Goal: Task Accomplishment & Management: Use online tool/utility

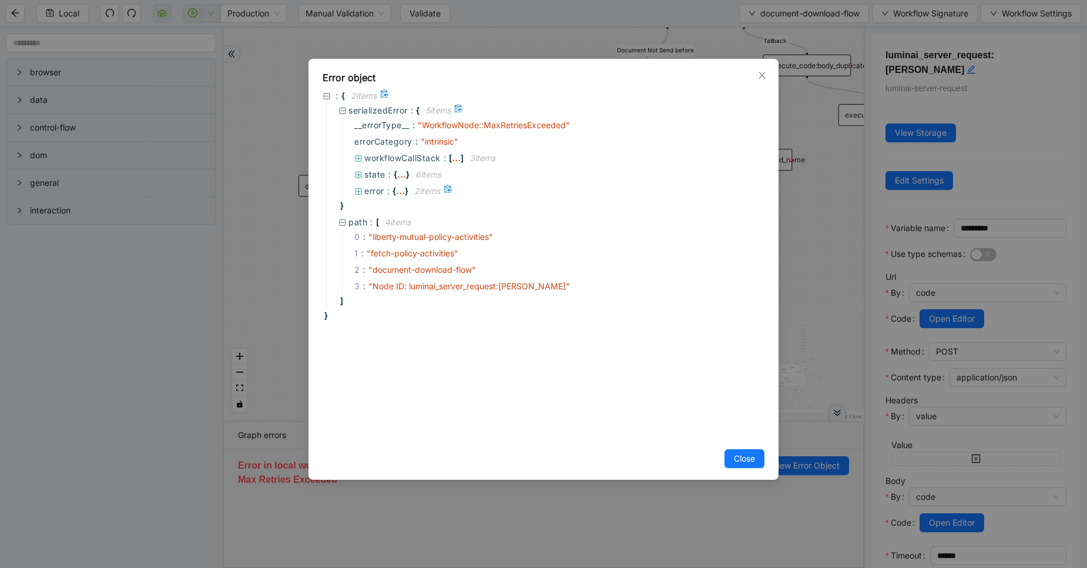
scroll to position [73, 0]
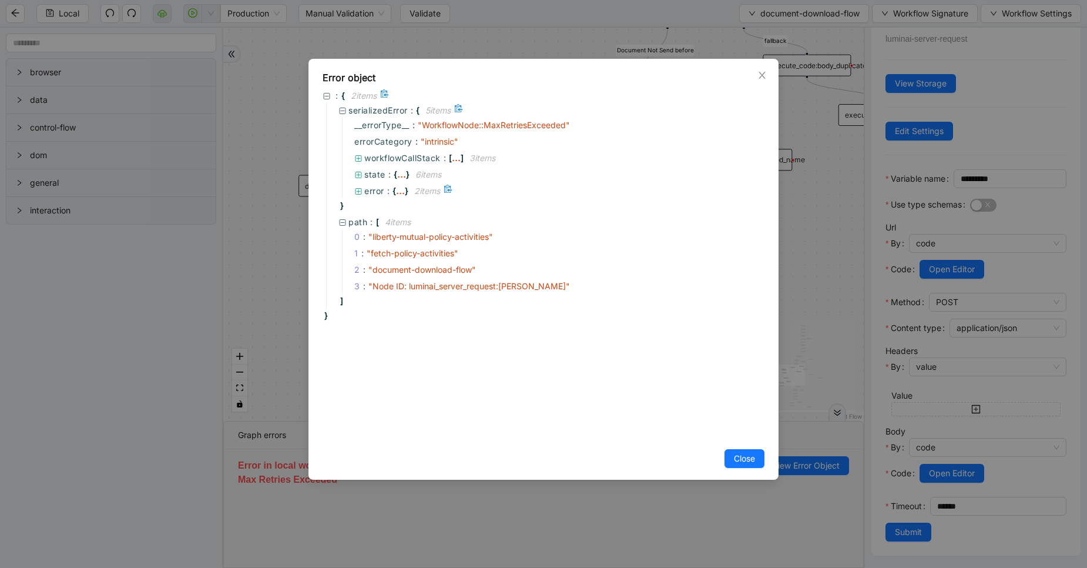
click at [400, 193] on div "..." at bounding box center [400, 190] width 9 height 6
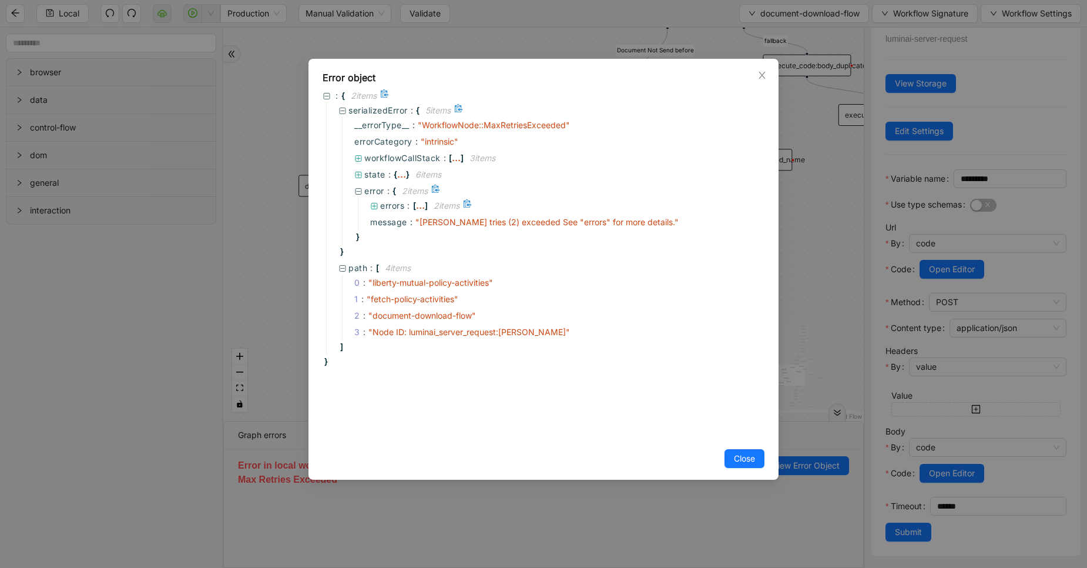
click at [421, 207] on div "..." at bounding box center [420, 205] width 9 height 6
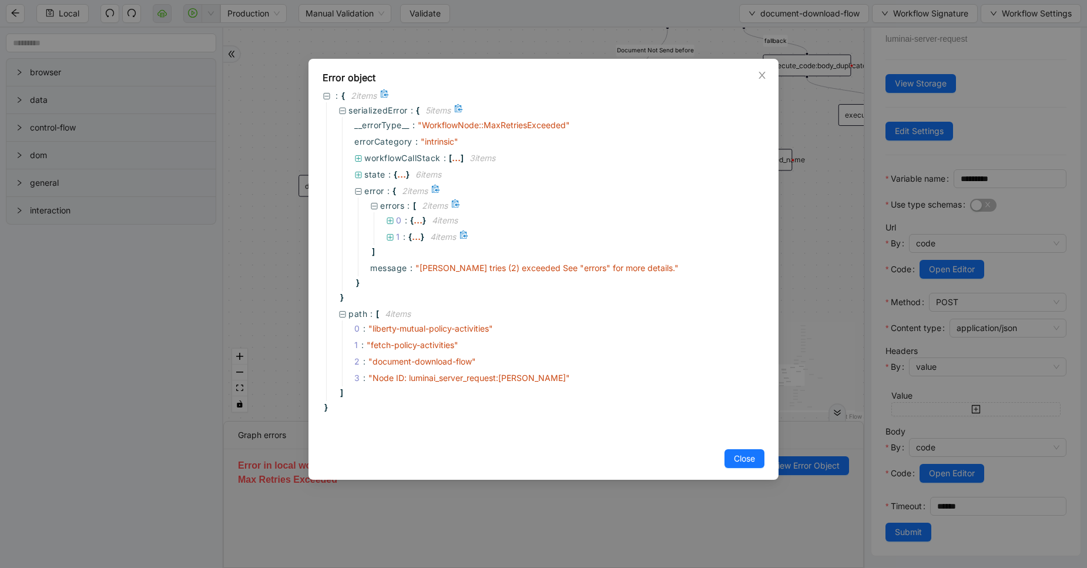
click at [410, 239] on span "{" at bounding box center [410, 236] width 4 height 13
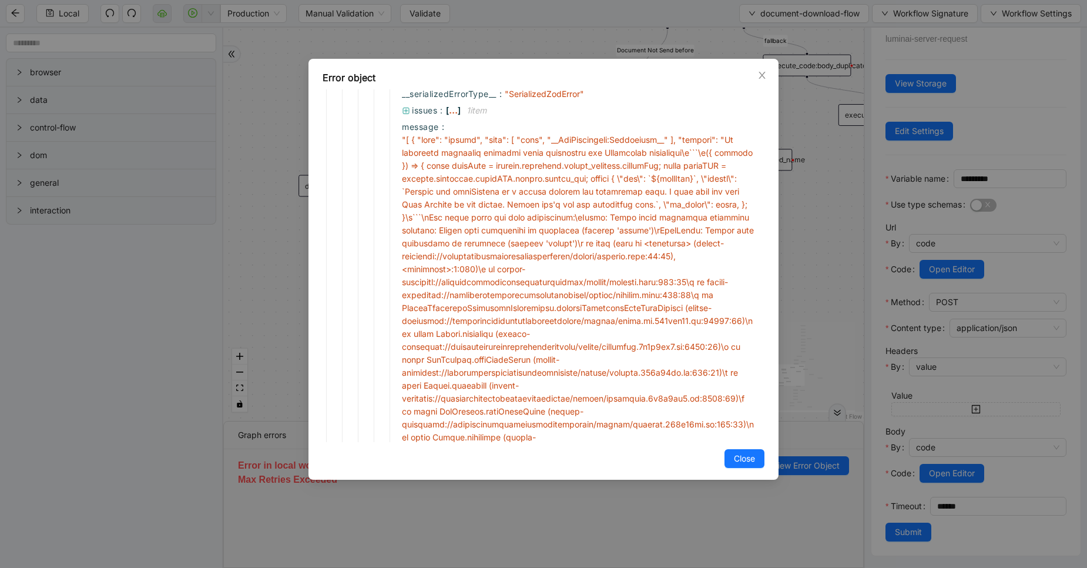
scroll to position [85, 0]
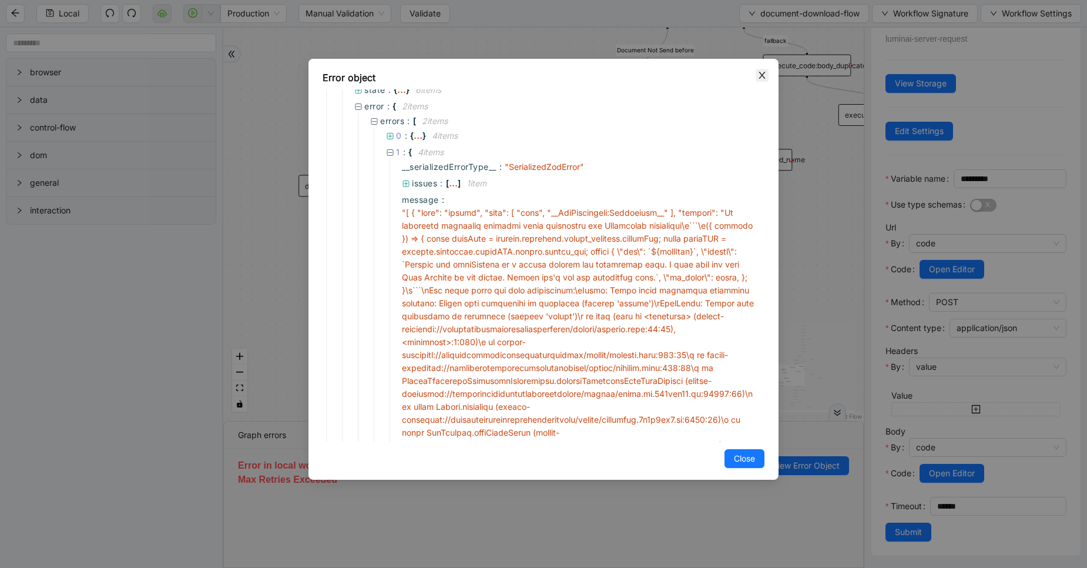
click at [762, 73] on icon "close" at bounding box center [762, 75] width 9 height 9
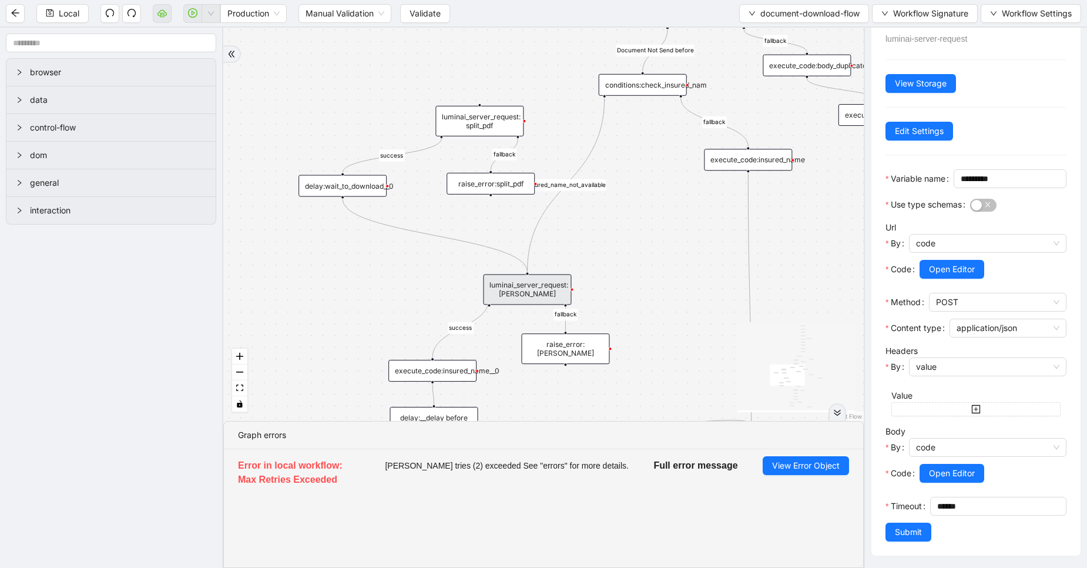
click at [840, 404] on div at bounding box center [838, 412] width 18 height 18
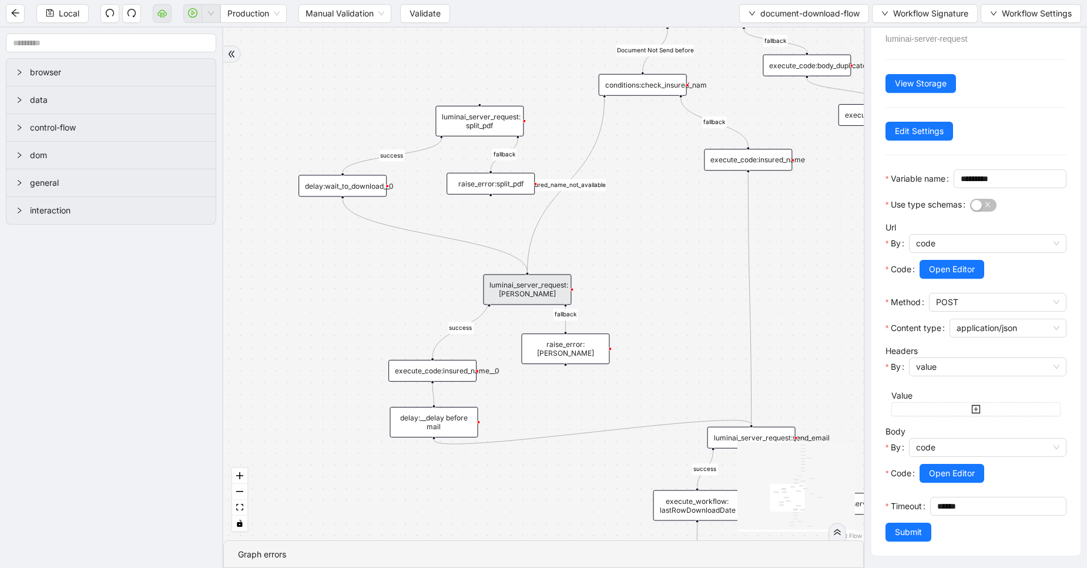
click at [548, 274] on div "luminai_server_request:claude_ai" at bounding box center [527, 289] width 88 height 31
click at [554, 278] on div "luminai_server_request:claude_ai" at bounding box center [527, 289] width 88 height 31
click at [550, 283] on div "luminai_server_request:claude_ai" at bounding box center [527, 289] width 88 height 31
click at [731, 242] on div "fallback fallback success success fallback fallback success isDownloadFileValid…" at bounding box center [543, 284] width 641 height 513
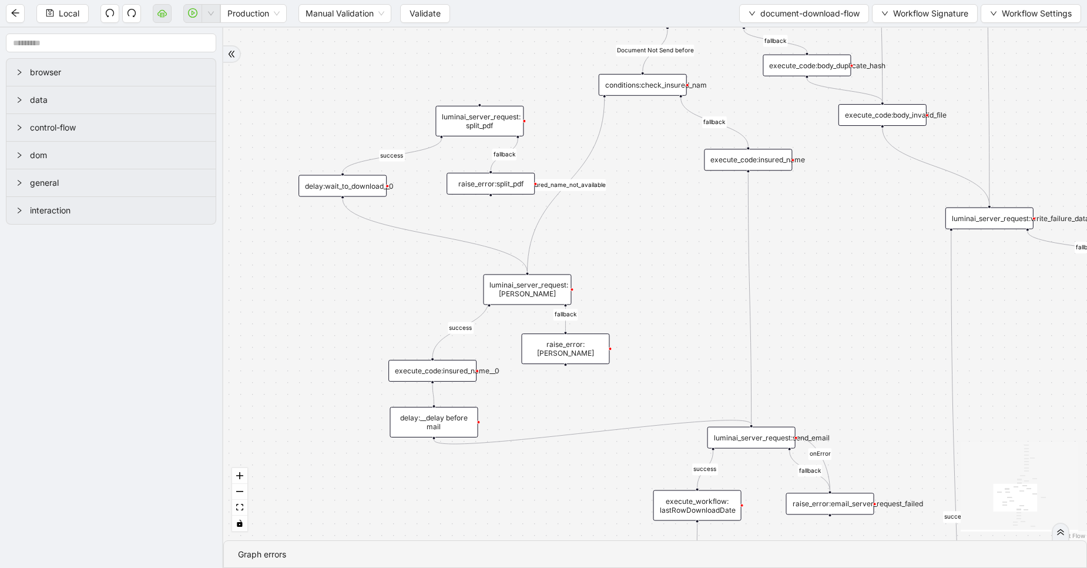
scroll to position [0, 0]
click at [530, 280] on div "luminai_server_request:claude_ai" at bounding box center [527, 289] width 88 height 31
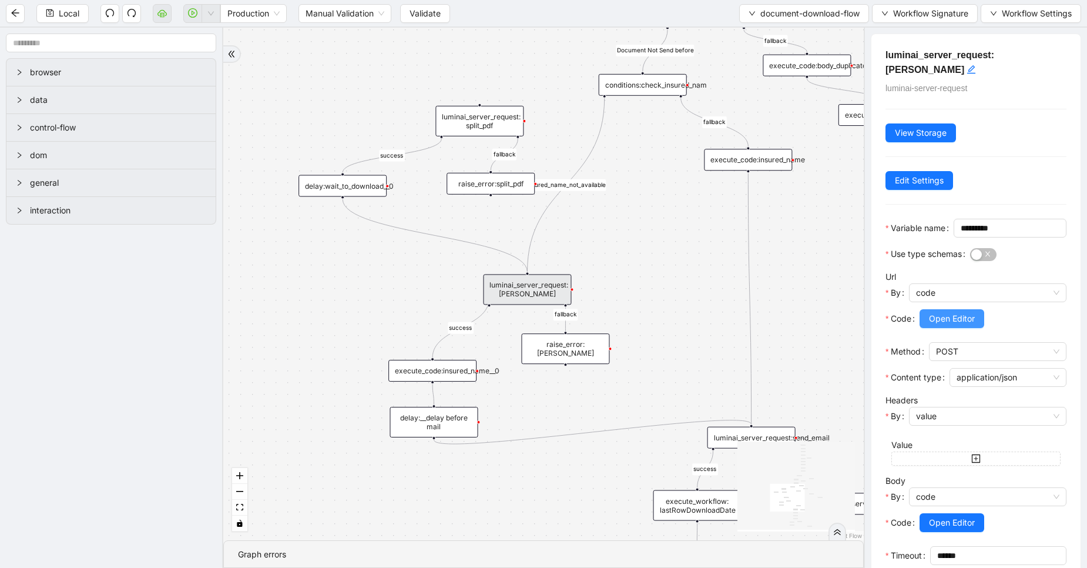
click at [943, 324] on span "Open Editor" at bounding box center [952, 318] width 46 height 13
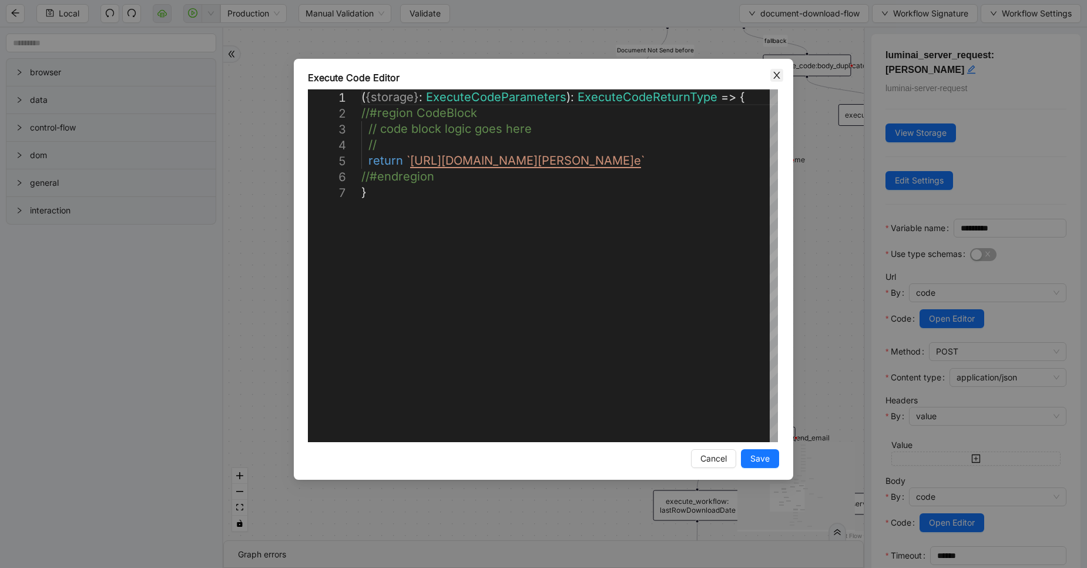
click at [775, 78] on icon "close" at bounding box center [776, 75] width 9 height 9
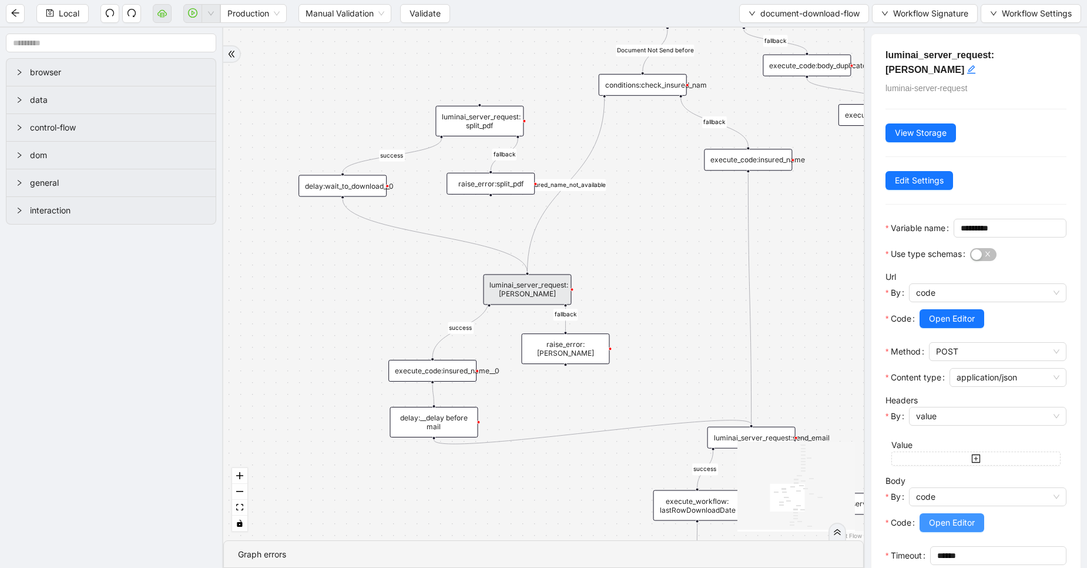
click at [951, 523] on span "Open Editor" at bounding box center [952, 522] width 46 height 13
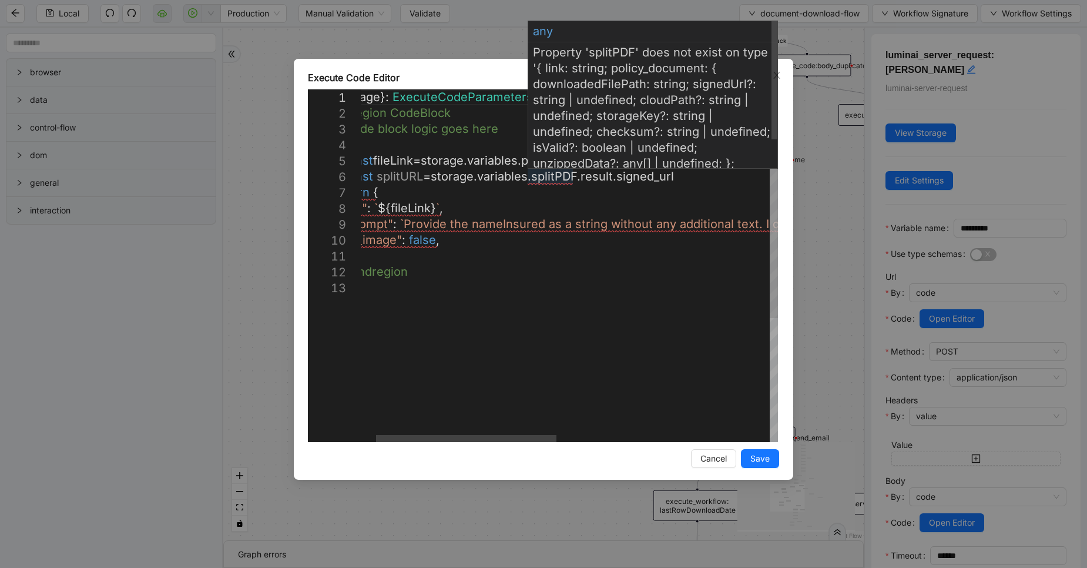
click at [547, 177] on div "({ storage }: ExecuteCodeParameters ): ExecuteCodeReturnType => { //#region Cod…" at bounding box center [799, 360] width 942 height 543
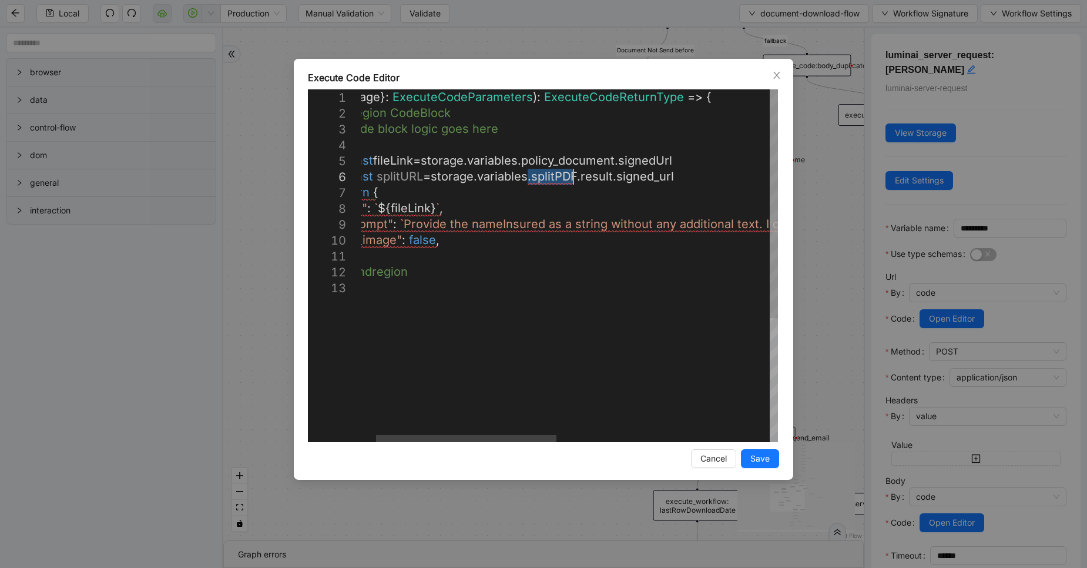
click at [547, 177] on div "({ storage }: ExecuteCodeParameters ): ExecuteCodeReturnType => { //#region Cod…" at bounding box center [799, 360] width 942 height 543
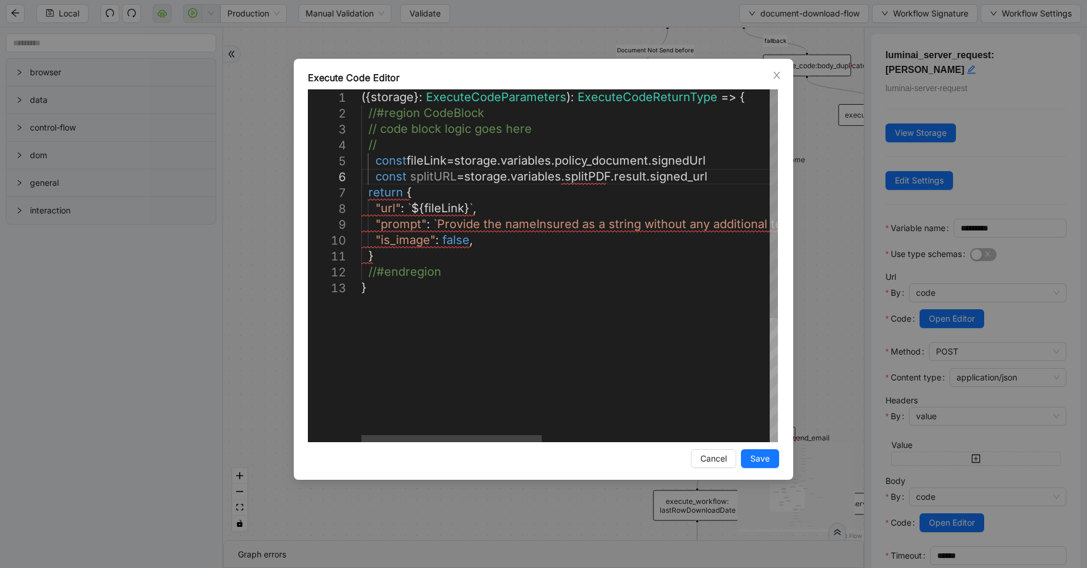
type textarea "**********"
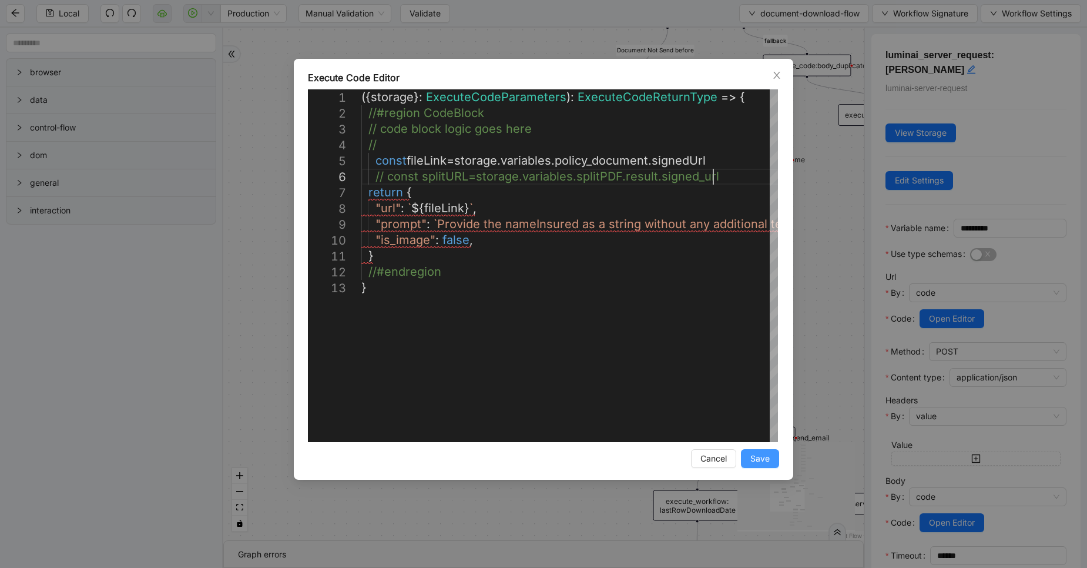
click at [771, 457] on button "Save" at bounding box center [760, 458] width 38 height 19
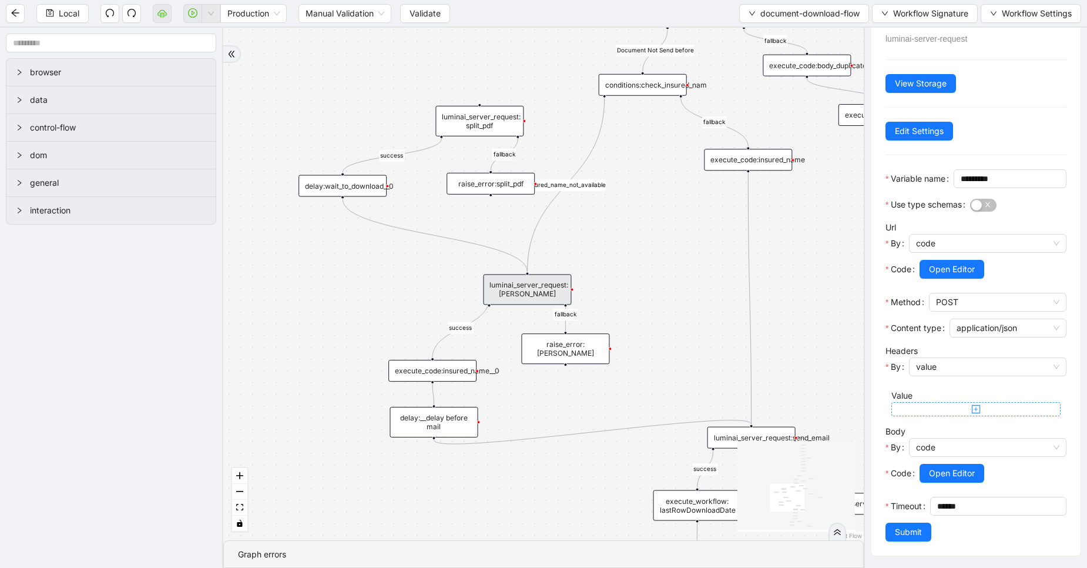
scroll to position [73, 0]
click at [917, 529] on span "Submit" at bounding box center [908, 531] width 27 height 13
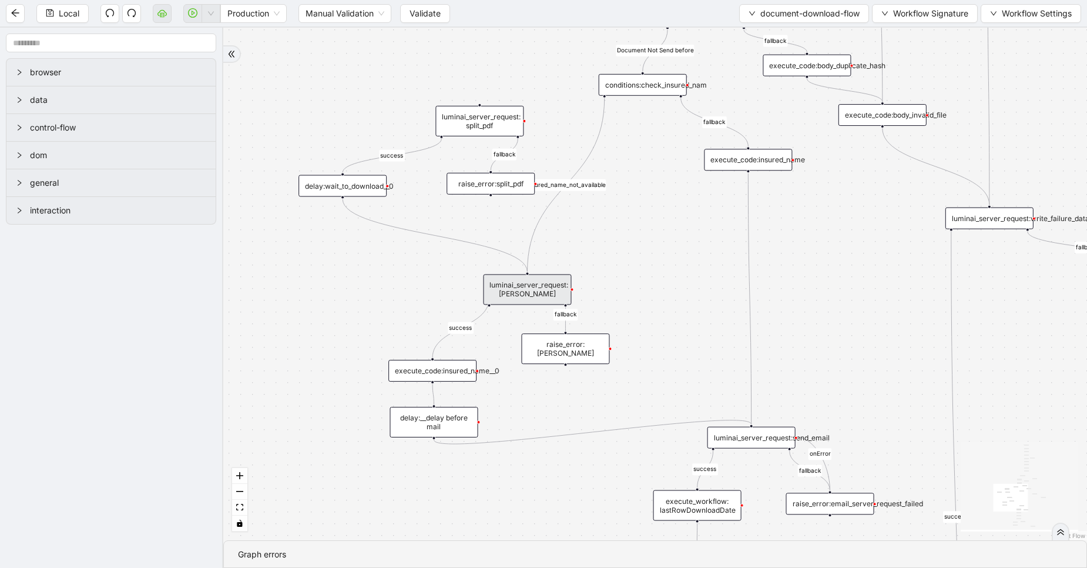
scroll to position [0, 0]
click at [83, 13] on button "Local" at bounding box center [62, 13] width 52 height 19
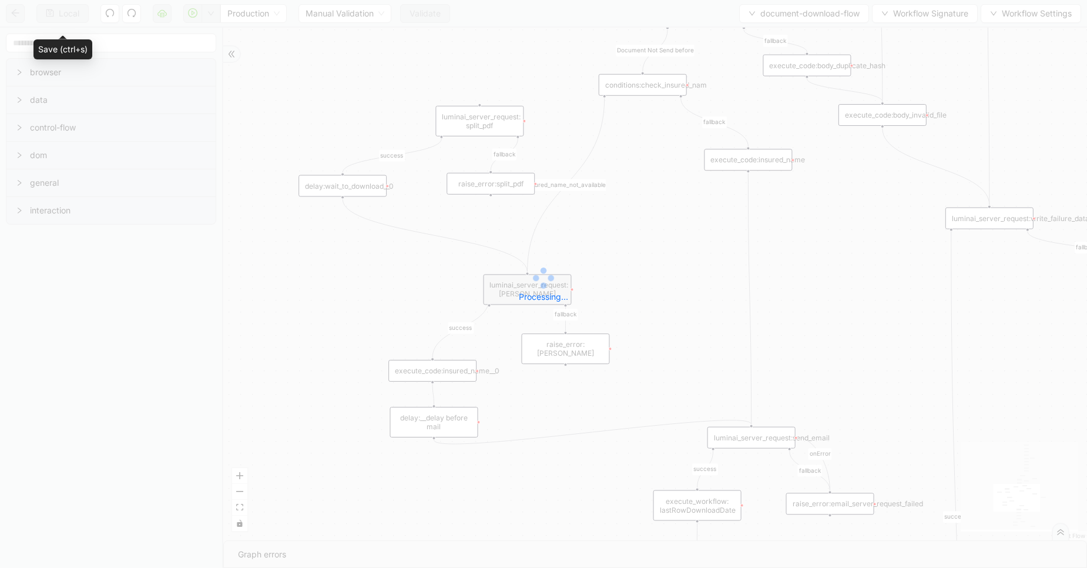
click at [83, 13] on div "Local Production Manual Validation Validate document-download-flow Workflow Sig…" at bounding box center [543, 284] width 1087 height 568
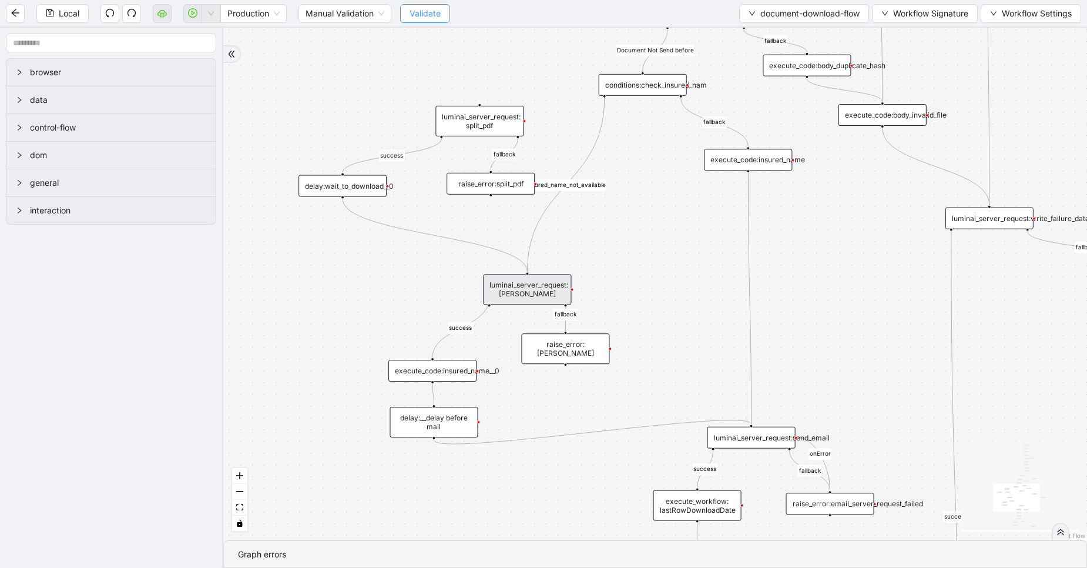
click at [424, 12] on span "Validate" at bounding box center [425, 13] width 31 height 13
click at [162, 11] on icon "cloud-server" at bounding box center [162, 12] width 9 height 6
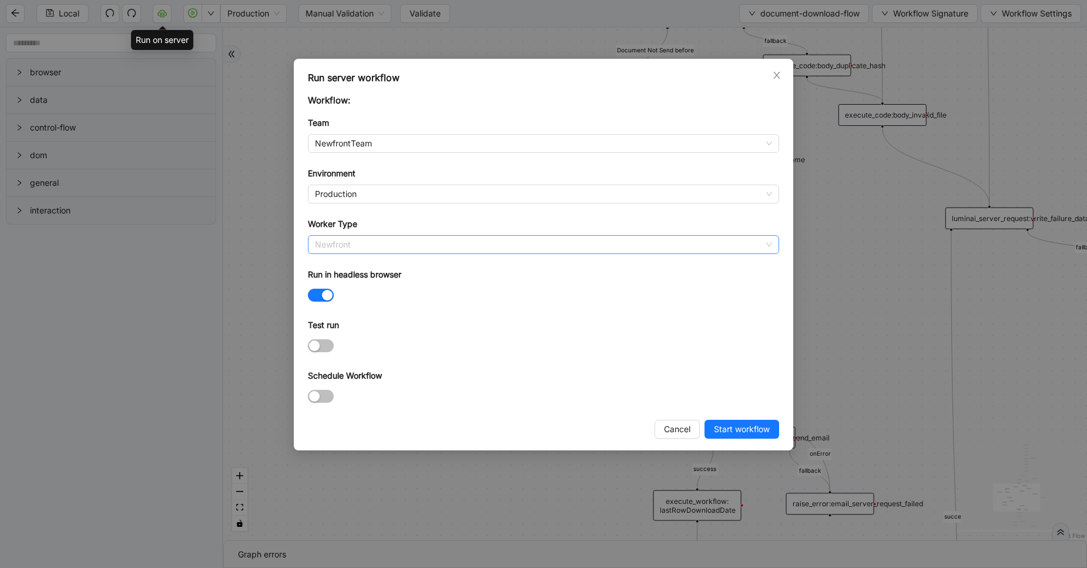
click at [353, 240] on span "Newfront" at bounding box center [543, 245] width 457 height 18
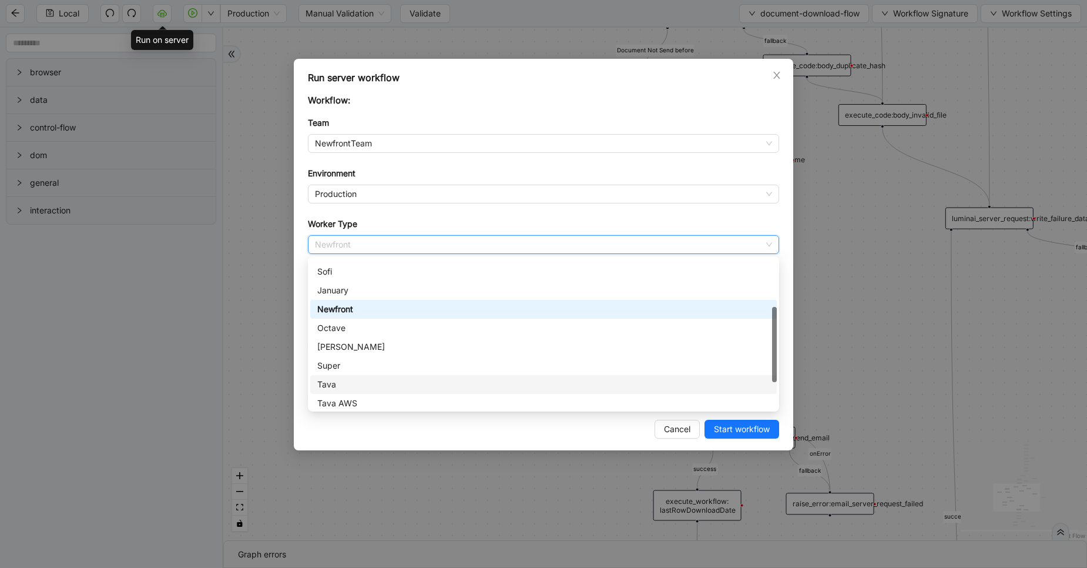
scroll to position [112, 0]
click at [353, 308] on div "Newfront" at bounding box center [543, 306] width 453 height 13
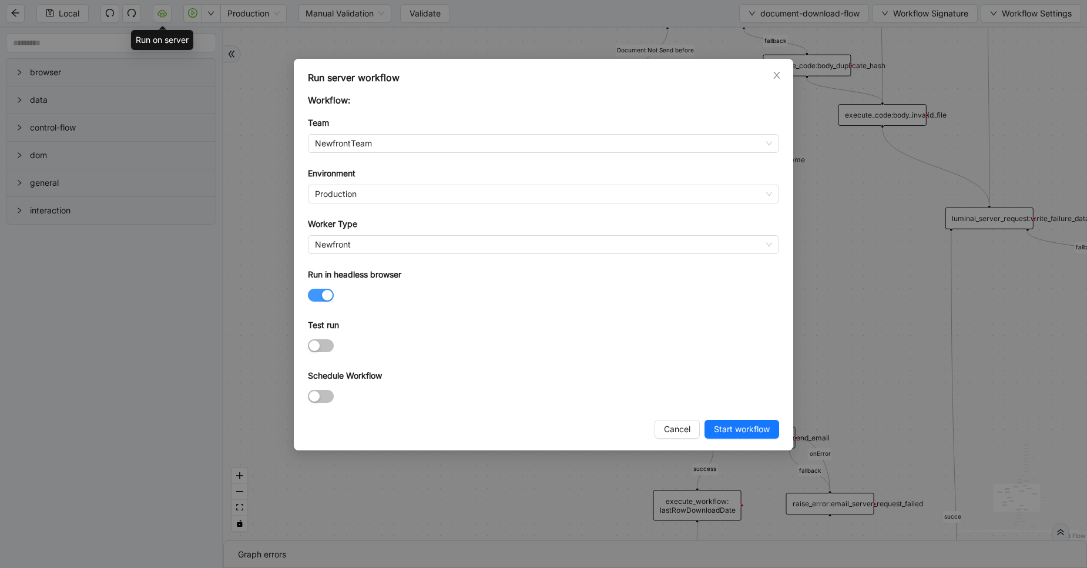
click at [319, 293] on button "Run in headless browser" at bounding box center [321, 295] width 26 height 13
click at [728, 420] on button "Start workflow" at bounding box center [742, 429] width 75 height 19
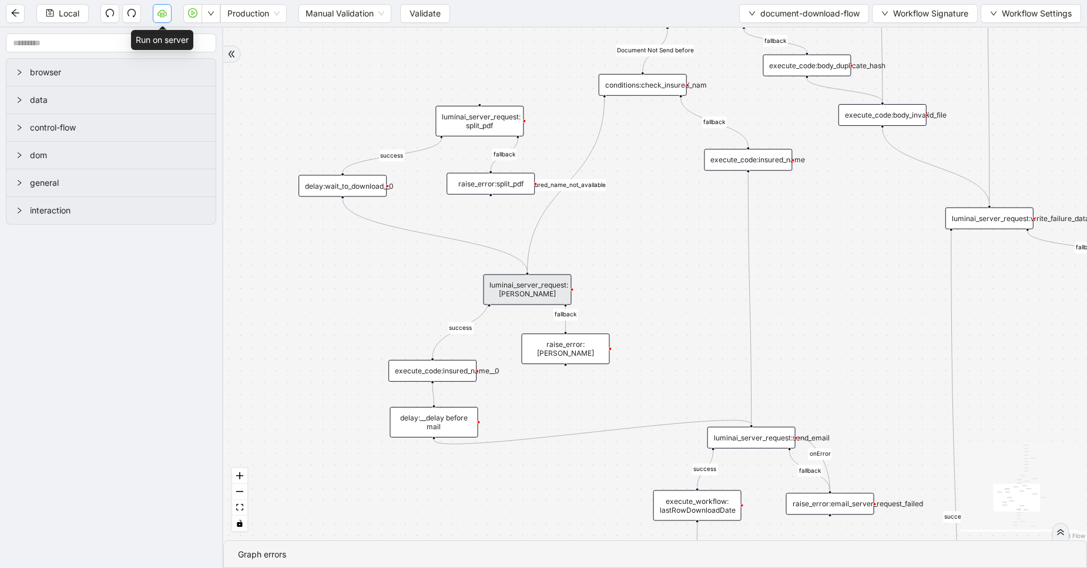
click at [166, 16] on icon "cloud-server" at bounding box center [162, 12] width 9 height 9
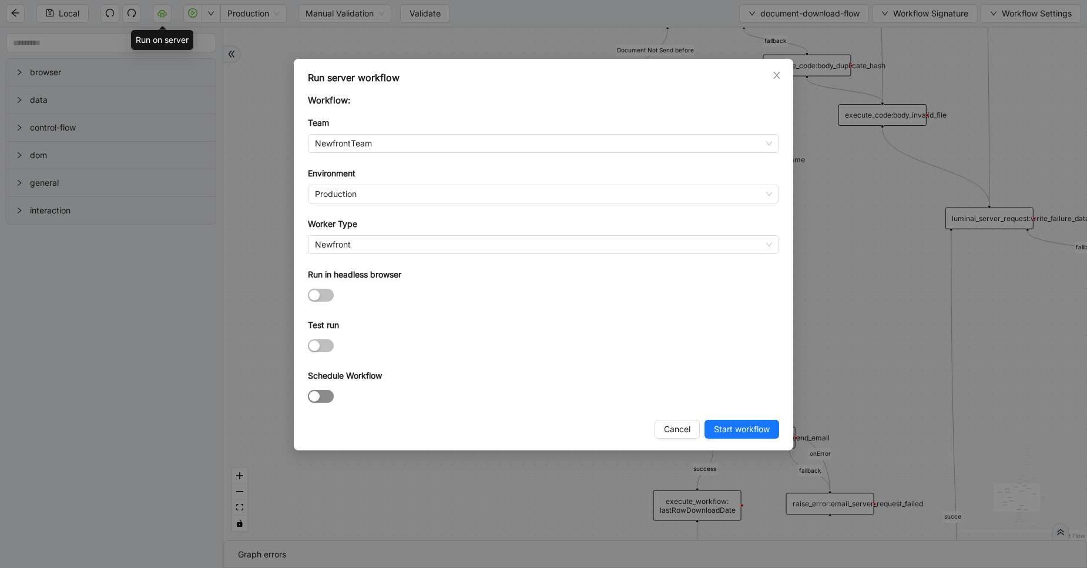
click at [326, 392] on span "button" at bounding box center [321, 396] width 26 height 13
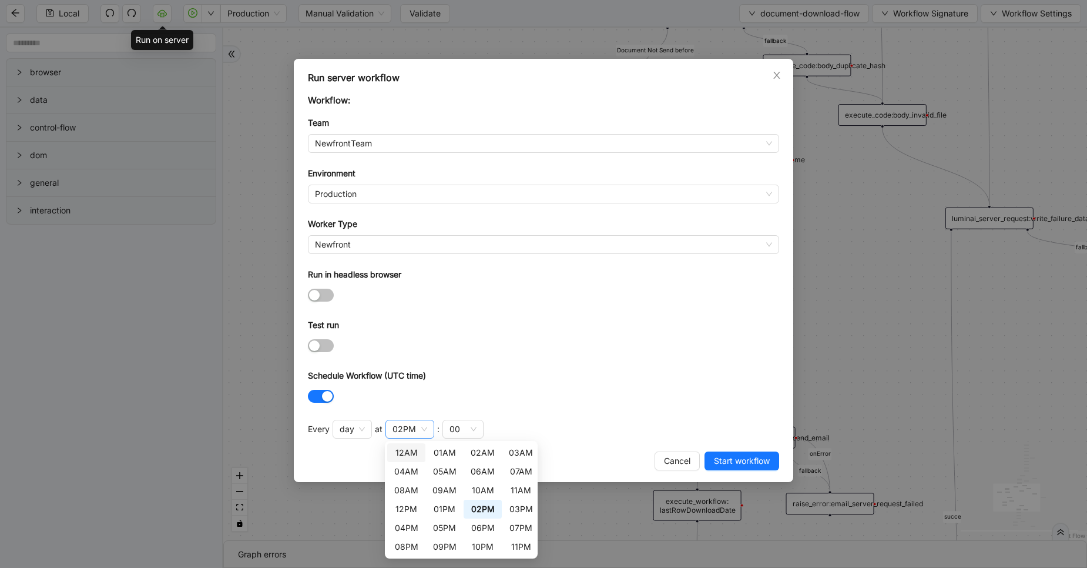
click at [397, 430] on div "02PM" at bounding box center [405, 429] width 24 height 13
click at [478, 544] on div "10PM" at bounding box center [483, 546] width 24 height 13
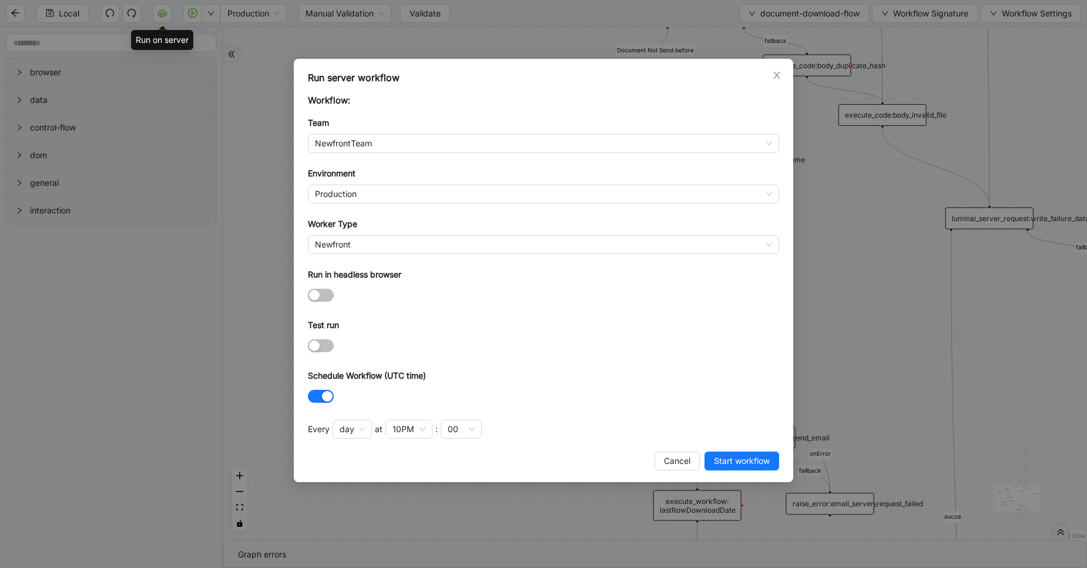
click at [506, 325] on div "Test run" at bounding box center [543, 328] width 471 height 18
click at [743, 459] on span "Start workflow" at bounding box center [742, 460] width 56 height 13
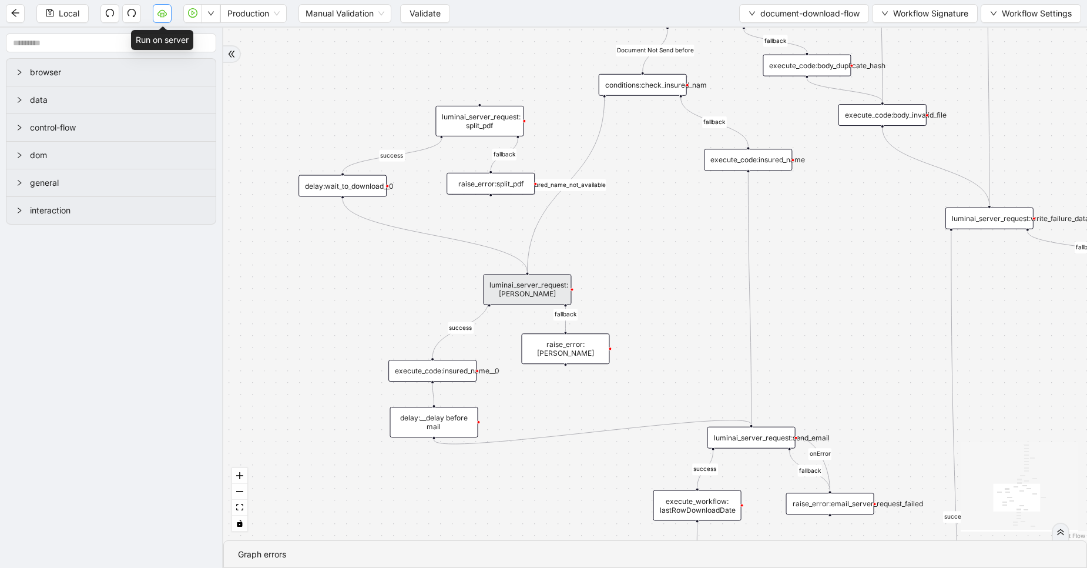
click at [167, 9] on icon "cloud-server" at bounding box center [162, 12] width 9 height 9
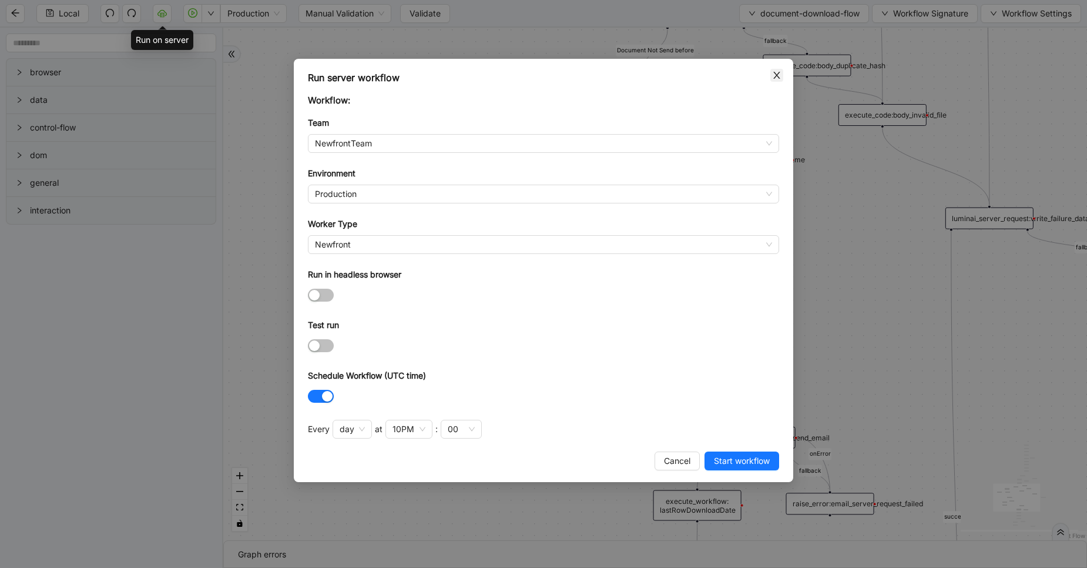
click at [775, 79] on icon "close" at bounding box center [776, 75] width 9 height 9
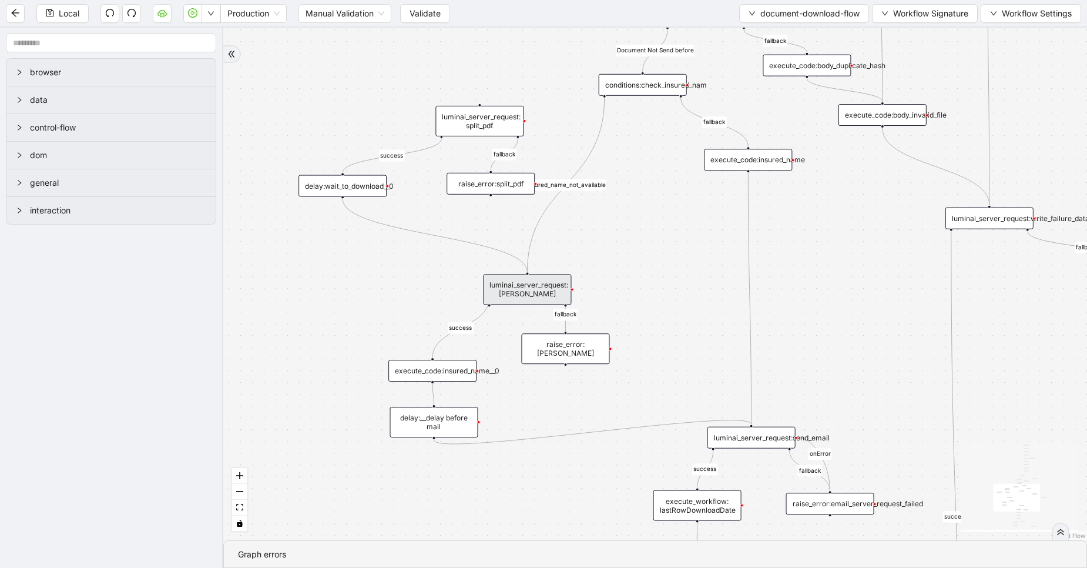
click at [547, 287] on div "luminai_server_request:claude_ai" at bounding box center [527, 289] width 88 height 31
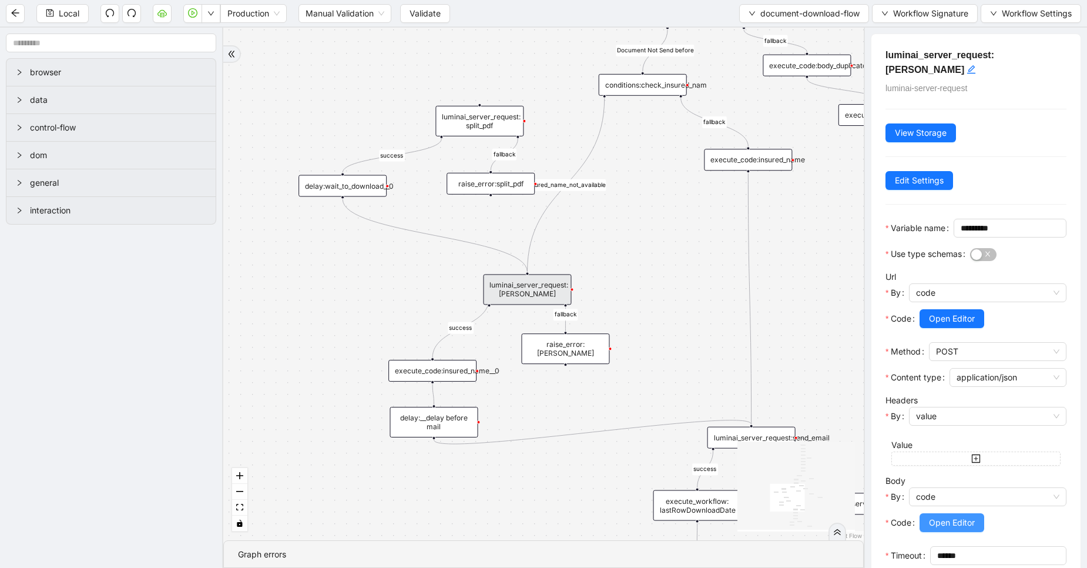
click at [952, 529] on span "Open Editor" at bounding box center [952, 522] width 46 height 13
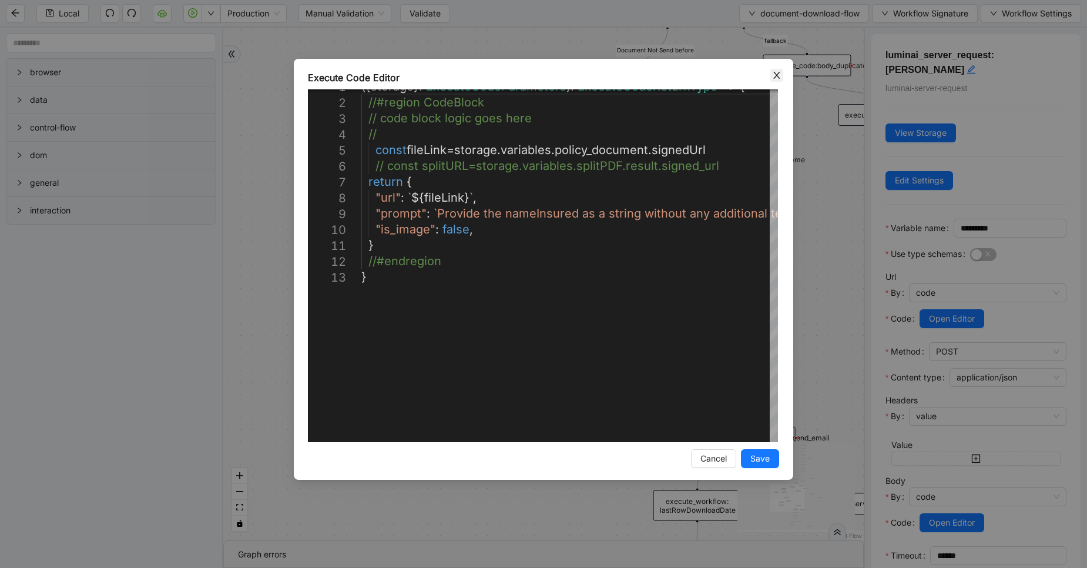
click at [781, 73] on icon "close" at bounding box center [776, 75] width 9 height 9
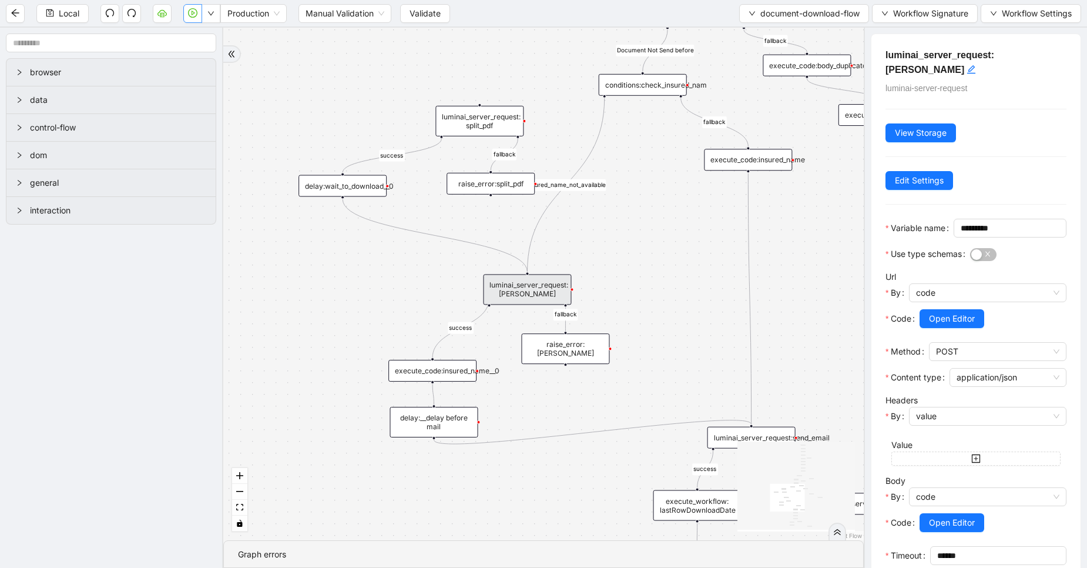
click at [193, 15] on icon "play-circle" at bounding box center [194, 13] width 4 height 5
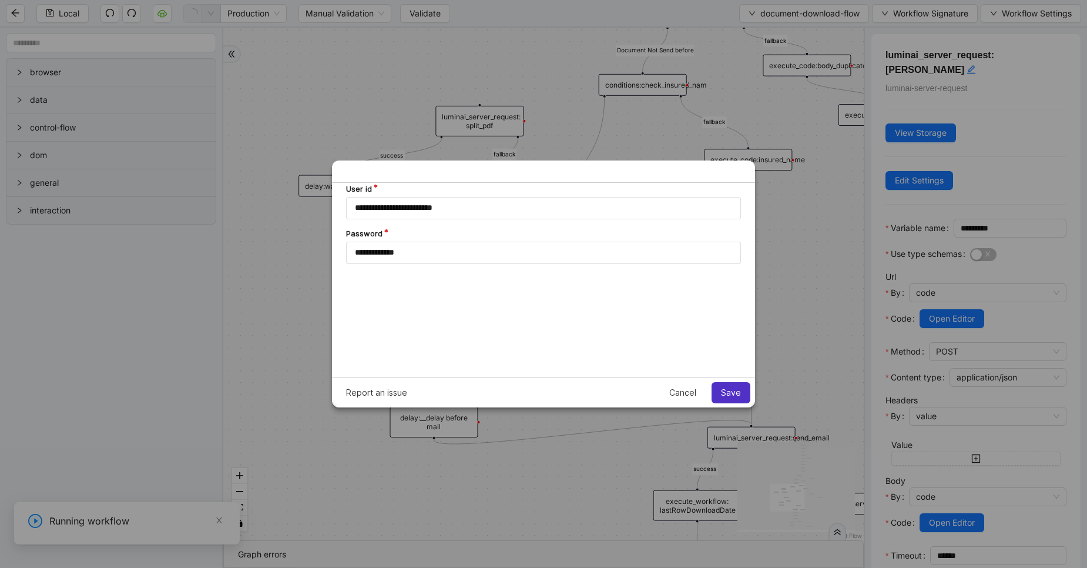
scroll to position [0, 0]
click at [726, 393] on span "Save" at bounding box center [731, 392] width 20 height 9
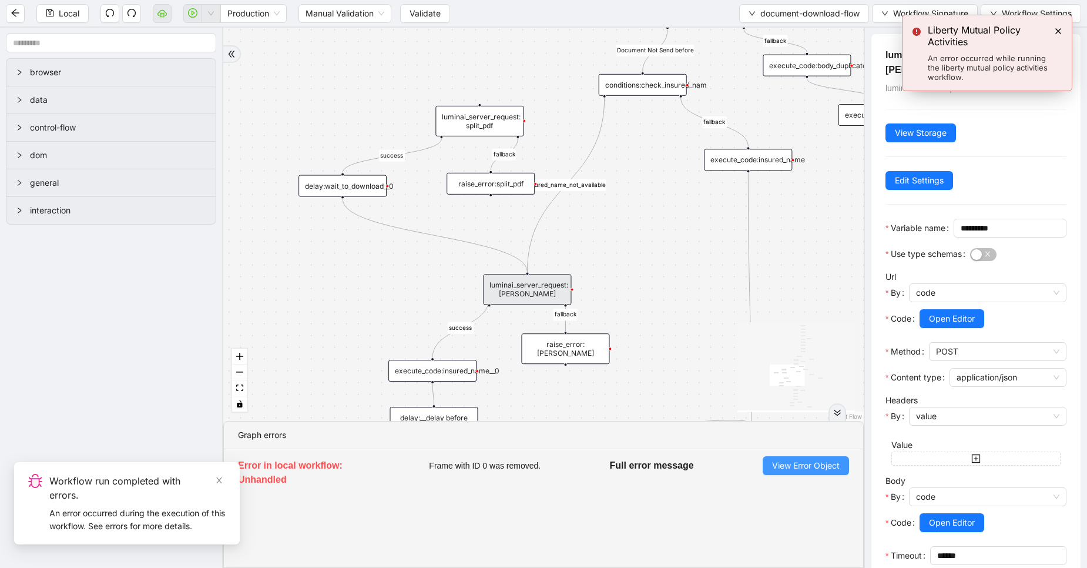
click at [822, 469] on span "View Error Object" at bounding box center [806, 465] width 68 height 13
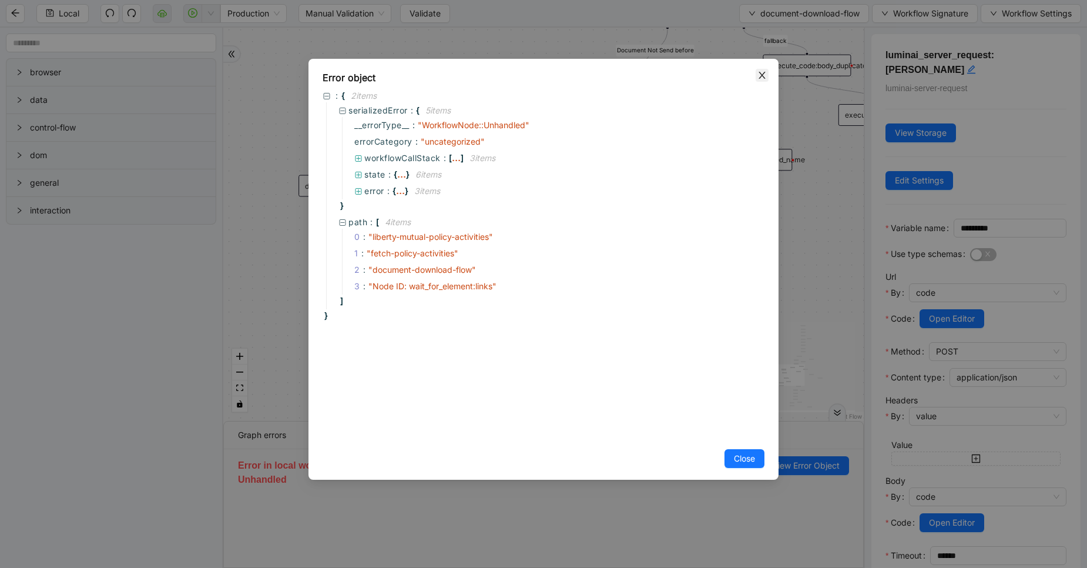
click at [763, 74] on icon "close" at bounding box center [762, 75] width 6 height 7
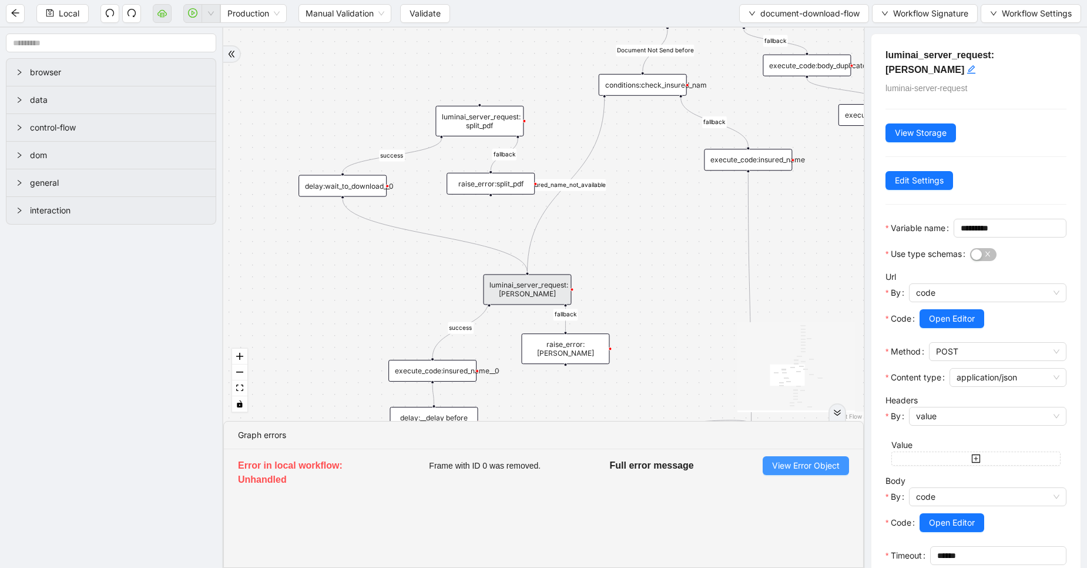
click at [802, 466] on span "View Error Object" at bounding box center [806, 465] width 68 height 13
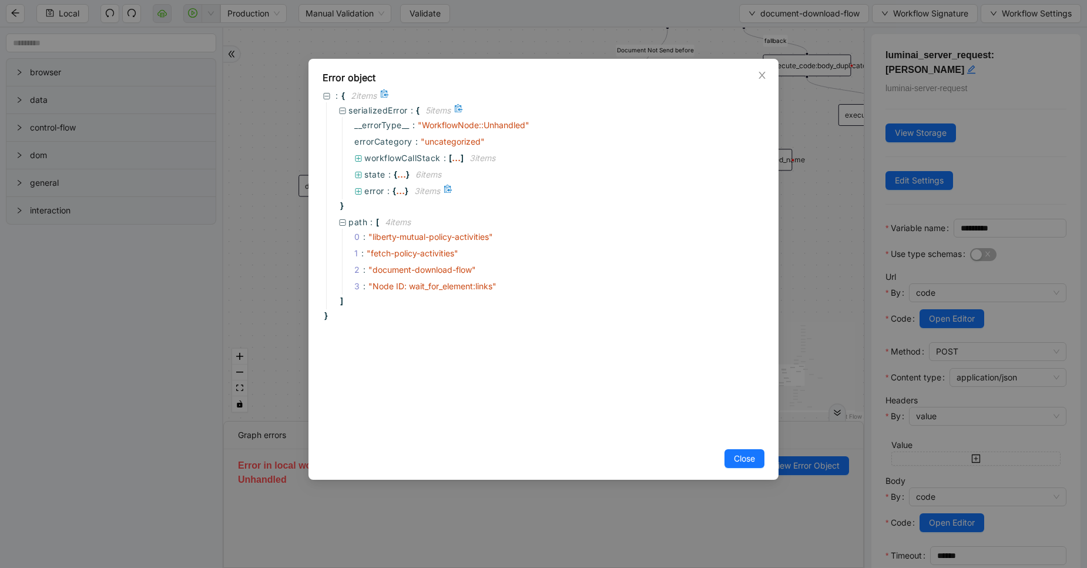
click at [413, 190] on div "3 item s" at bounding box center [431, 191] width 46 height 13
click at [400, 191] on div "..." at bounding box center [400, 190] width 9 height 6
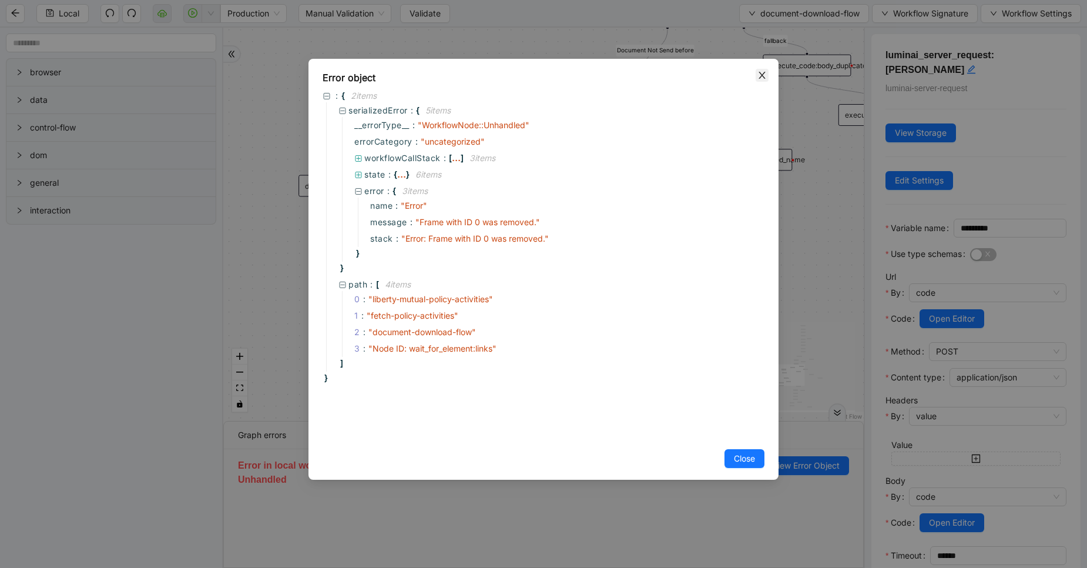
click at [762, 78] on icon "close" at bounding box center [762, 75] width 9 height 9
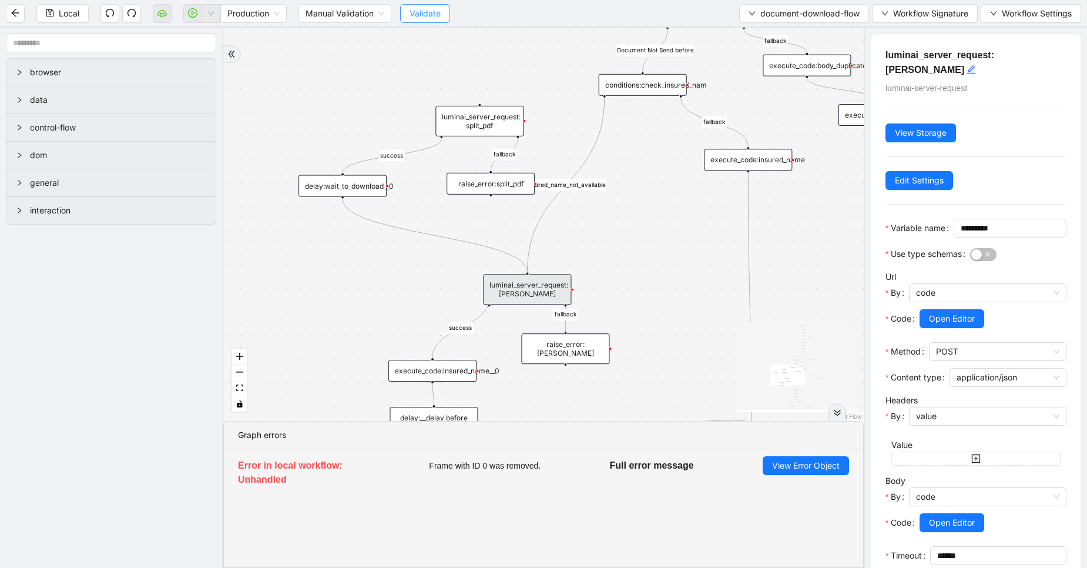
click at [441, 10] on span "Validate" at bounding box center [425, 13] width 31 height 13
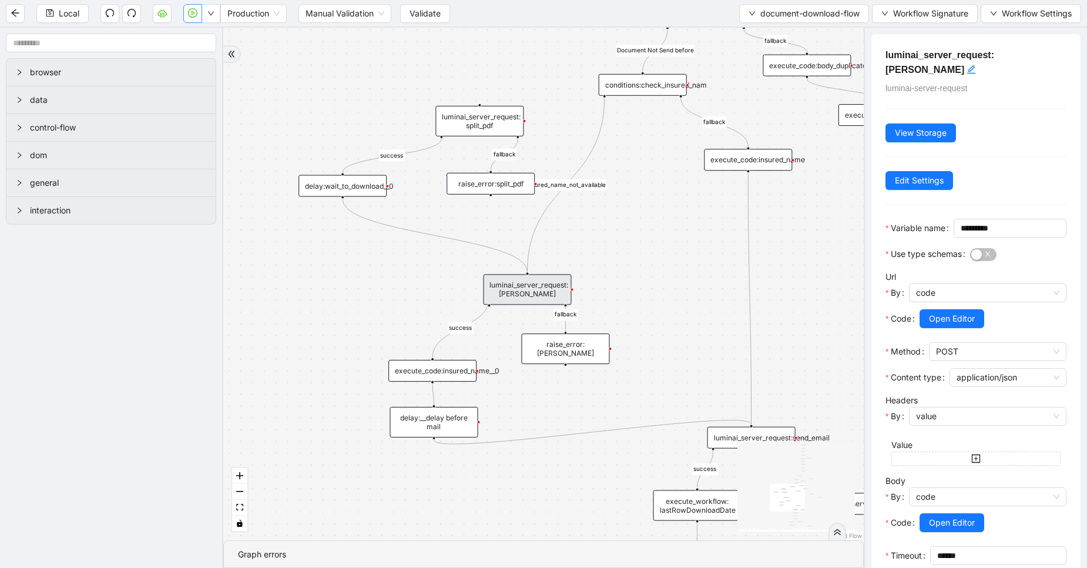
click at [191, 10] on icon "play-circle" at bounding box center [192, 12] width 9 height 9
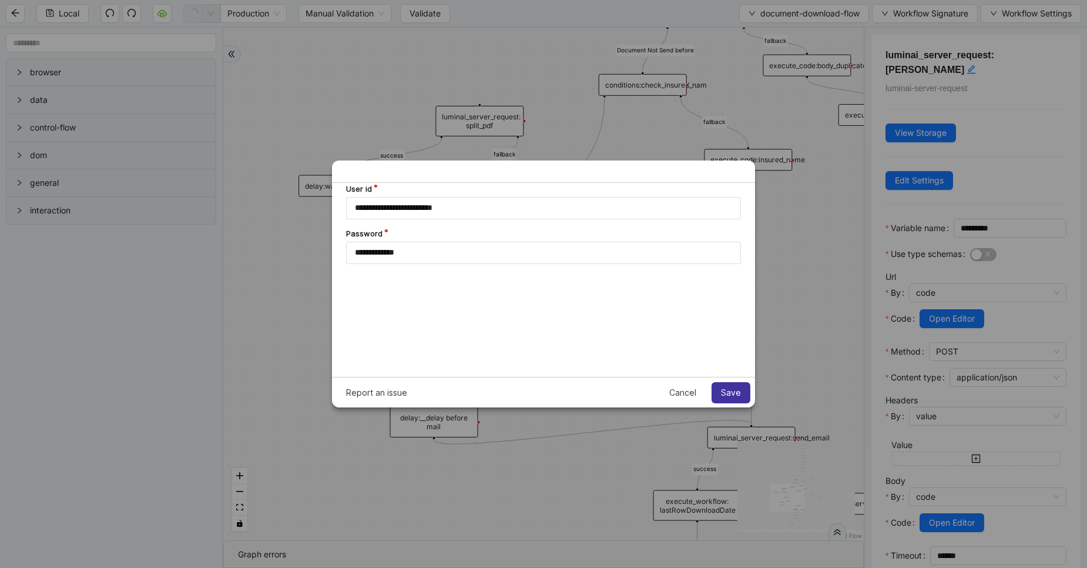
click at [726, 390] on span "Save" at bounding box center [731, 392] width 20 height 9
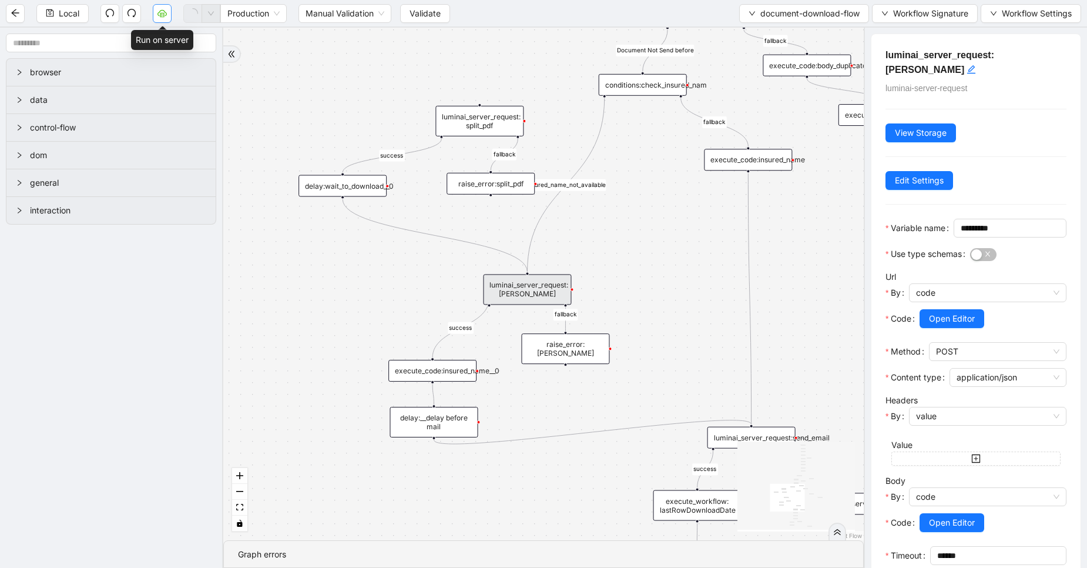
click at [169, 16] on button "button" at bounding box center [162, 13] width 19 height 19
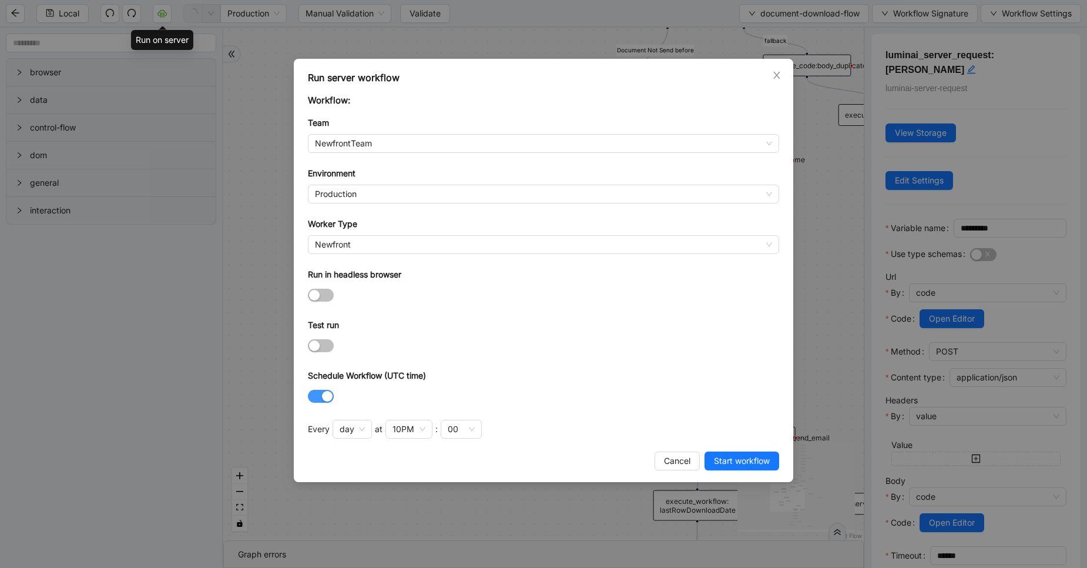
click at [322, 395] on div "button" at bounding box center [327, 396] width 11 height 11
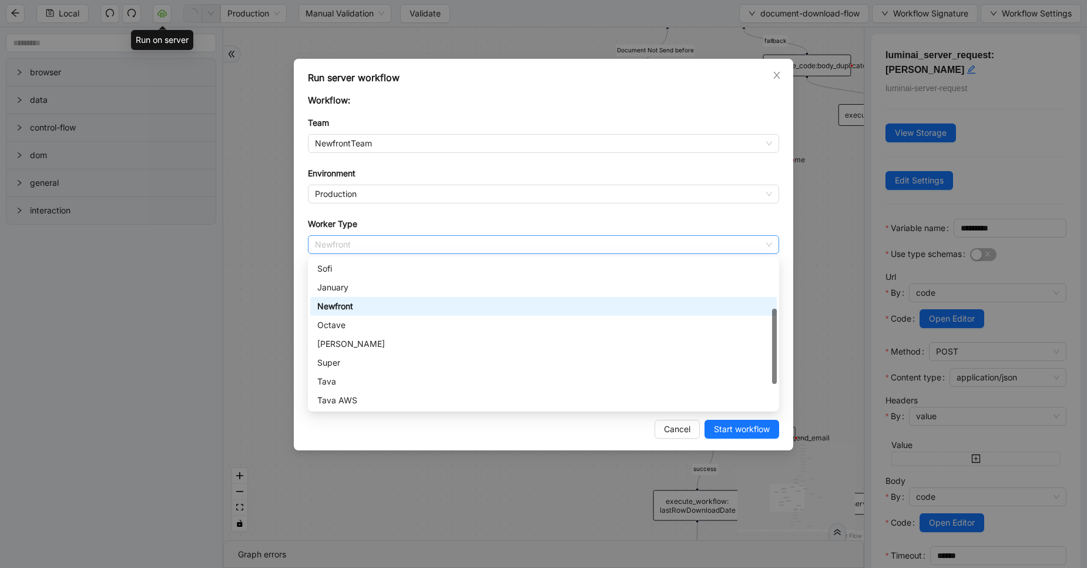
click at [341, 239] on span "Newfront" at bounding box center [543, 245] width 457 height 18
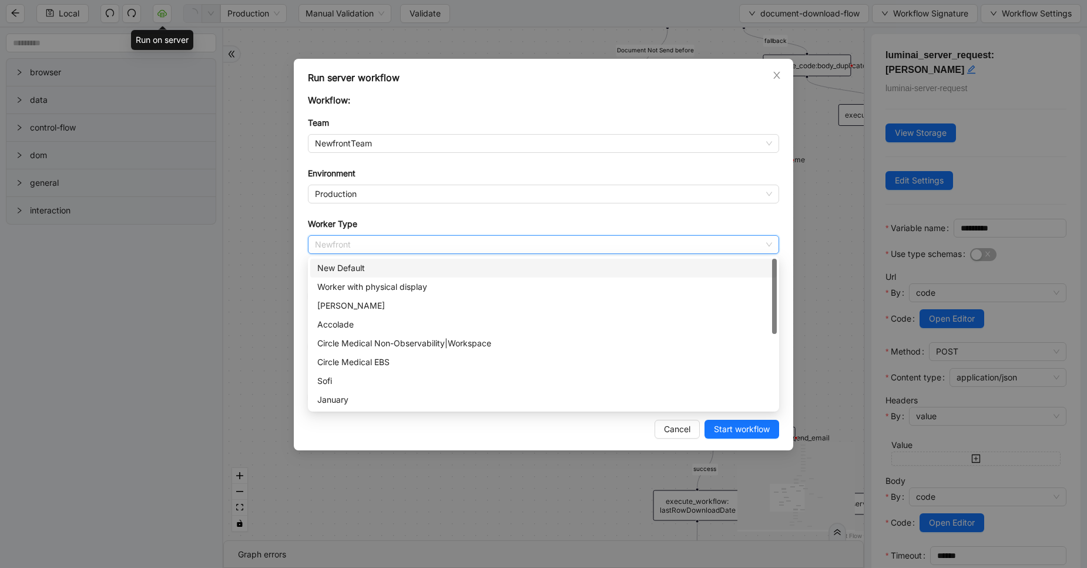
click at [352, 267] on div "New Default" at bounding box center [543, 268] width 453 height 13
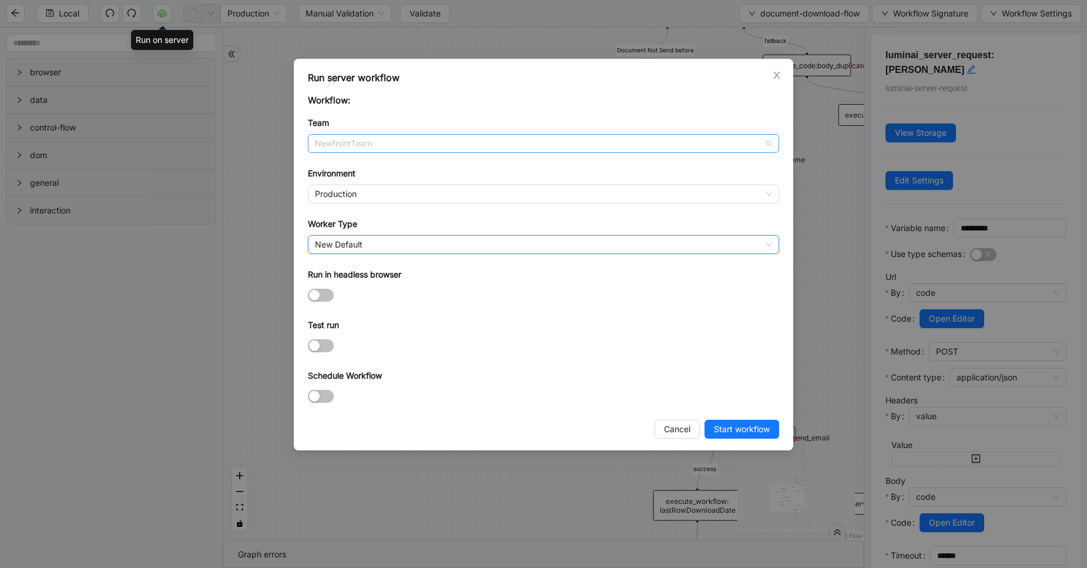
scroll to position [437, 0]
click at [357, 148] on span "NewfrontTeam" at bounding box center [543, 144] width 457 height 18
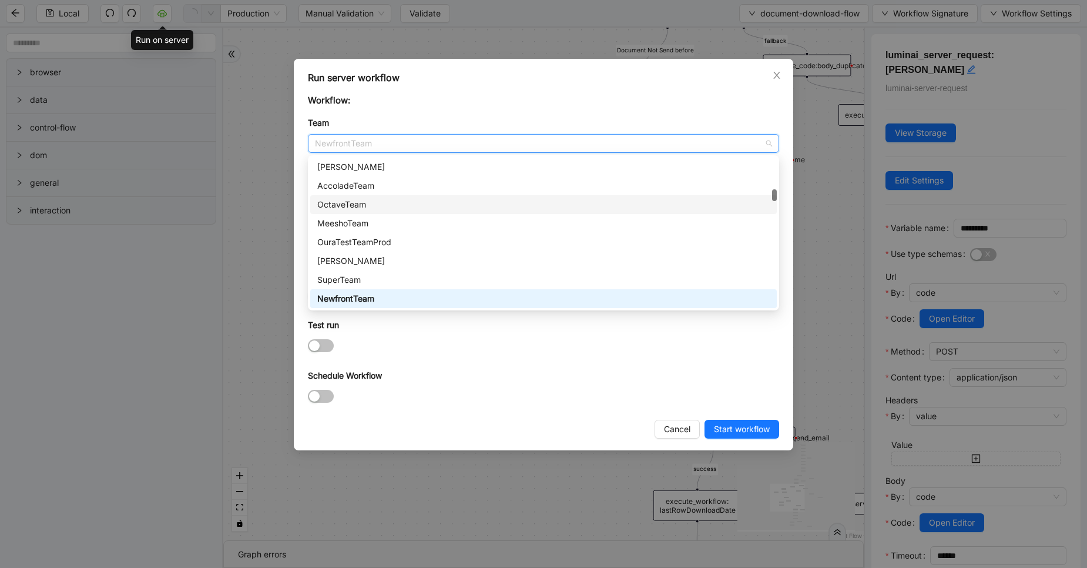
scroll to position [0, 0]
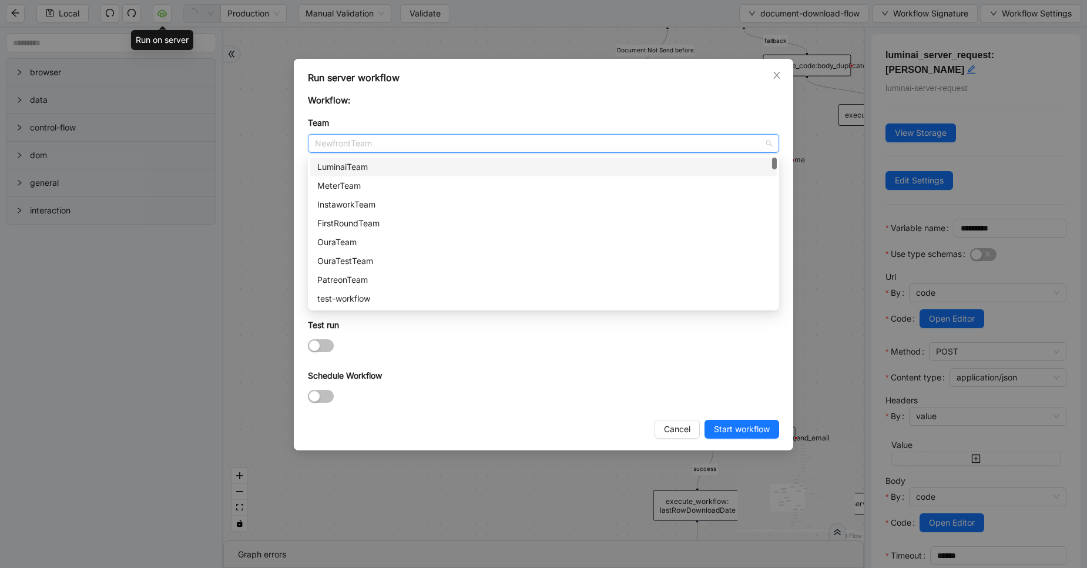
click at [338, 169] on div "LuminaiTeam" at bounding box center [543, 166] width 453 height 13
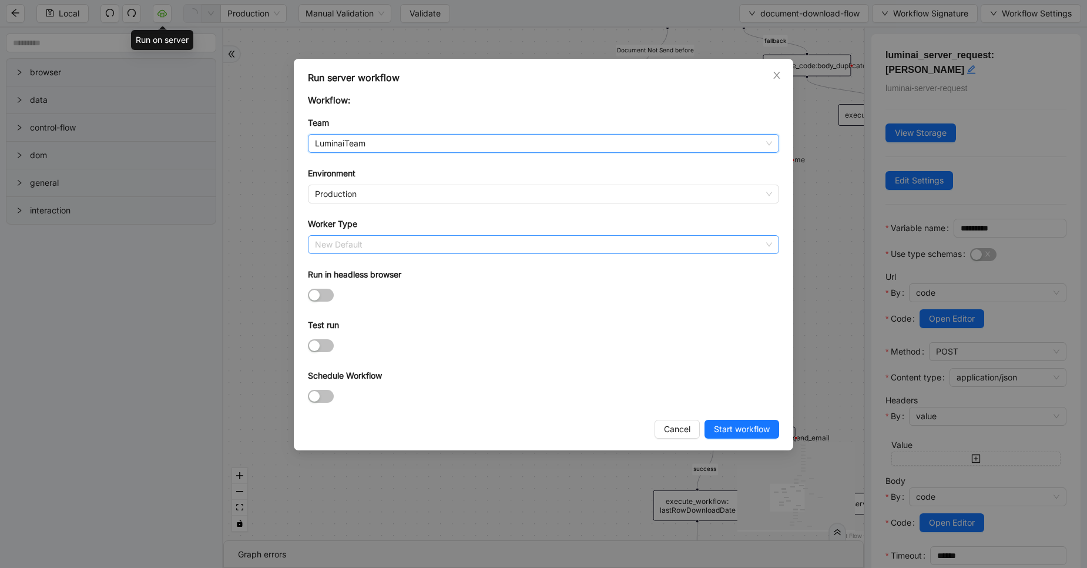
click at [344, 243] on span "New Default" at bounding box center [543, 245] width 457 height 18
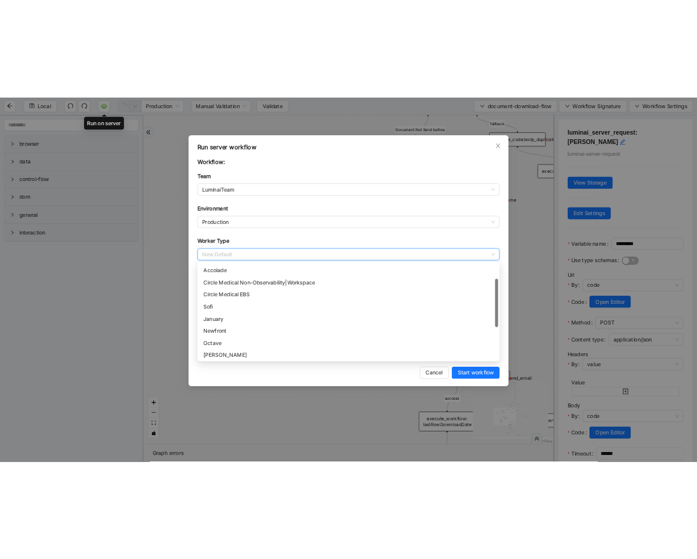
scroll to position [52, 0]
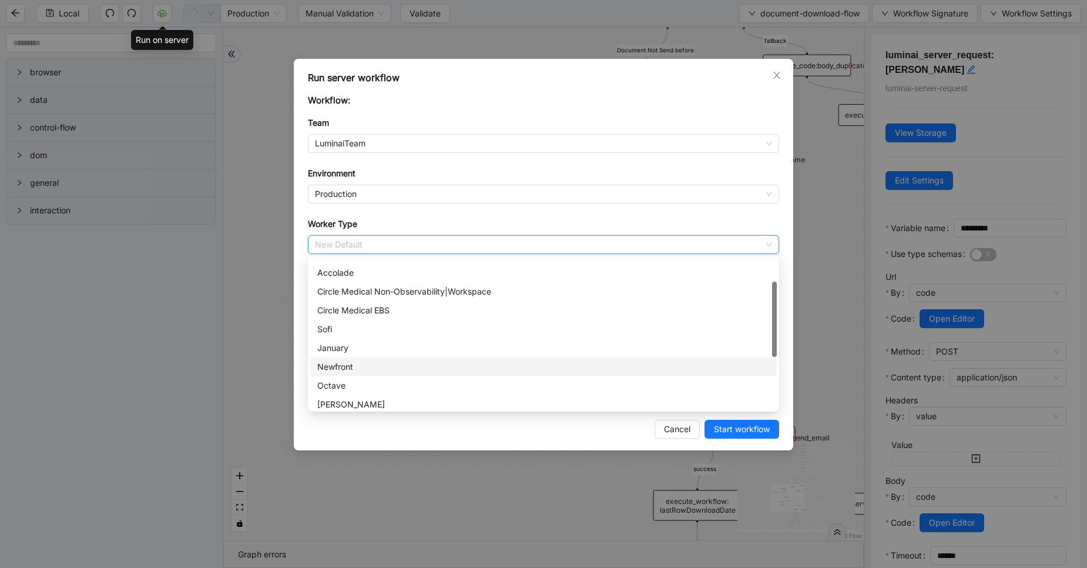
click at [349, 365] on div "Newfront" at bounding box center [543, 366] width 453 height 13
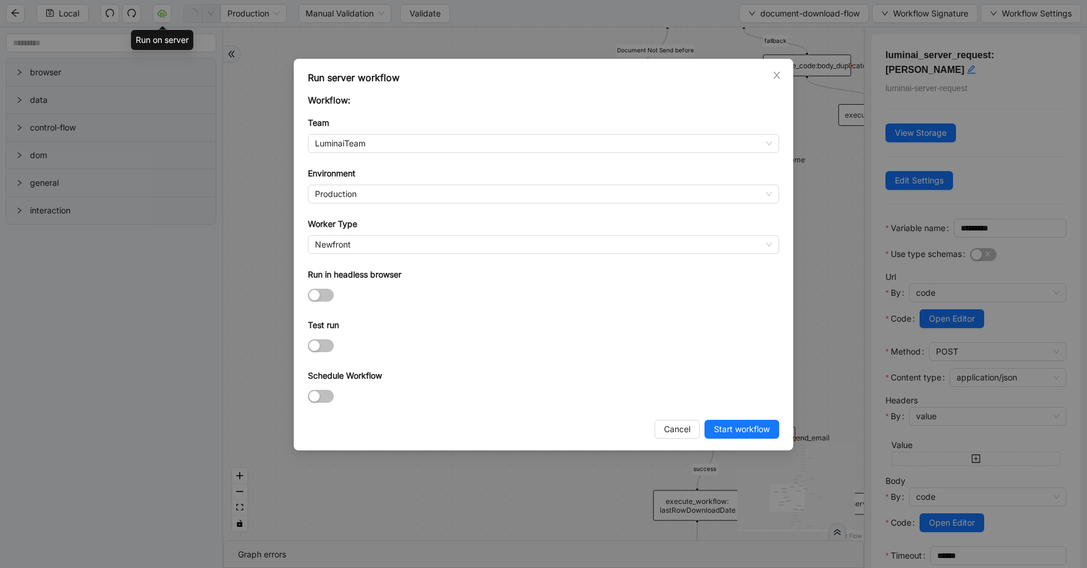
click at [307, 294] on div "Run server workflow Workflow: Team LuminaiTeam Environment Production Worker Ty…" at bounding box center [544, 254] width 500 height 391
click at [318, 294] on div "button" at bounding box center [314, 295] width 11 height 11
click at [776, 78] on icon "close" at bounding box center [776, 75] width 9 height 9
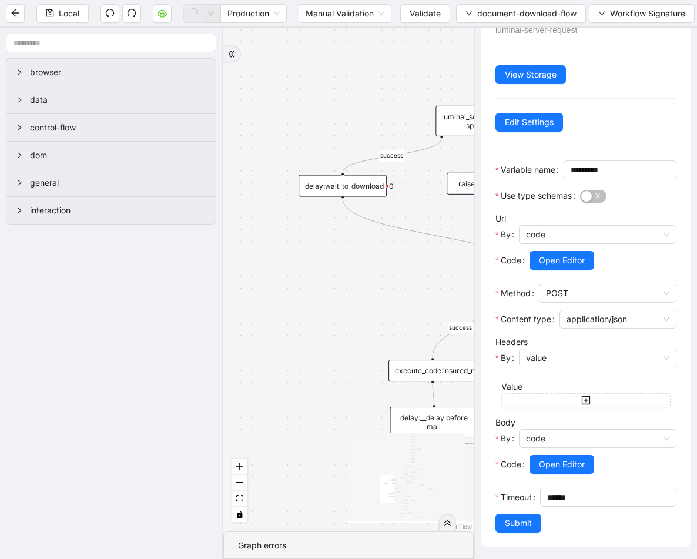
scroll to position [73, 0]
click at [422, 92] on div "fallback fallback success success fallback fallback success isDownloadFileValid…" at bounding box center [348, 280] width 250 height 504
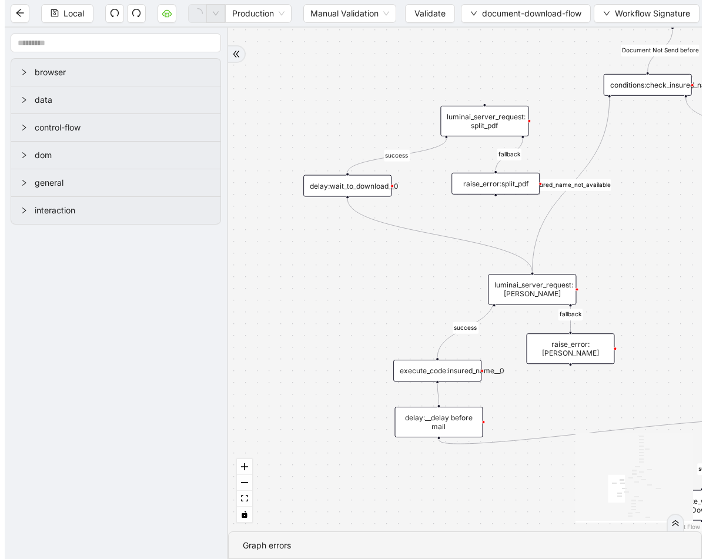
scroll to position [0, 0]
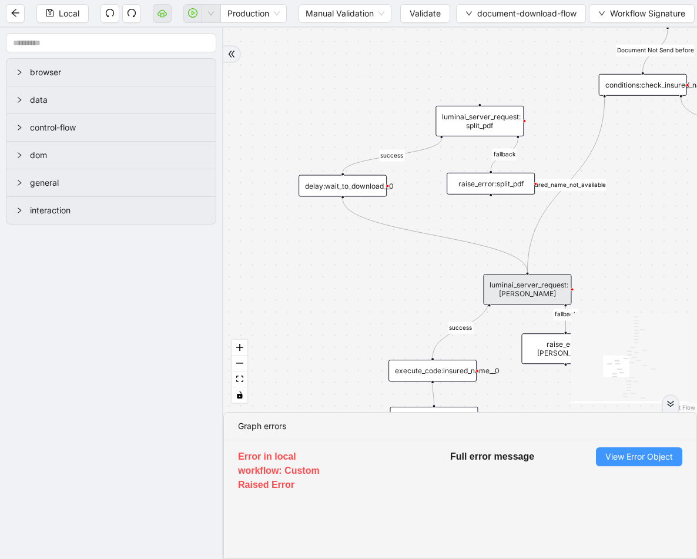
click at [645, 461] on span "View Error Object" at bounding box center [639, 456] width 68 height 13
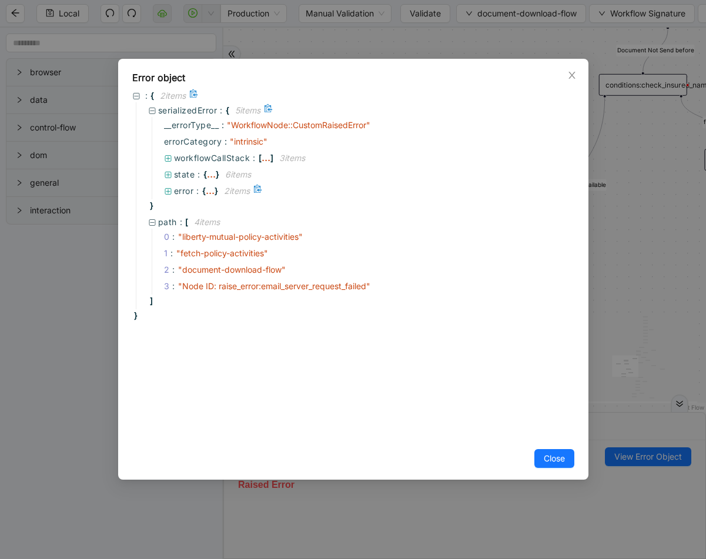
click at [207, 190] on div "..." at bounding box center [210, 190] width 9 height 6
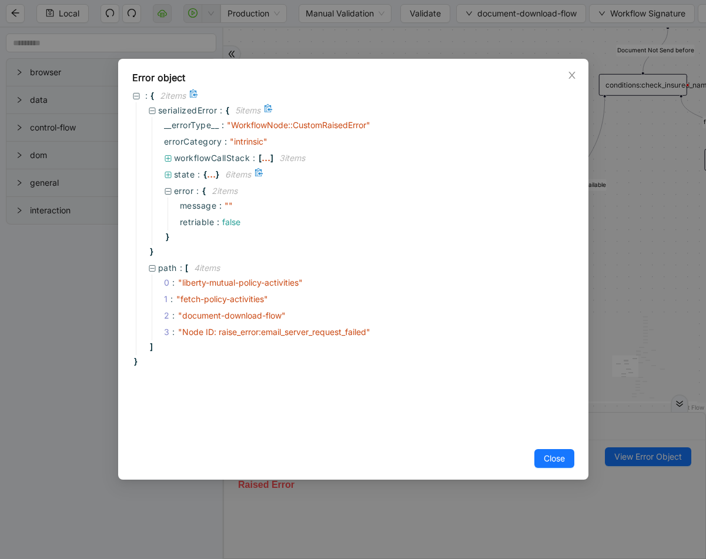
click at [208, 174] on div "..." at bounding box center [211, 174] width 9 height 6
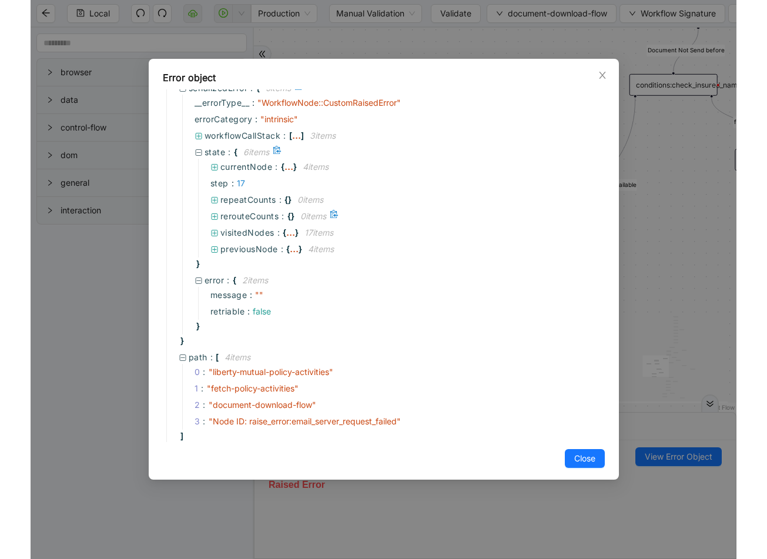
scroll to position [38, 0]
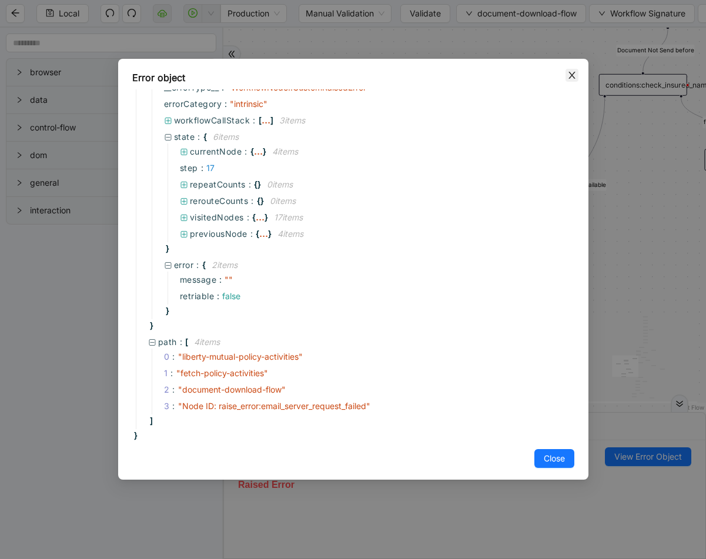
click at [569, 75] on icon "close" at bounding box center [571, 75] width 9 height 9
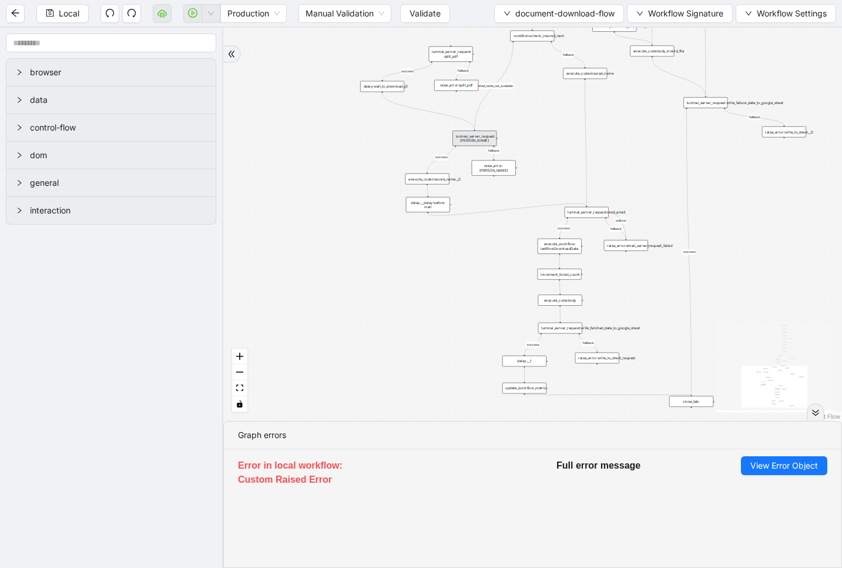
drag, startPoint x: 617, startPoint y: 311, endPoint x: 509, endPoint y: 138, distance: 204.3
click at [509, 138] on div "fallback fallback success success fallback fallback success isDownloadFileValid…" at bounding box center [532, 224] width 619 height 393
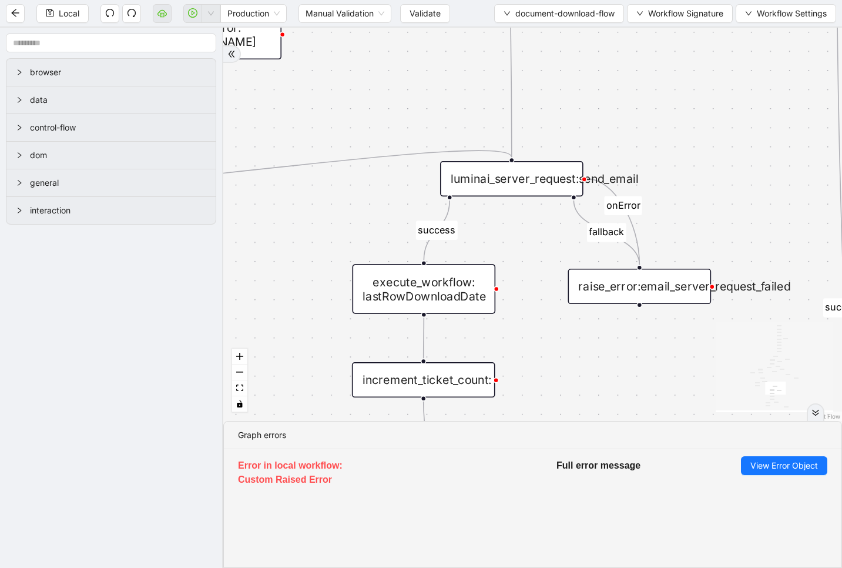
click at [612, 192] on icon "Edge from luminai_server_request:send_email to raise_error:email_server_request…" at bounding box center [613, 222] width 52 height 86
click at [729, 225] on div "fallback fallback success success fallback fallback success isDownloadFileValid…" at bounding box center [532, 224] width 619 height 393
click at [592, 227] on rect "Edge from luminai_server_request:send_email to raise_error:email_server_request…" at bounding box center [606, 232] width 39 height 19
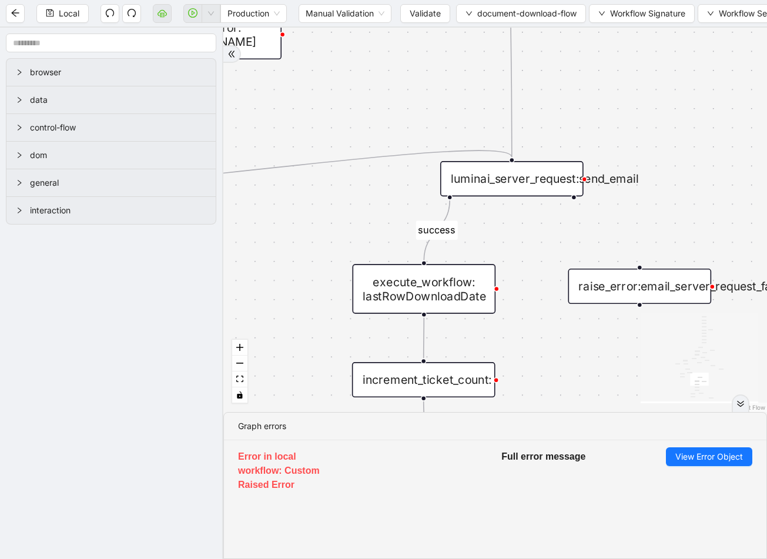
click at [532, 178] on div "luminai_server_request:send_email" at bounding box center [511, 178] width 143 height 35
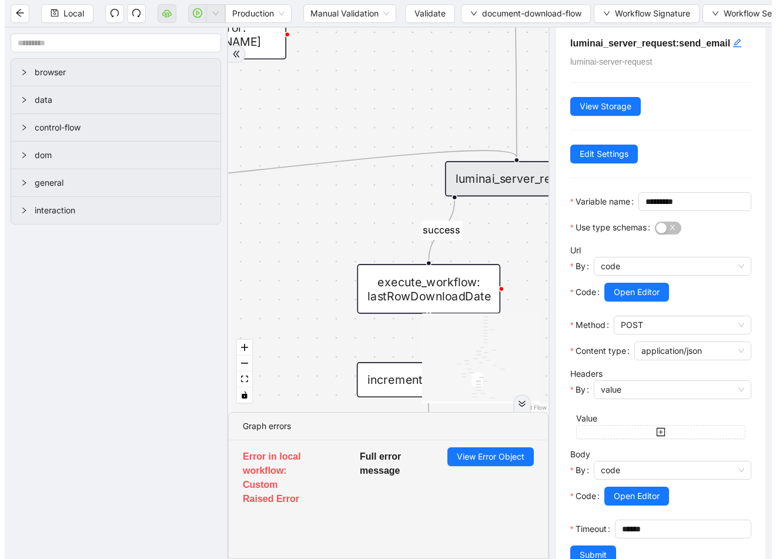
scroll to position [0, 0]
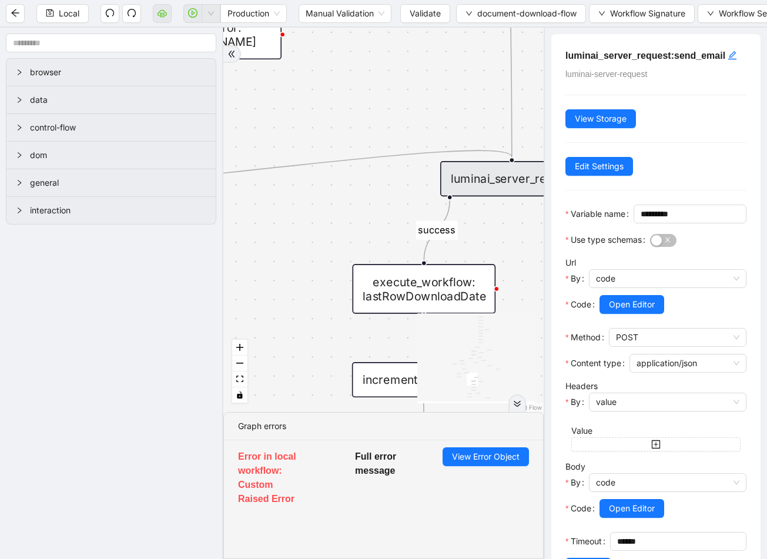
click at [498, 187] on div "luminai_server_request:send_email" at bounding box center [511, 178] width 143 height 35
click at [418, 119] on div "fallback fallback success success fallback fallback success isDownloadFileValid…" at bounding box center [383, 220] width 320 height 384
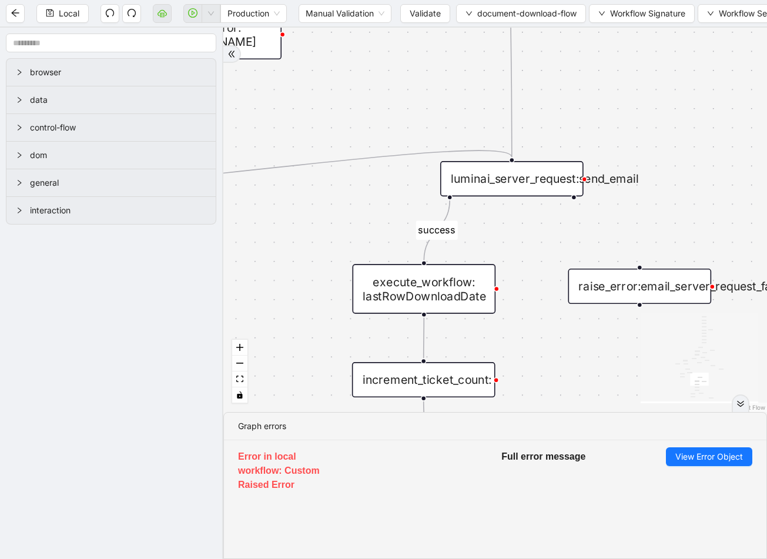
click at [535, 185] on div "luminai_server_request:send_email" at bounding box center [511, 178] width 143 height 35
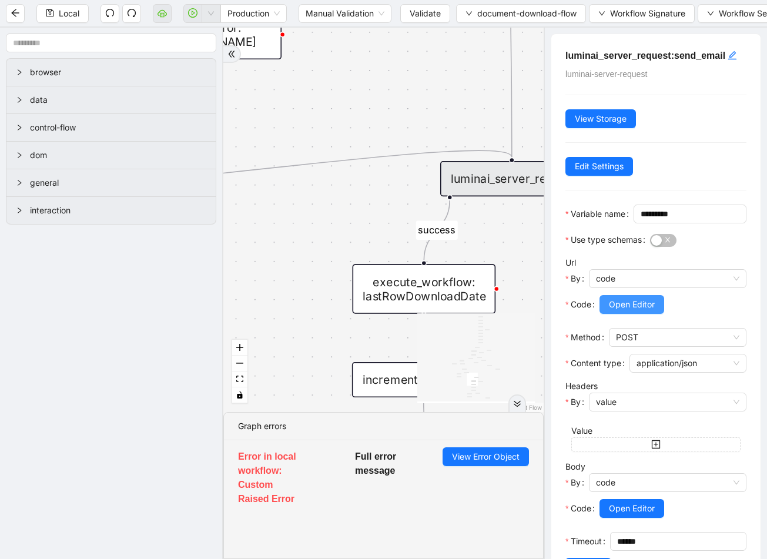
click at [642, 314] on button "Open Editor" at bounding box center [631, 304] width 65 height 19
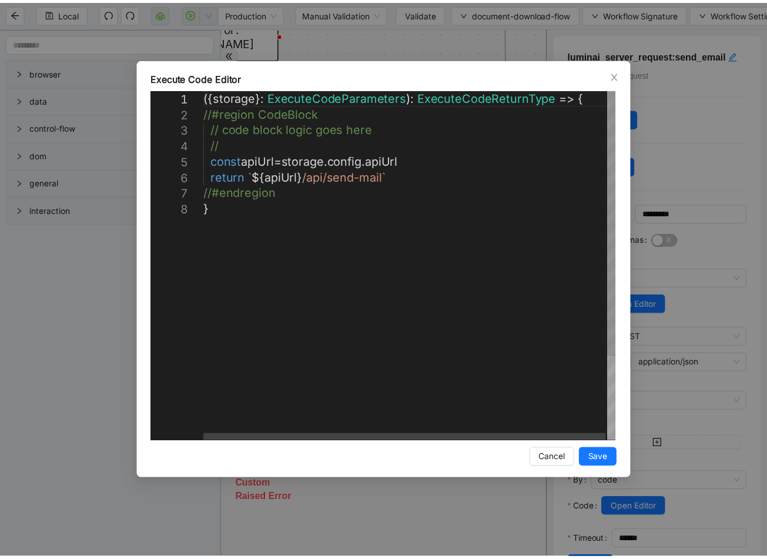
scroll to position [0, 6]
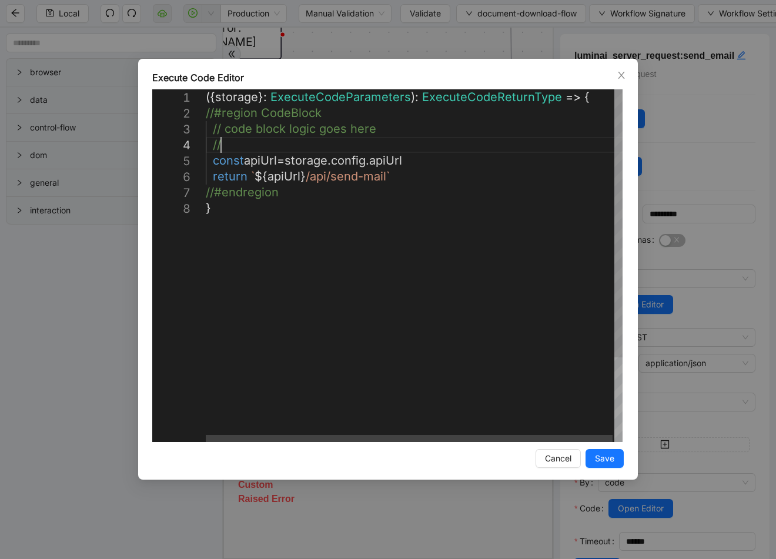
click at [299, 141] on div "({ storage }: ExecuteCodeParameters ): ExecuteCodeReturnType => { //#region Cod…" at bounding box center [415, 321] width 418 height 464
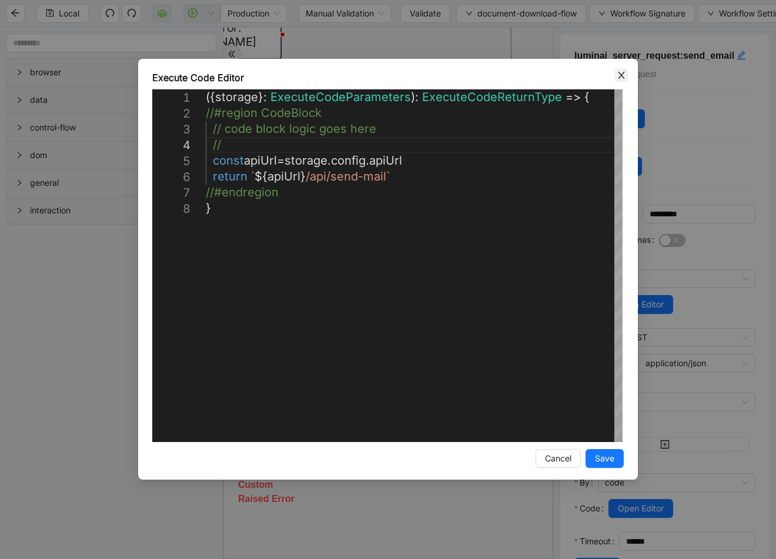
click at [621, 76] on icon "close" at bounding box center [621, 75] width 6 height 7
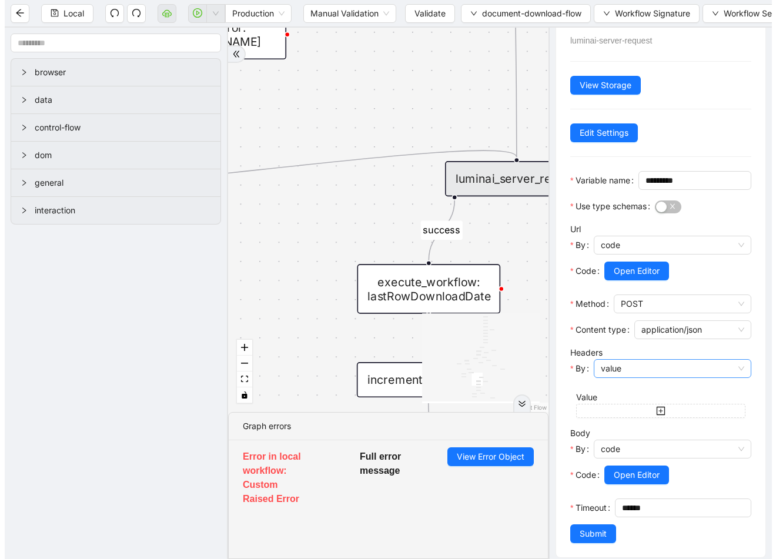
scroll to position [73, 0]
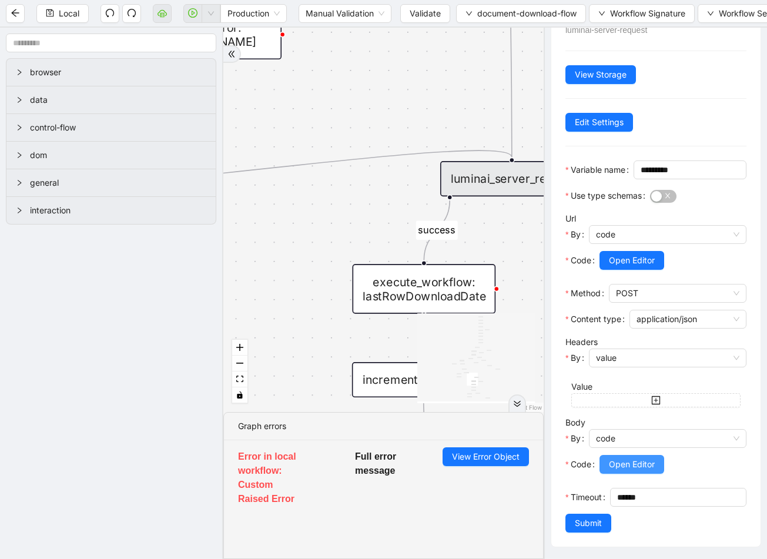
click at [644, 459] on span "Open Editor" at bounding box center [632, 464] width 46 height 13
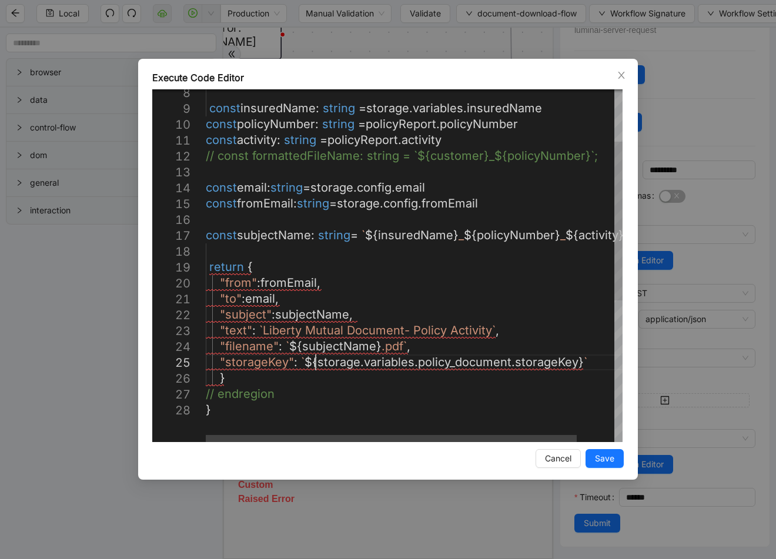
scroll to position [0, 0]
click at [314, 363] on div "const insuredName : string = storage . variables . insuredName const policyNumb…" at bounding box center [435, 364] width 458 height 781
drag, startPoint x: 314, startPoint y: 363, endPoint x: 572, endPoint y: 363, distance: 257.4
click at [271, 259] on div "const insuredName : string = storage . variables . insuredName const policyNumb…" at bounding box center [435, 364] width 458 height 781
click at [232, 251] on div "const insuredName : string = storage . variables . insuredName const policyNumb…" at bounding box center [435, 364] width 458 height 781
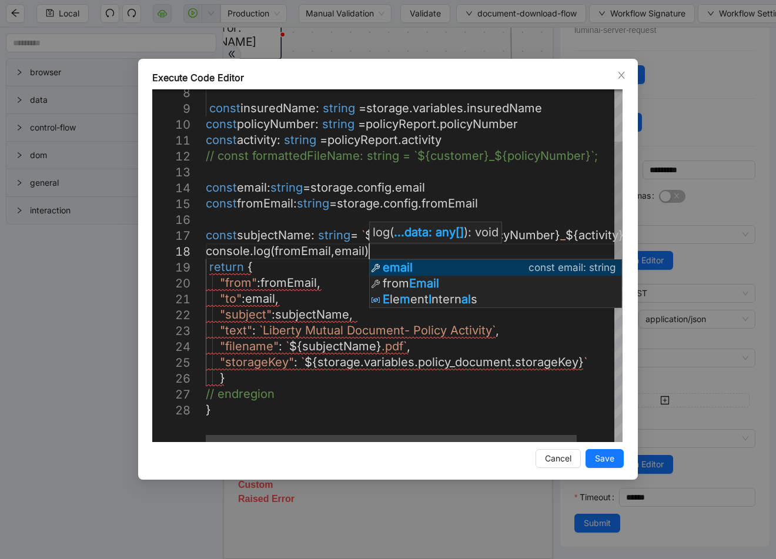
scroll to position [112, 212]
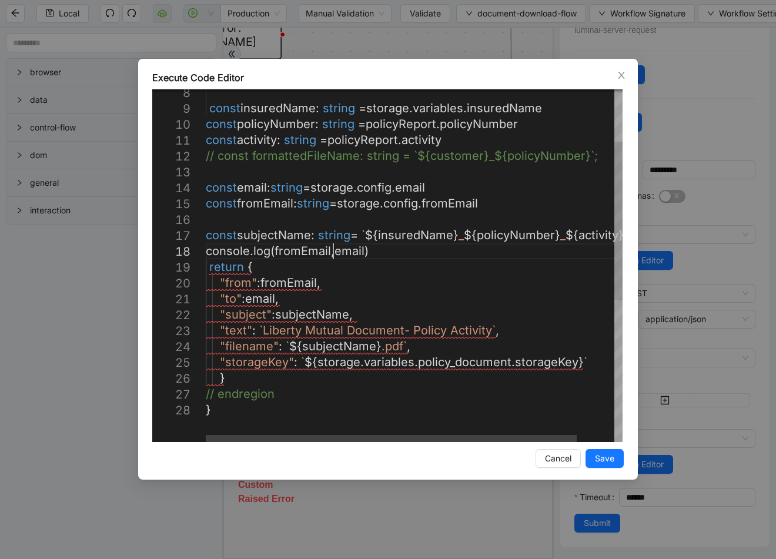
click at [334, 249] on div "const insuredName : string = storage . variables . insuredName const policyNumb…" at bounding box center [435, 364] width 458 height 781
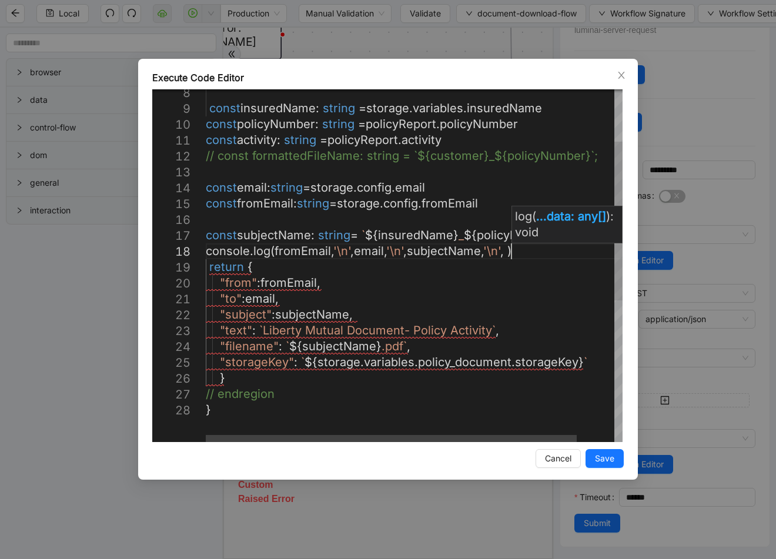
scroll to position [112, 410]
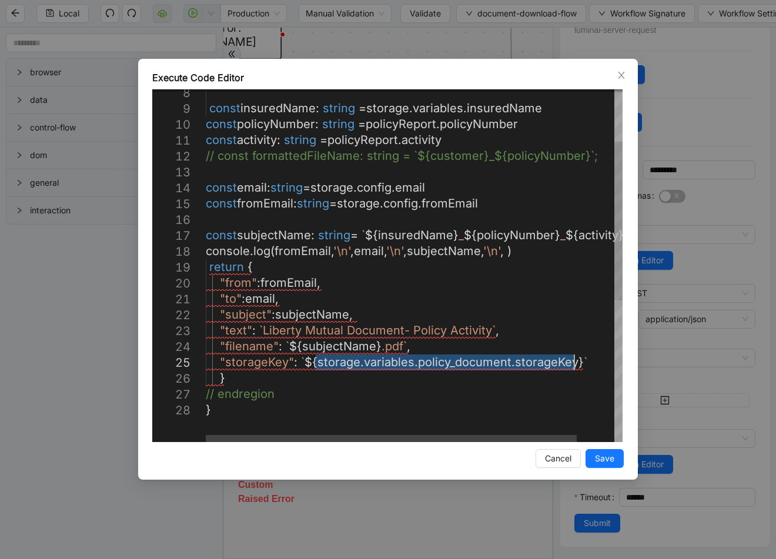
drag, startPoint x: 317, startPoint y: 363, endPoint x: 573, endPoint y: 361, distance: 256.3
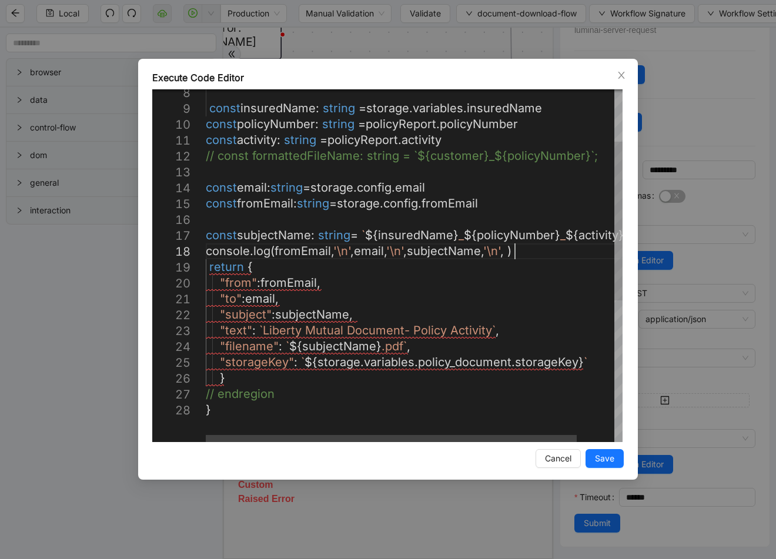
click at [514, 248] on div "const insuredName : string = storage . variables . insuredName const policyNumb…" at bounding box center [435, 364] width 458 height 781
paste textarea "**********"
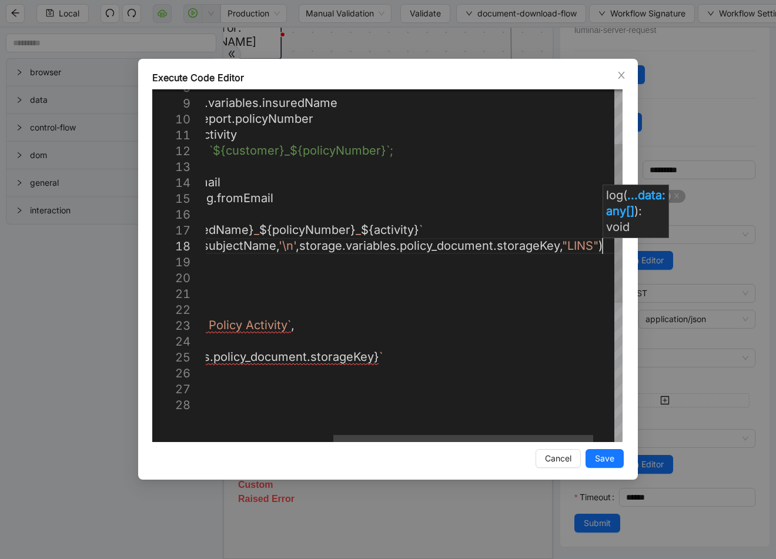
scroll to position [112, 771]
drag, startPoint x: 581, startPoint y: 243, endPoint x: 599, endPoint y: 243, distance: 17.6
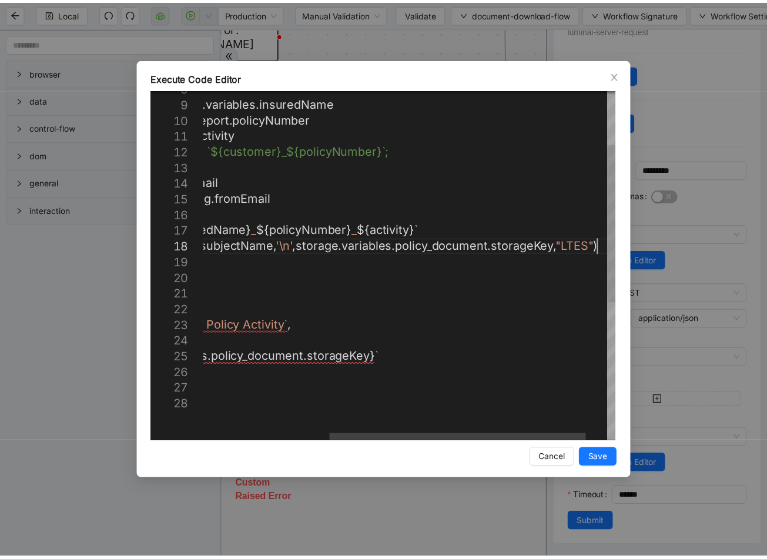
scroll to position [112, 778]
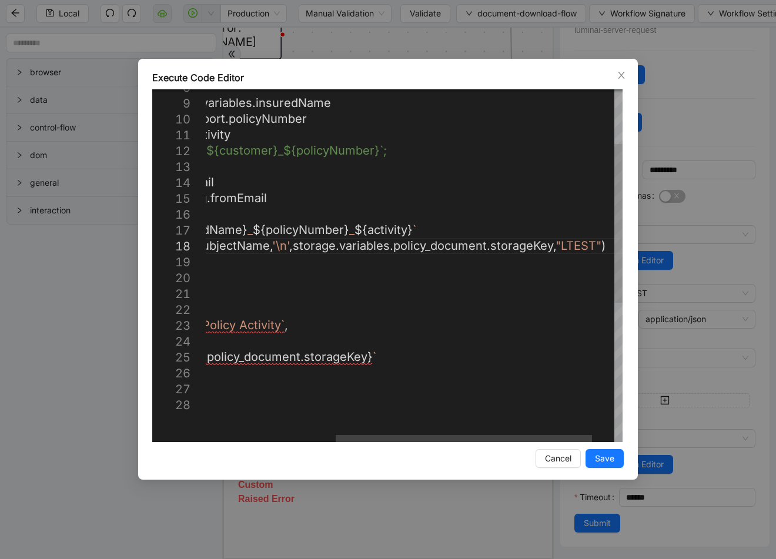
click at [584, 243] on div "const insuredName : string = storage . variables . insuredName const policyNumb…" at bounding box center [327, 358] width 664 height 781
type textarea "**********"
click at [611, 447] on div "Execute Code Editor 8 9 10 11 12 13 14 15 16 17 18 19 20 21 22 23 24 25 26 27 2…" at bounding box center [388, 269] width 500 height 421
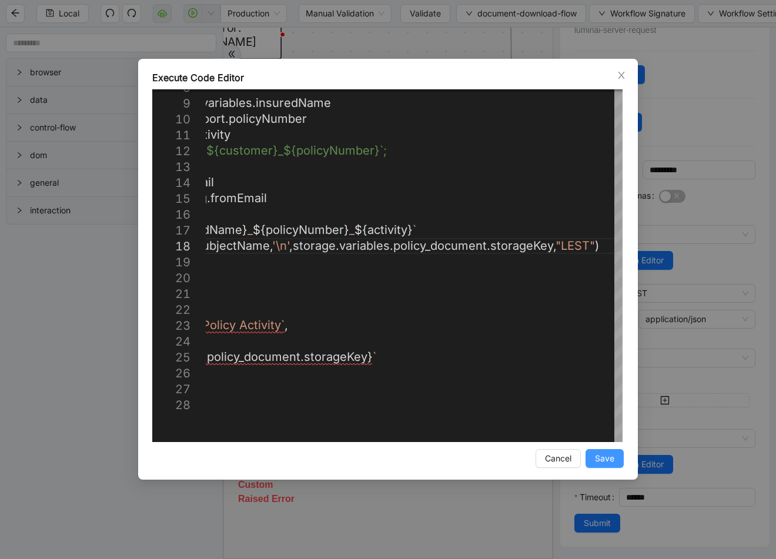
click at [608, 460] on span "Save" at bounding box center [604, 458] width 19 height 13
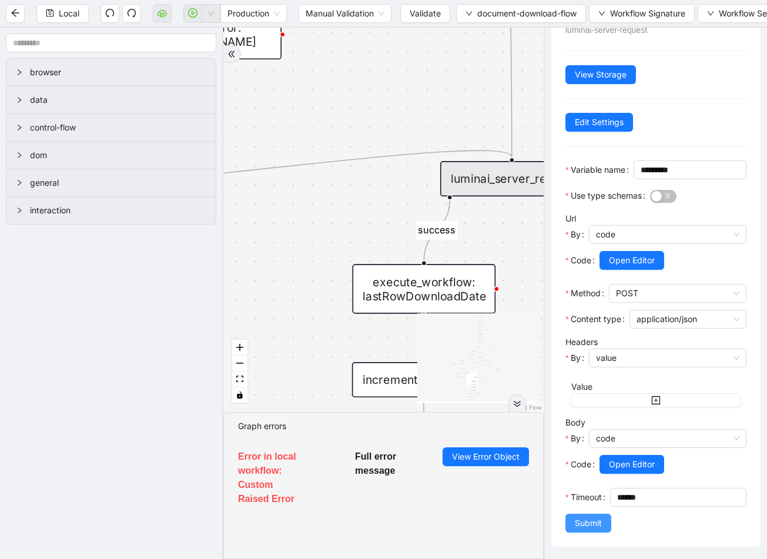
click at [601, 526] on span "Submit" at bounding box center [588, 523] width 27 height 13
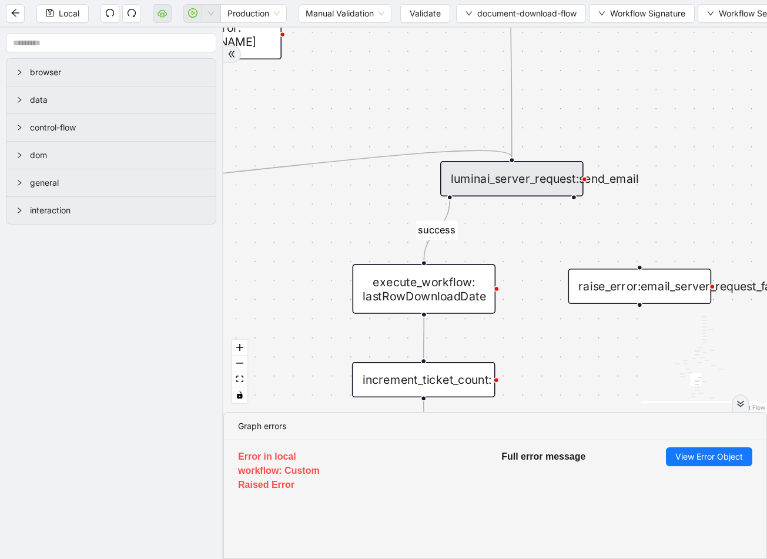
scroll to position [0, 0]
click at [53, 8] on button "Local" at bounding box center [62, 13] width 52 height 19
click at [53, 8] on div "Local Production Manual Validation Validate document-download-flow Workflow Sig…" at bounding box center [383, 279] width 767 height 559
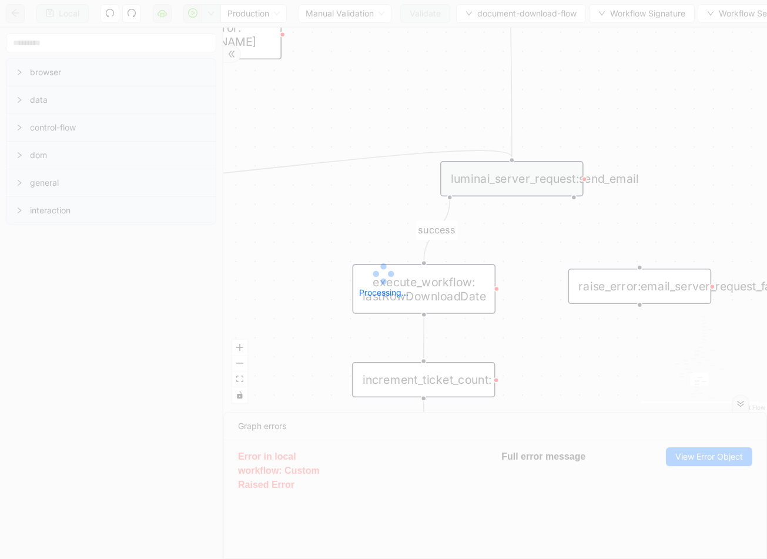
click at [53, 8] on div "Local Production Manual Validation Validate document-download-flow Workflow Sig…" at bounding box center [383, 279] width 767 height 559
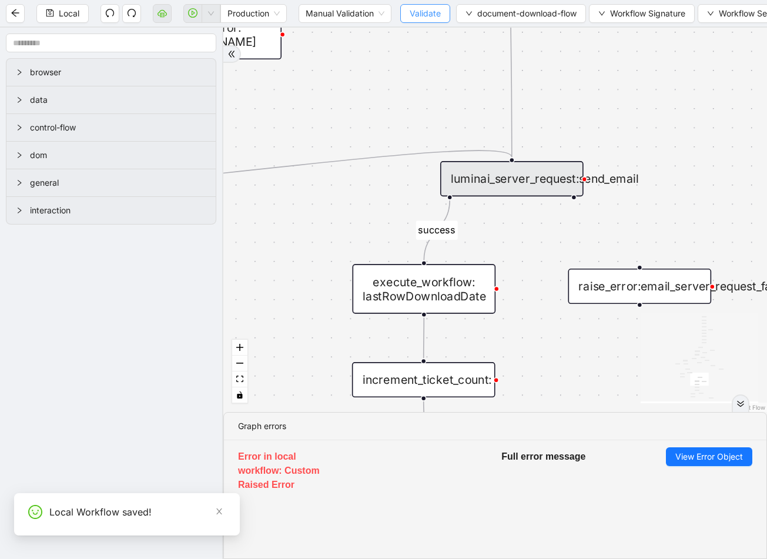
click at [423, 14] on span "Validate" at bounding box center [425, 13] width 31 height 13
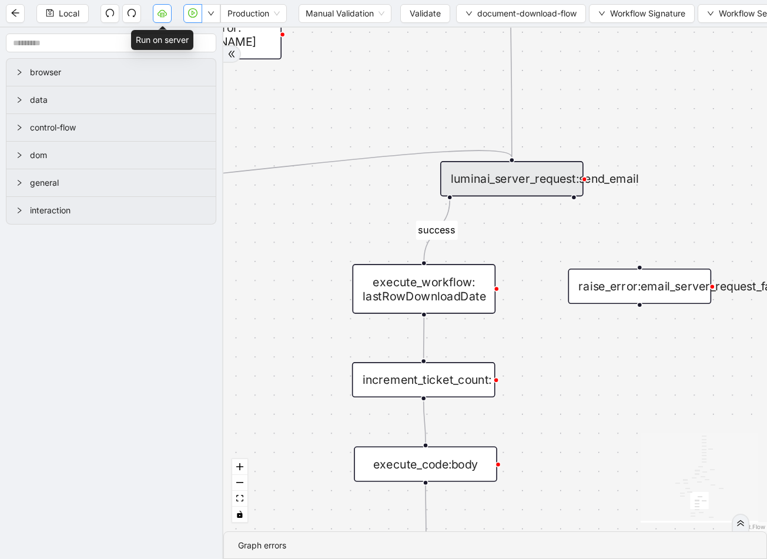
click at [164, 11] on icon "cloud-server" at bounding box center [162, 12] width 9 height 6
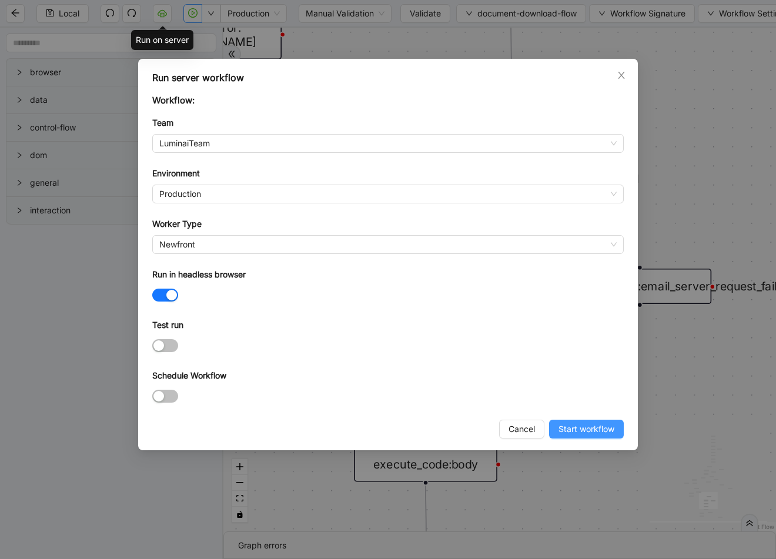
click at [611, 420] on button "Start workflow" at bounding box center [586, 429] width 75 height 19
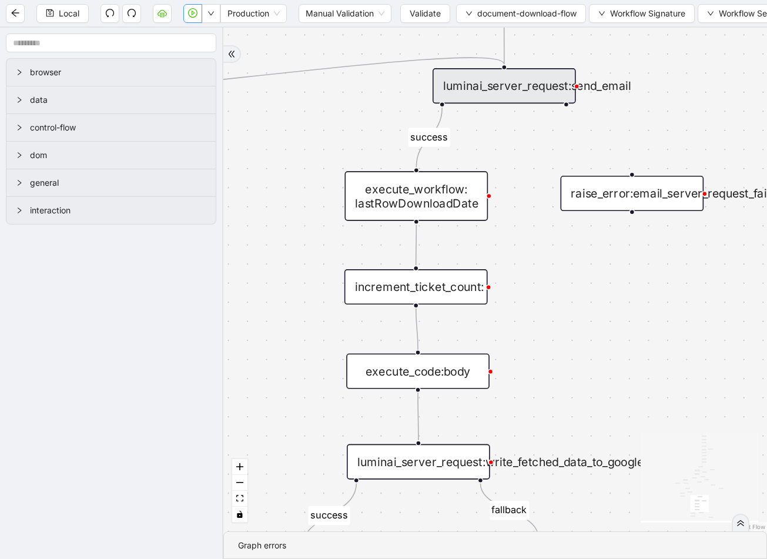
drag, startPoint x: 618, startPoint y: 333, endPoint x: 611, endPoint y: 240, distance: 93.2
click at [611, 240] on div "fallback fallback success success fallback fallback success isDownloadFileValid…" at bounding box center [495, 280] width 544 height 504
click at [528, 87] on div "luminai_server_request:send_email" at bounding box center [504, 85] width 143 height 35
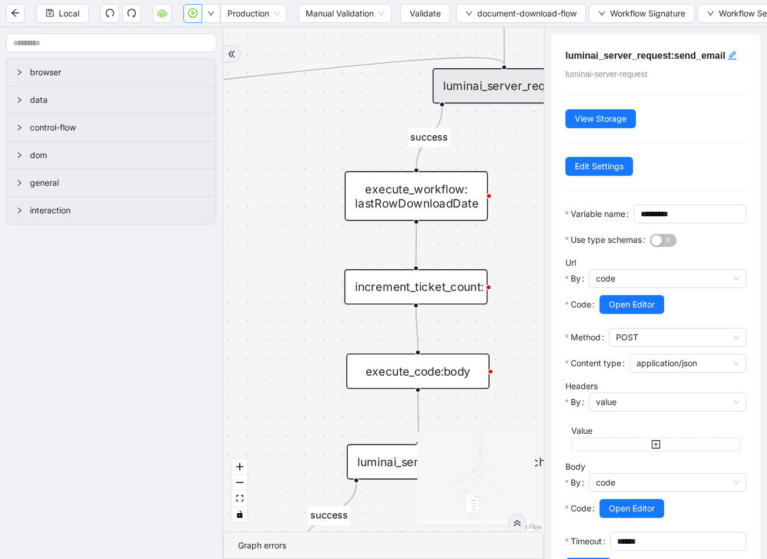
click at [521, 140] on div "fallback fallback success success fallback fallback success isDownloadFileValid…" at bounding box center [383, 280] width 320 height 504
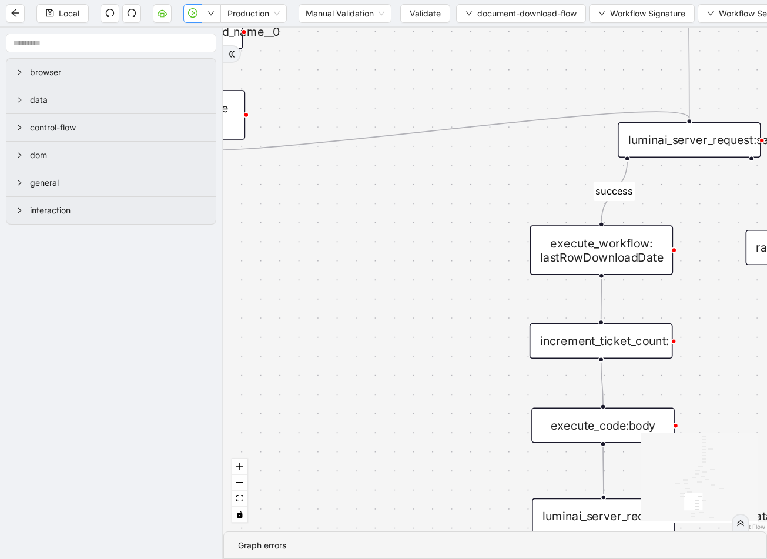
drag, startPoint x: 515, startPoint y: 143, endPoint x: 701, endPoint y: 197, distance: 192.9
click at [701, 197] on div "fallback fallback success success fallback fallback success isDownloadFileValid…" at bounding box center [495, 280] width 544 height 504
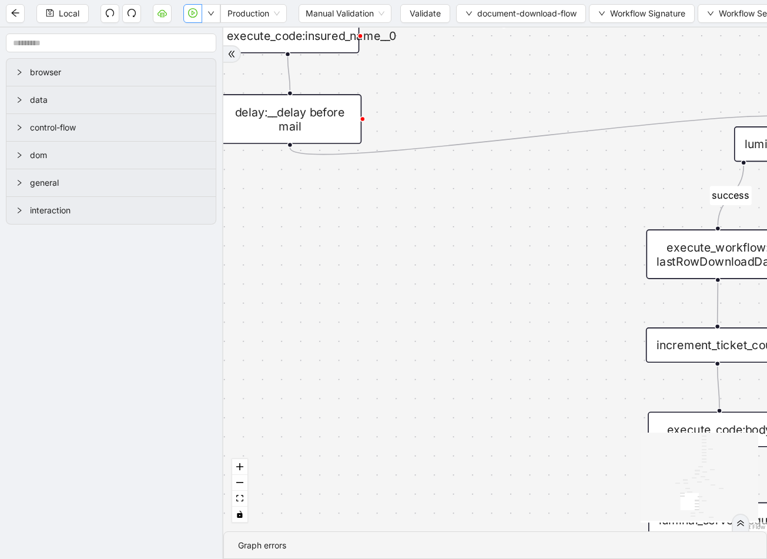
drag, startPoint x: 378, startPoint y: 202, endPoint x: 494, endPoint y: 206, distance: 115.8
click at [494, 206] on div "fallback fallback success success fallback fallback success isDownloadFileValid…" at bounding box center [495, 280] width 544 height 504
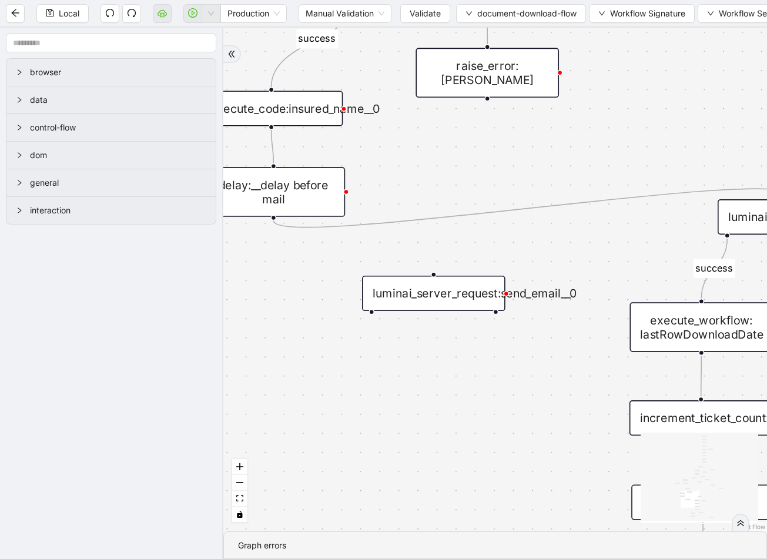
drag, startPoint x: 502, startPoint y: 159, endPoint x: 489, endPoint y: 247, distance: 88.5
click at [489, 247] on div "fallback fallback success success fallback fallback success isDownloadFileValid…" at bounding box center [495, 280] width 544 height 504
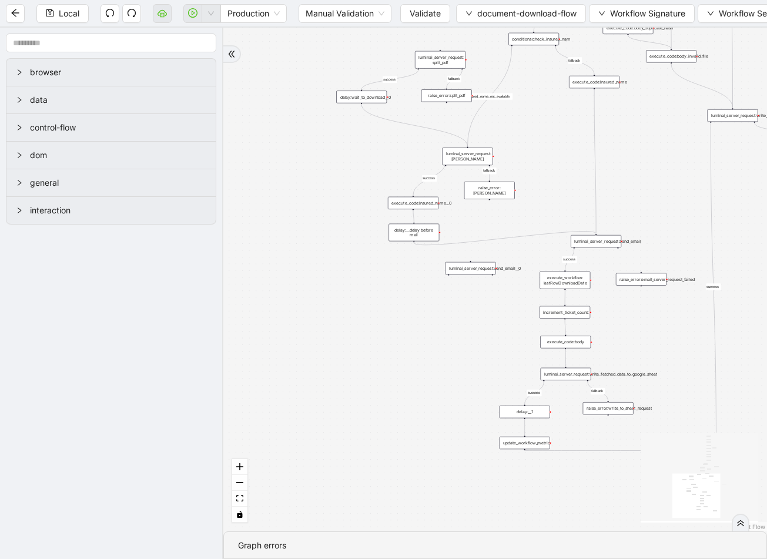
click at [418, 209] on div "fallback fallback success success fallback fallback success isDownloadFileValid…" at bounding box center [495, 280] width 544 height 504
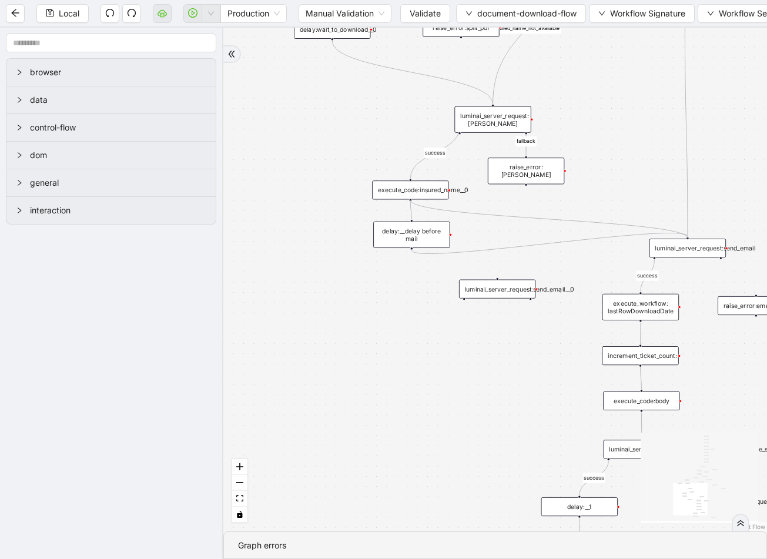
drag, startPoint x: 409, startPoint y: 199, endPoint x: 689, endPoint y: 235, distance: 282.0
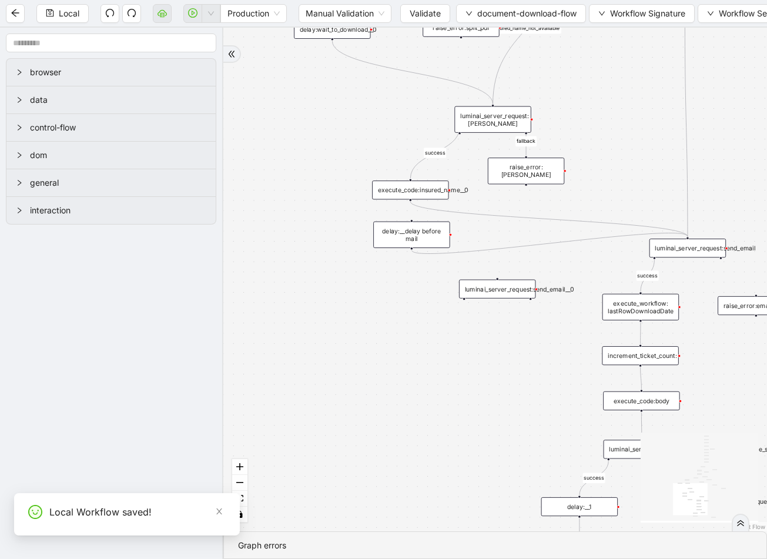
click at [699, 253] on div "luminai_server_request:send_email" at bounding box center [687, 248] width 76 height 19
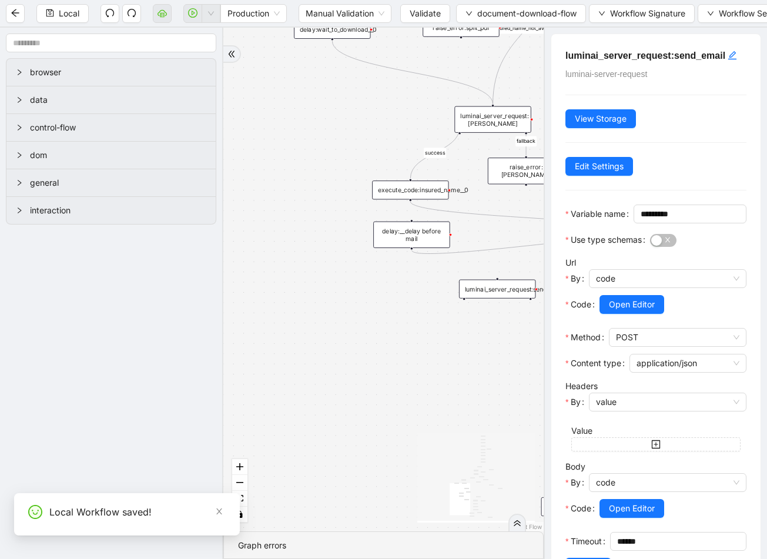
click at [505, 292] on div "luminai_server_request:send_email__0" at bounding box center [497, 289] width 76 height 19
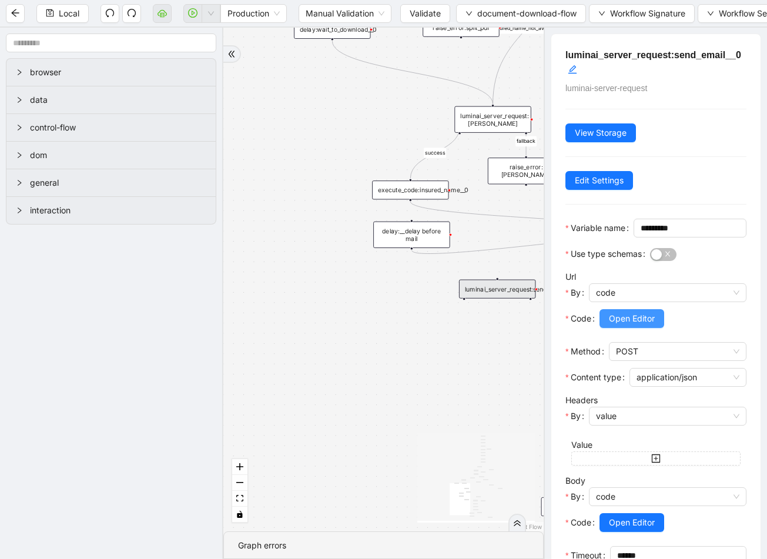
click at [635, 325] on span "Open Editor" at bounding box center [632, 318] width 46 height 13
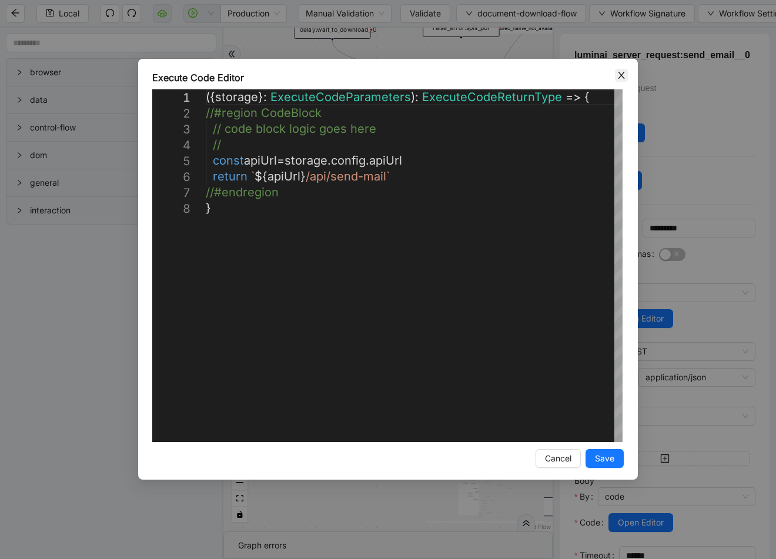
click at [622, 72] on icon "close" at bounding box center [621, 75] width 9 height 9
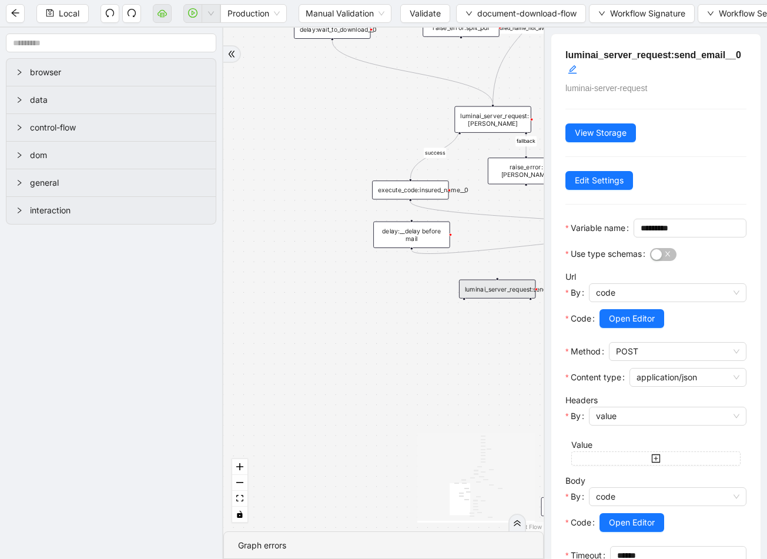
scroll to position [87, 0]
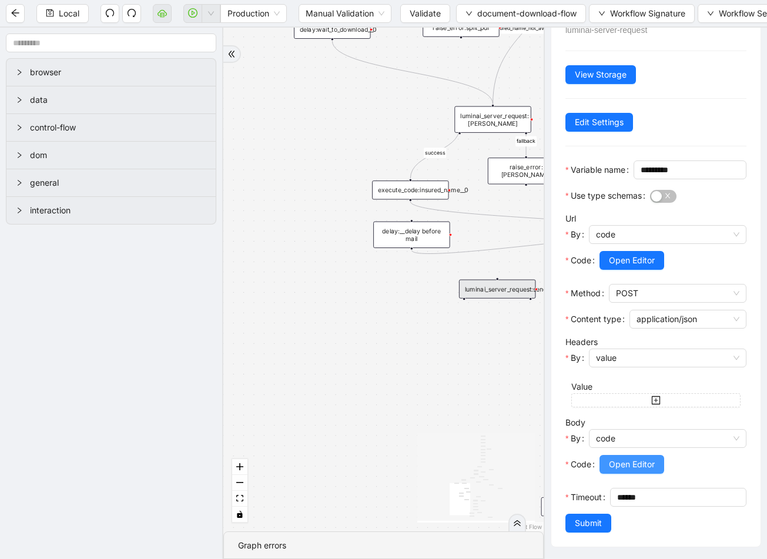
click at [655, 458] on span "Open Editor" at bounding box center [632, 464] width 46 height 13
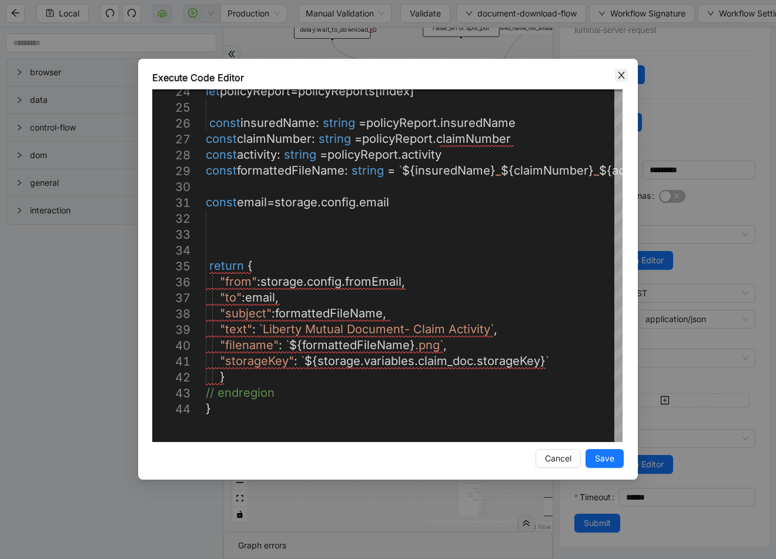
click at [617, 76] on icon "close" at bounding box center [621, 75] width 9 height 9
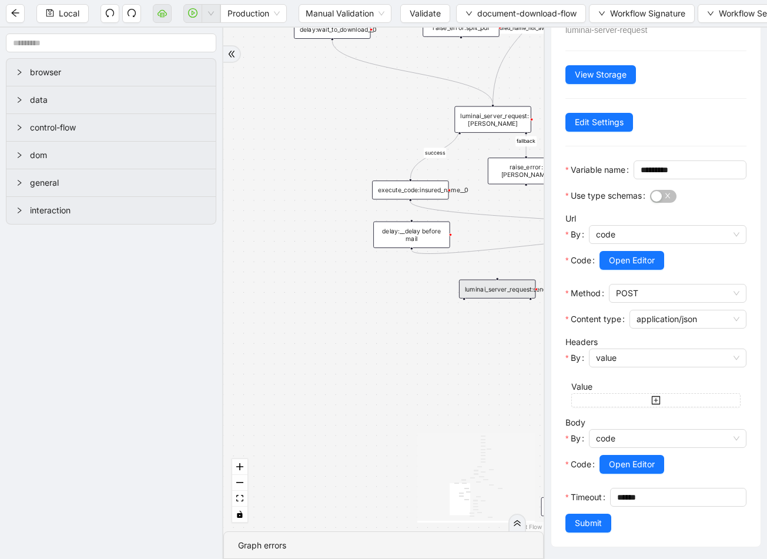
click at [413, 290] on div "fallback fallback success success fallback fallback success isDownloadFileValid…" at bounding box center [383, 280] width 320 height 504
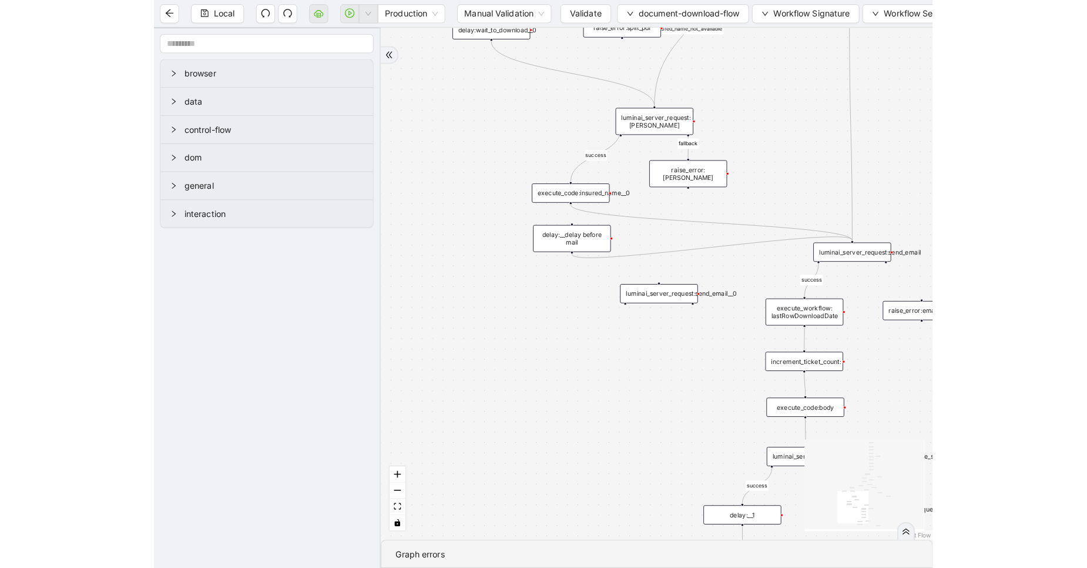
scroll to position [0, 0]
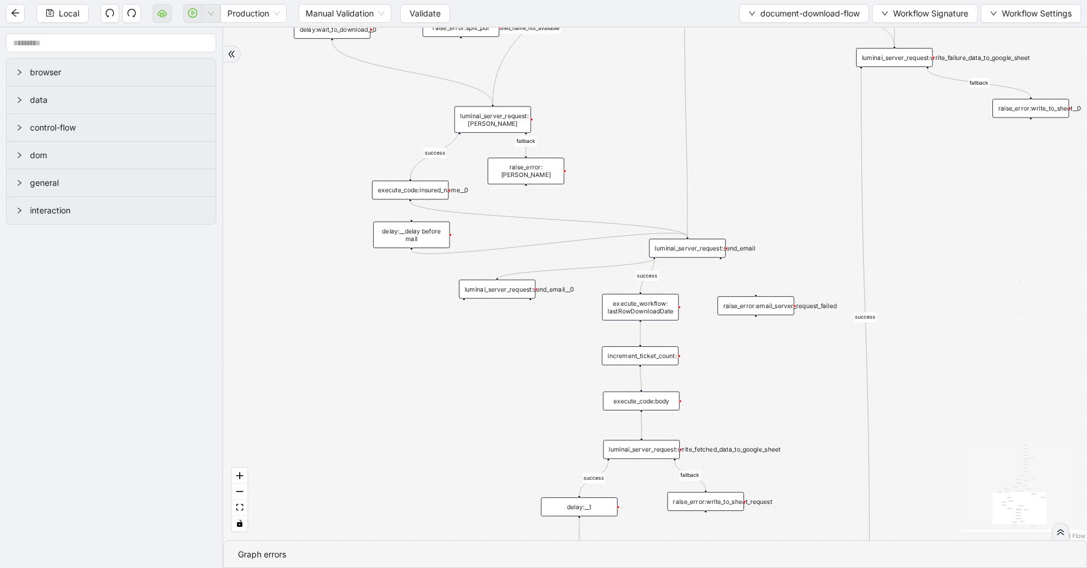
drag, startPoint x: 653, startPoint y: 259, endPoint x: 495, endPoint y: 283, distance: 159.3
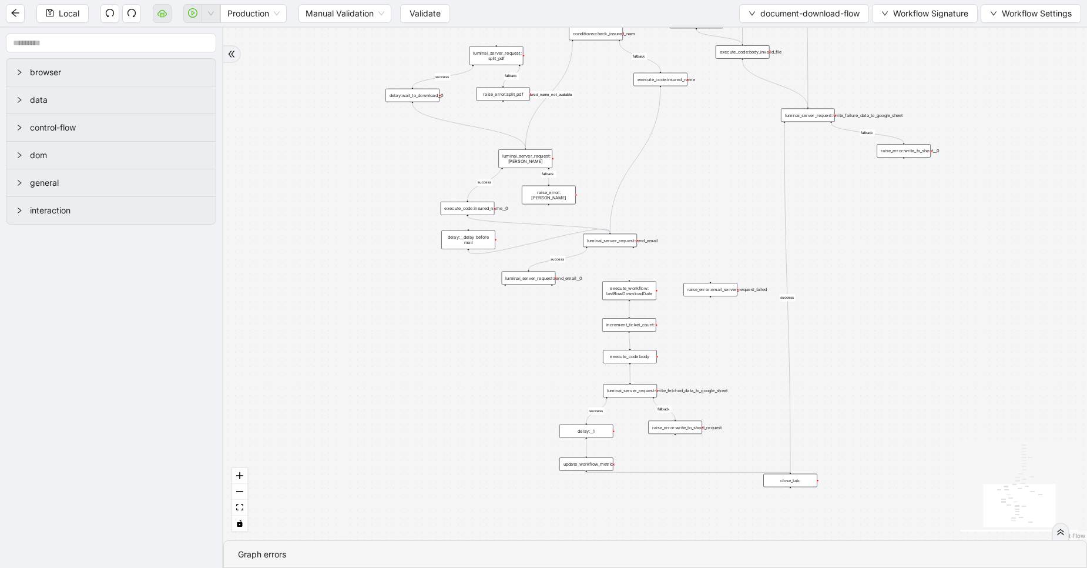
drag, startPoint x: 659, startPoint y: 249, endPoint x: 607, endPoint y: 240, distance: 53.0
click at [607, 240] on div "luminai_server_request:send_email" at bounding box center [610, 241] width 54 height 14
click at [648, 138] on icon "Edge from execute_code:insured_name to luminai_server_request:send_email" at bounding box center [635, 160] width 51 height 145
drag, startPoint x: 661, startPoint y: 86, endPoint x: 531, endPoint y: 270, distance: 224.9
click at [531, 270] on div "fallback fallback success success fallback fallback success isDownloadFileValid…" at bounding box center [655, 284] width 864 height 513
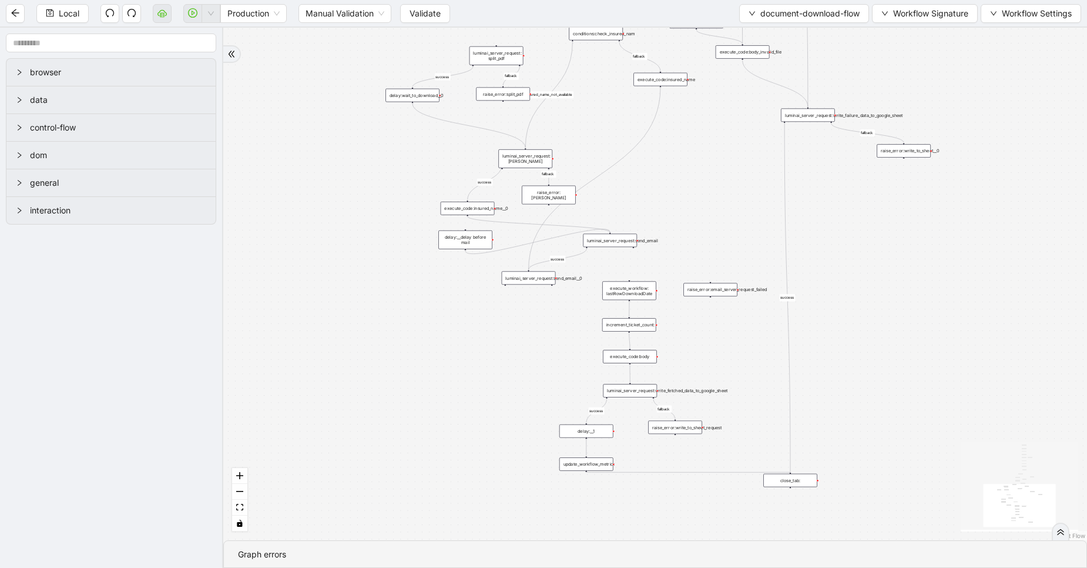
drag, startPoint x: 465, startPoint y: 236, endPoint x: 390, endPoint y: 239, distance: 74.7
click at [438, 239] on div "delay:__delay before mail" at bounding box center [465, 239] width 54 height 19
drag, startPoint x: 468, startPoint y: 215, endPoint x: 532, endPoint y: 272, distance: 86.6
click at [513, 222] on div "fallback fallback success success fallback fallback success isDownloadFileValid…" at bounding box center [655, 284] width 864 height 513
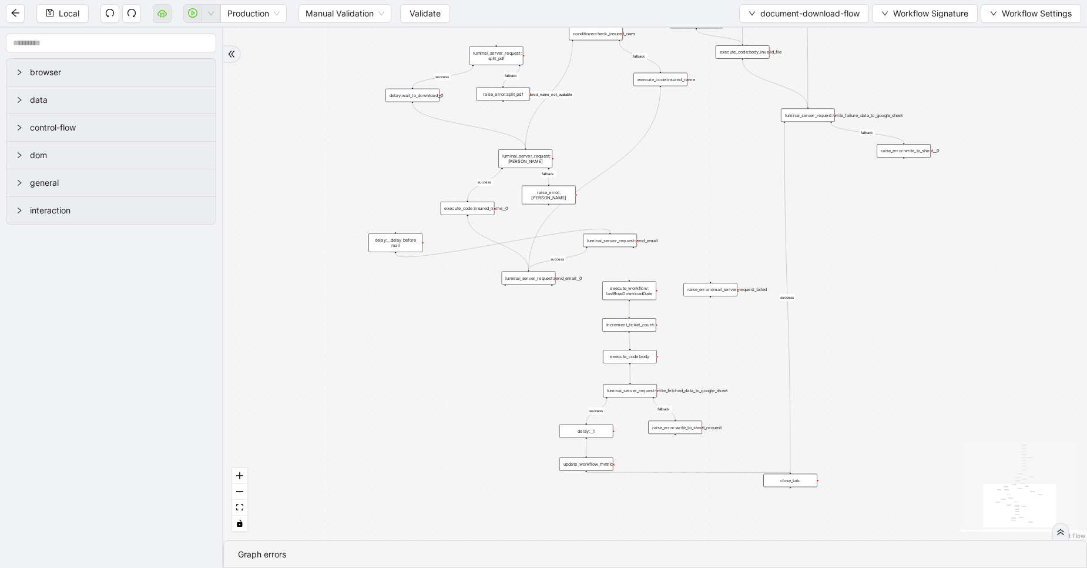
click at [607, 240] on div "luminai_server_request:send_email" at bounding box center [610, 241] width 54 height 14
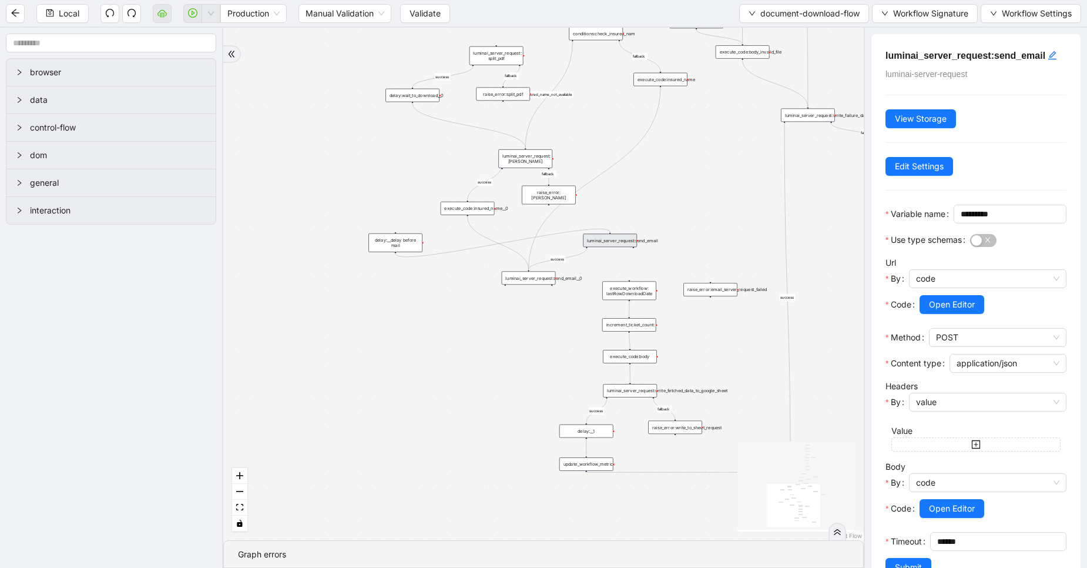
click at [551, 236] on icon "Edge from delay:__delay before mail to luminai_server_request:send_email" at bounding box center [503, 243] width 215 height 28
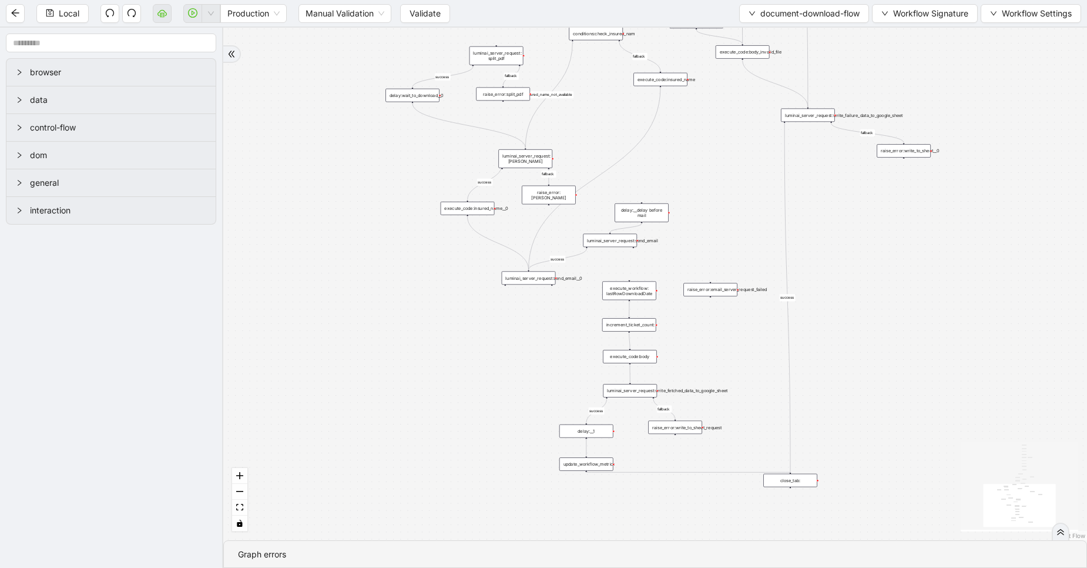
drag, startPoint x: 395, startPoint y: 237, endPoint x: 645, endPoint y: 199, distance: 253.3
click at [645, 203] on div "delay:__delay before mail" at bounding box center [642, 212] width 54 height 19
drag, startPoint x: 609, startPoint y: 230, endPoint x: 642, endPoint y: 224, distance: 33.4
click at [642, 224] on icon "Edge from delay:__delay before mail to luminai_server_request:send_email" at bounding box center [627, 225] width 34 height 13
drag, startPoint x: 608, startPoint y: 236, endPoint x: 645, endPoint y: 227, distance: 37.6
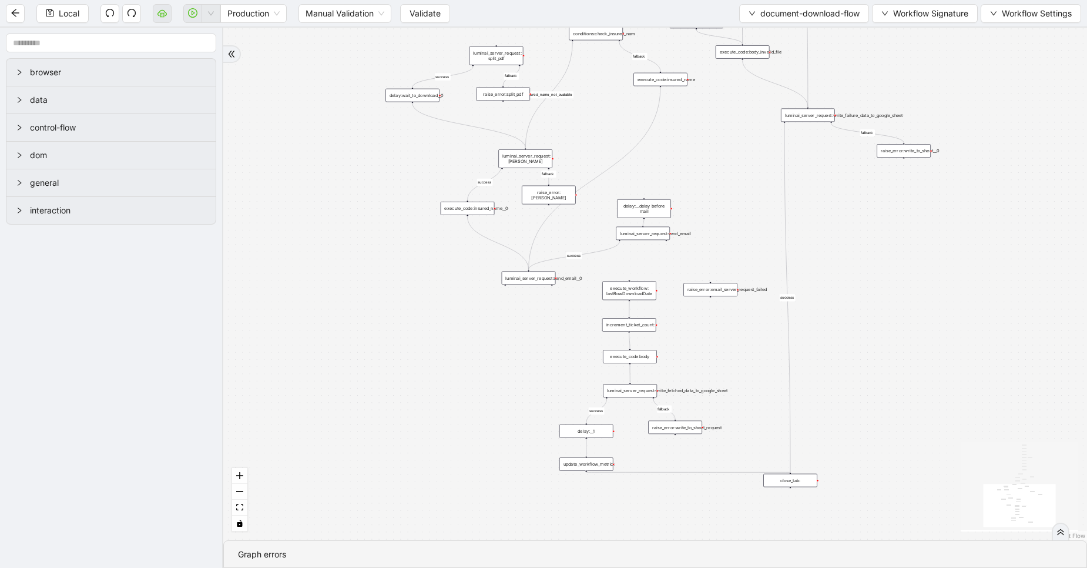
click at [645, 227] on div "luminai_server_request:send_email" at bounding box center [643, 234] width 54 height 14
drag, startPoint x: 649, startPoint y: 203, endPoint x: 671, endPoint y: 179, distance: 32.5
click at [671, 179] on div "delay:__delay before mail" at bounding box center [660, 186] width 54 height 19
drag, startPoint x: 645, startPoint y: 224, endPoint x: 667, endPoint y: 206, distance: 28.8
click at [667, 206] on div "luminai_server_request:send_email" at bounding box center [671, 213] width 54 height 14
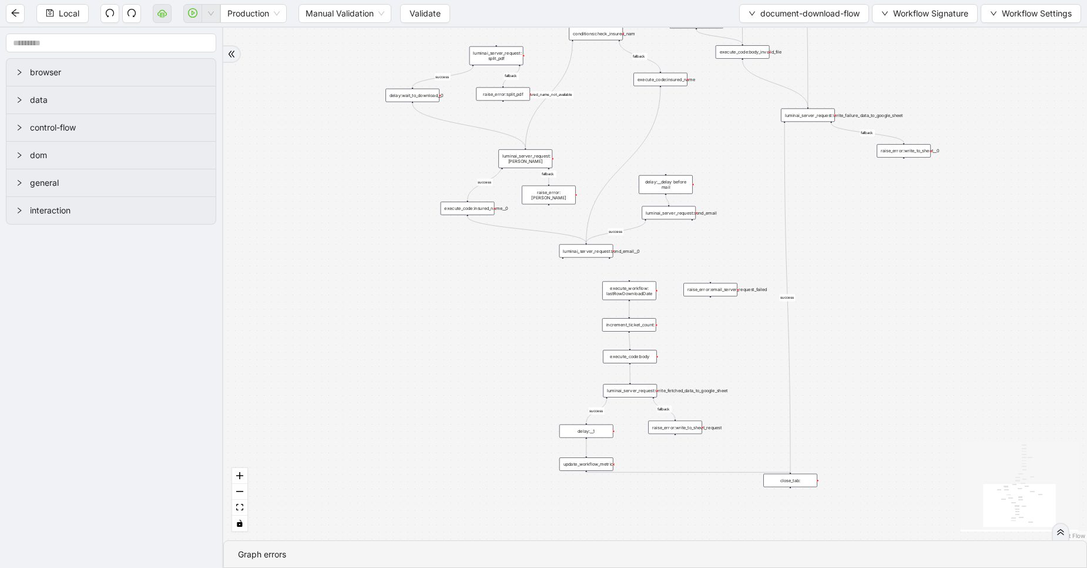
drag, startPoint x: 529, startPoint y: 279, endPoint x: 588, endPoint y: 249, distance: 66.5
click at [588, 249] on div "luminai_server_request:send_email__0" at bounding box center [587, 251] width 54 height 14
drag, startPoint x: 564, startPoint y: 254, endPoint x: 634, endPoint y: 283, distance: 75.6
click at [647, 252] on div "fallback fallback success success fallback fallback success isDownloadFileValid…" at bounding box center [655, 284] width 864 height 513
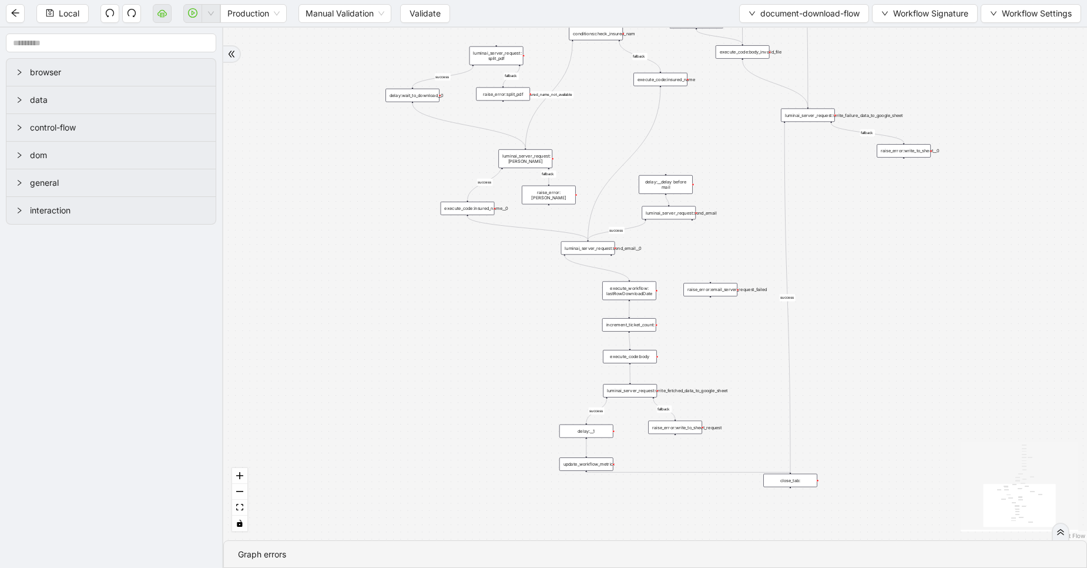
click at [715, 177] on div "fallback fallback success success fallback fallback success isDownloadFileValid…" at bounding box center [655, 284] width 864 height 513
drag, startPoint x: 657, startPoint y: 179, endPoint x: 699, endPoint y: 170, distance: 43.2
click at [699, 170] on div "delay:__delay before mail" at bounding box center [701, 177] width 54 height 19
drag, startPoint x: 673, startPoint y: 214, endPoint x: 745, endPoint y: 209, distance: 72.5
click at [745, 209] on div "luminai_server_request:send_email" at bounding box center [739, 208] width 54 height 14
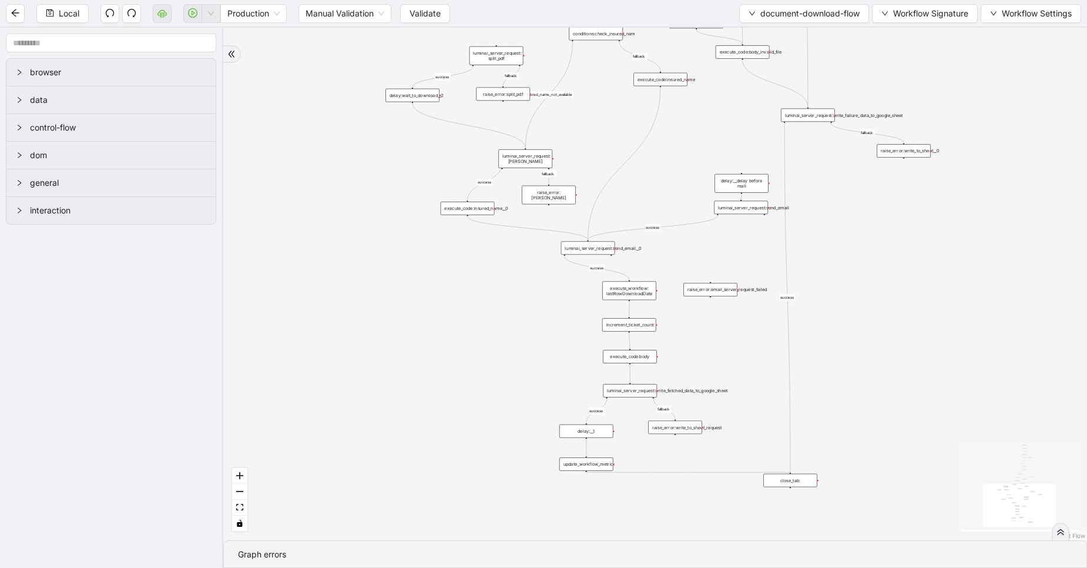
drag, startPoint x: 710, startPoint y: 175, endPoint x: 743, endPoint y: 183, distance: 34.5
click at [743, 183] on div "delay:__delay before mail" at bounding box center [742, 183] width 54 height 19
drag, startPoint x: 602, startPoint y: 246, endPoint x: 682, endPoint y: 246, distance: 79.3
click at [682, 246] on div "luminai_server_request:send_email__0" at bounding box center [668, 249] width 54 height 14
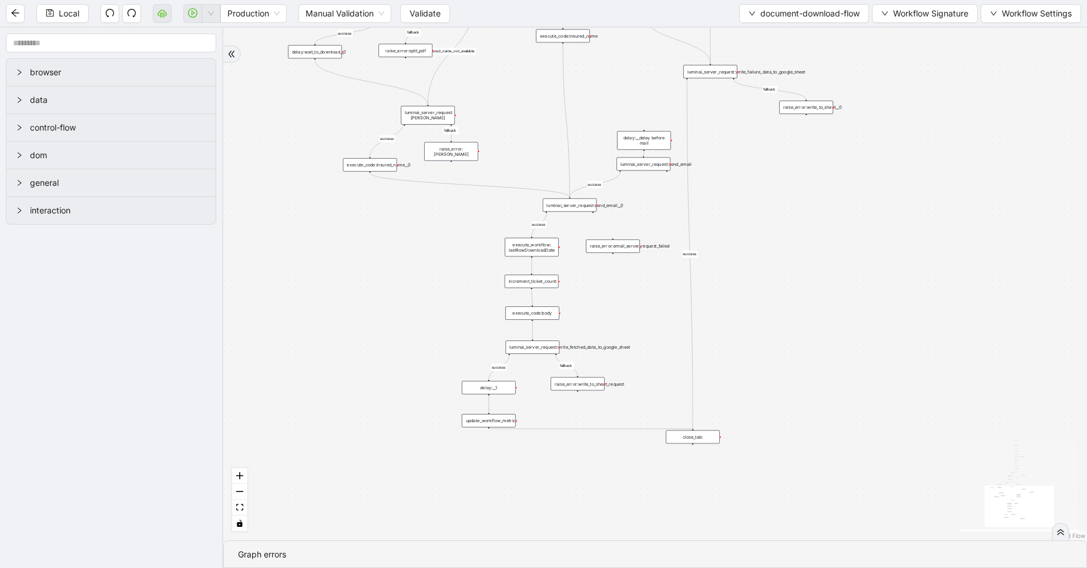
drag, startPoint x: 678, startPoint y: 182, endPoint x: 580, endPoint y: 138, distance: 107.6
click at [580, 138] on div "fallback fallback success success fallback fallback success isDownloadFileValid…" at bounding box center [655, 284] width 864 height 513
click at [574, 207] on div "luminai_server_request:send_email__0" at bounding box center [569, 204] width 54 height 14
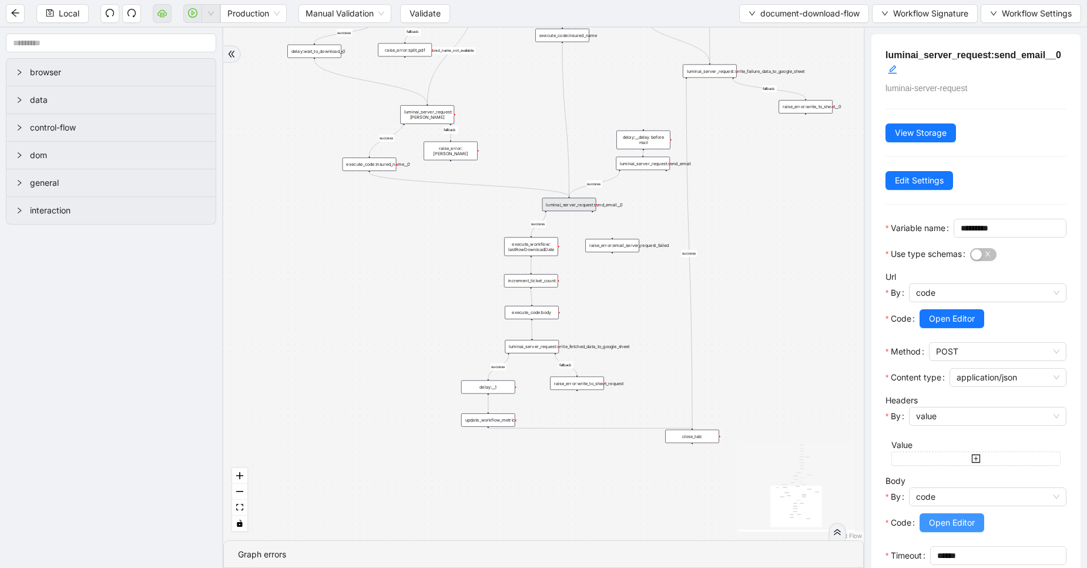
click at [944, 529] on span "Open Editor" at bounding box center [952, 522] width 46 height 13
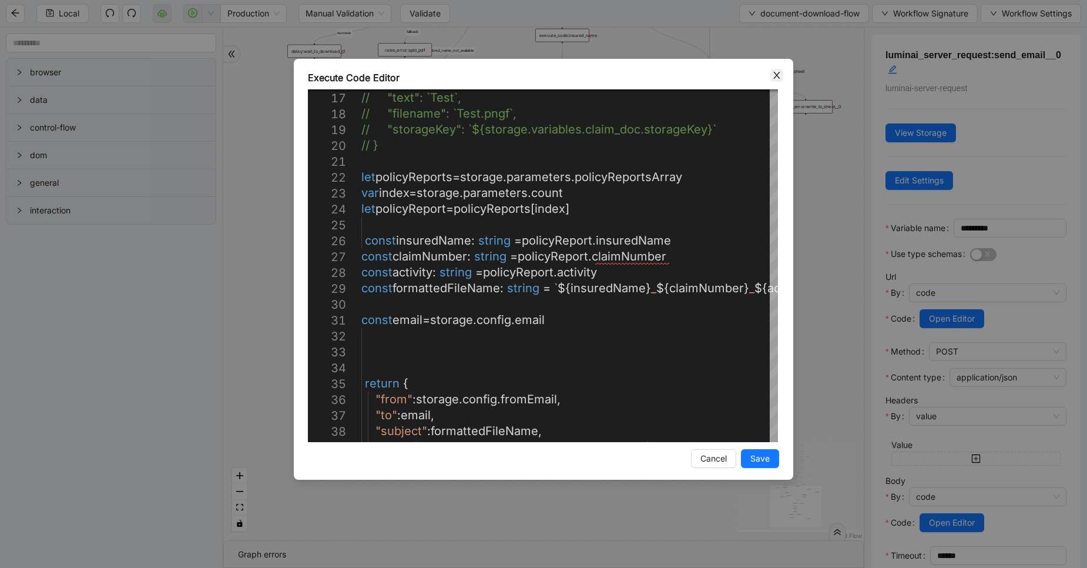
click at [777, 72] on icon "close" at bounding box center [776, 75] width 9 height 9
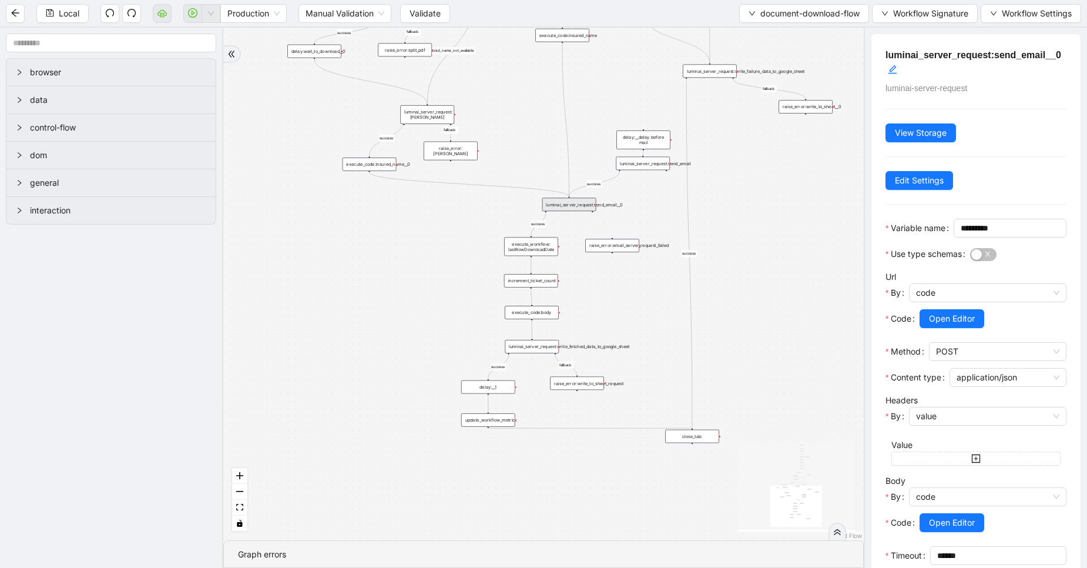
click at [642, 167] on div "luminai_server_request:send_email" at bounding box center [643, 164] width 54 height 14
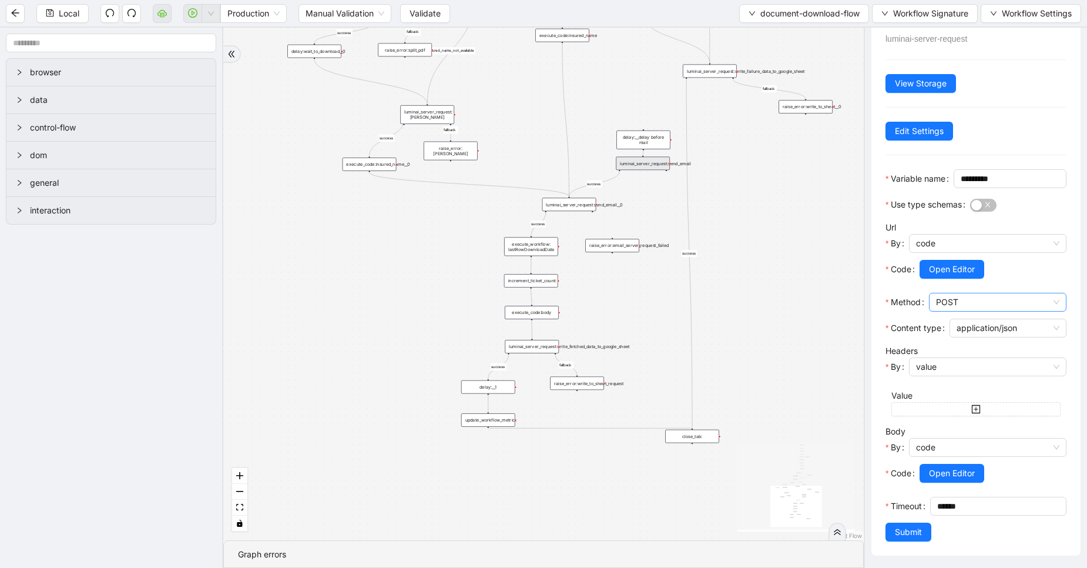
scroll to position [73, 0]
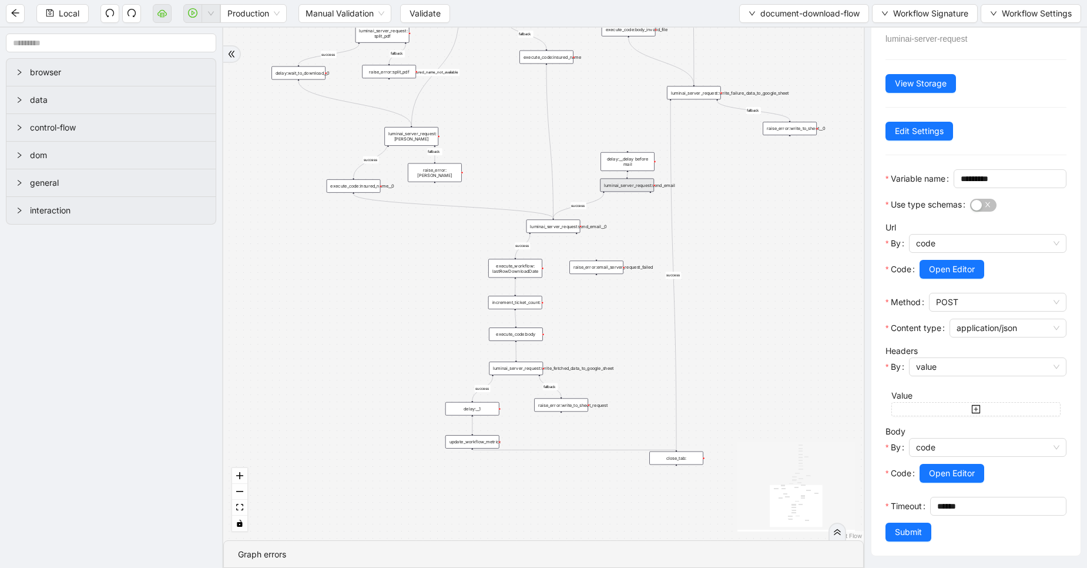
drag, startPoint x: 592, startPoint y: 153, endPoint x: 577, endPoint y: 175, distance: 26.9
click at [577, 175] on div "fallback fallback success success fallback fallback success isDownloadFileValid…" at bounding box center [543, 284] width 641 height 513
click at [946, 467] on span "Open Editor" at bounding box center [952, 473] width 46 height 13
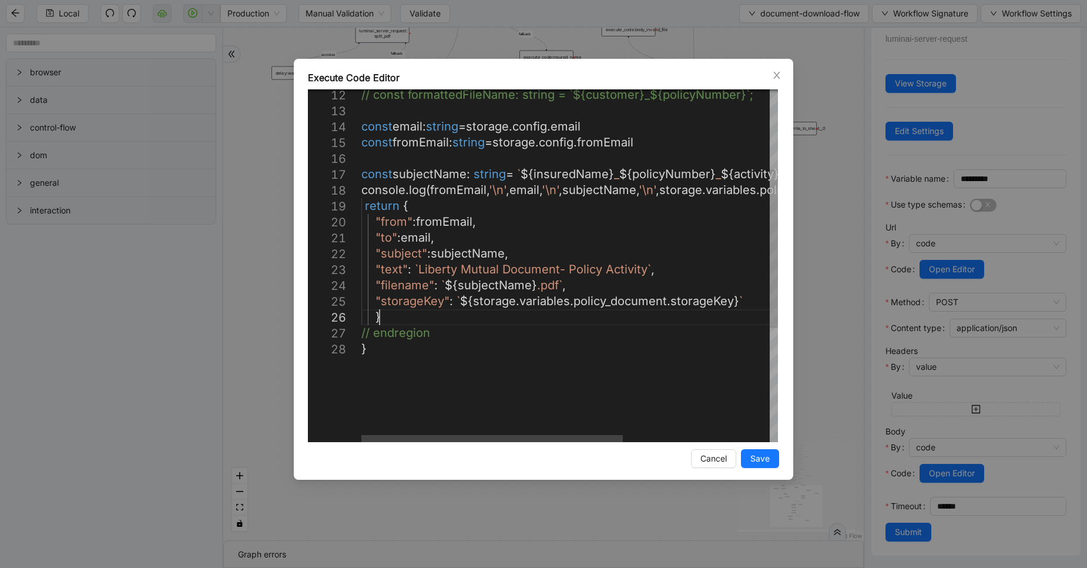
scroll to position [0, 0]
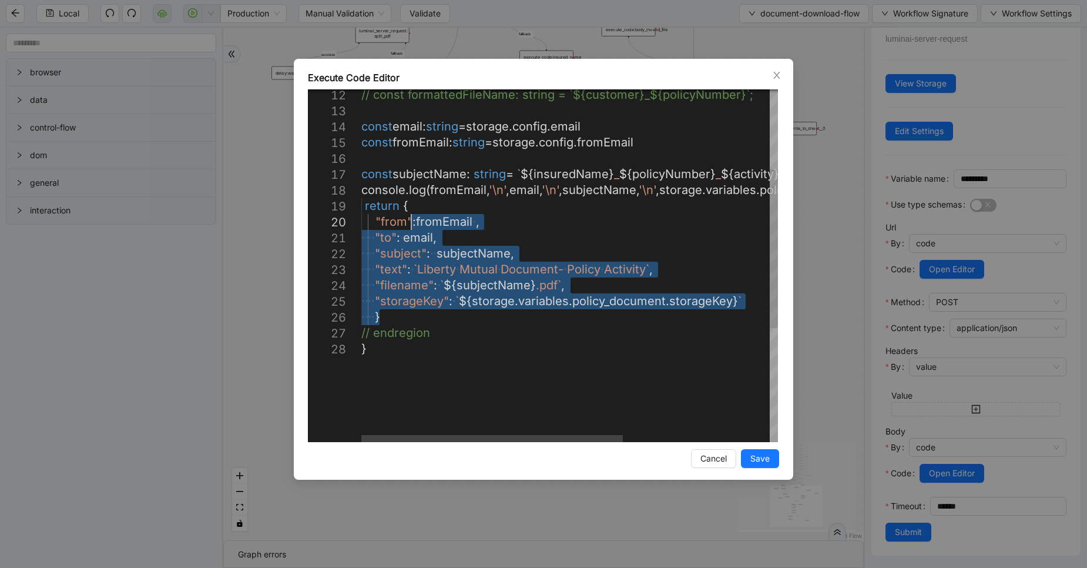
drag, startPoint x: 424, startPoint y: 320, endPoint x: 410, endPoint y: 216, distance: 105.1
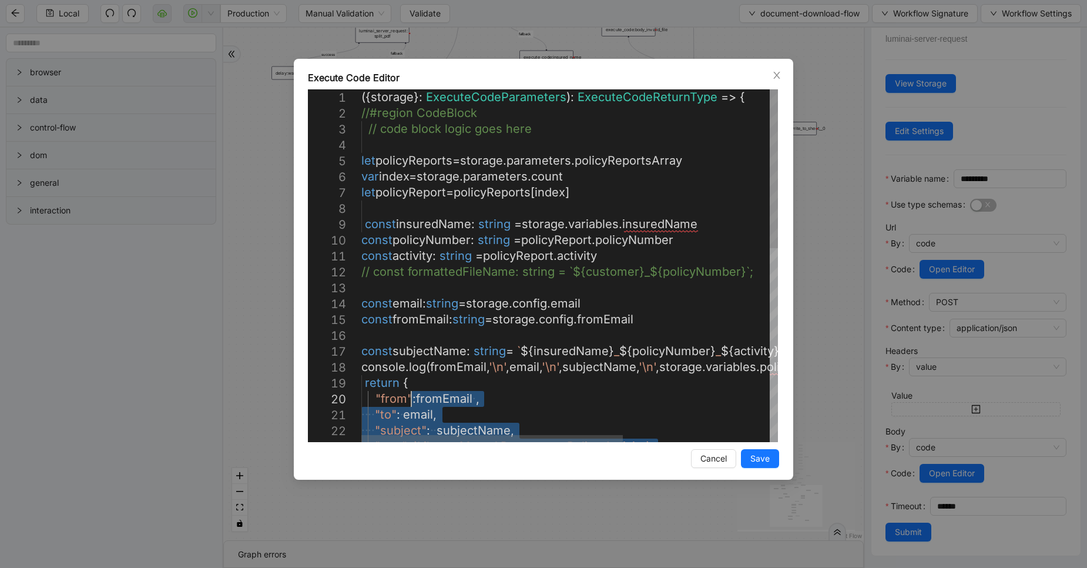
type textarea "**********"
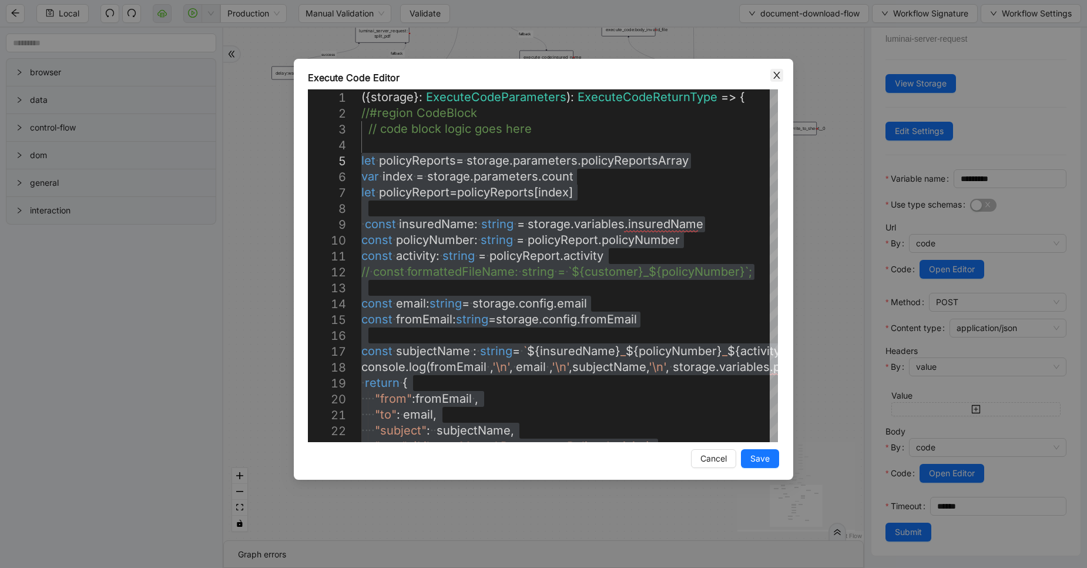
click at [777, 69] on span "Close" at bounding box center [777, 75] width 13 height 13
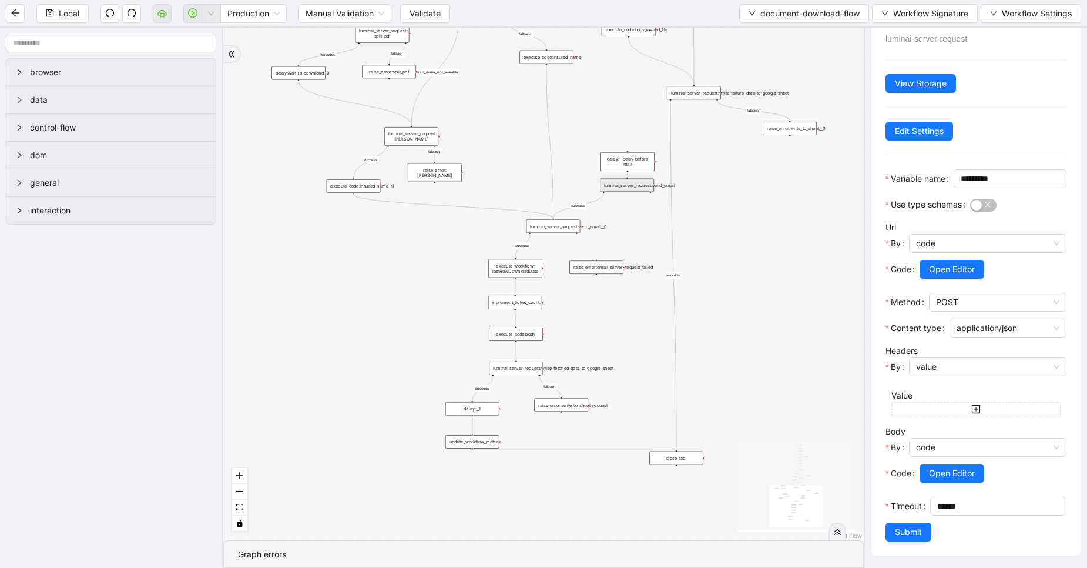
click at [555, 228] on div "luminai_server_request:send_email__0" at bounding box center [554, 226] width 54 height 14
click at [960, 467] on span "Open Editor" at bounding box center [952, 473] width 46 height 13
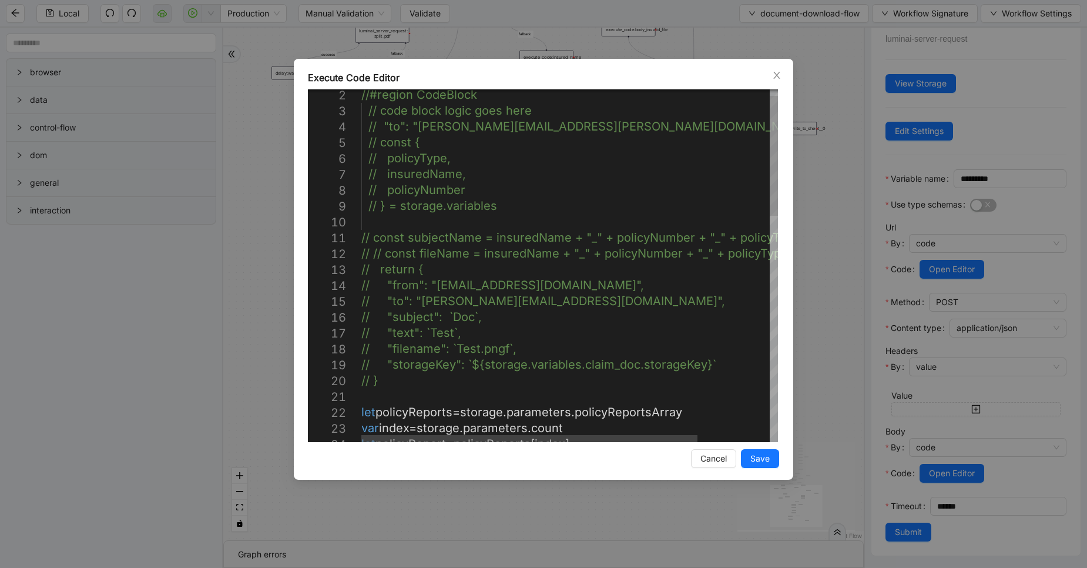
scroll to position [0, 0]
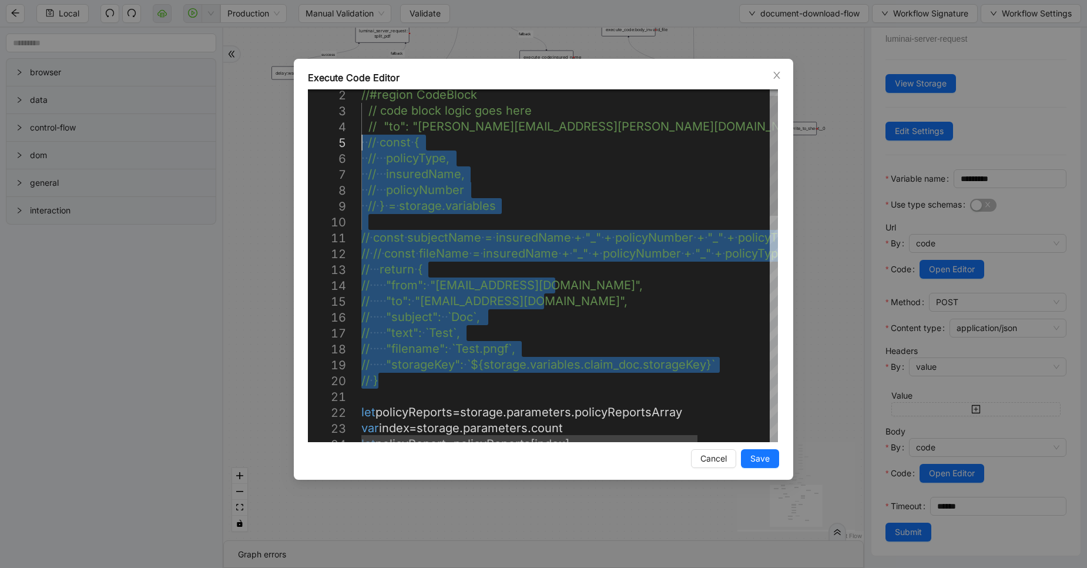
drag, startPoint x: 390, startPoint y: 379, endPoint x: 353, endPoint y: 129, distance: 253.2
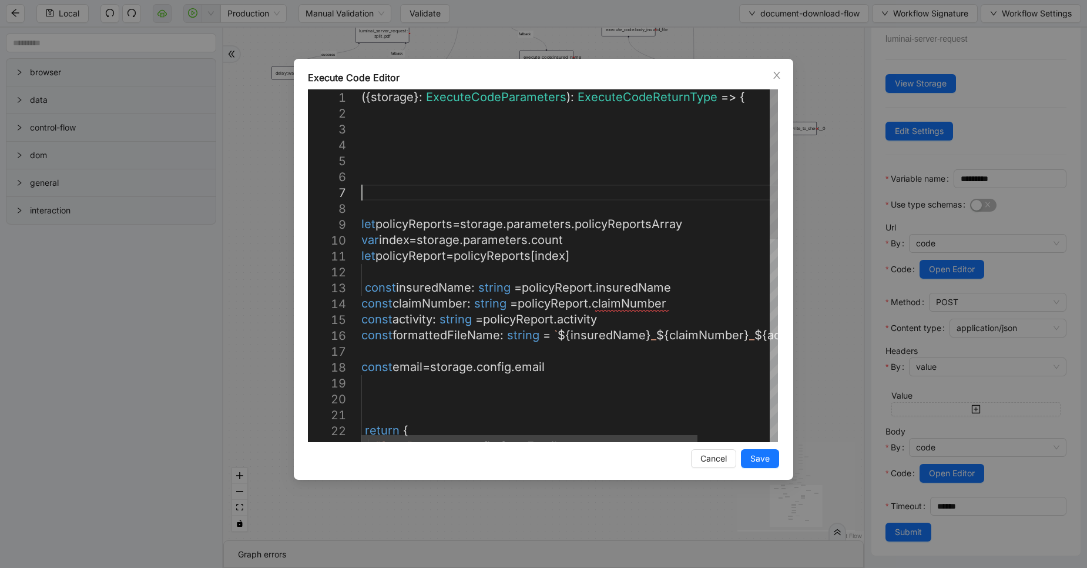
scroll to position [96, 0]
paste textarea "**********"
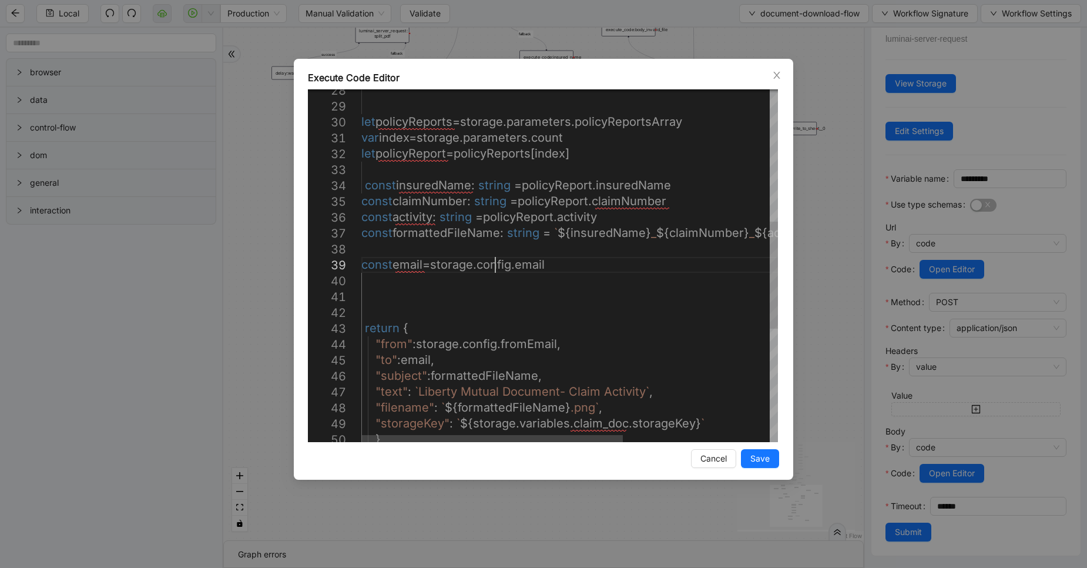
click at [496, 259] on div "const formattedFileName : string = ` ${ insuredName } _ ${ claimNumber } _ ${ a…" at bounding box center [685, 235] width 649 height 1162
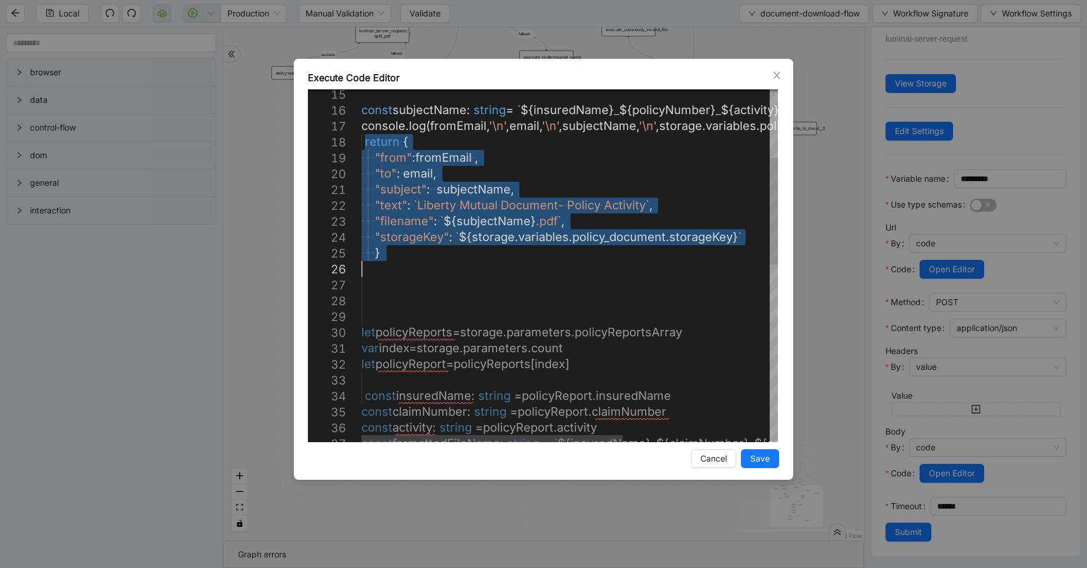
drag, startPoint x: 366, startPoint y: 142, endPoint x: 396, endPoint y: 261, distance: 122.4
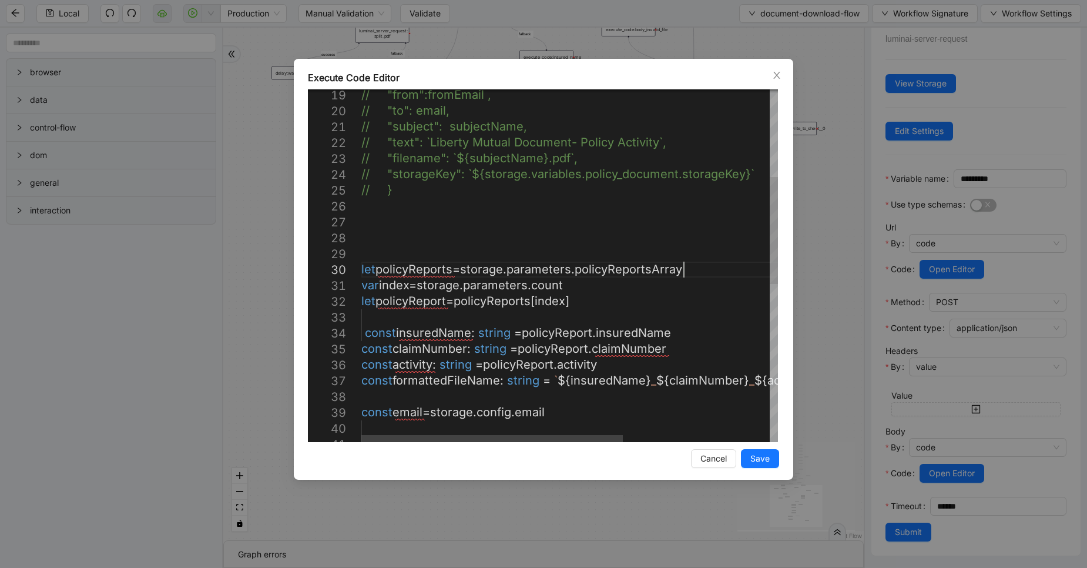
click at [701, 268] on div "// "text": `Liberty Mutual Document- Policy Ac tivity`, // "filename": `${subje…" at bounding box center [685, 382] width 649 height 1162
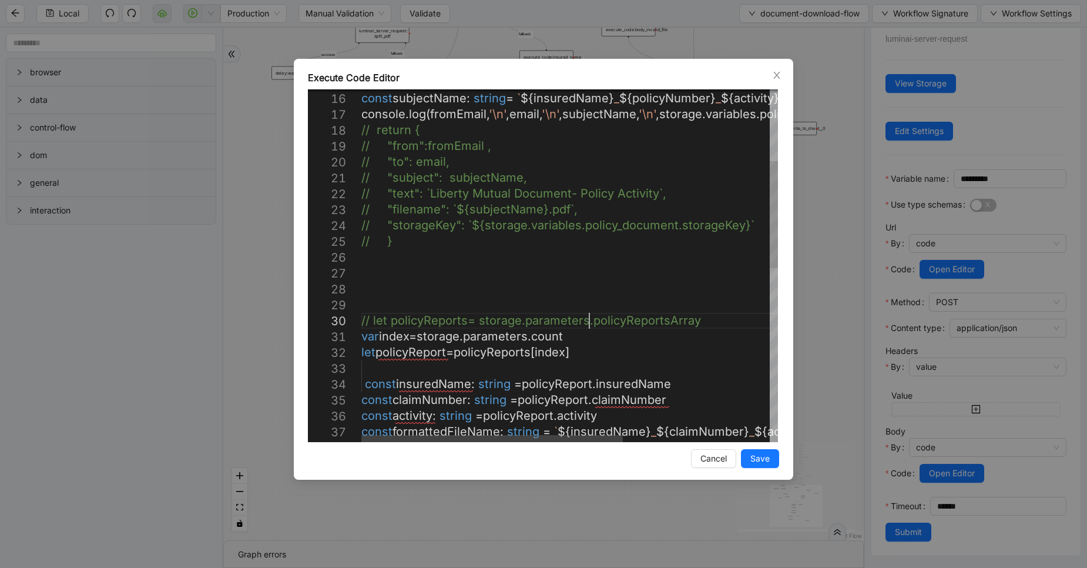
click at [592, 327] on div "// "text": `Liberty Mutual Document- Policy Ac tivity`, // "filename": `${subje…" at bounding box center [685, 433] width 649 height 1162
click at [588, 336] on div "// "text": `Liberty Mutual Document- Policy Ac tivity`, // "filename": `${subje…" at bounding box center [685, 433] width 649 height 1162
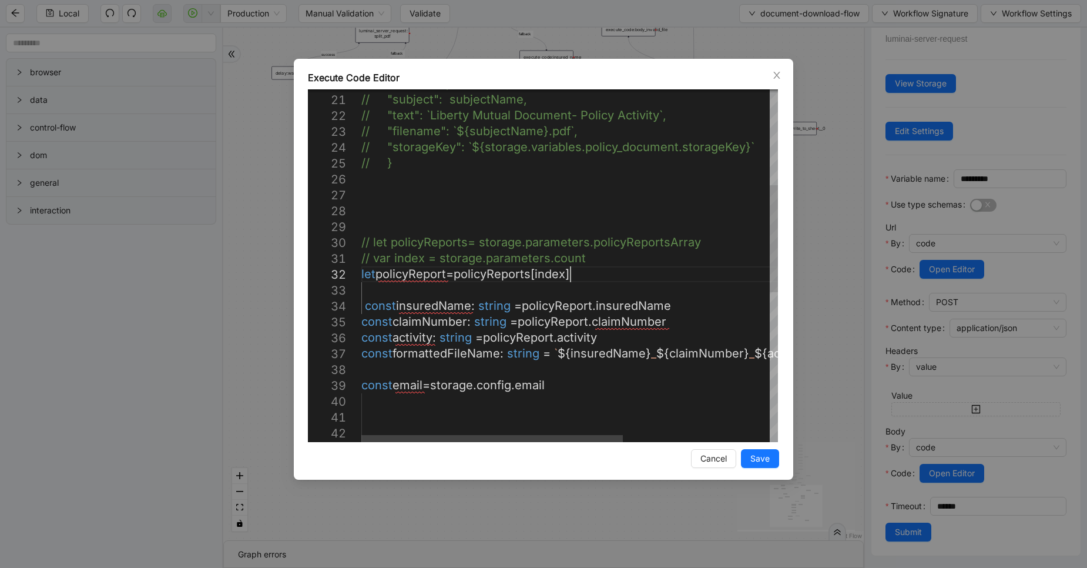
click at [583, 277] on div "// "text": `Liberty Mutual Document- Policy Ac tivity`, // "filename": `${subje…" at bounding box center [685, 355] width 649 height 1162
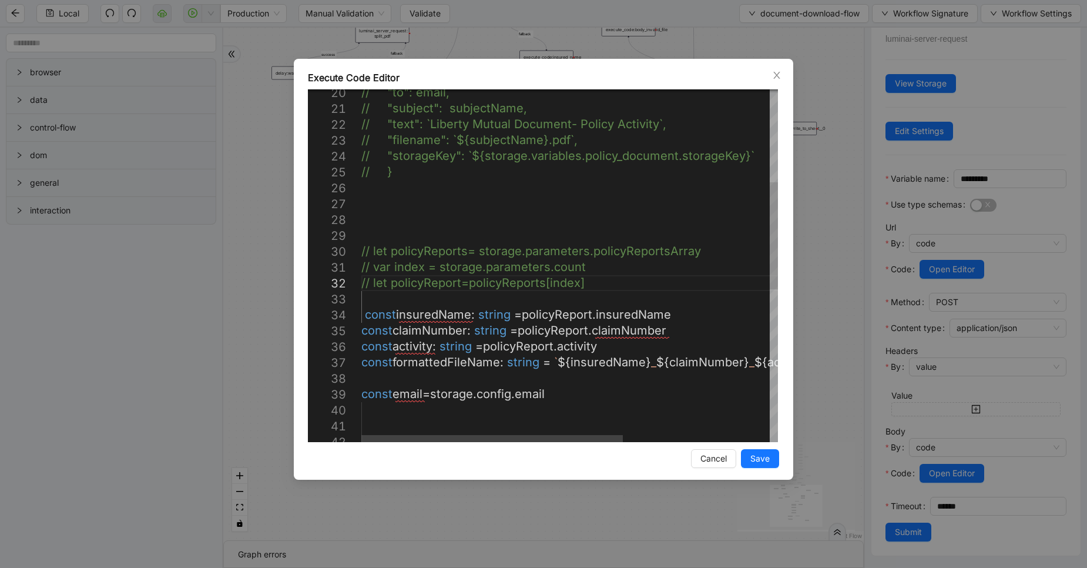
click at [572, 317] on div "// "text": `Liberty Mutual Document- Policy Ac tivity`, // "filename": `${subje…" at bounding box center [685, 364] width 649 height 1162
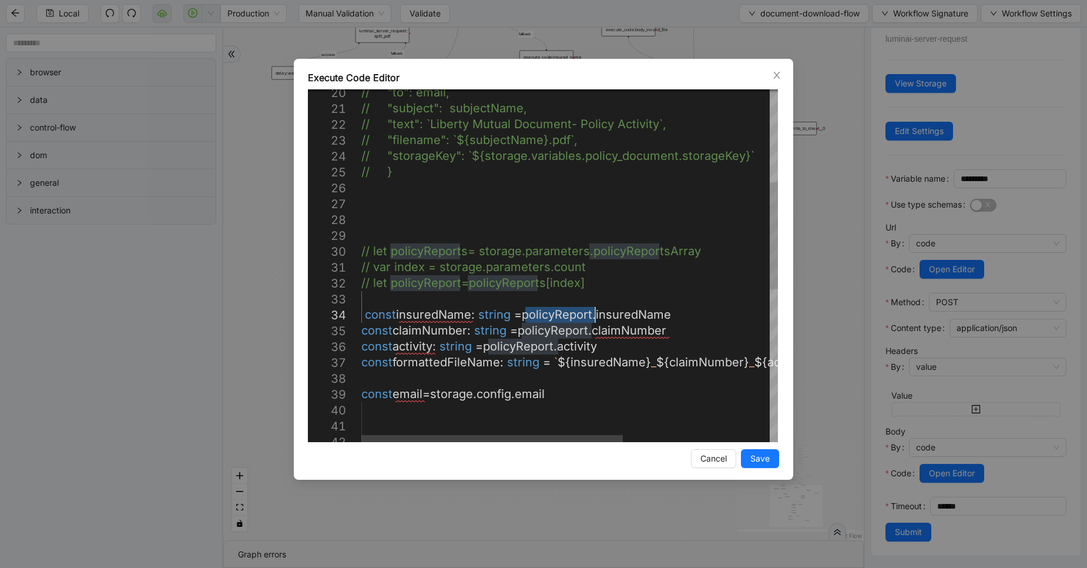
click at [572, 317] on div "// "text": `Liberty Mutual Document- Policy Ac tivity`, // "filename": `${subje…" at bounding box center [685, 364] width 649 height 1162
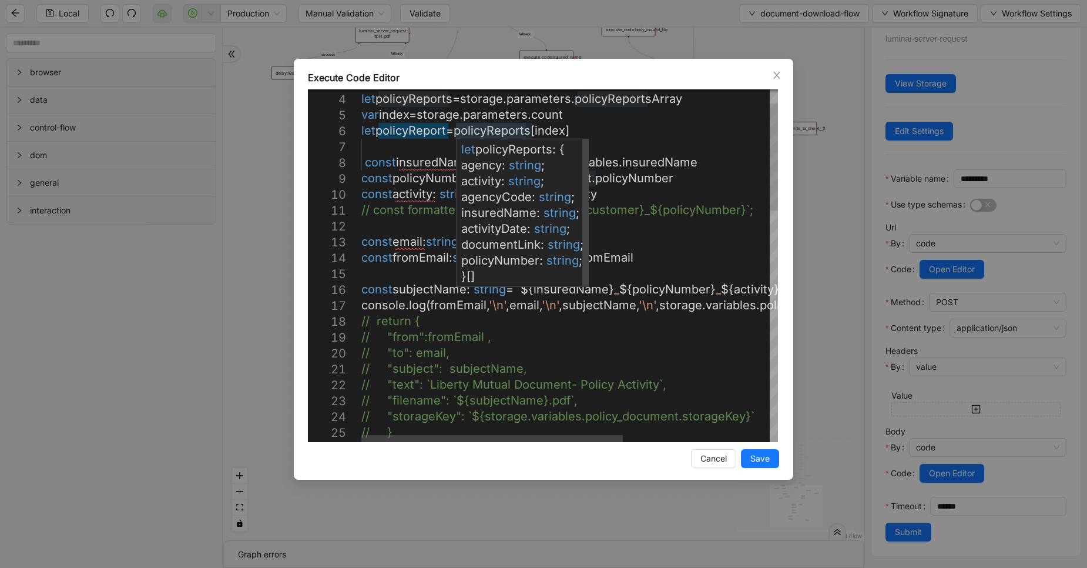
click at [504, 211] on span "insuredName" at bounding box center [498, 213] width 75 height 14
type textarea "**********"
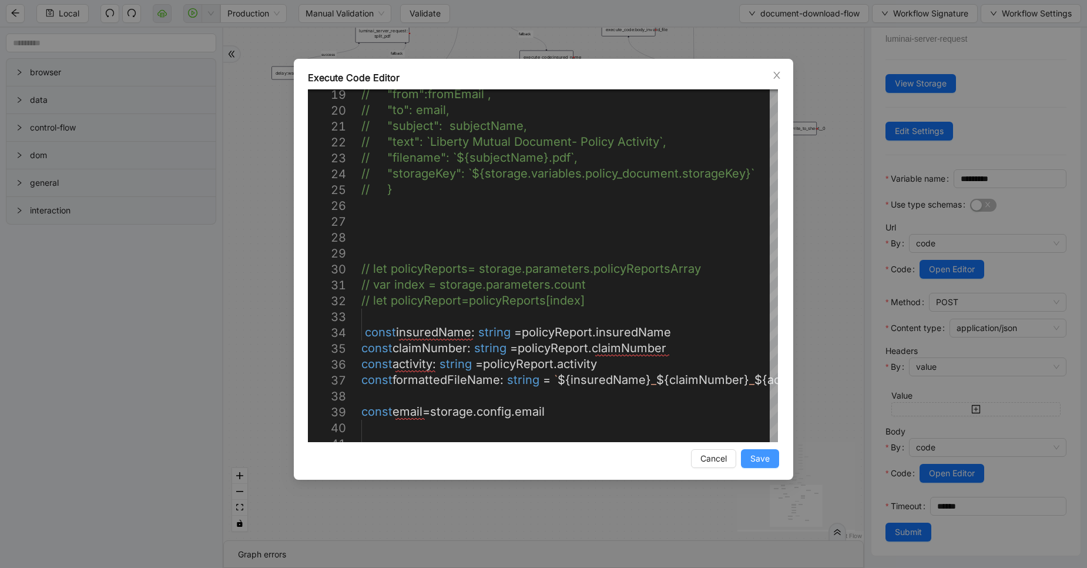
click at [746, 456] on button "Save" at bounding box center [760, 458] width 38 height 19
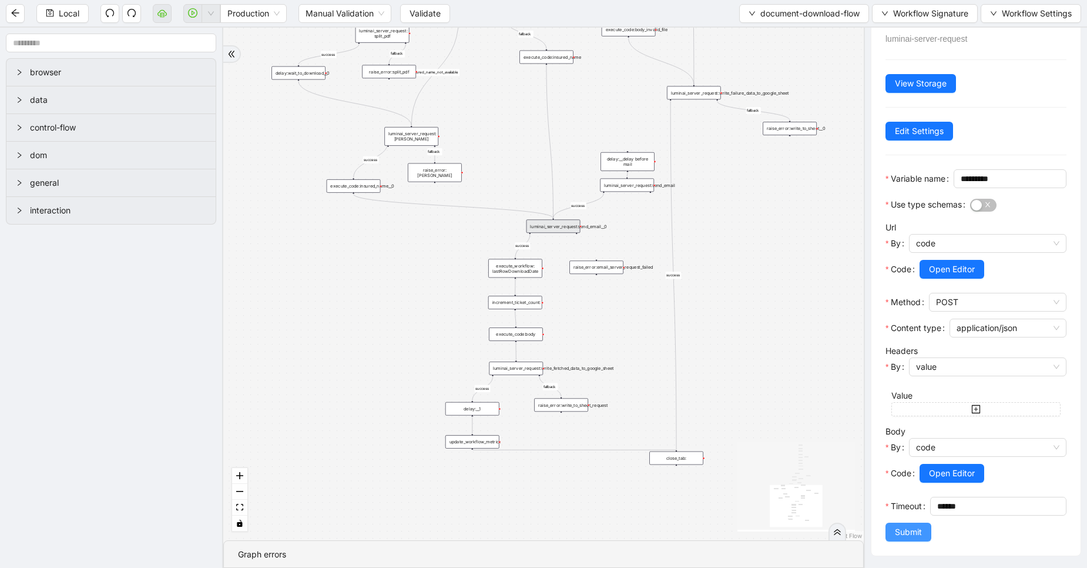
click at [907, 529] on span "Submit" at bounding box center [908, 531] width 27 height 13
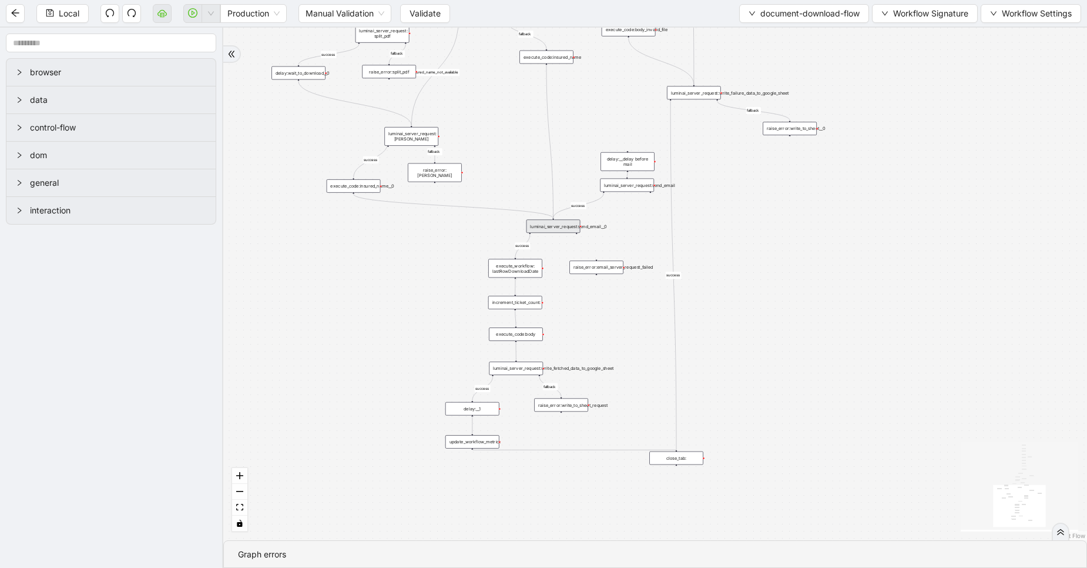
scroll to position [0, 0]
click at [413, 135] on div "luminai_server_request:claude_ai" at bounding box center [411, 136] width 54 height 19
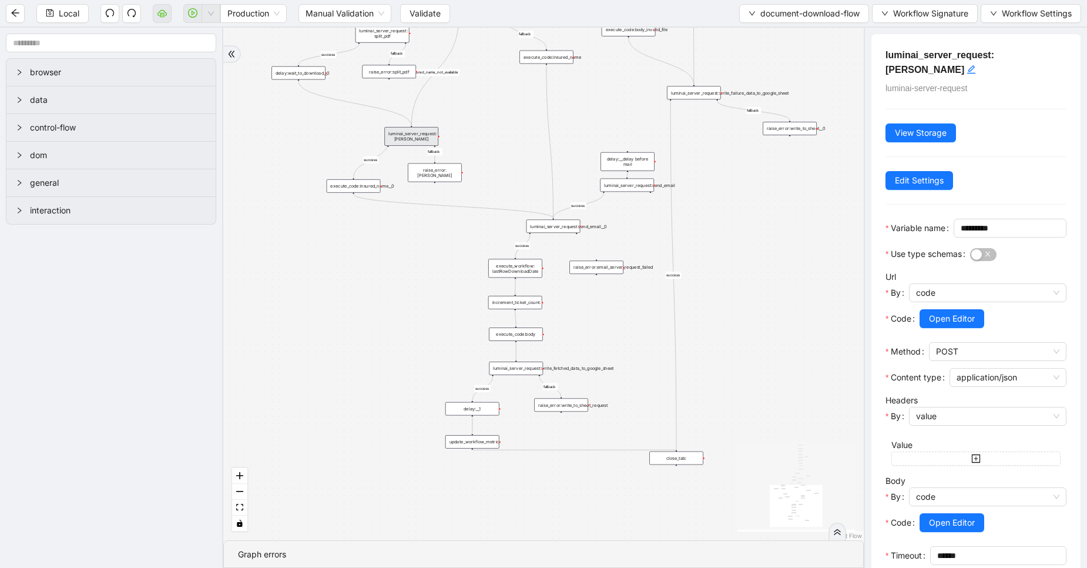
scroll to position [73, 0]
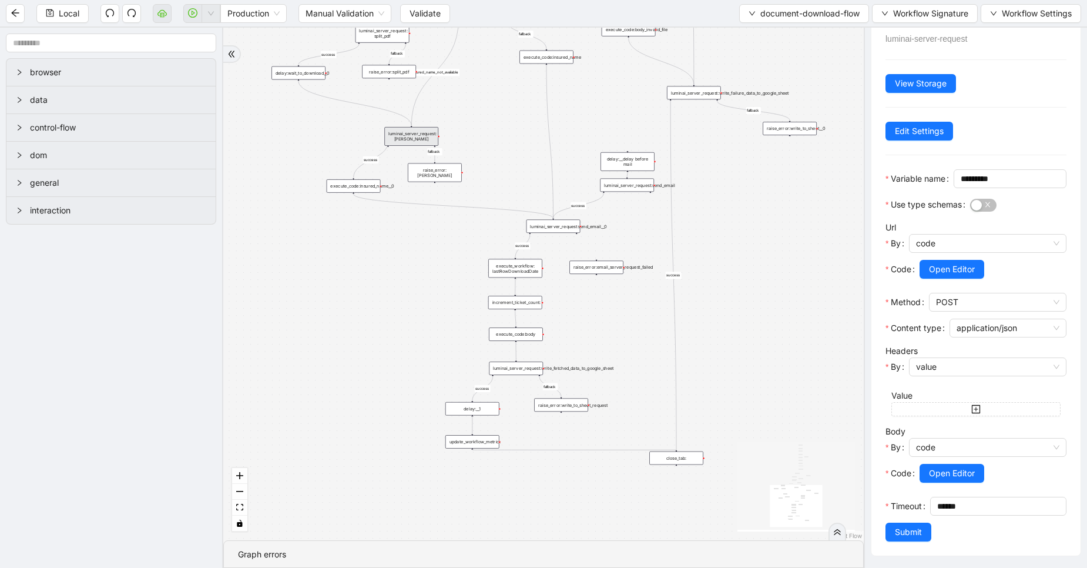
click at [545, 224] on div "luminai_server_request:send_email__0" at bounding box center [554, 226] width 54 height 14
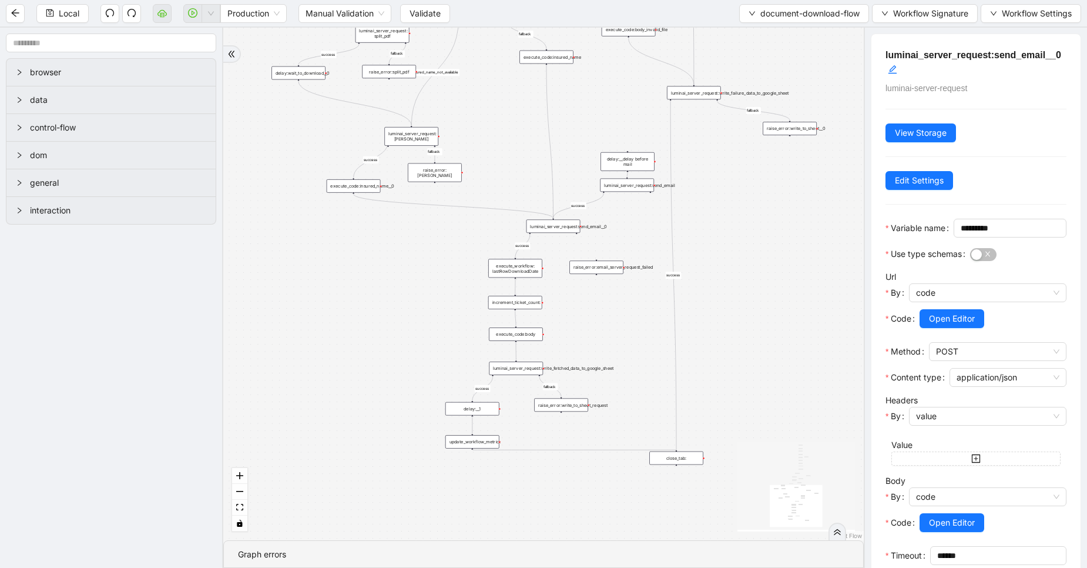
click at [359, 185] on div "execute_code:insured_name__0" at bounding box center [354, 186] width 54 height 14
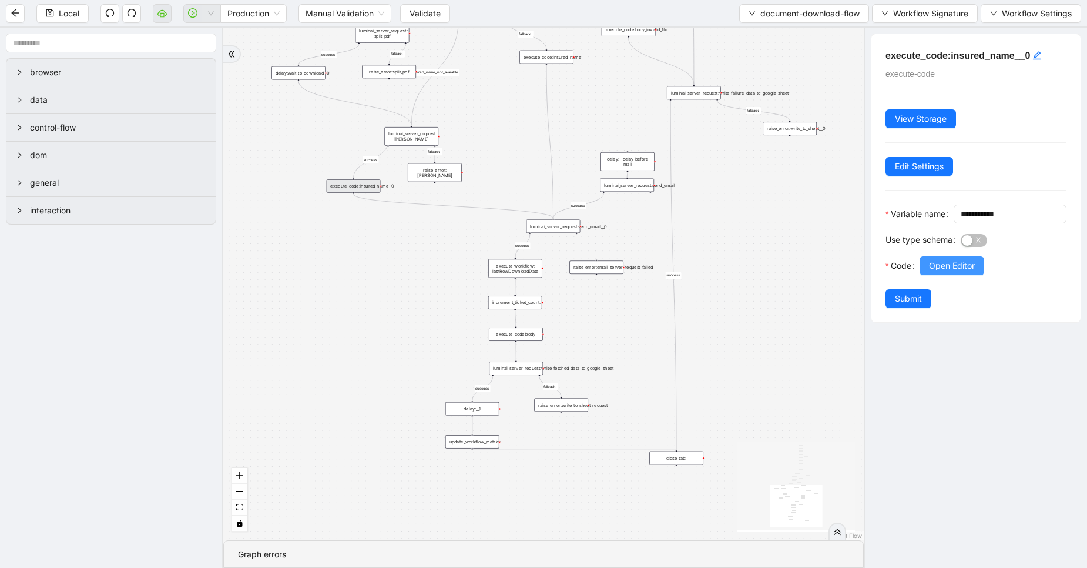
click at [949, 272] on span "Open Editor" at bounding box center [952, 265] width 46 height 13
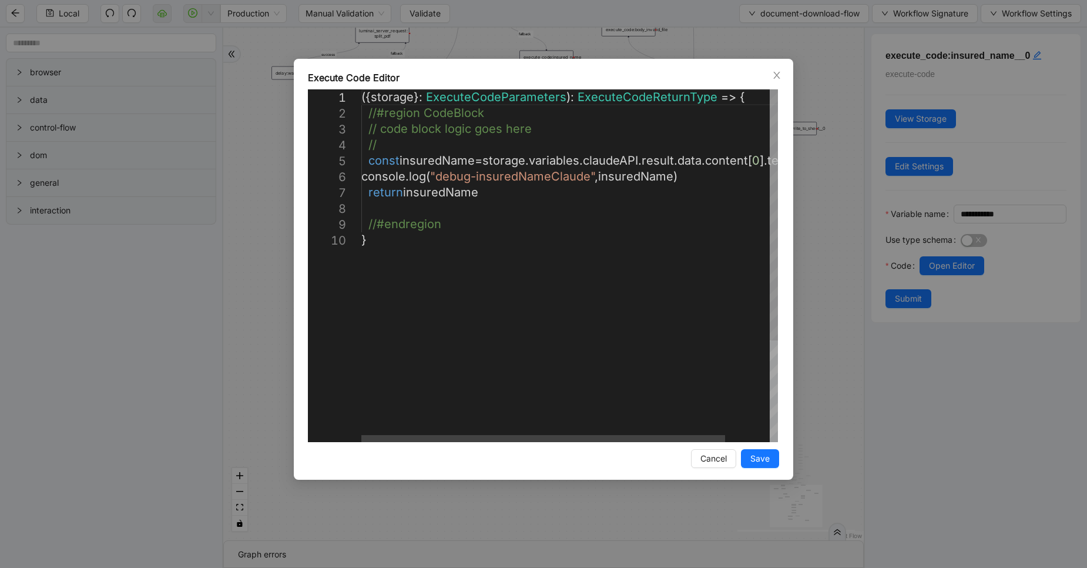
scroll to position [0, 6]
click at [456, 196] on div "({ storage }: ExecuteCodeParameters ): ExecuteCodeReturnType => { //#region Cod…" at bounding box center [594, 336] width 467 height 495
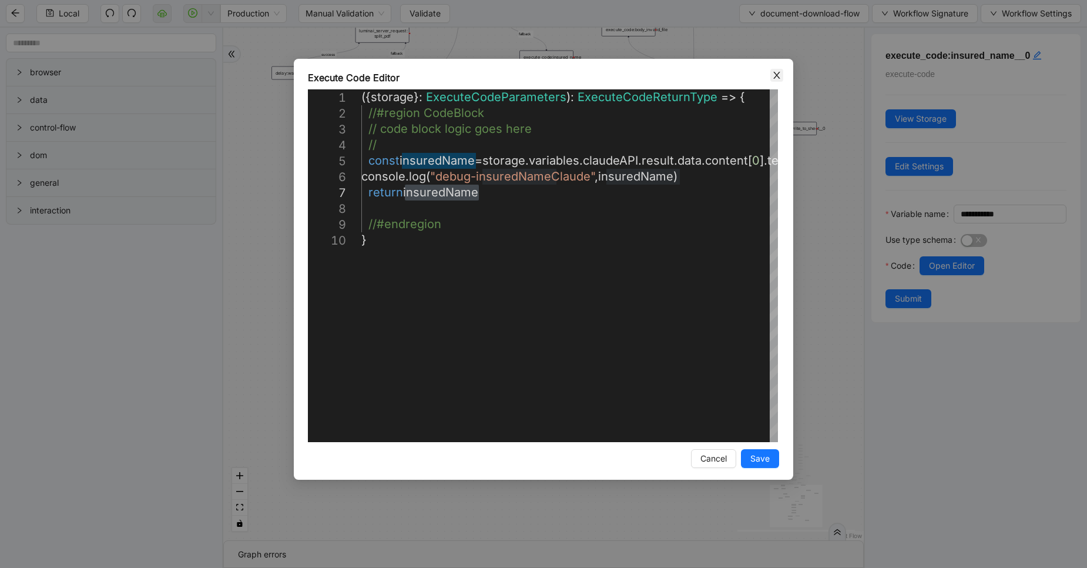
click at [776, 81] on span "Close" at bounding box center [777, 75] width 13 height 13
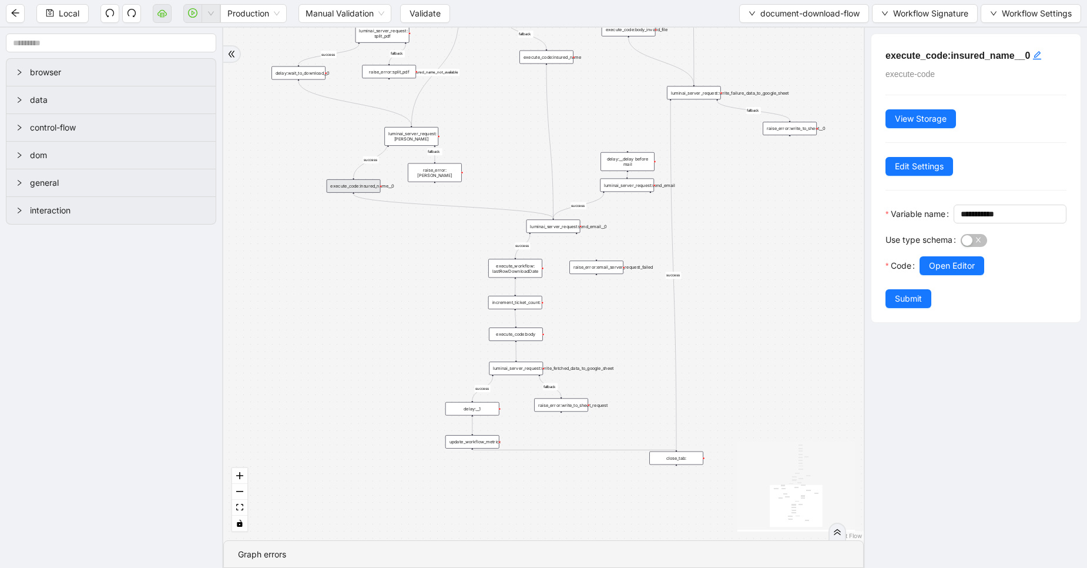
click at [932, 289] on div at bounding box center [993, 282] width 147 height 14
click at [953, 272] on span "Open Editor" at bounding box center [952, 265] width 46 height 13
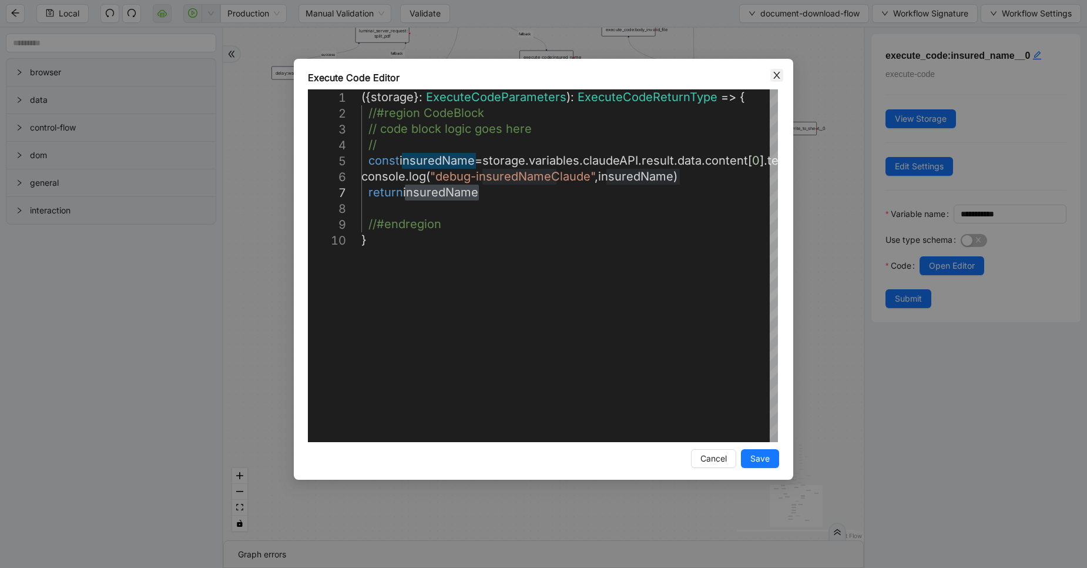
click at [782, 74] on span "Close" at bounding box center [777, 75] width 13 height 13
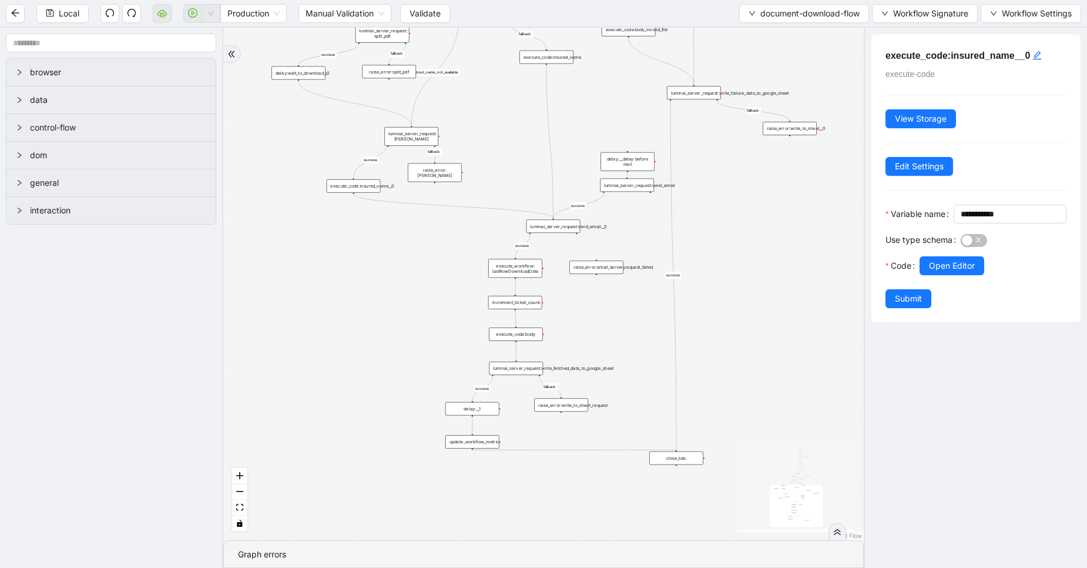
click at [572, 222] on div "luminai_server_request:send_email__0" at bounding box center [554, 226] width 54 height 14
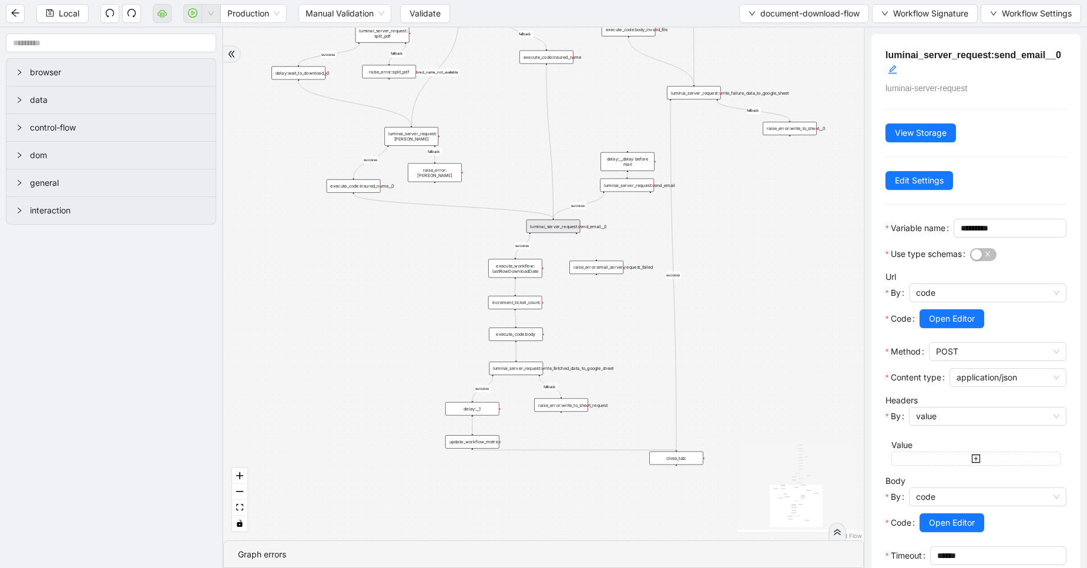
scroll to position [87, 0]
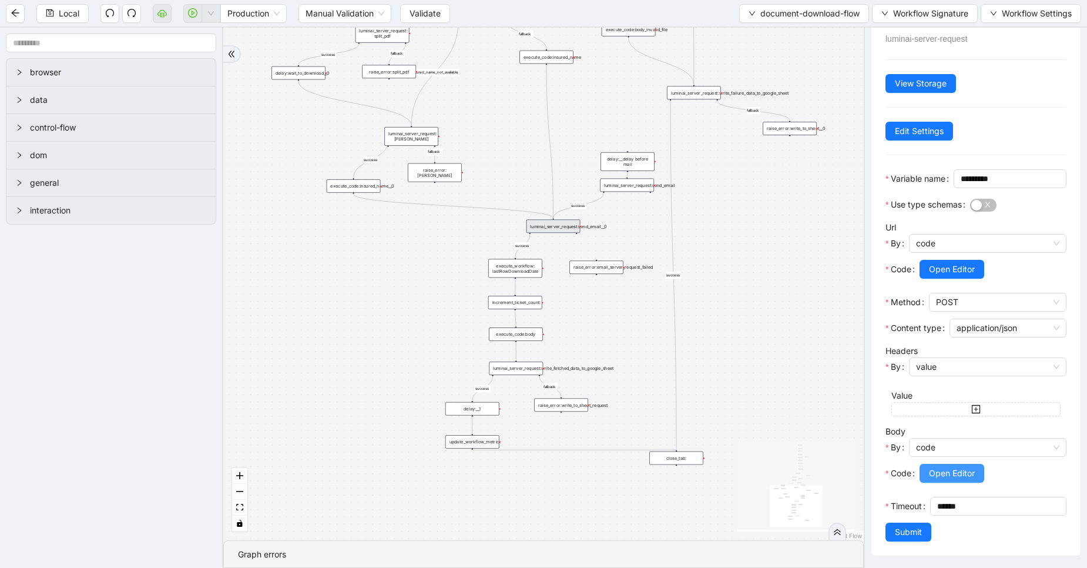
click at [952, 467] on span "Open Editor" at bounding box center [952, 473] width 46 height 13
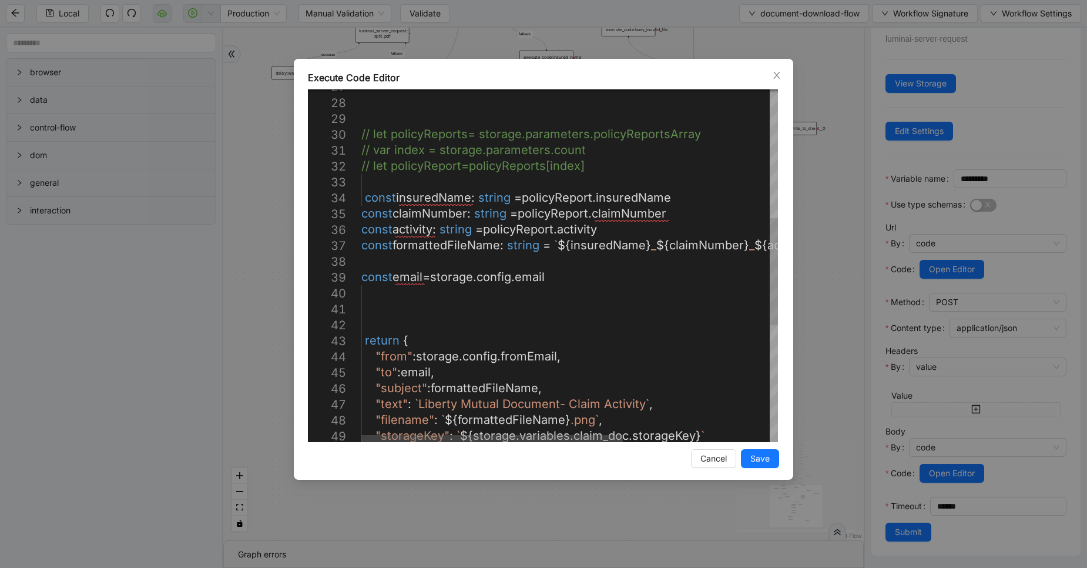
scroll to position [0, 0]
click at [439, 197] on div "// var index = storage.parameters.count // let policyReport=policyReports[index…" at bounding box center [685, 247] width 649 height 1162
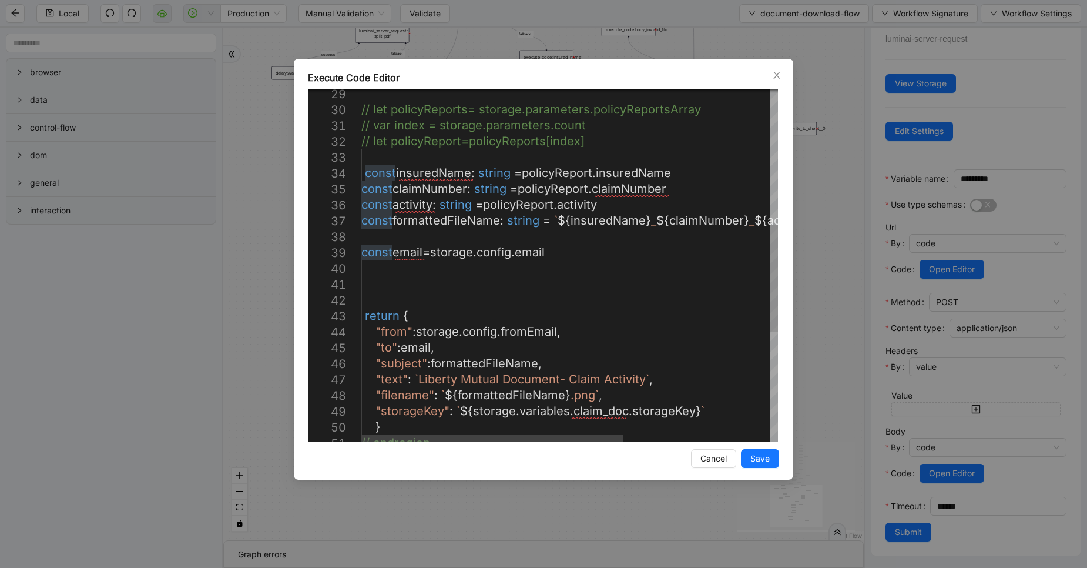
click at [684, 176] on div "// let policyReports= storage.parameters.policyRep ortsArray // var index = sto…" at bounding box center [685, 222] width 649 height 1162
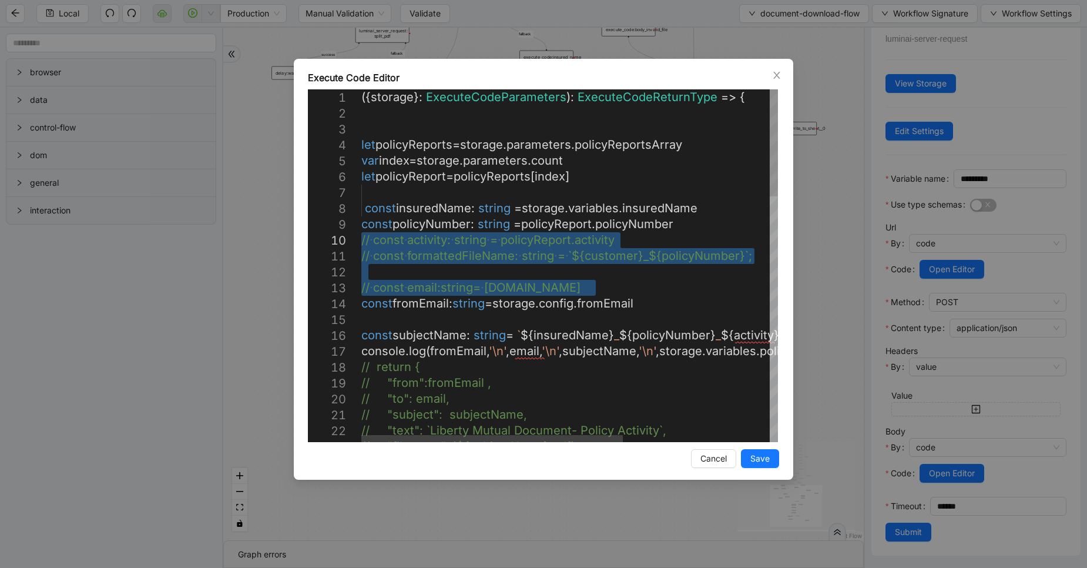
drag, startPoint x: 603, startPoint y: 288, endPoint x: 353, endPoint y: 244, distance: 253.6
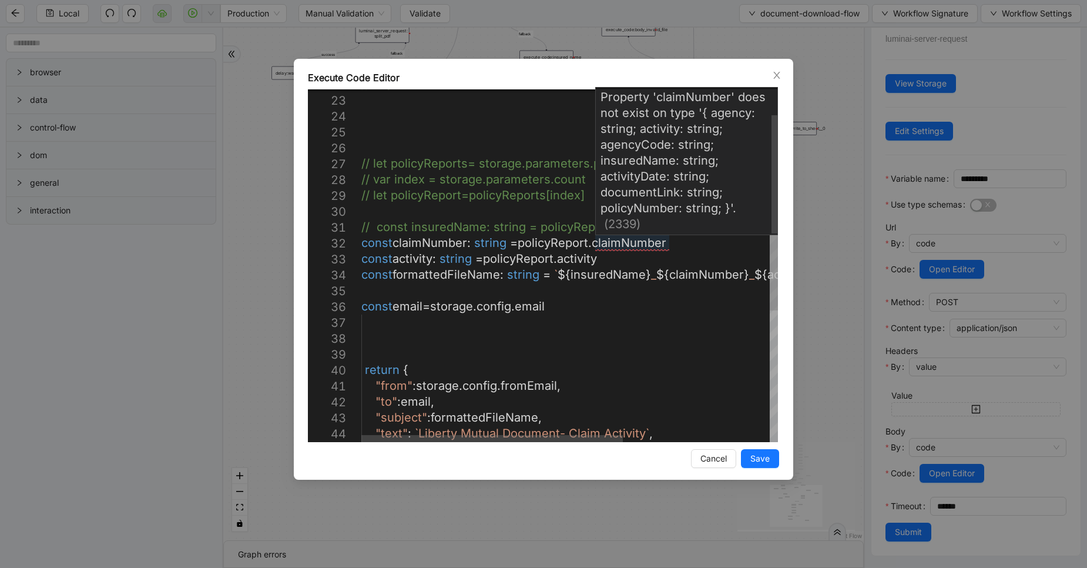
scroll to position [35, 0]
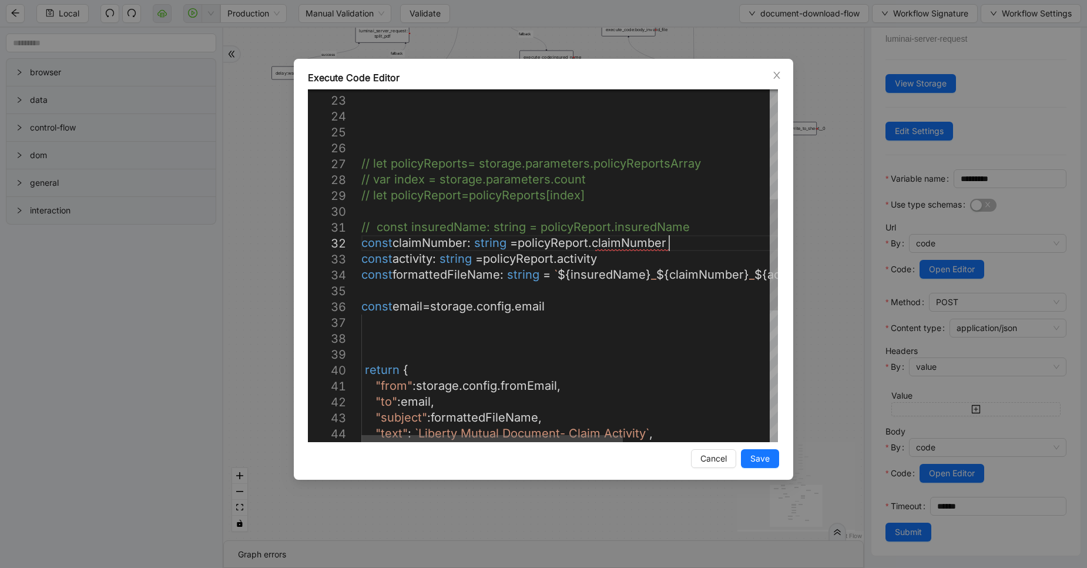
click at [692, 246] on div "// } // let policyReports= storage.parameters.policyRep ortsArray // var index …" at bounding box center [685, 300] width 649 height 1114
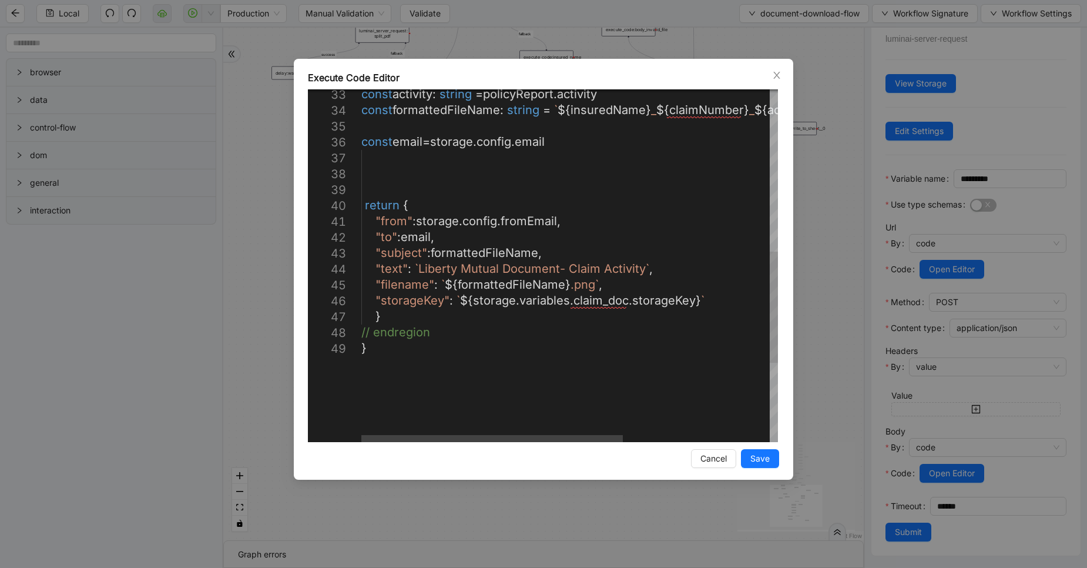
click at [613, 303] on div "const activity : string = policyReport . activity const formattedFileName : str…" at bounding box center [685, 136] width 649 height 1114
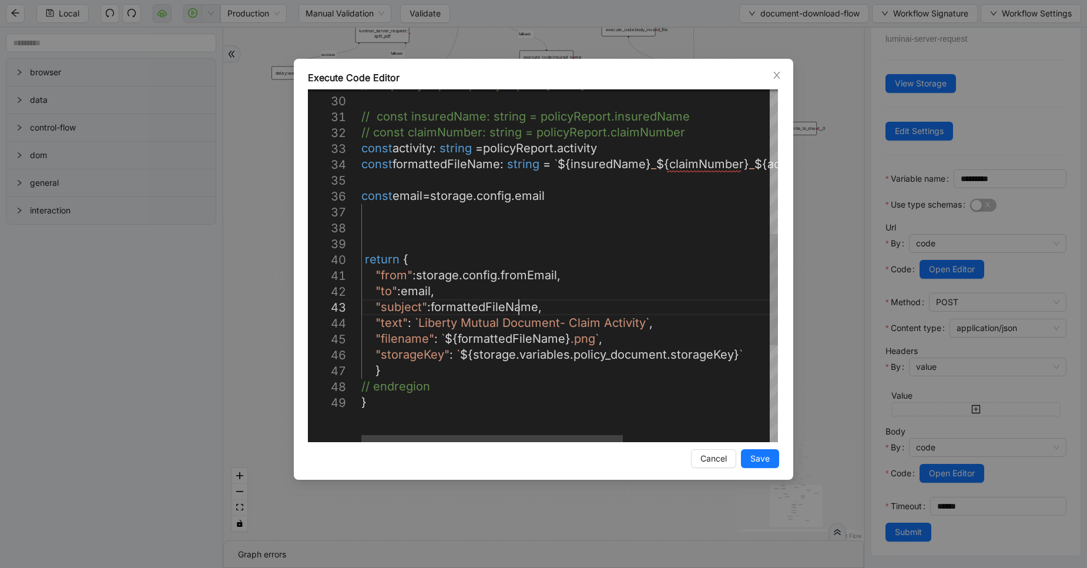
click at [517, 302] on div "const activity : string = policyReport . activity const formattedFileName : str…" at bounding box center [685, 190] width 649 height 1114
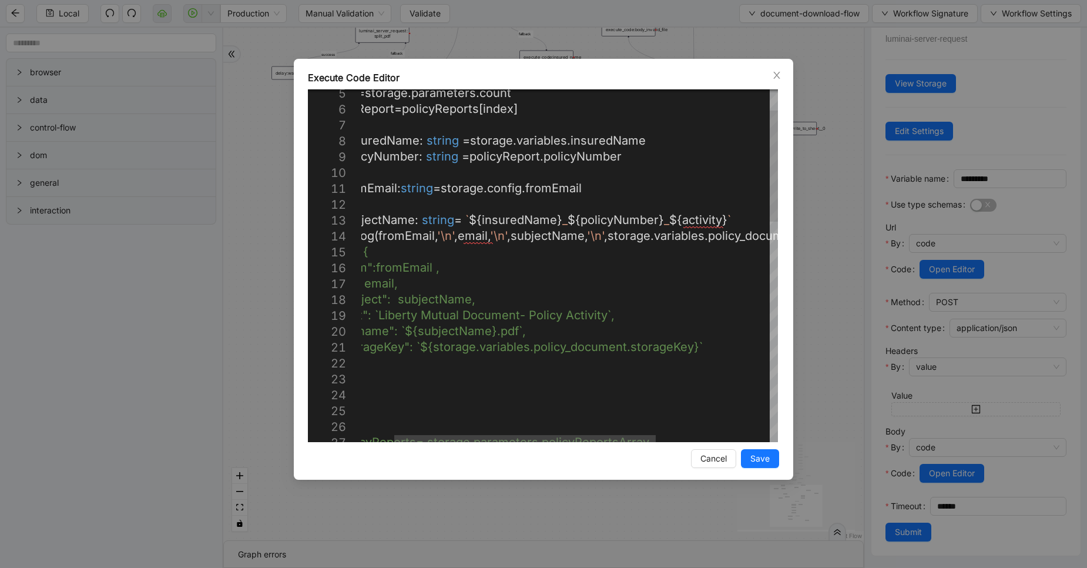
click at [617, 223] on div "// let policyReports= storage.parameters.policyRep ortsArray // "storageKey": `…" at bounding box center [634, 579] width 649 height 1114
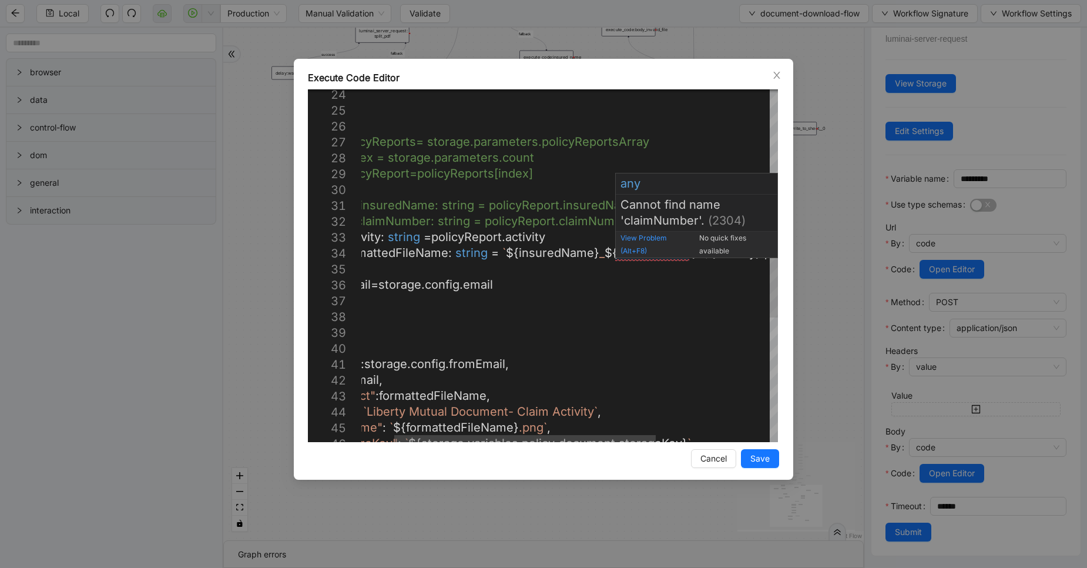
click at [643, 256] on div "View Problem (Alt+F8)" at bounding box center [655, 245] width 69 height 26
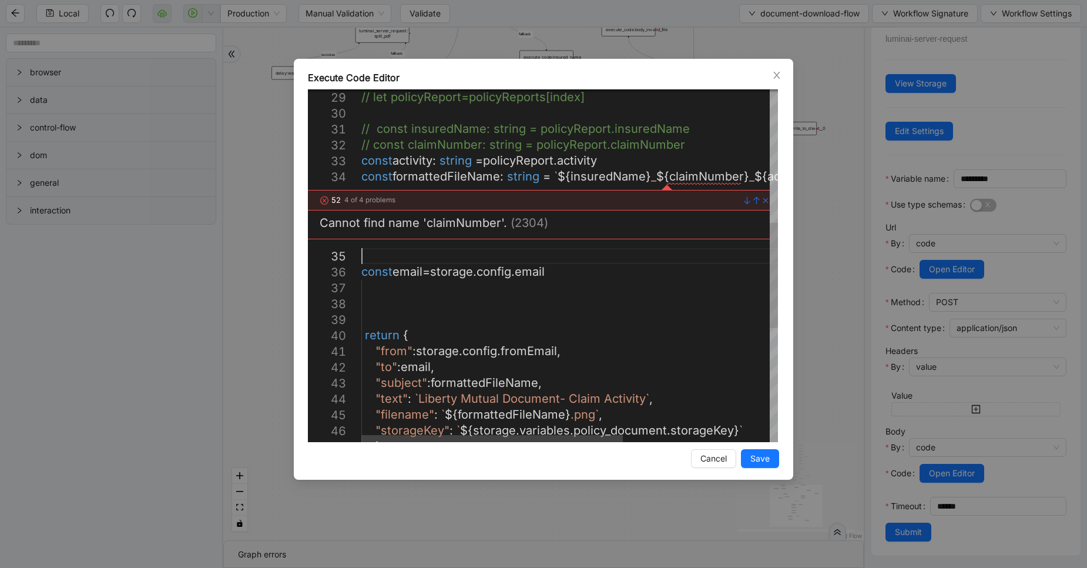
scroll to position [80, 0]
click at [643, 256] on div "// let policyReport=policyReports[index] // const insuredName: string = policyR…" at bounding box center [685, 234] width 649 height 1178
click at [705, 173] on div "// let policyReport=policyReports[index] // const insuredName: string = policyR…" at bounding box center [685, 234] width 649 height 1178
paste textarea "*"
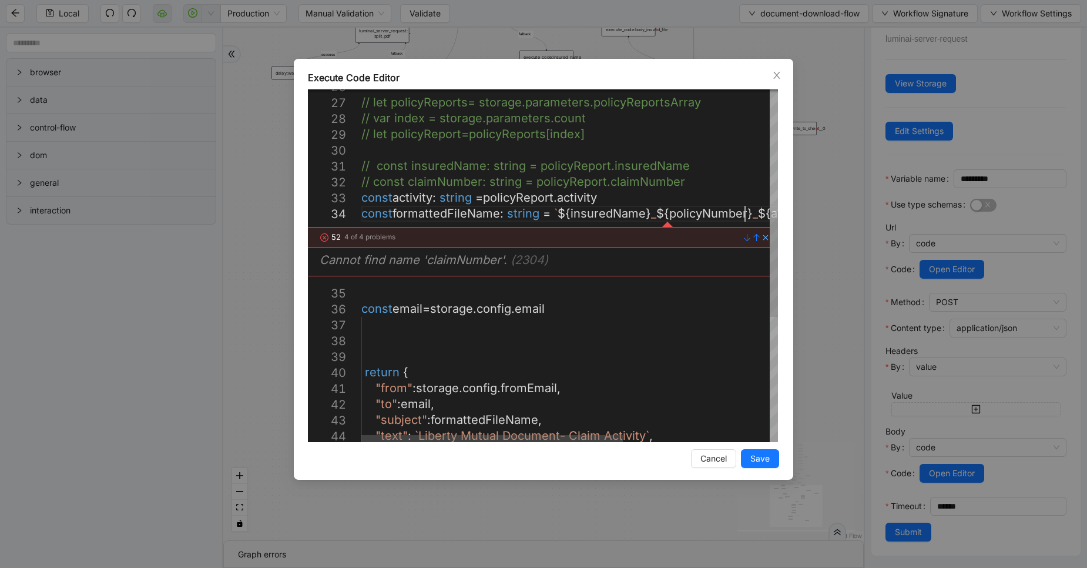
click at [766, 238] on link "Close" at bounding box center [763, 237] width 9 height 9
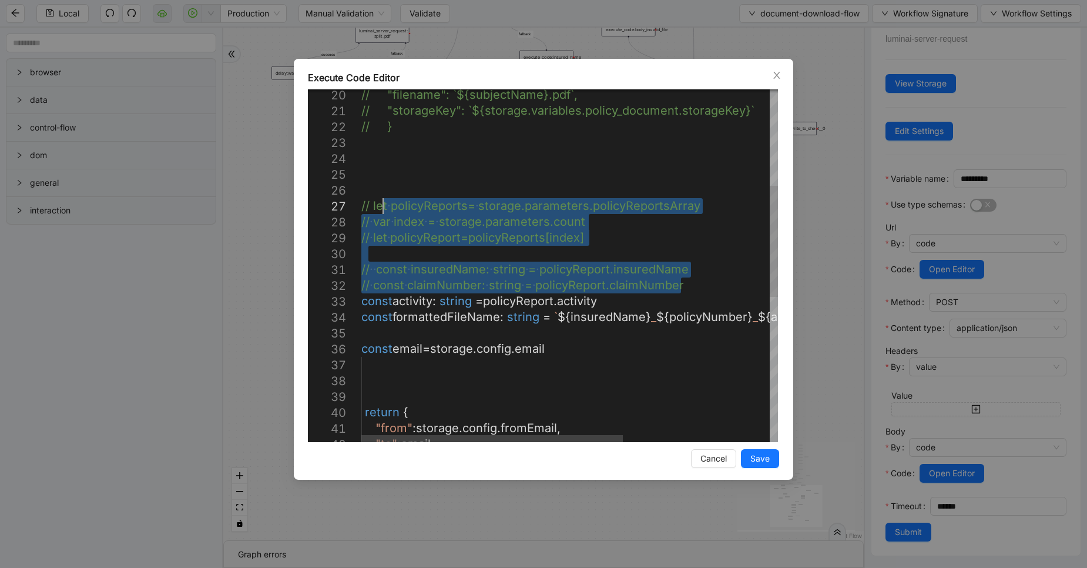
drag, startPoint x: 691, startPoint y: 286, endPoint x: 354, endPoint y: 199, distance: 347.8
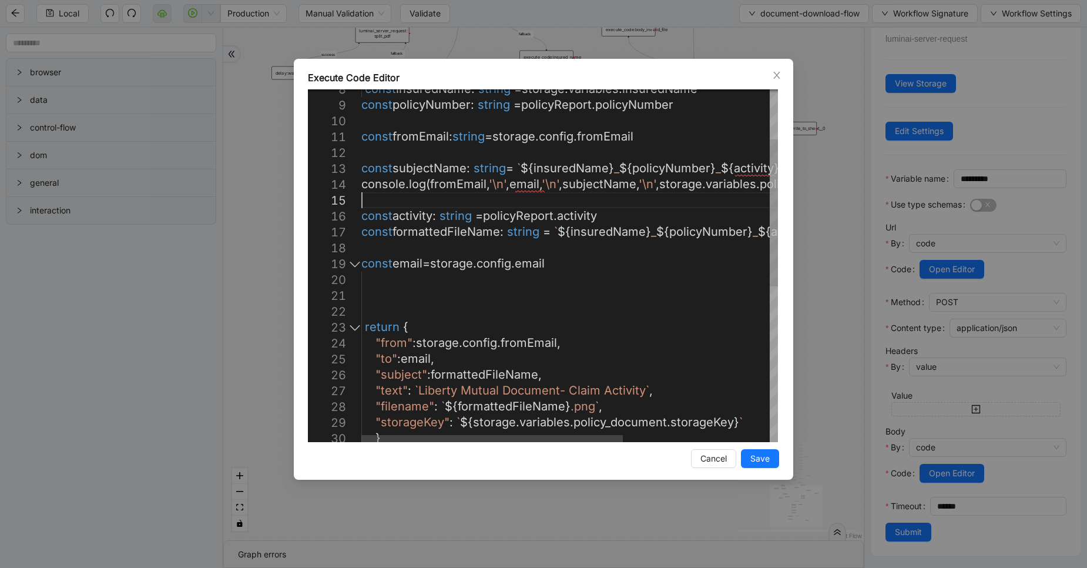
click at [360, 184] on div "14" at bounding box center [334, 184] width 53 height 16
click at [362, 186] on div "console . log ( fromEmail , '\n' , email , '\n' , subjectName , '\n' , storage …" at bounding box center [685, 392] width 649 height 845
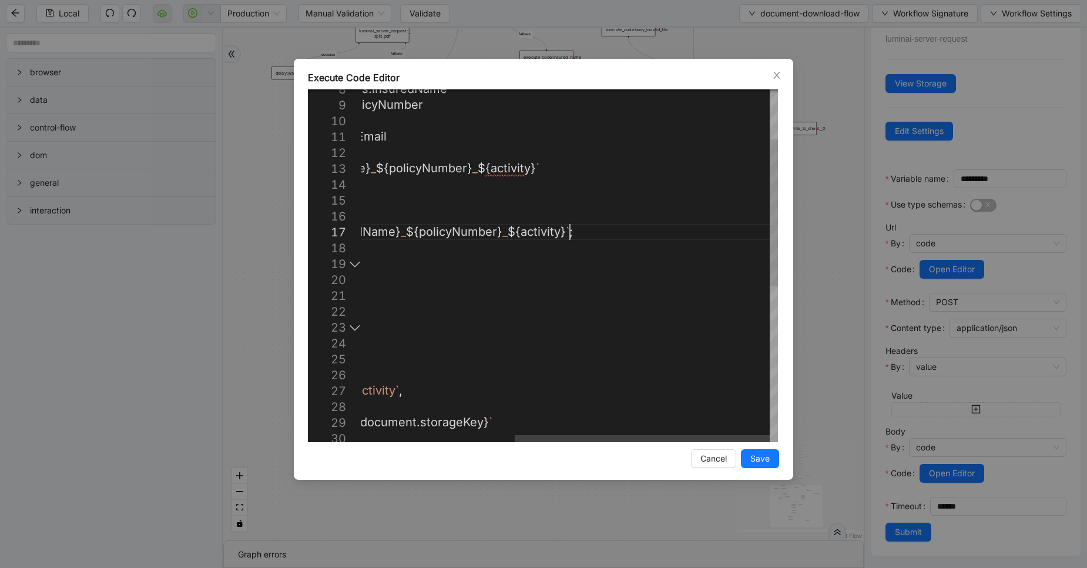
click at [614, 235] on div "const subjectName : string = ` ${ insuredName } _ ${ policyNumber } _ ${ activi…" at bounding box center [444, 392] width 667 height 845
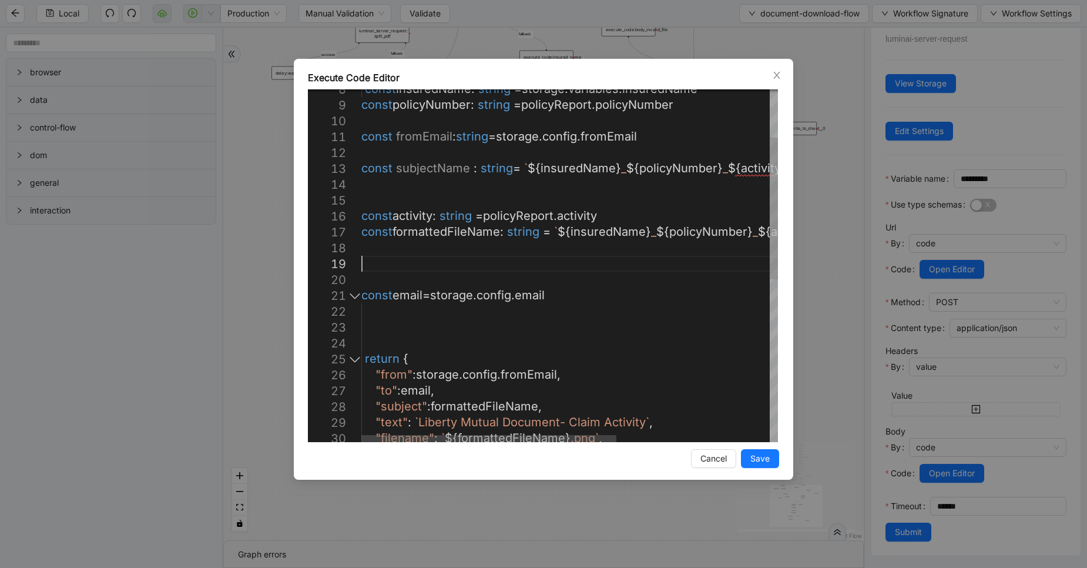
scroll to position [128, 0]
paste textarea "**********"
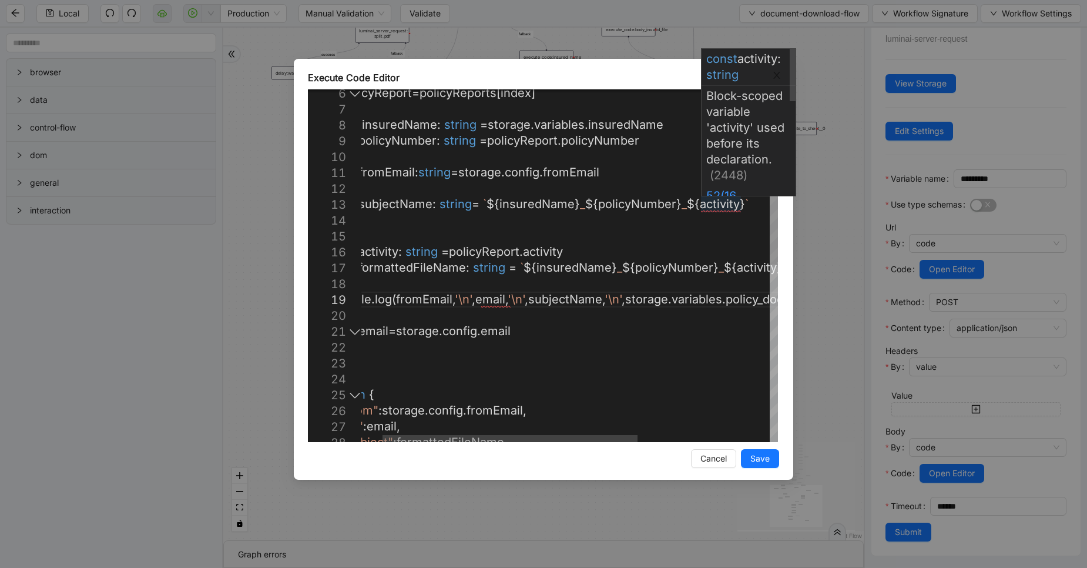
click at [711, 212] on div "console . log ( fromEmail , '\n' , email , '\n' , subjectName , '\n' , storage …" at bounding box center [660, 444] width 667 height 876
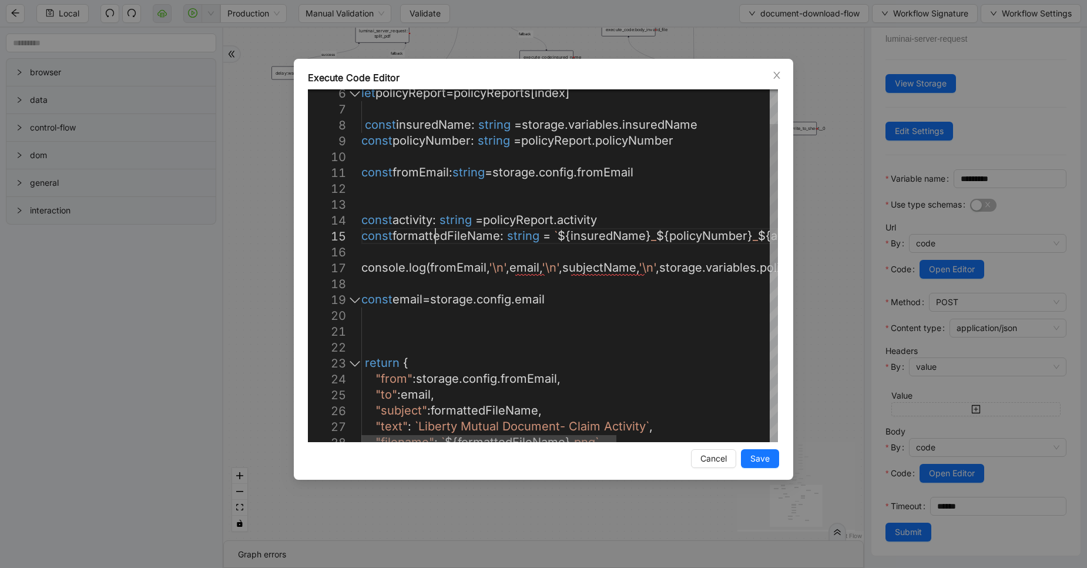
click at [437, 239] on div "console . log ( fromEmail , '\n' , email , '\n' , subjectName , '\n' , storage …" at bounding box center [694, 428] width 667 height 845
click at [603, 264] on div "console . log ( fromEmail , '\n' , email , '\n' , subjectName , '\n' , storage …" at bounding box center [694, 428] width 667 height 845
paste textarea "******"
drag, startPoint x: 574, startPoint y: 303, endPoint x: 336, endPoint y: 293, distance: 238.8
click at [388, 252] on div "console . log ( fromEmail , '\n' , email , '\n' , formattedFileName , '\n' , st…" at bounding box center [702, 428] width 682 height 845
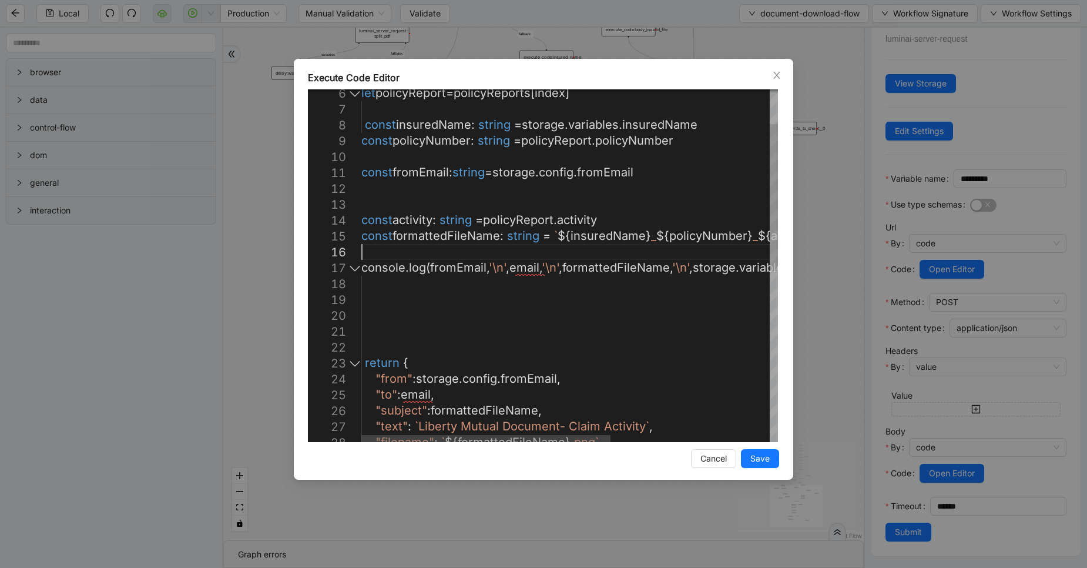
click at [388, 252] on div "console . log ( fromEmail , '\n' , email , '\n' , formattedFileName , '\n' , st…" at bounding box center [702, 428] width 682 height 845
paste textarea "**********"
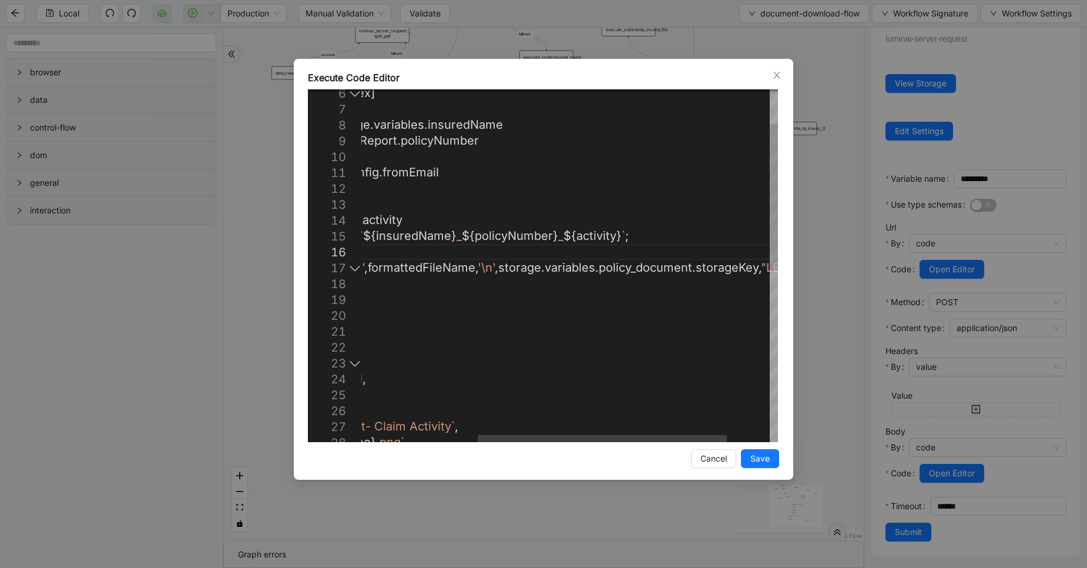
click at [516, 256] on div "console . log ( fromEmail , '\n' , email , '\n' , formattedFileName , '\n' , st…" at bounding box center [508, 428] width 682 height 845
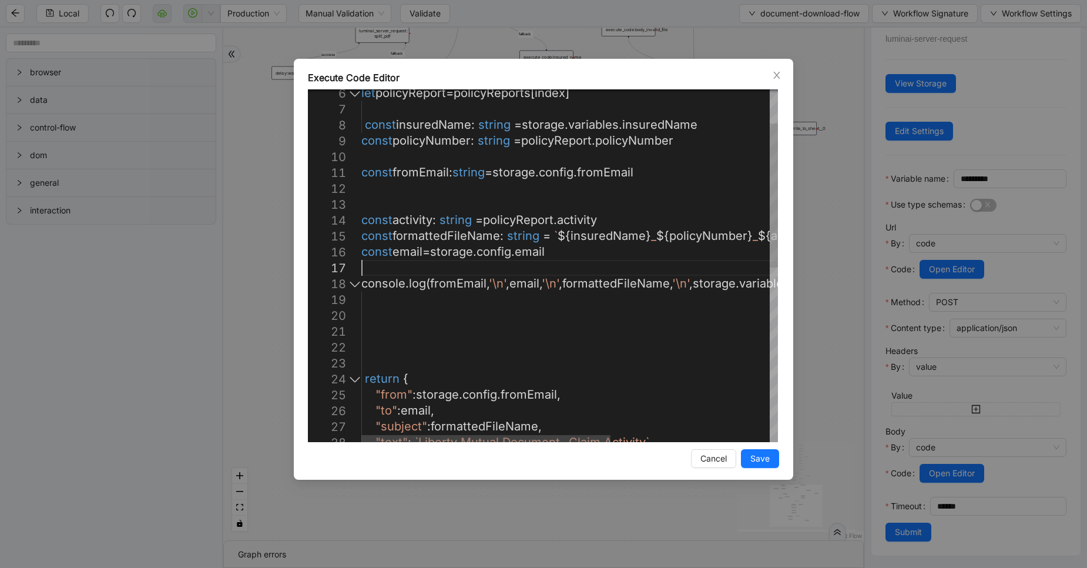
scroll to position [109, 0]
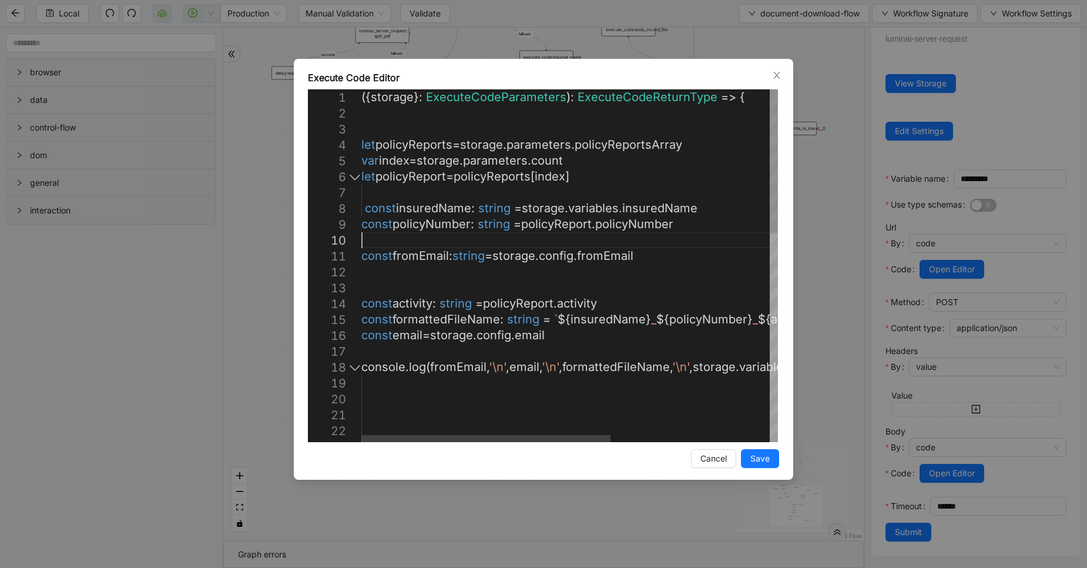
click at [466, 243] on div "console . log ( fromEmail , '\n' , email , '\n' , formattedFileName , '\n' , st…" at bounding box center [702, 519] width 682 height 860
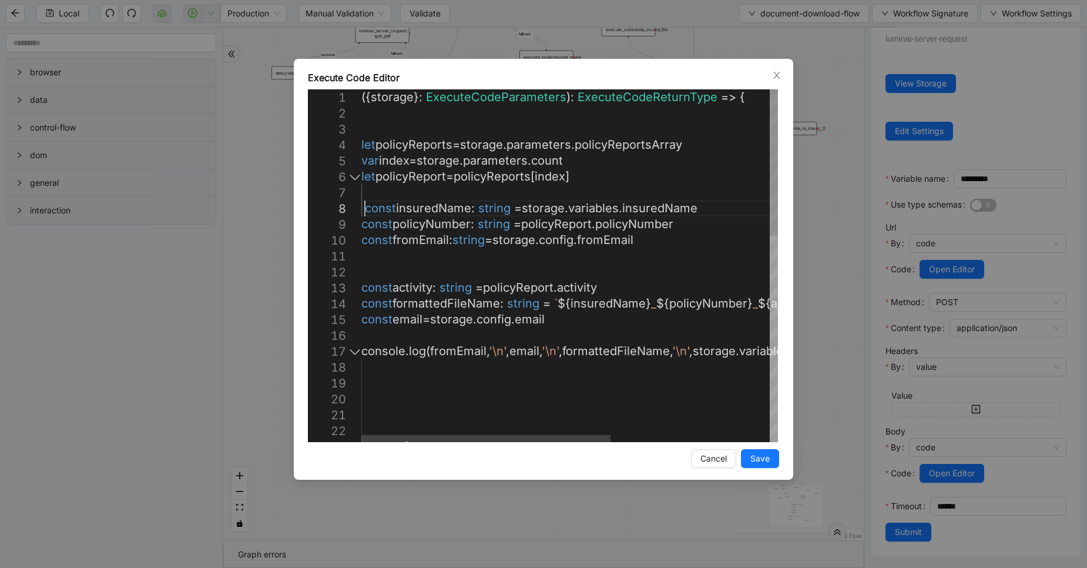
click at [366, 206] on div "console . log ( fromEmail , '\n' , email , '\n' , formattedFileName , '\n' , st…" at bounding box center [702, 511] width 682 height 845
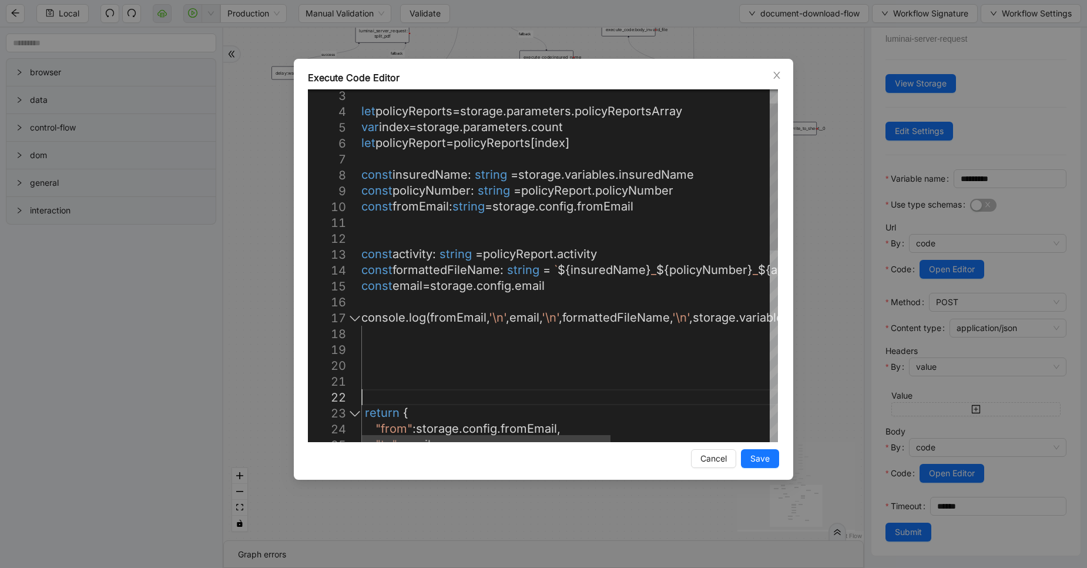
click at [379, 397] on div "console . log ( fromEmail , '\n' , email , '\n' , formattedFileName , '\n' , st…" at bounding box center [702, 478] width 682 height 845
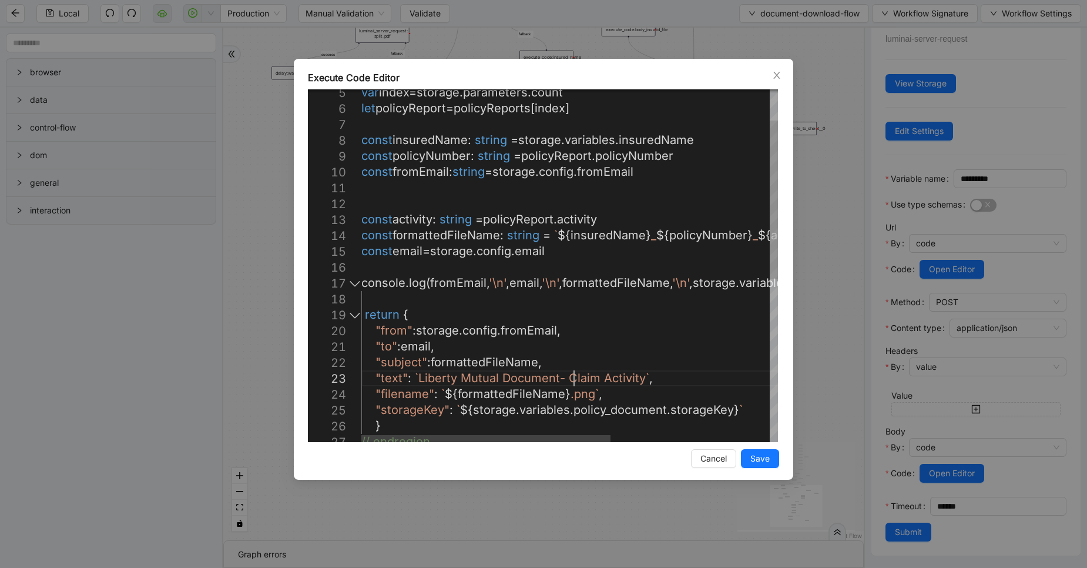
click at [573, 378] on div "console . log ( fromEmail , '\n' , email , '\n' , formattedFileName , '\n' , st…" at bounding box center [702, 411] width 682 height 781
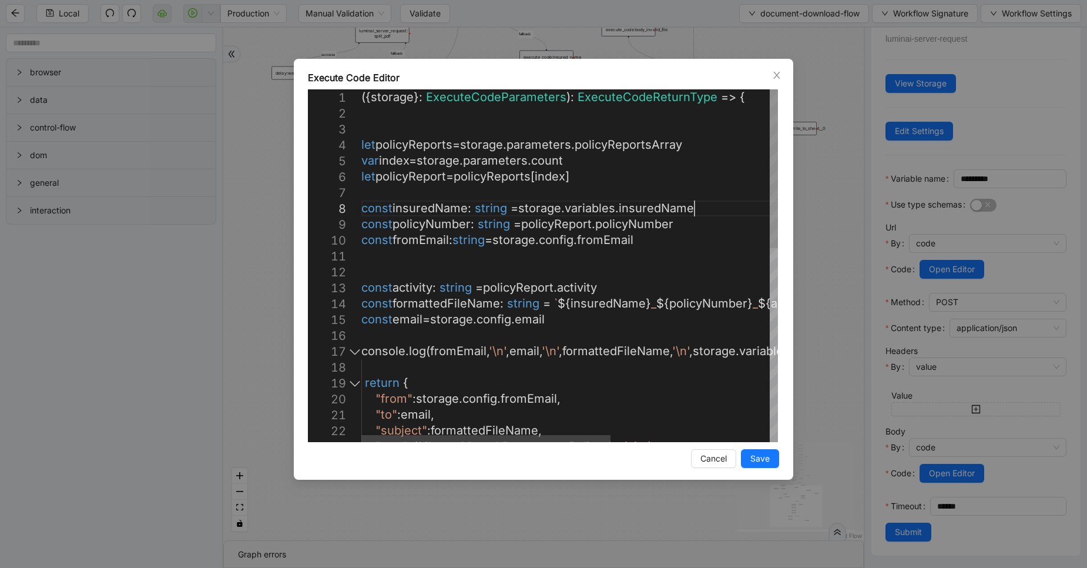
click at [703, 209] on div "console . log ( fromEmail , '\n' , email , '\n' , formattedFileName , '\n' , st…" at bounding box center [702, 479] width 682 height 781
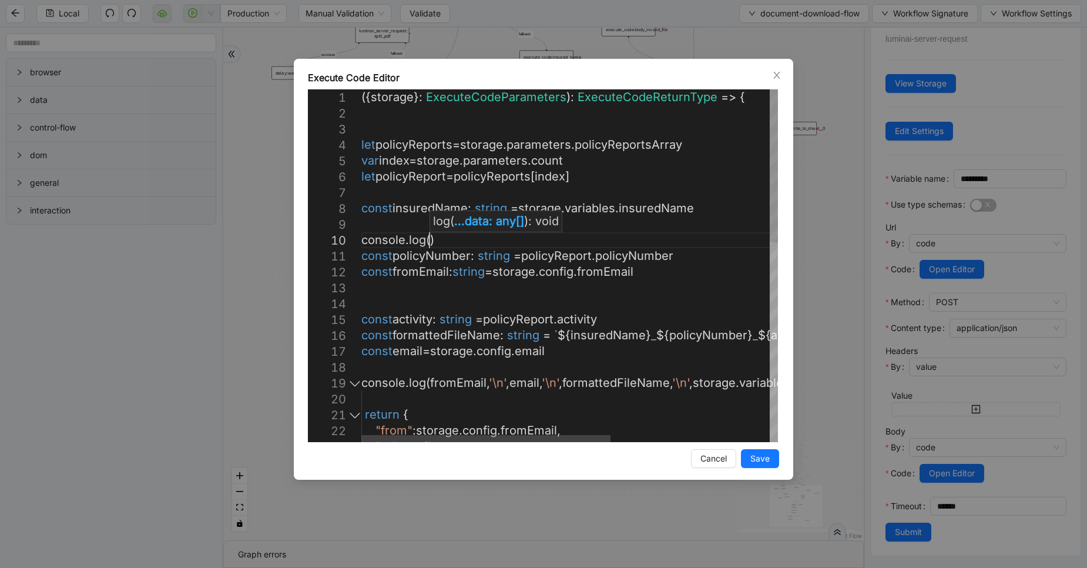
scroll to position [143, 92]
click at [658, 205] on div "console . log ( fromEmail , '\n' , email , '\n' , formattedFileName , '\n' , st…" at bounding box center [702, 495] width 682 height 813
click at [450, 206] on div "console . log ( fromEmail , '\n' , email , '\n' , formattedFileName , '\n' , st…" at bounding box center [702, 495] width 682 height 813
click at [433, 239] on div "console . log ( fromEmail , '\n' , email , '\n' , formattedFileName , '\n' , st…" at bounding box center [702, 495] width 682 height 813
paste textarea "**********"
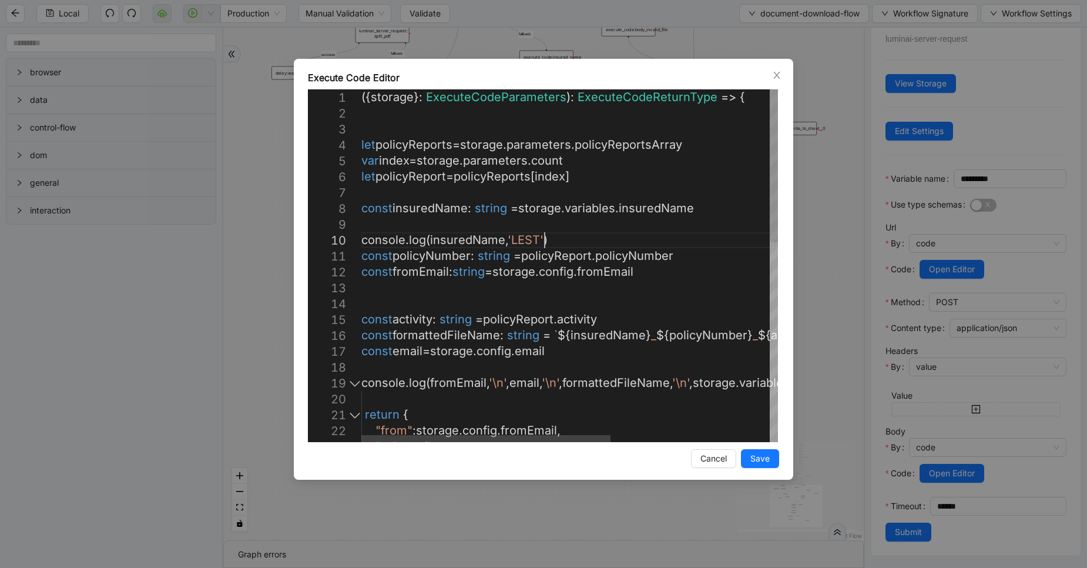
scroll to position [143, 219]
click at [596, 242] on div "console . log ( fromEmail , '\n' , email , '\n' , formattedFileName , '\n' , st…" at bounding box center [702, 495] width 682 height 813
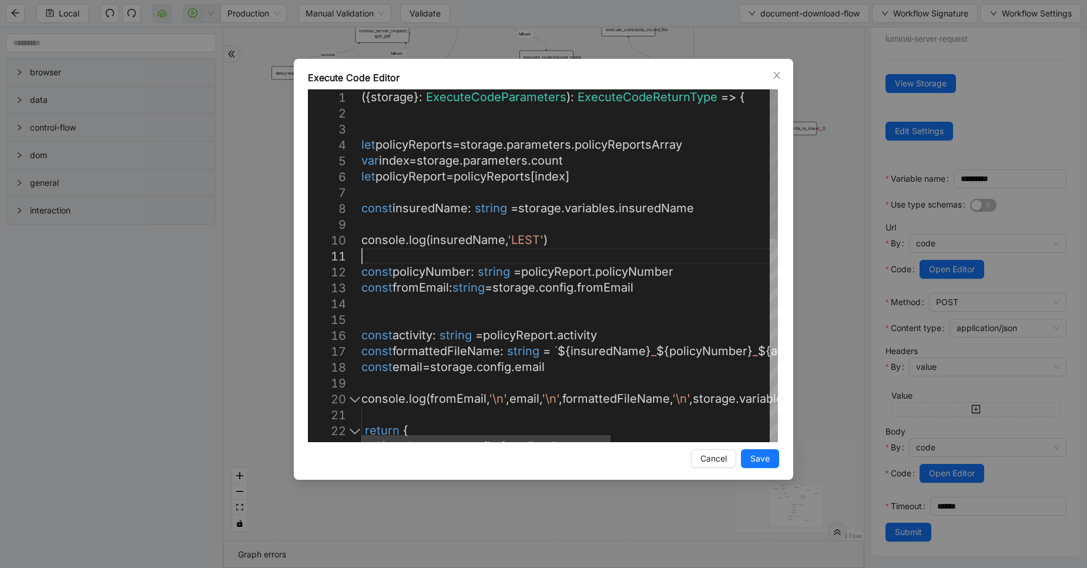
scroll to position [14, 0]
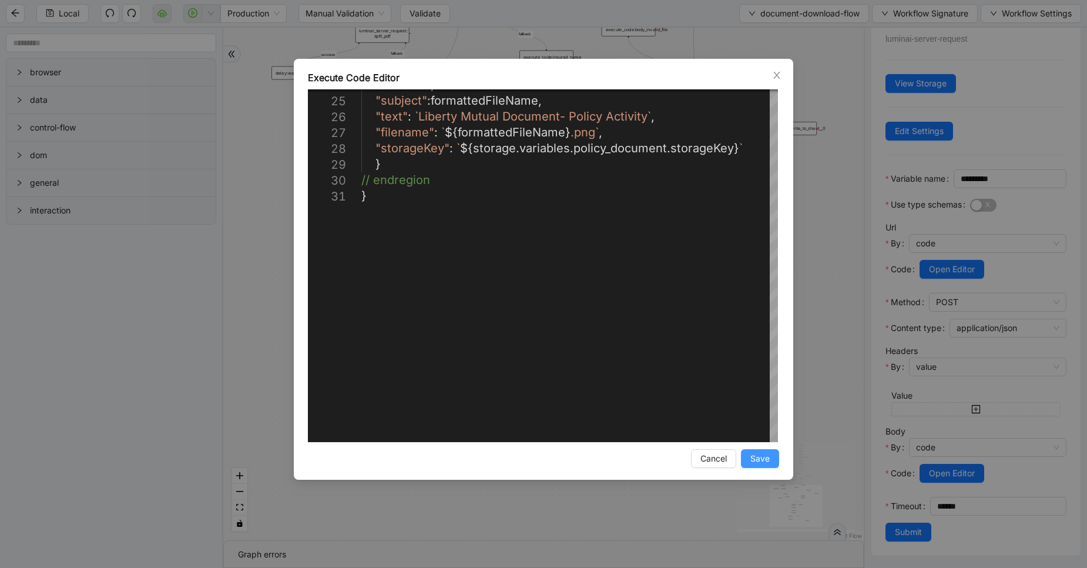
type textarea "**********"
click at [773, 461] on button "Save" at bounding box center [760, 458] width 38 height 19
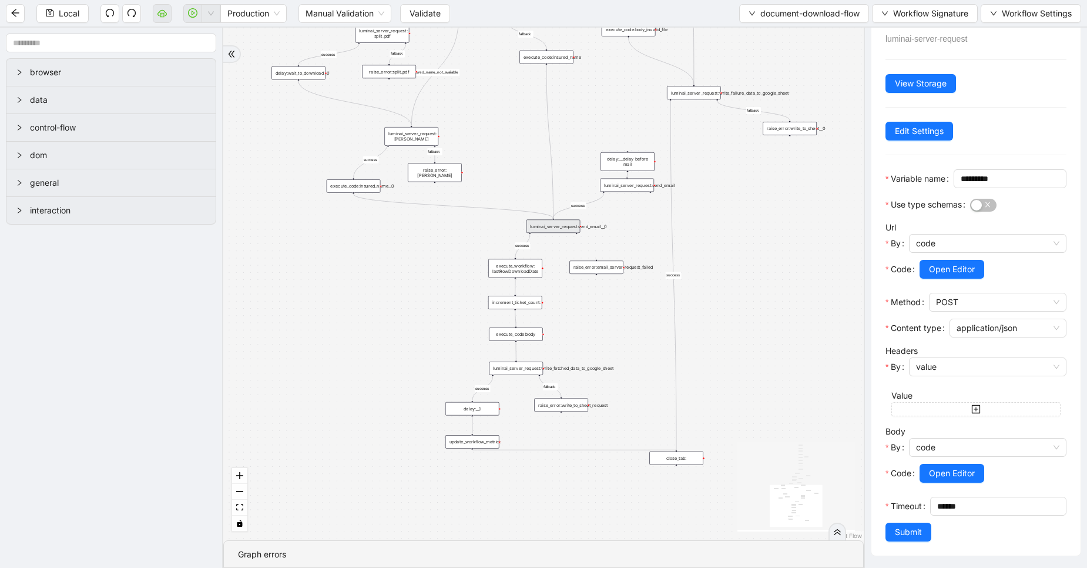
scroll to position [87, 0]
drag, startPoint x: 929, startPoint y: 507, endPoint x: 888, endPoint y: 508, distance: 40.6
click at [930, 508] on div "******" at bounding box center [998, 506] width 136 height 19
type input "*****"
click at [908, 532] on span "Submit" at bounding box center [908, 531] width 27 height 13
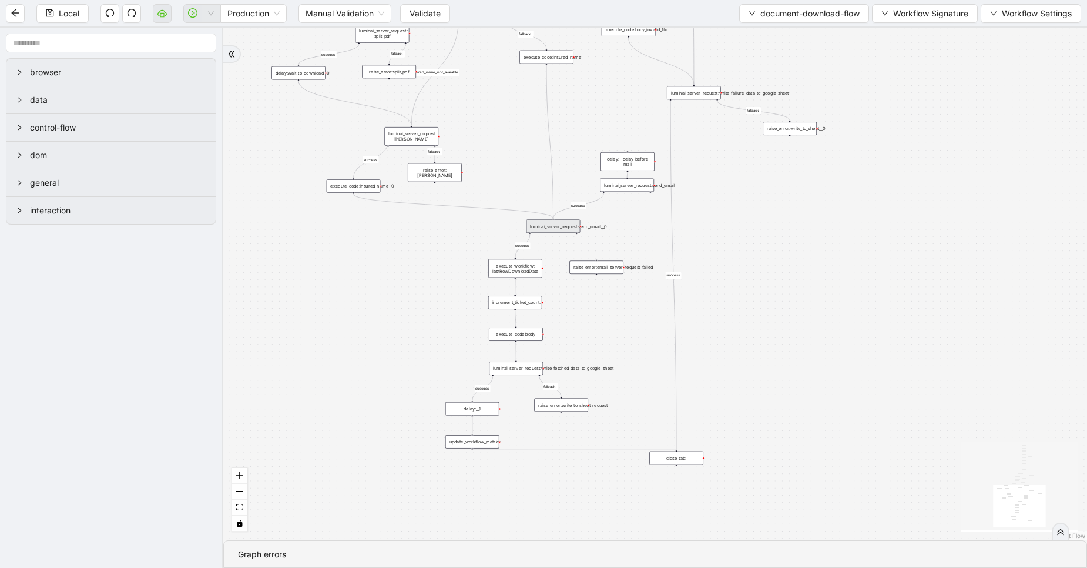
scroll to position [0, 0]
click at [71, 15] on span "Local" at bounding box center [69, 13] width 21 height 13
click at [71, 15] on div "Local Production Manual Validation Validate document-download-flow Workflow Sig…" at bounding box center [543, 284] width 1087 height 568
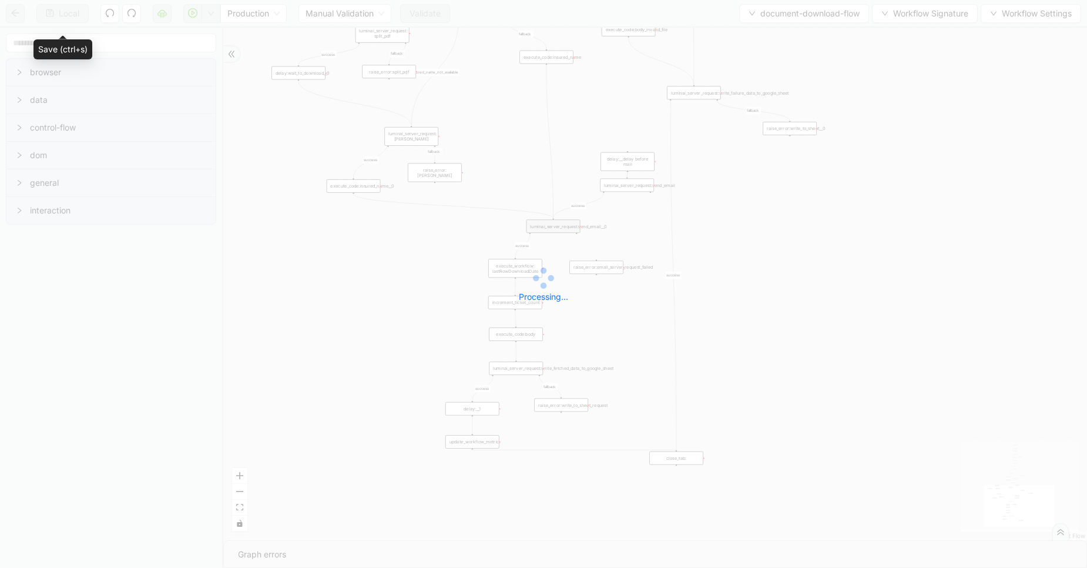
click at [71, 15] on div "Local Production Manual Validation Validate document-download-flow Workflow Sig…" at bounding box center [543, 284] width 1087 height 568
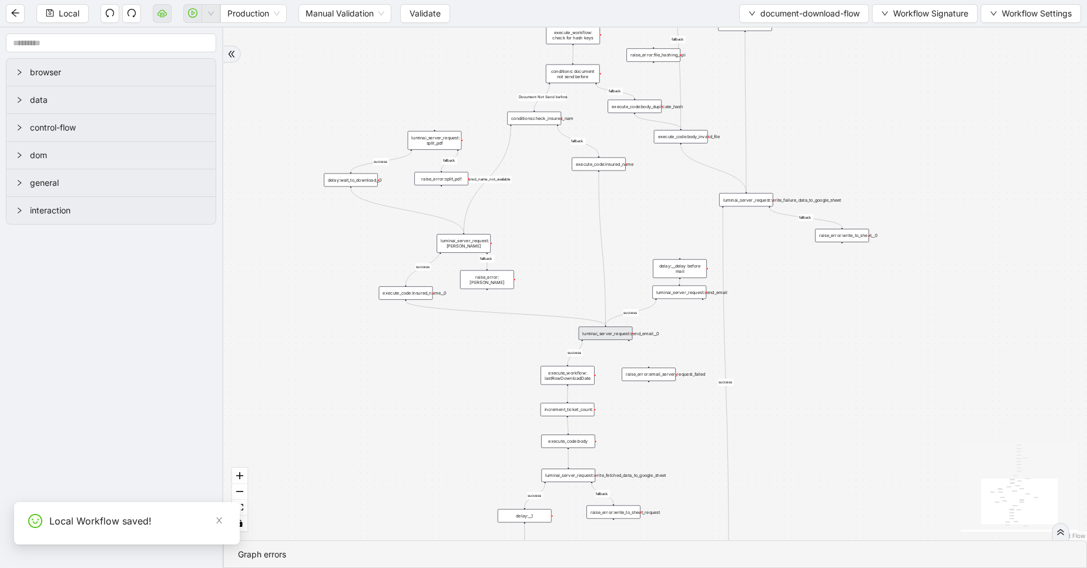
drag, startPoint x: 287, startPoint y: 234, endPoint x: 339, endPoint y: 341, distance: 119.1
click at [339, 341] on div "fallback fallback success success fallback fallback success isDownloadFileValid…" at bounding box center [655, 284] width 864 height 513
click at [413, 15] on span "Validate" at bounding box center [425, 13] width 31 height 13
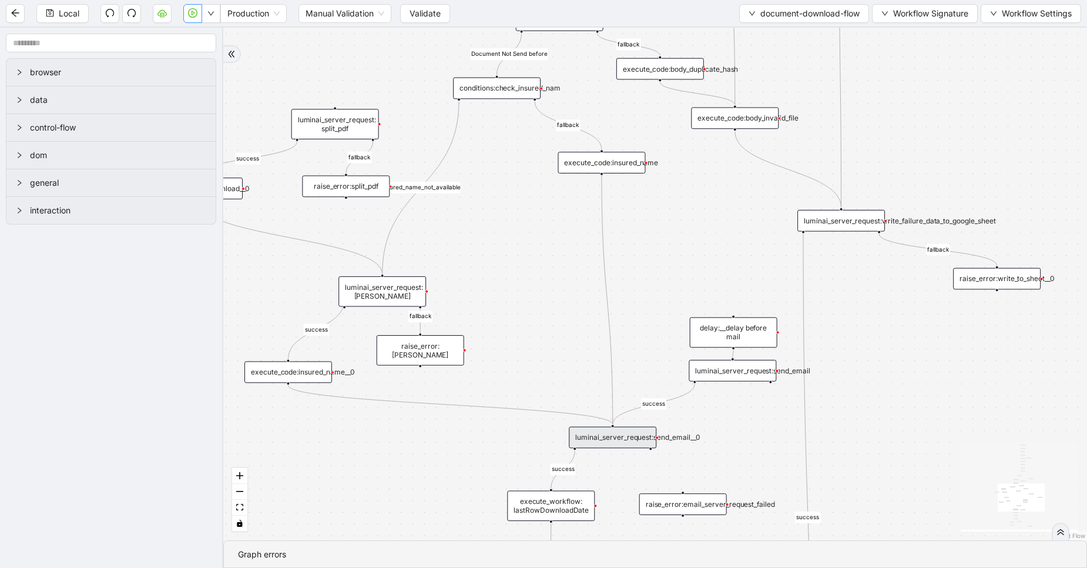
click at [594, 166] on div "execute_code:insured_name" at bounding box center [602, 163] width 88 height 22
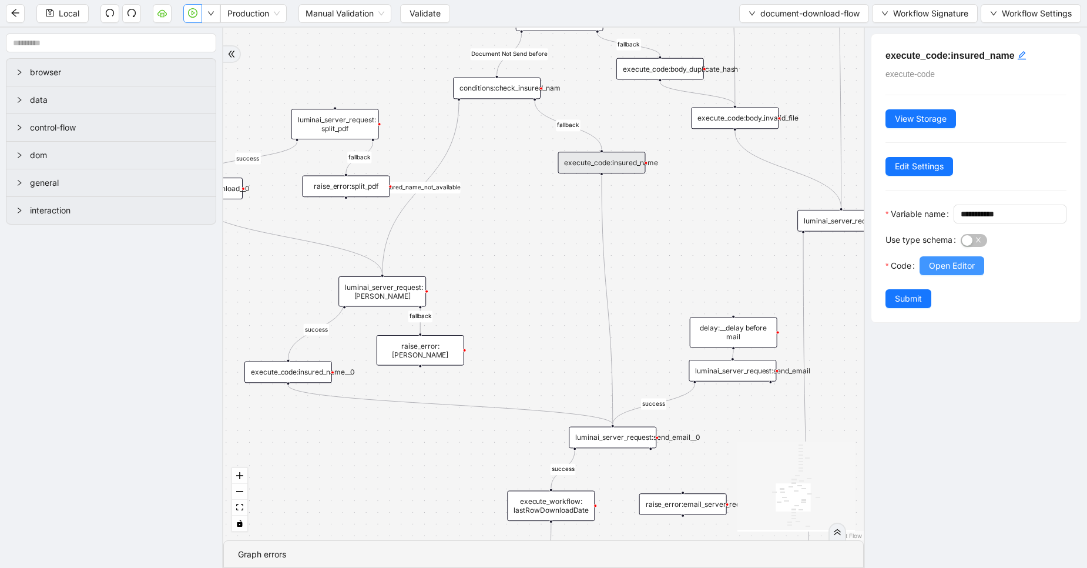
click at [947, 272] on span "Open Editor" at bounding box center [952, 265] width 46 height 13
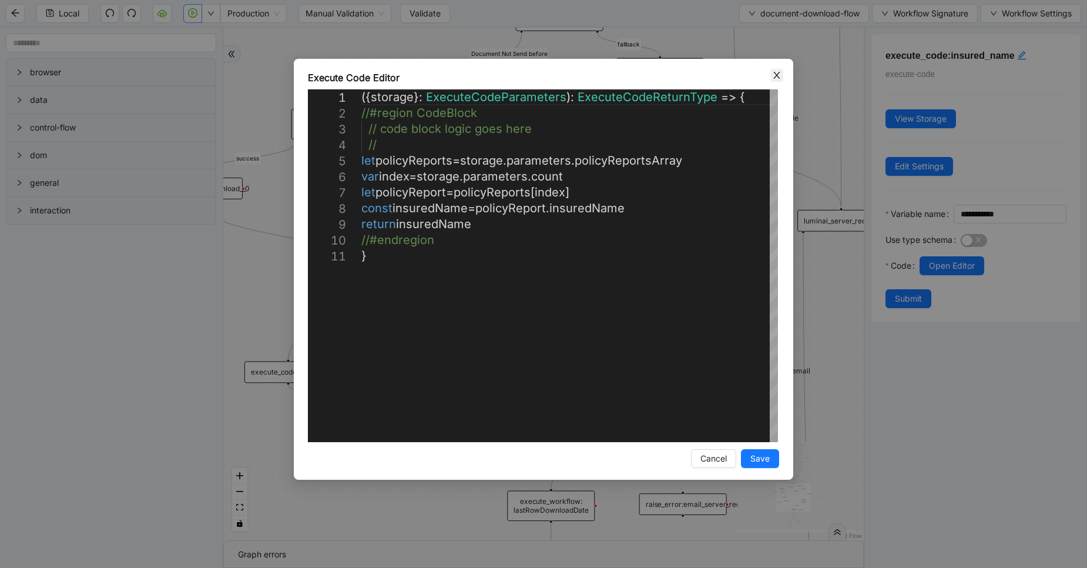
click at [778, 71] on icon "close" at bounding box center [776, 75] width 9 height 9
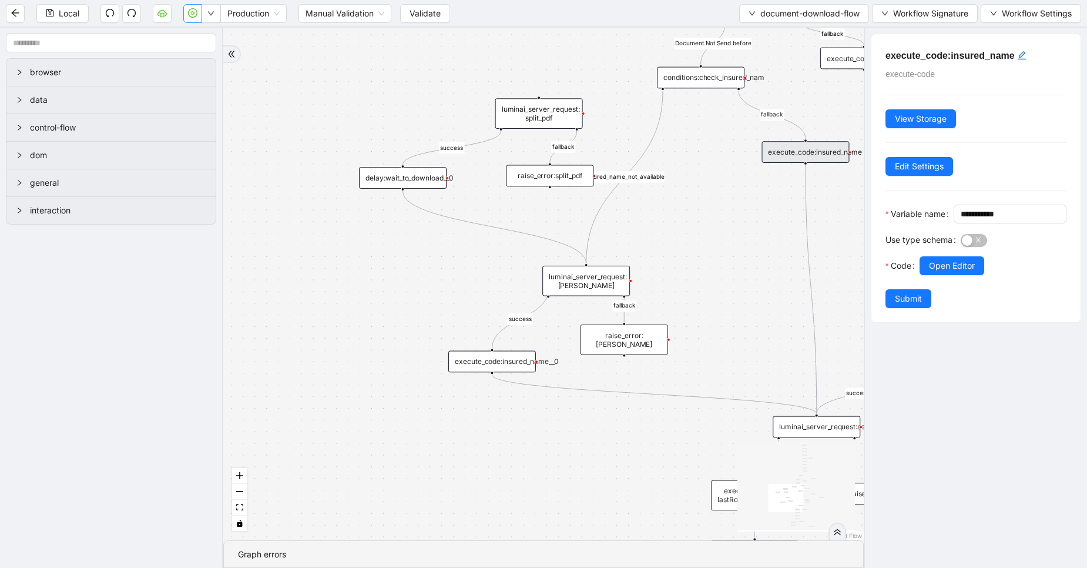
drag, startPoint x: 317, startPoint y: 289, endPoint x: 528, endPoint y: 277, distance: 211.3
click at [528, 277] on div "fallback fallback success success fallback fallback success isDownloadFileValid…" at bounding box center [543, 284] width 641 height 513
drag, startPoint x: 467, startPoint y: 280, endPoint x: 457, endPoint y: 236, distance: 45.6
click at [457, 236] on div "fallback fallback success success fallback fallback success isDownloadFileValid…" at bounding box center [543, 284] width 641 height 513
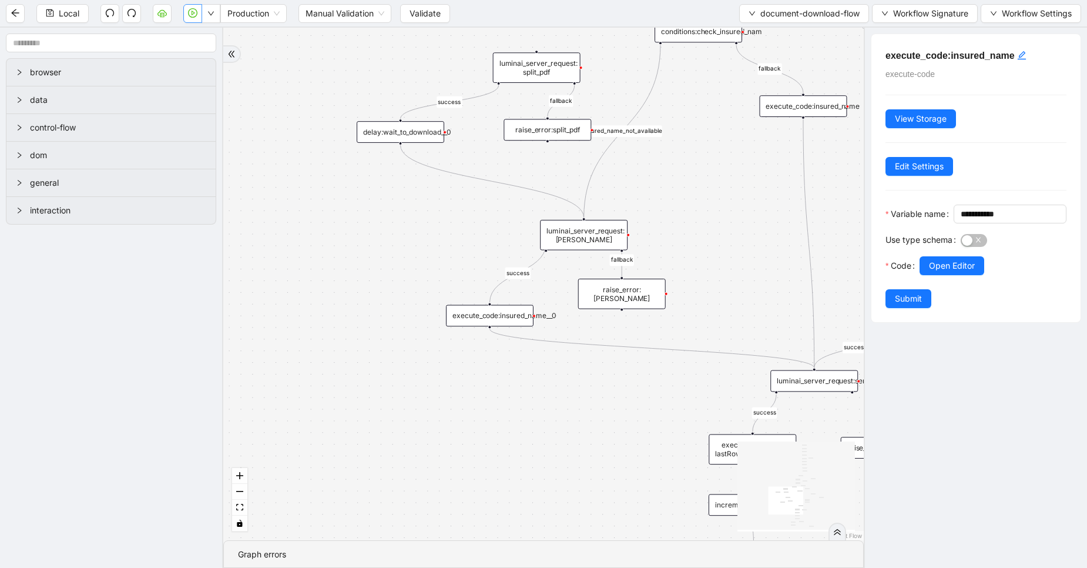
click at [483, 320] on div "execute_code:insured_name__0" at bounding box center [490, 316] width 88 height 22
click at [977, 289] on div at bounding box center [993, 282] width 147 height 14
click at [956, 272] on span "Open Editor" at bounding box center [952, 265] width 46 height 13
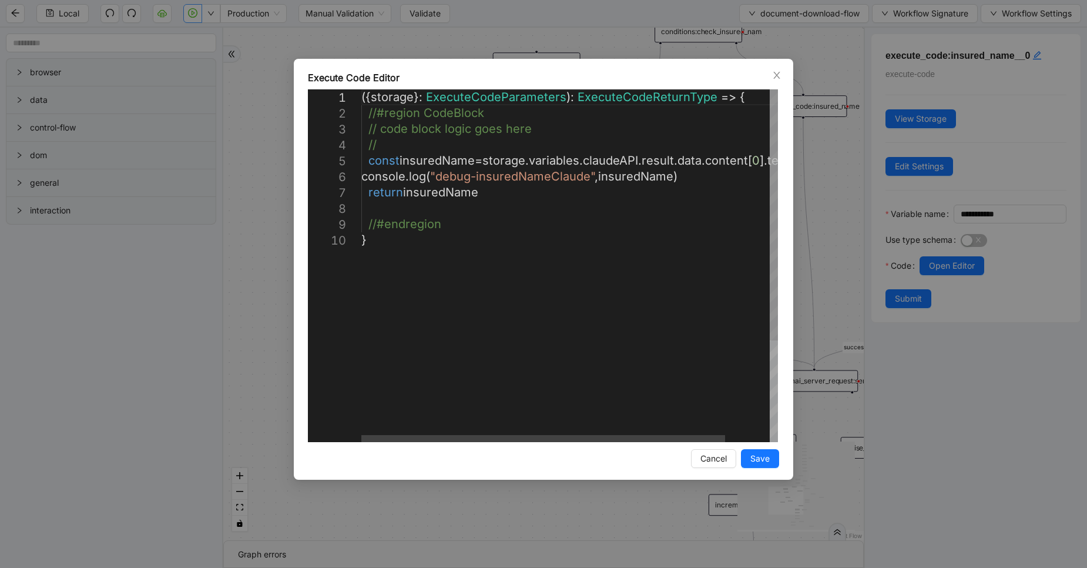
scroll to position [0, 6]
click at [522, 180] on div "({ storage }: ExecuteCodeParameters ): ExecuteCodeReturnType => { //#region Cod…" at bounding box center [594, 336] width 467 height 495
click at [595, 180] on div "({ storage }: ExecuteCodeParameters ): ExecuteCodeReturnType => { //#region Cod…" at bounding box center [594, 336] width 467 height 495
drag, startPoint x: 595, startPoint y: 180, endPoint x: 441, endPoint y: 177, distance: 154.0
click at [441, 177] on div "({ storage }: ExecuteCodeParameters ): ExecuteCodeReturnType => { //#region Cod…" at bounding box center [594, 336] width 467 height 495
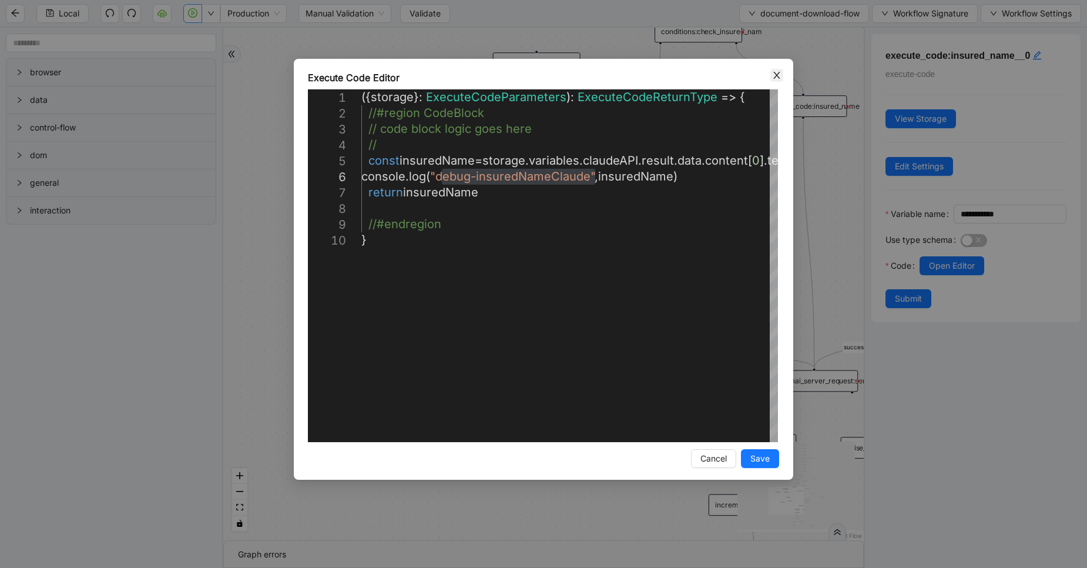
click at [781, 72] on icon "close" at bounding box center [776, 75] width 9 height 9
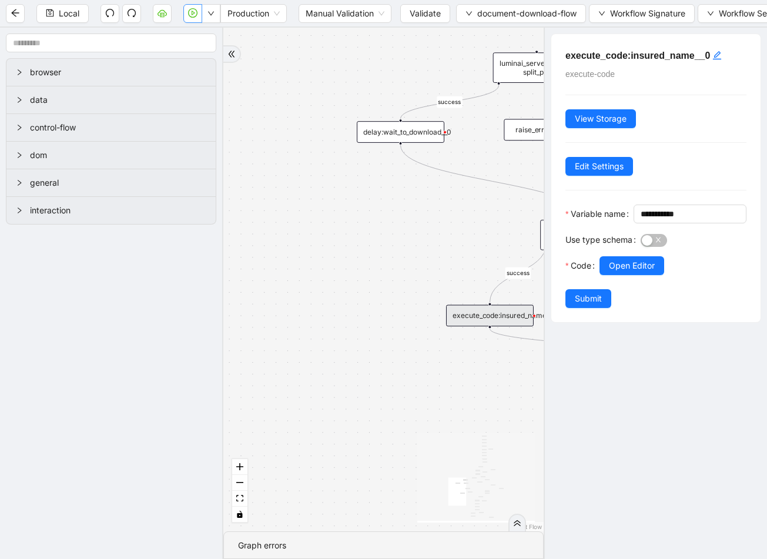
click at [522, 379] on div "fallback fallback success success fallback fallback success isDownloadFileValid…" at bounding box center [383, 280] width 320 height 504
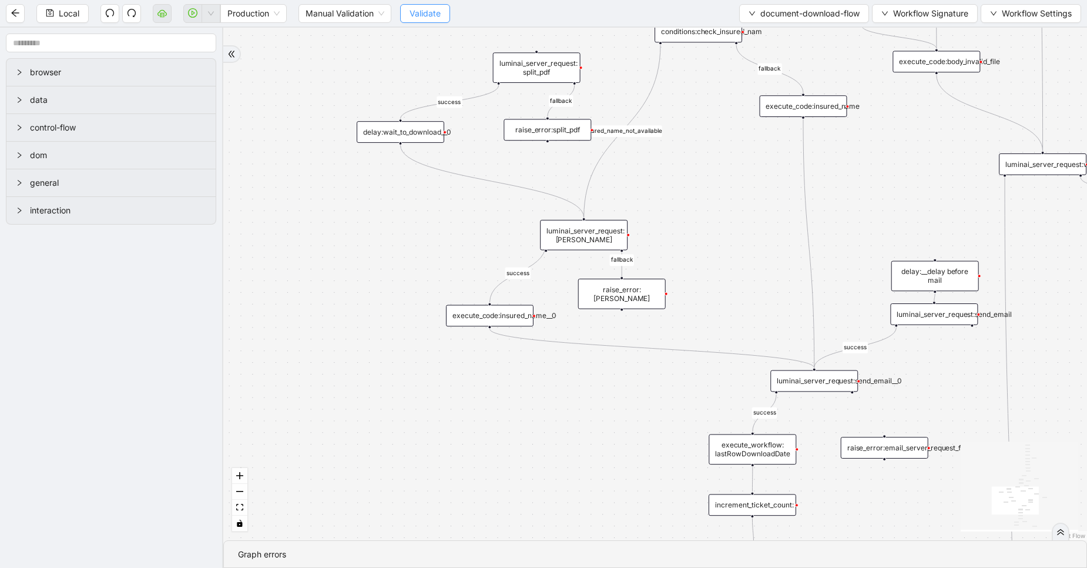
click at [423, 15] on span "Validate" at bounding box center [425, 13] width 31 height 13
drag, startPoint x: 695, startPoint y: 204, endPoint x: 574, endPoint y: 207, distance: 121.1
click at [574, 207] on div "fallback fallback success success fallback fallback success isDownloadFileValid…" at bounding box center [655, 284] width 864 height 513
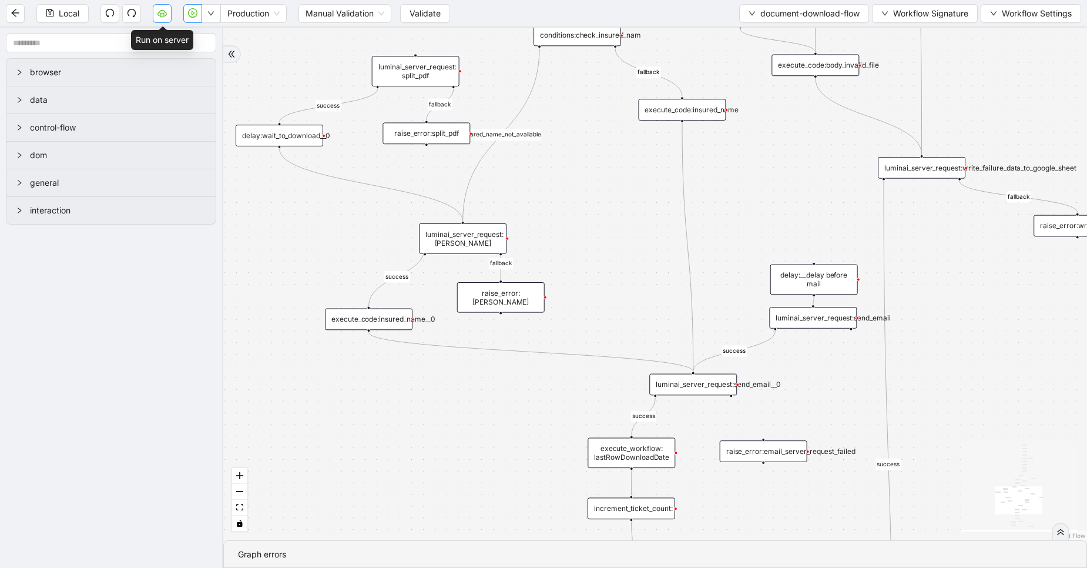
click at [167, 15] on icon "cloud-server" at bounding box center [162, 12] width 9 height 6
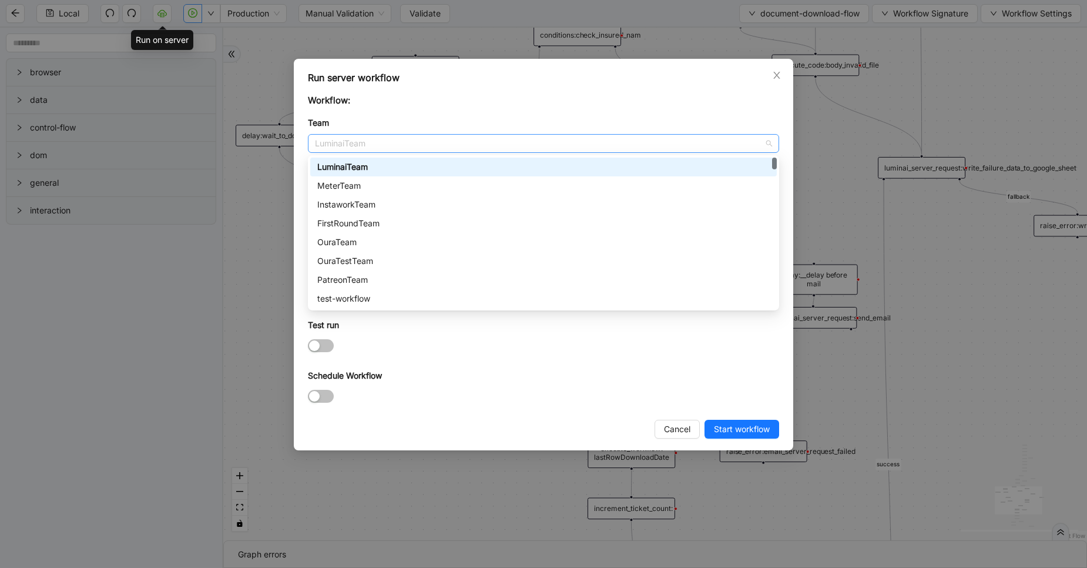
click at [359, 140] on span "LuminaiTeam" at bounding box center [543, 144] width 457 height 18
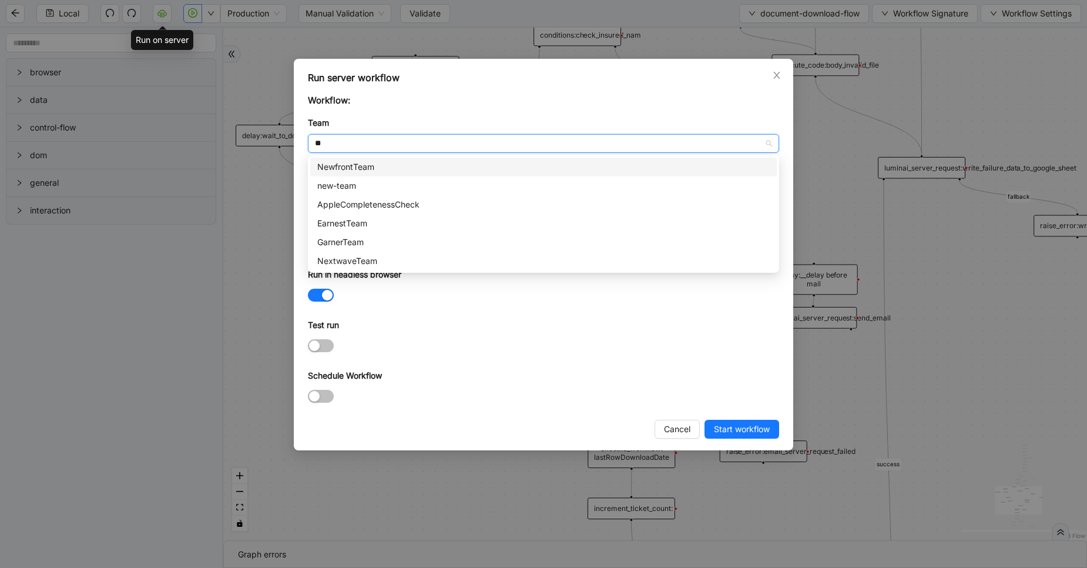
type input "***"
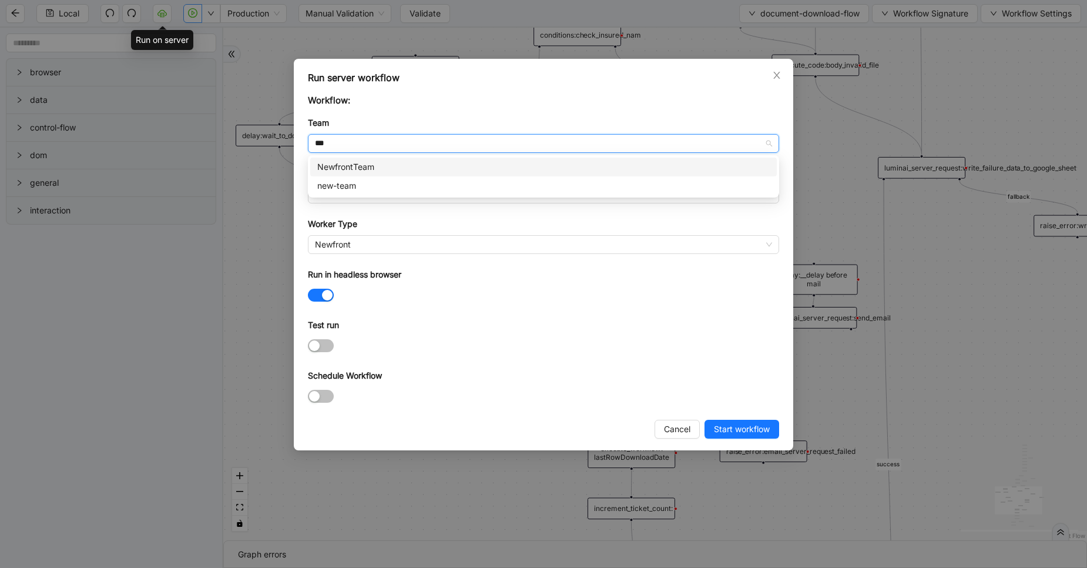
click at [359, 158] on div "NewfrontTeam" at bounding box center [543, 167] width 467 height 19
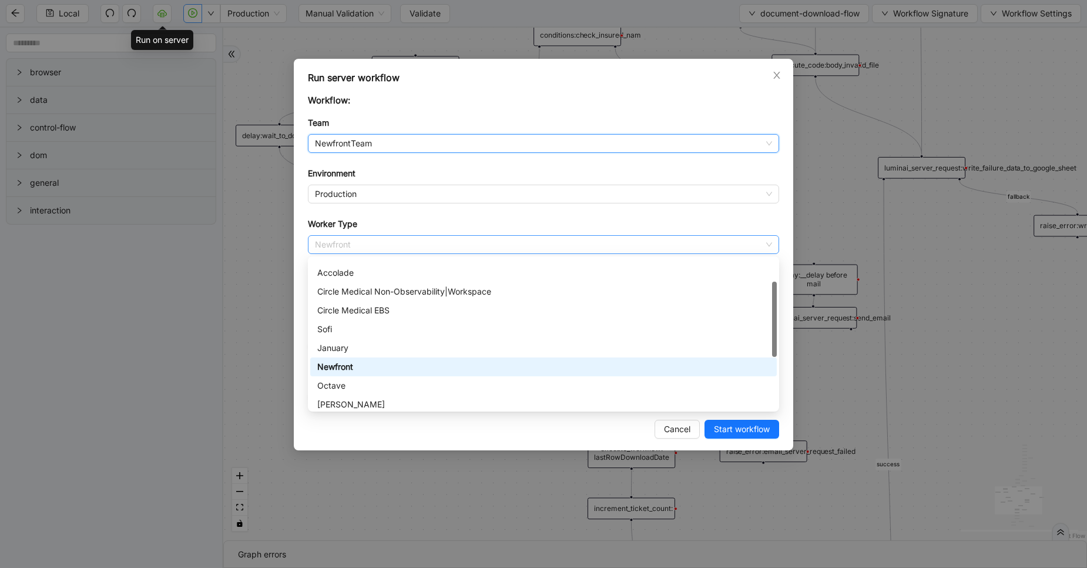
click at [349, 245] on span "Newfront" at bounding box center [543, 245] width 457 height 18
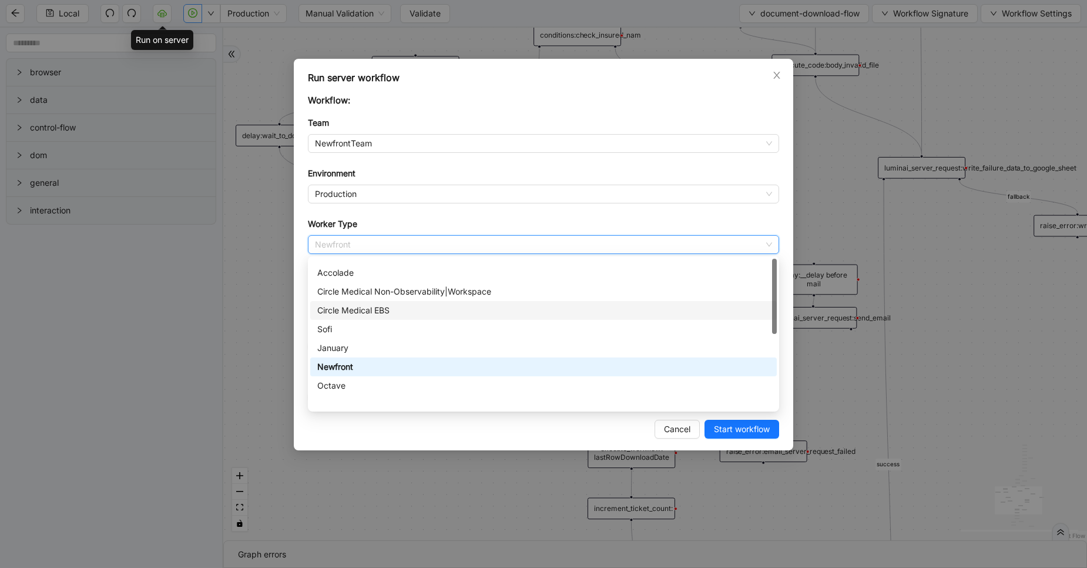
scroll to position [0, 0]
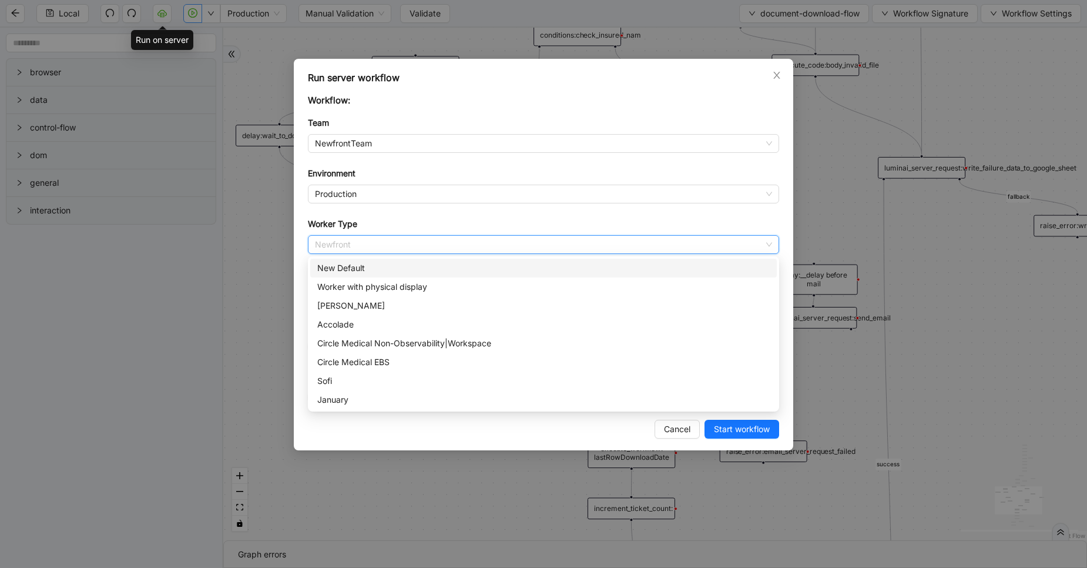
click at [354, 272] on div "New Default" at bounding box center [543, 268] width 453 height 13
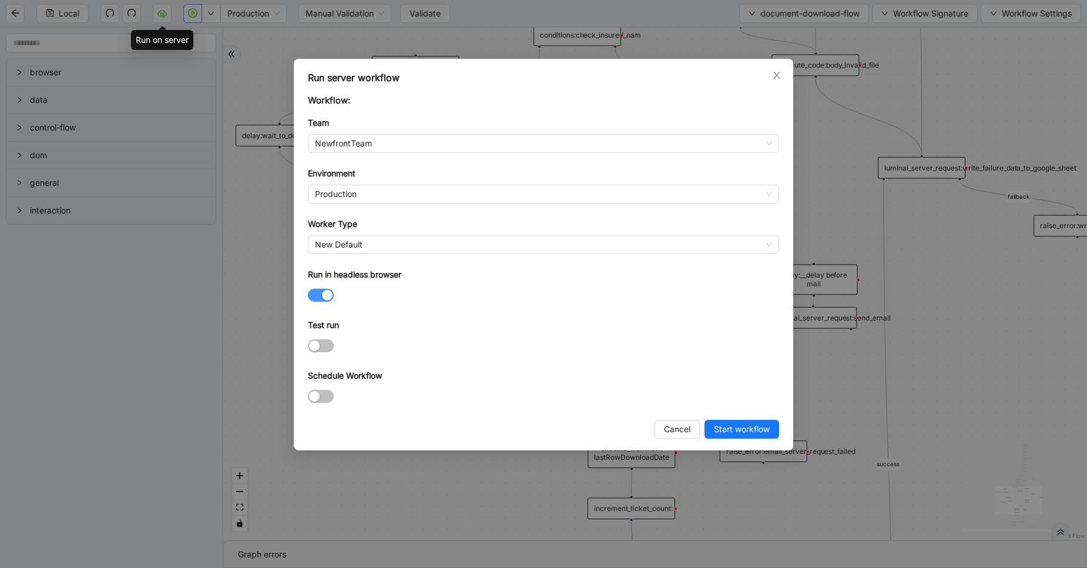
click at [316, 296] on span "button" at bounding box center [321, 295] width 26 height 13
click at [733, 431] on span "Start workflow" at bounding box center [742, 429] width 56 height 13
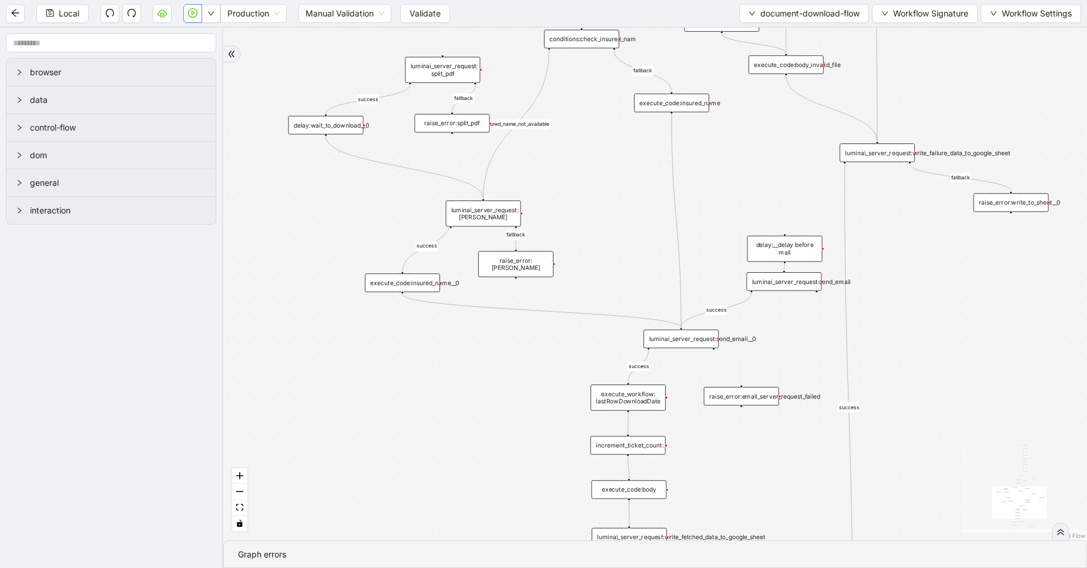
click at [187, 16] on button "button" at bounding box center [192, 13] width 19 height 19
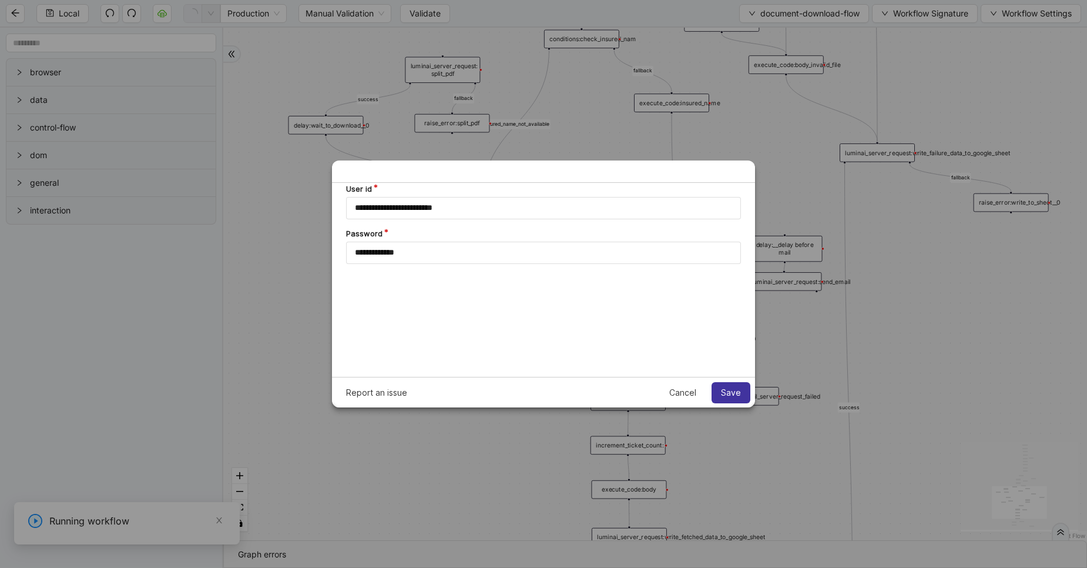
click at [730, 390] on span "Save" at bounding box center [731, 392] width 20 height 9
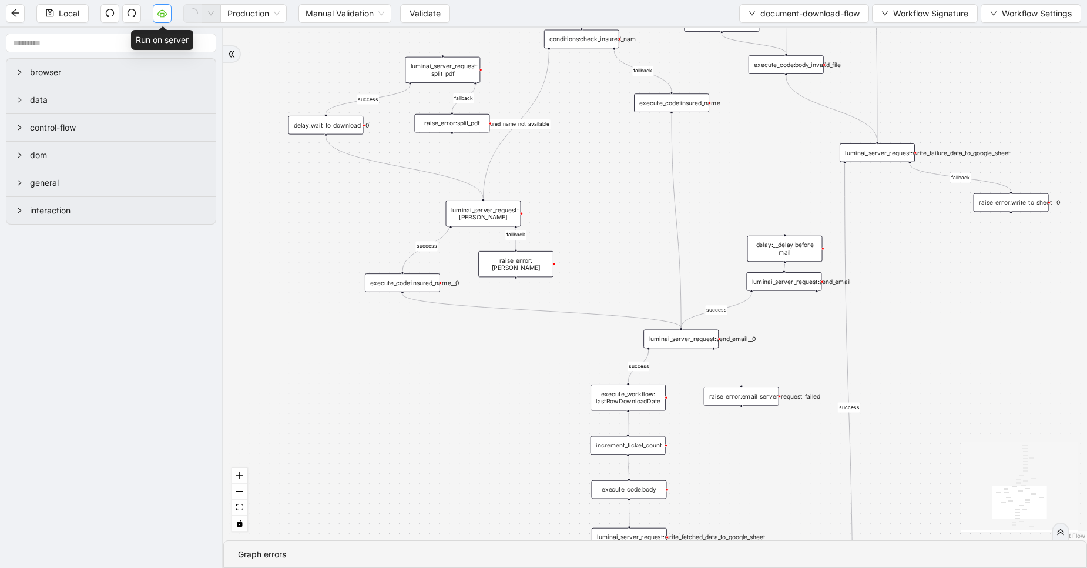
click at [167, 11] on icon "cloud-server" at bounding box center [162, 12] width 9 height 9
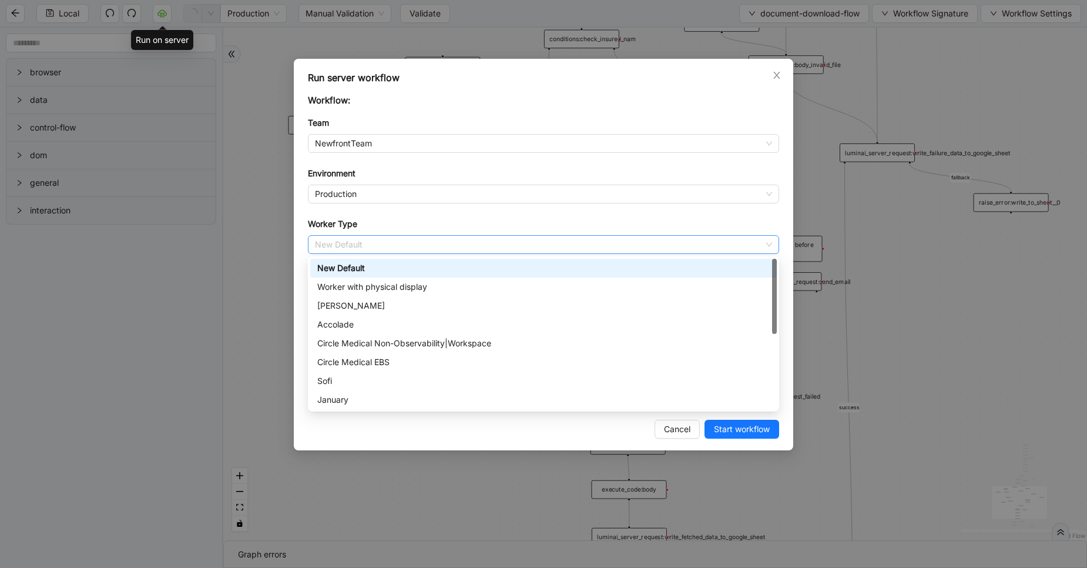
click at [344, 243] on span "New Default" at bounding box center [543, 245] width 457 height 18
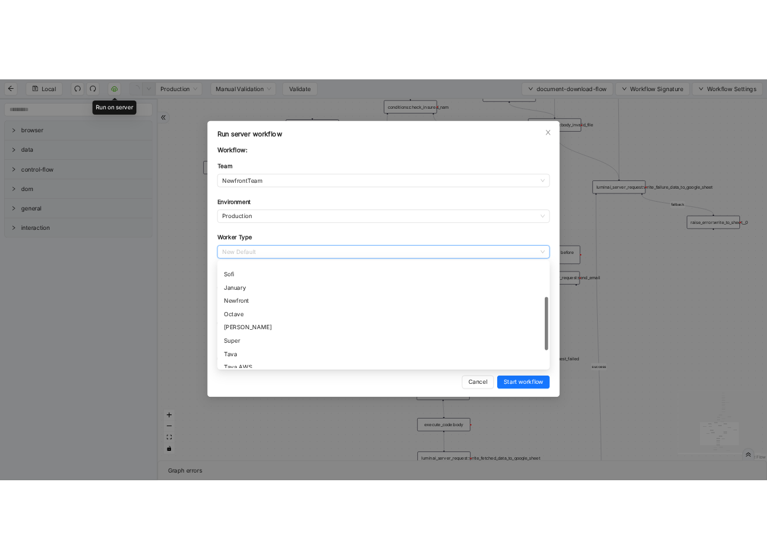
scroll to position [102, 0]
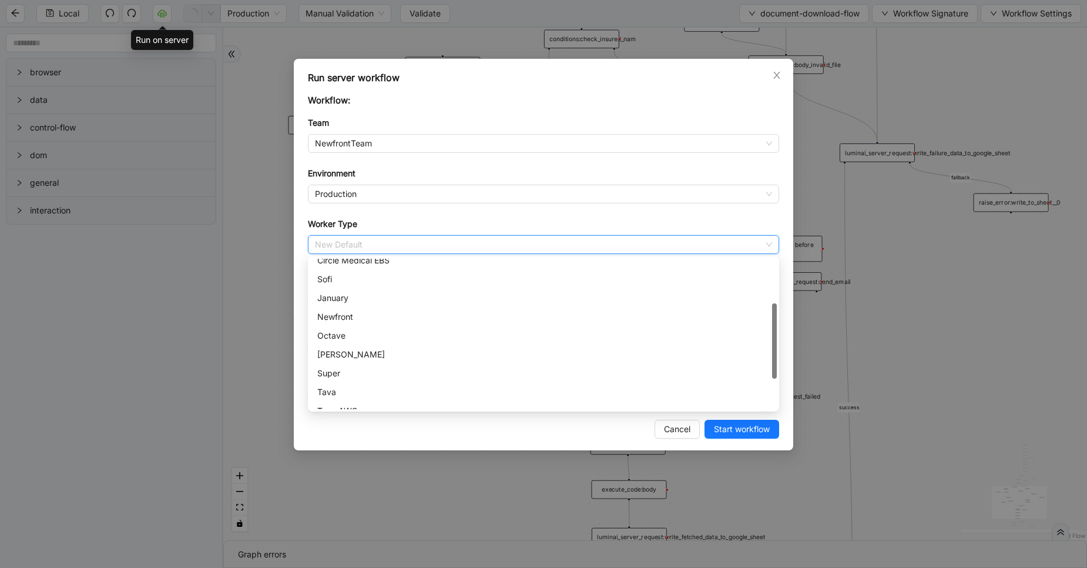
click at [360, 319] on div "Newfront" at bounding box center [543, 316] width 453 height 13
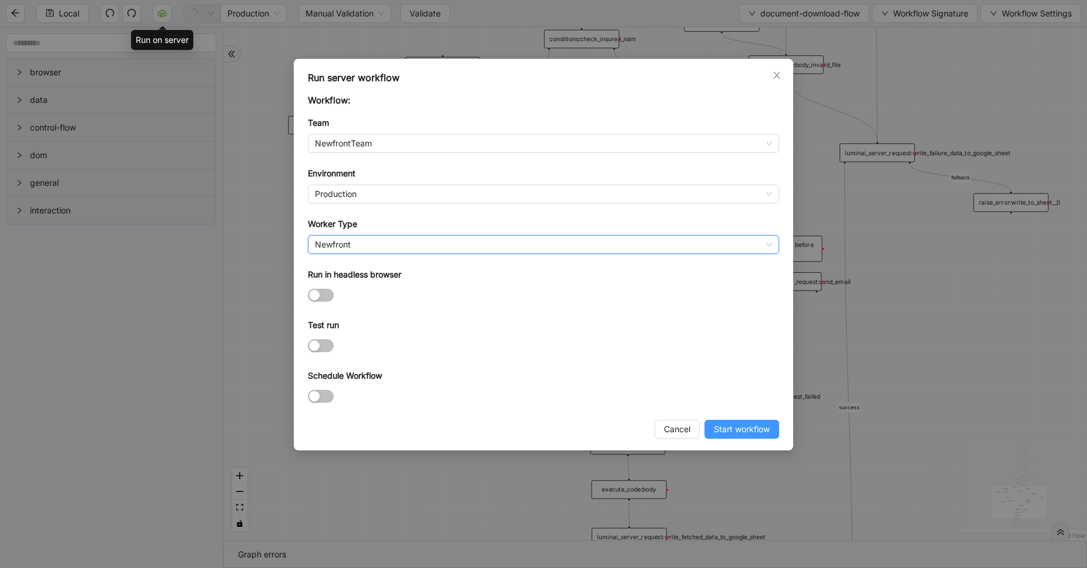
click at [724, 428] on span "Start workflow" at bounding box center [742, 429] width 56 height 13
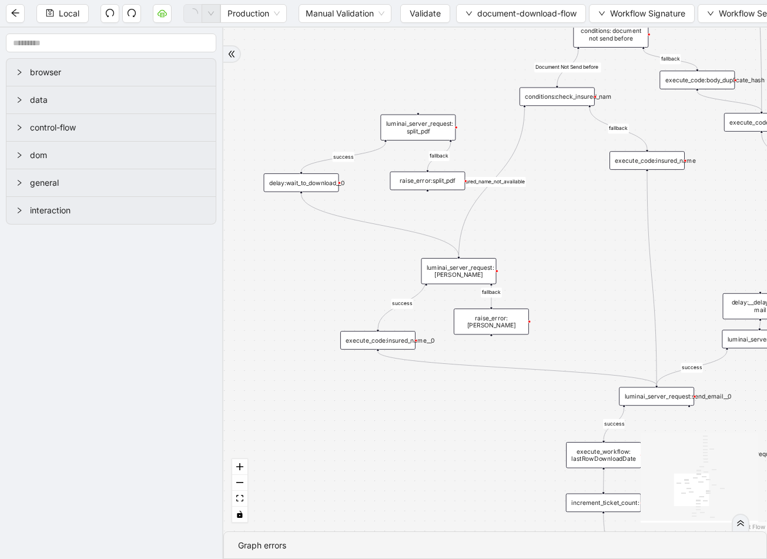
drag, startPoint x: 631, startPoint y: 140, endPoint x: 607, endPoint y: 197, distance: 62.7
click at [607, 197] on div "fallback fallback success success fallback fallback success isDownloadFileValid…" at bounding box center [495, 280] width 544 height 504
click at [465, 264] on div "luminai_server_request:claude_ai" at bounding box center [458, 271] width 75 height 26
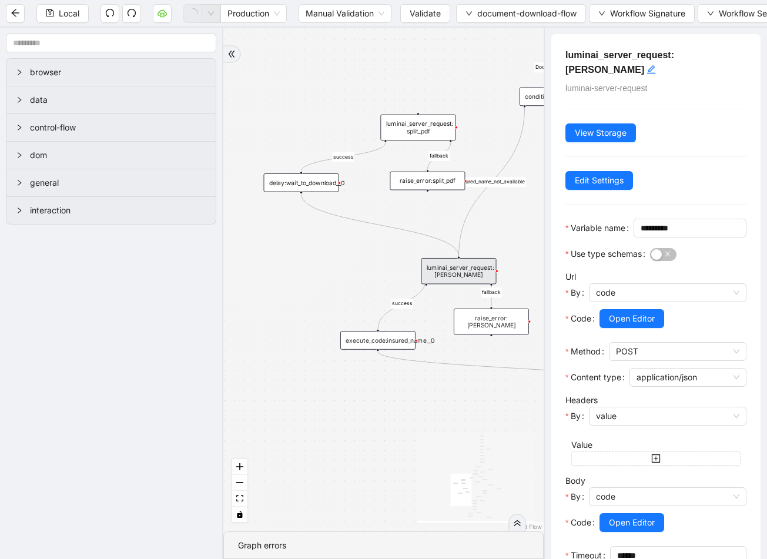
click at [502, 352] on div "fallback fallback success success fallback fallback success isDownloadFileValid…" at bounding box center [383, 280] width 320 height 504
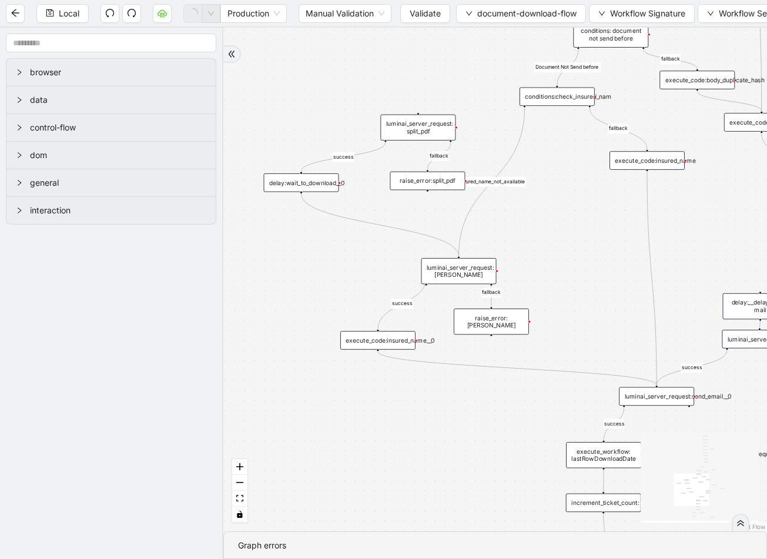
click at [648, 397] on div "luminai_server_request:send_email__0" at bounding box center [656, 396] width 75 height 19
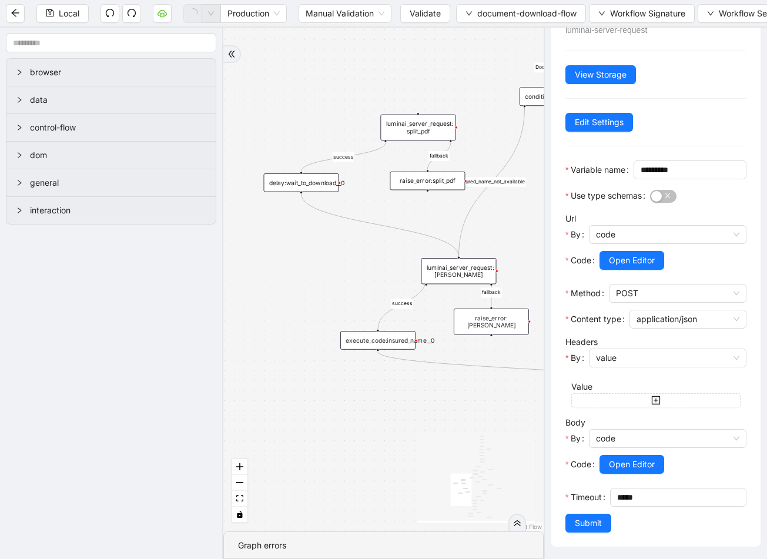
scroll to position [0, 0]
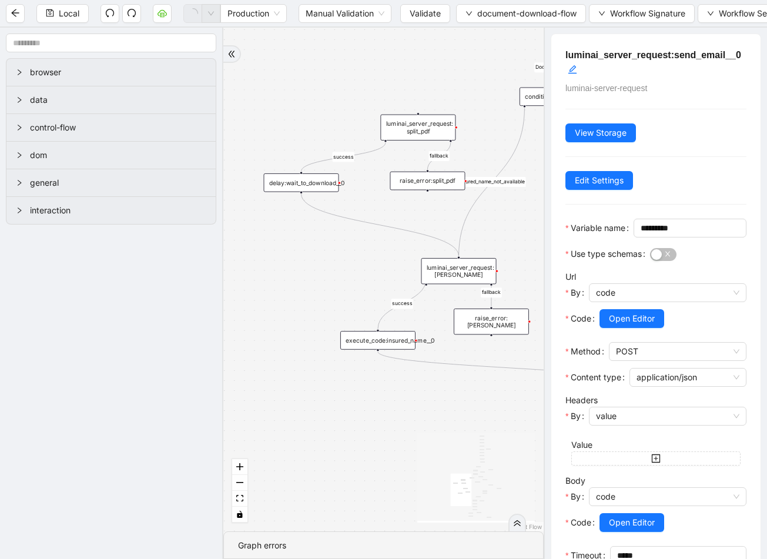
click at [603, 122] on div "luminai_server_request:send_email__0 luminai-server-request View Storage Edit S…" at bounding box center [655, 319] width 209 height 571
click at [607, 128] on span "View Storage" at bounding box center [601, 132] width 52 height 13
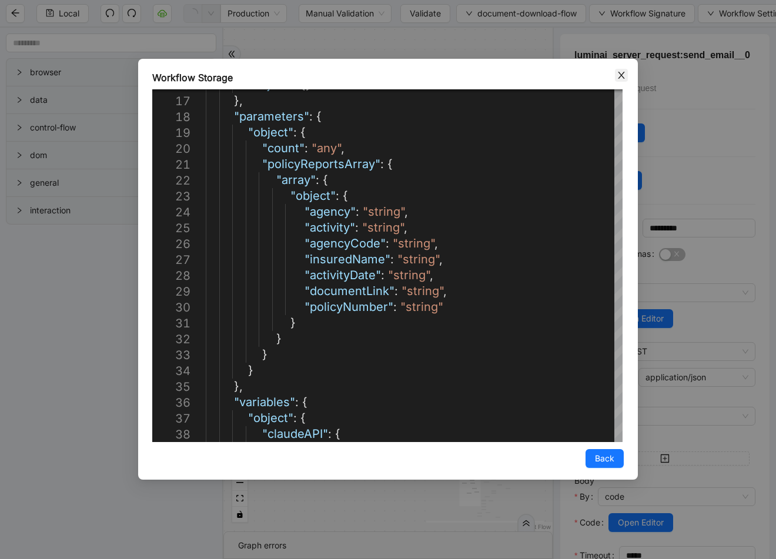
click at [621, 69] on span "Close" at bounding box center [621, 75] width 13 height 13
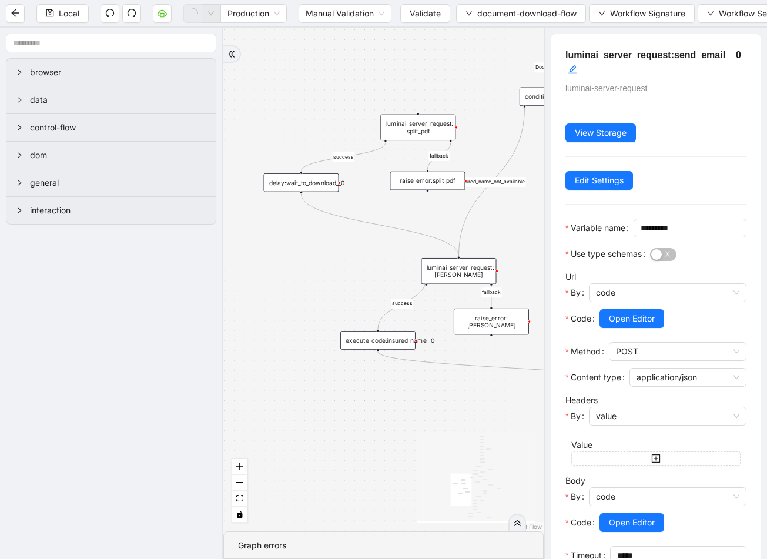
click at [469, 55] on div "fallback fallback success success fallback fallback success isDownloadFileValid…" at bounding box center [383, 280] width 320 height 504
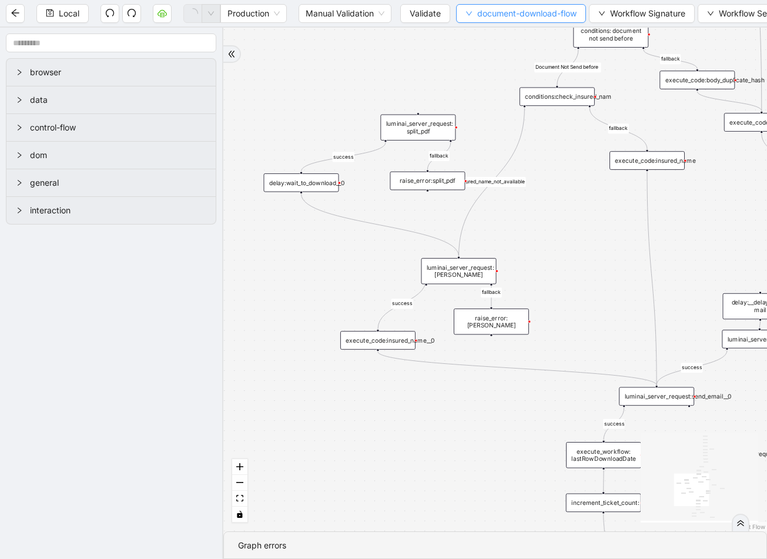
click at [515, 14] on span "document-download-flow" at bounding box center [526, 13] width 99 height 13
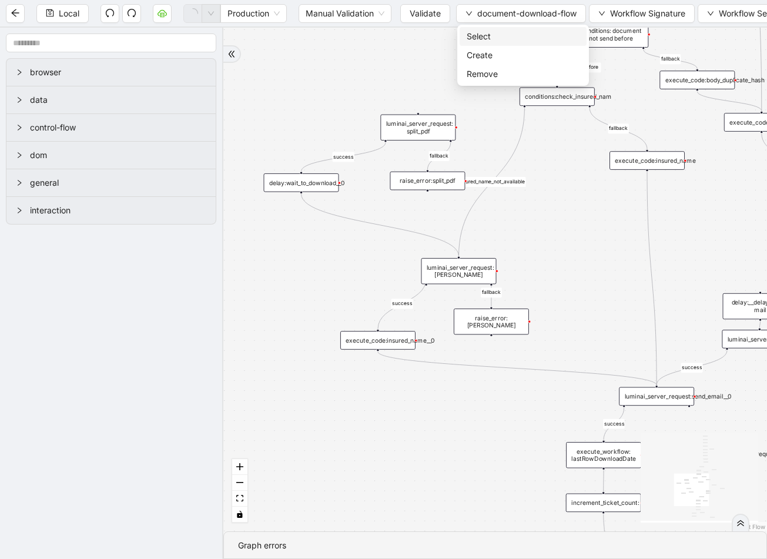
click at [518, 38] on span "Select" at bounding box center [523, 36] width 113 height 13
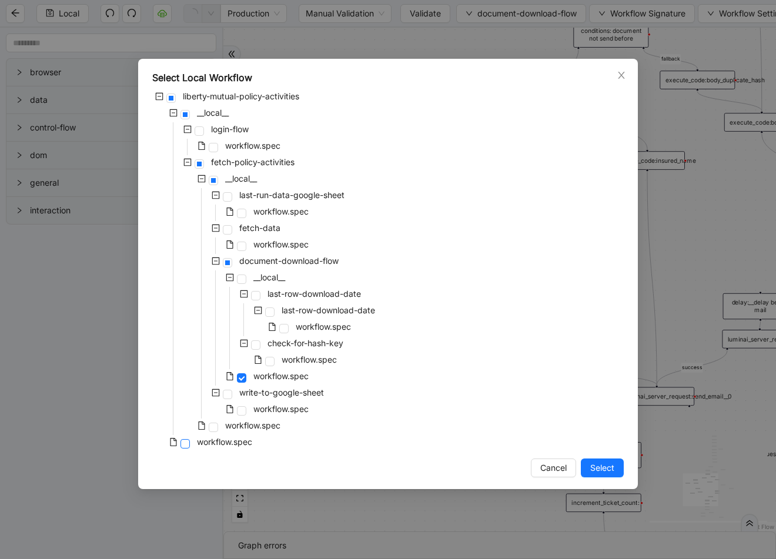
click at [186, 444] on span at bounding box center [184, 443] width 9 height 9
click at [581, 471] on button "Select" at bounding box center [602, 467] width 43 height 19
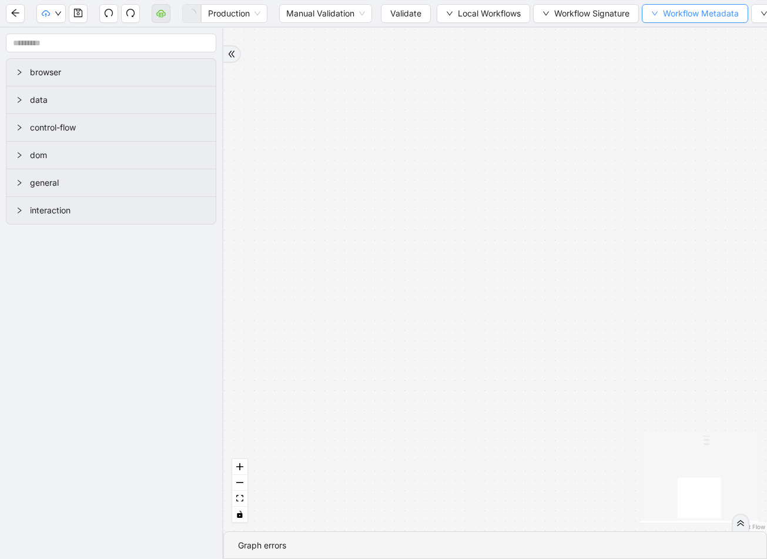
click at [684, 17] on span "Workflow Metadata" at bounding box center [701, 13] width 76 height 13
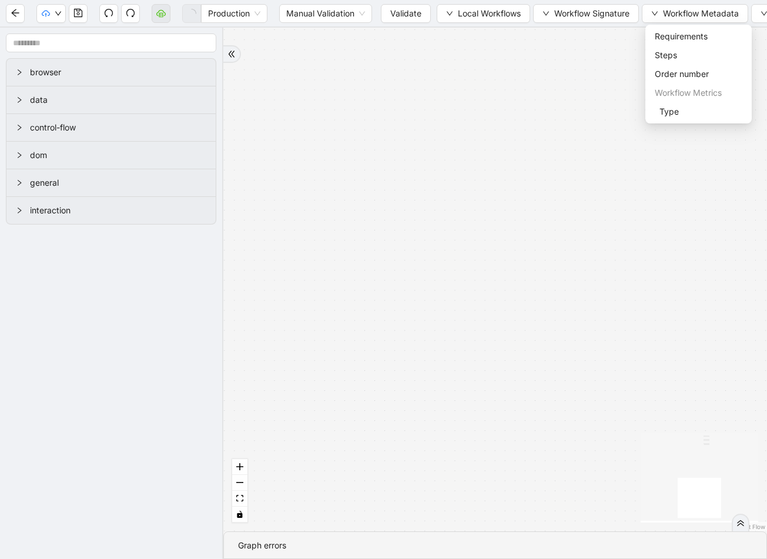
click at [605, 47] on div "trigger execute_workflow:login_flow execute_workflow:fetch_policy_activities" at bounding box center [495, 280] width 544 height 504
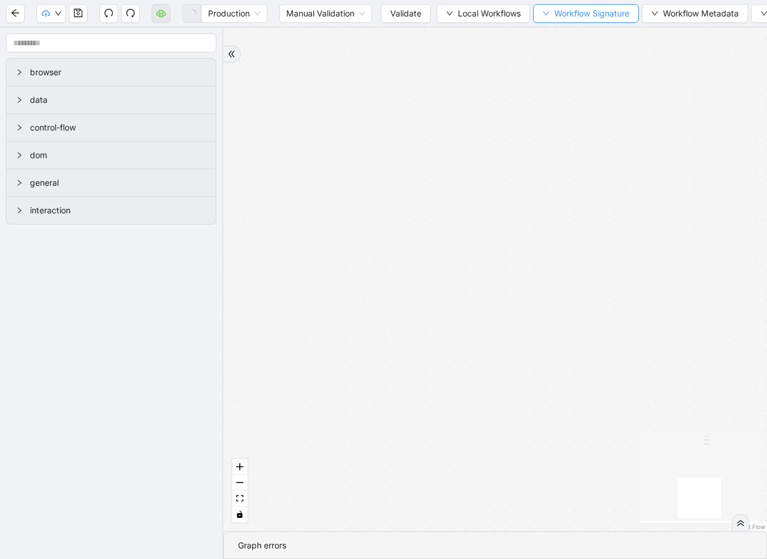
click at [594, 15] on span "Workflow Signature" at bounding box center [591, 13] width 75 height 13
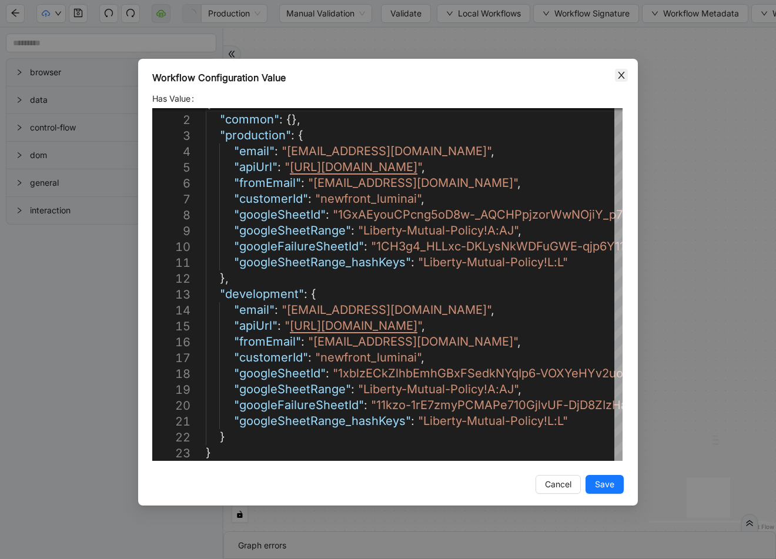
click at [625, 79] on icon "close" at bounding box center [621, 75] width 9 height 9
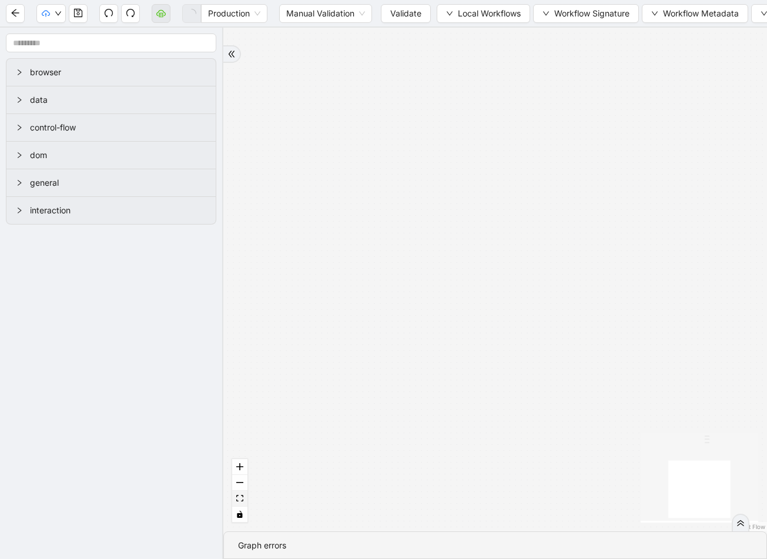
click at [242, 507] on button "fit view" at bounding box center [239, 499] width 15 height 16
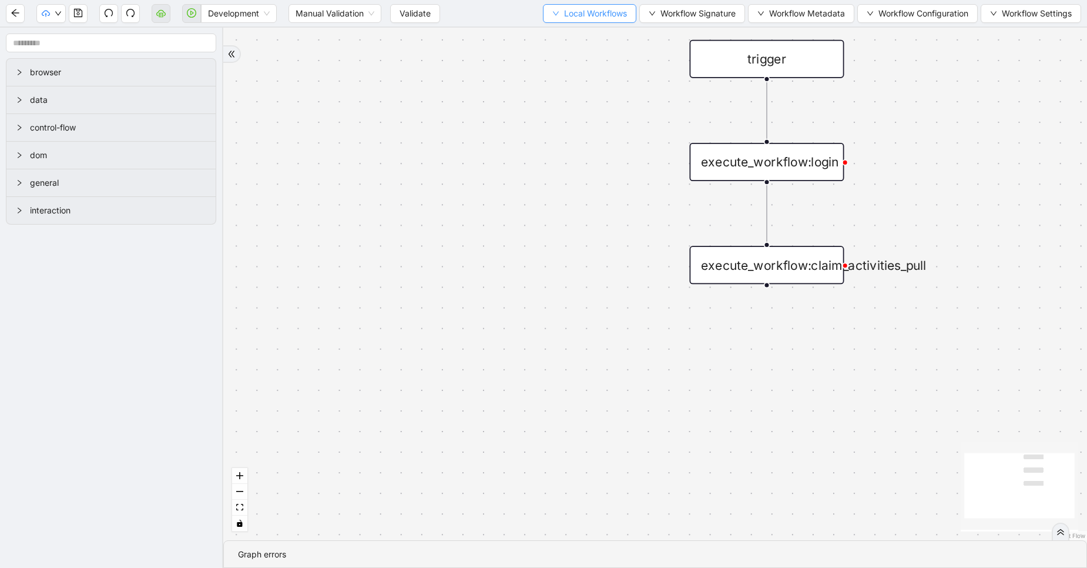
click at [580, 6] on button "Local Workflows" at bounding box center [589, 13] width 93 height 19
click at [577, 35] on span "Select" at bounding box center [584, 36] width 76 height 13
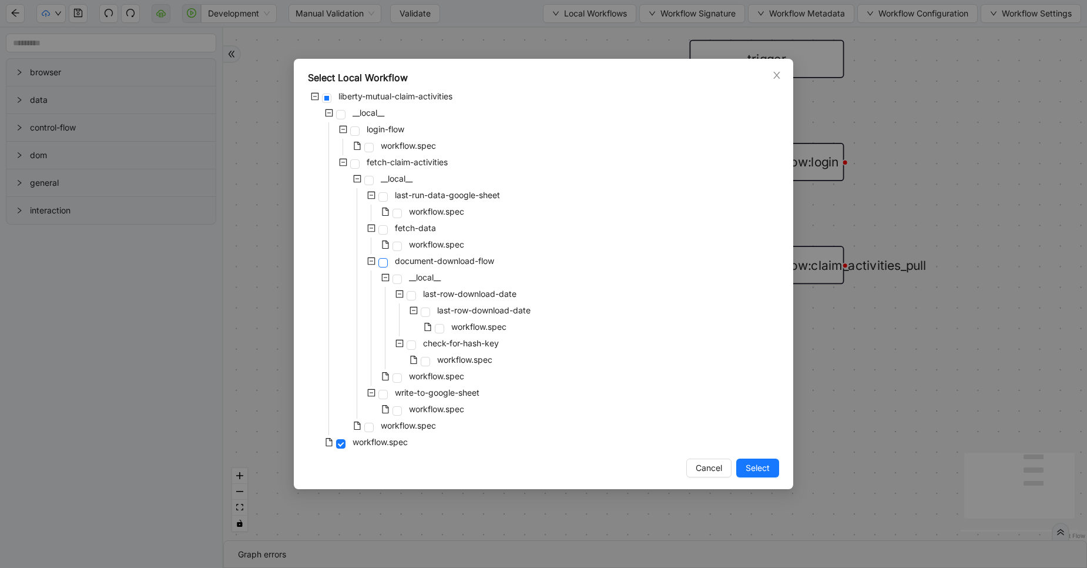
click at [384, 261] on span at bounding box center [383, 262] width 9 height 9
click at [393, 378] on span at bounding box center [397, 377] width 9 height 9
click at [761, 461] on span "Select" at bounding box center [758, 467] width 24 height 13
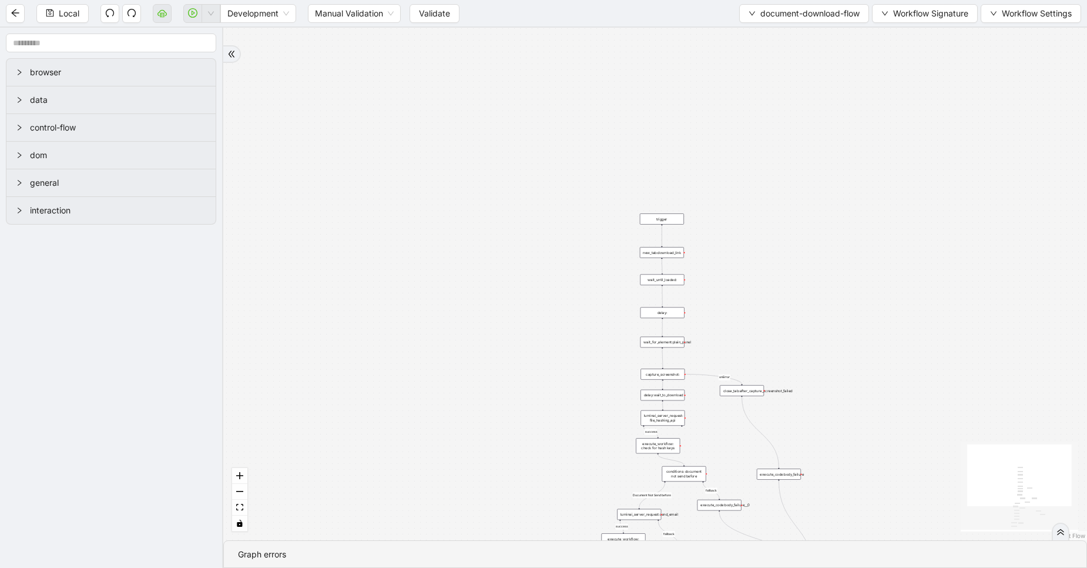
drag, startPoint x: 578, startPoint y: 308, endPoint x: 580, endPoint y: 72, distance: 235.7
click at [580, 72] on div "fallback fallback success fallback success success Document Not Send before fal…" at bounding box center [655, 284] width 864 height 513
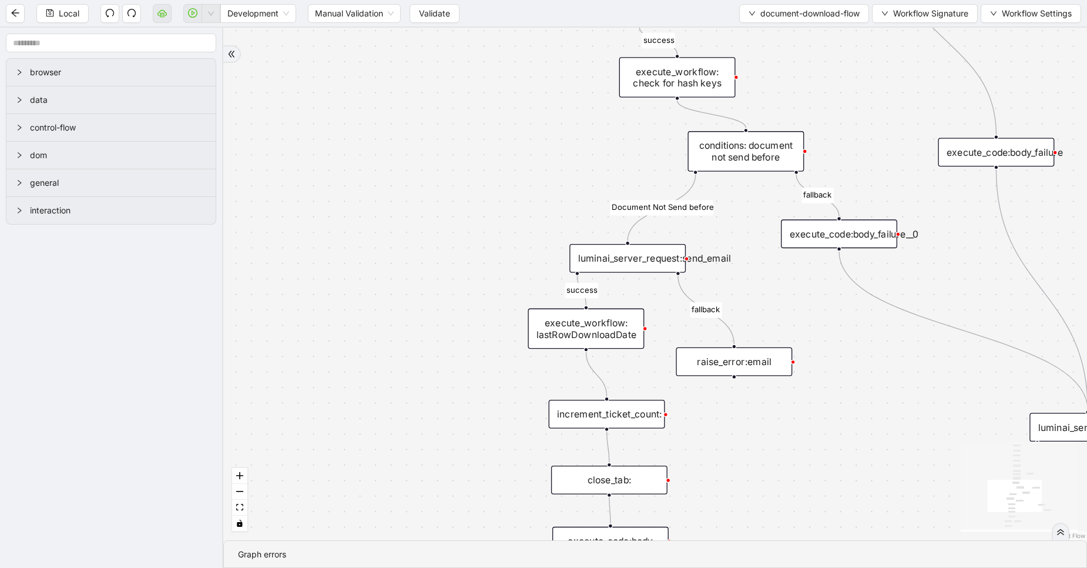
drag, startPoint x: 635, startPoint y: 256, endPoint x: 524, endPoint y: 196, distance: 125.4
click at [524, 196] on div "fallback fallback success fallback success success Document Not Send before fal…" at bounding box center [655, 284] width 864 height 513
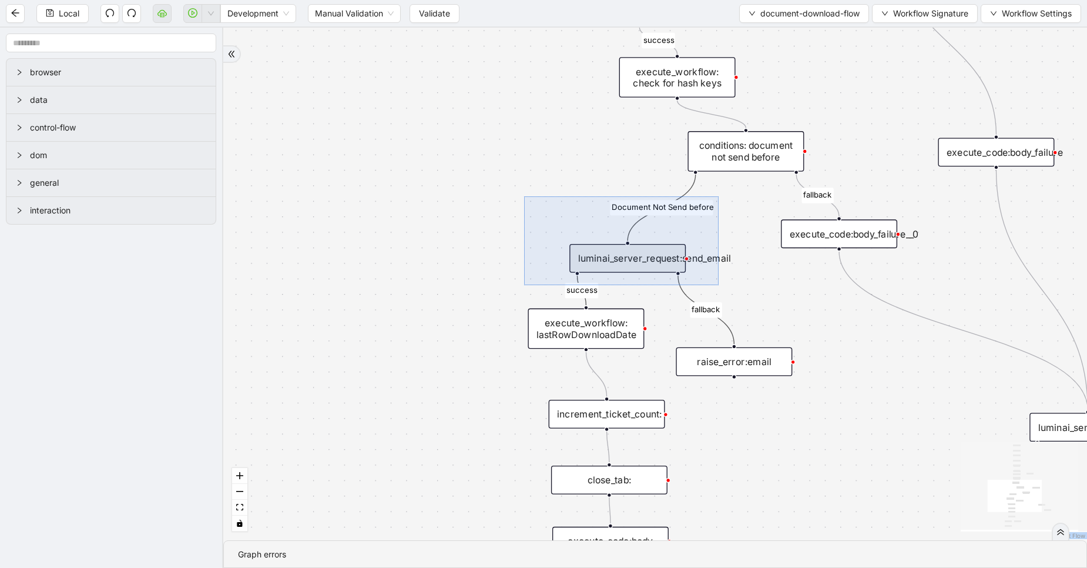
drag, startPoint x: 524, startPoint y: 196, endPoint x: 719, endPoint y: 285, distance: 213.8
click at [719, 285] on div "fallback fallback success fallback success success Document Not Send before fal…" at bounding box center [655, 284] width 864 height 513
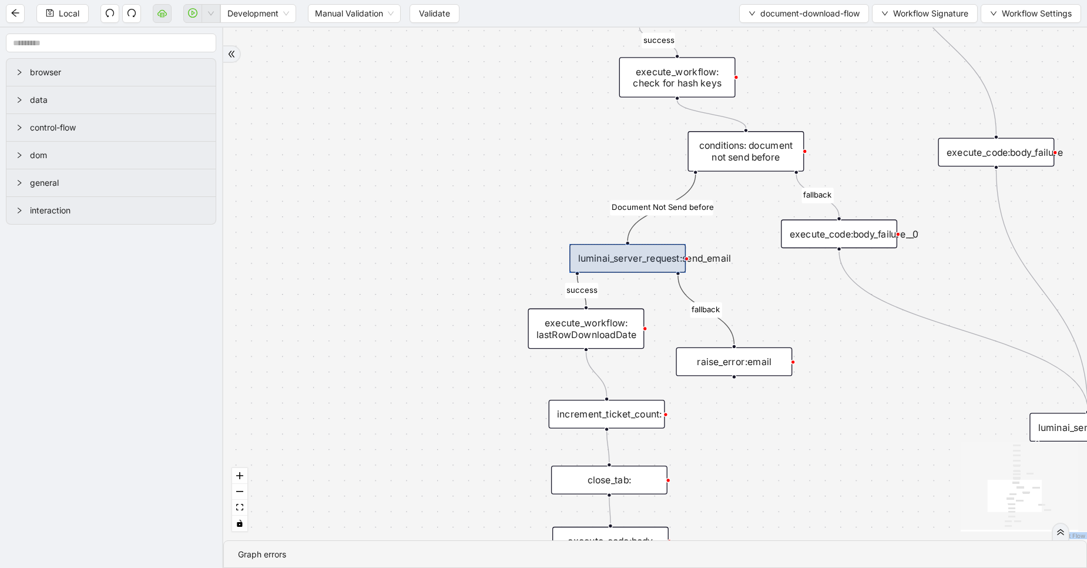
click at [667, 262] on div at bounding box center [628, 258] width 116 height 29
click at [643, 242] on div "fallback fallback success fallback success success Document Not Send before fal…" at bounding box center [655, 284] width 864 height 513
click at [520, 178] on div "fallback fallback success fallback success success Document Not Send before fal…" at bounding box center [655, 284] width 864 height 513
click at [610, 258] on div "luminai_server_request:send_email" at bounding box center [628, 258] width 116 height 29
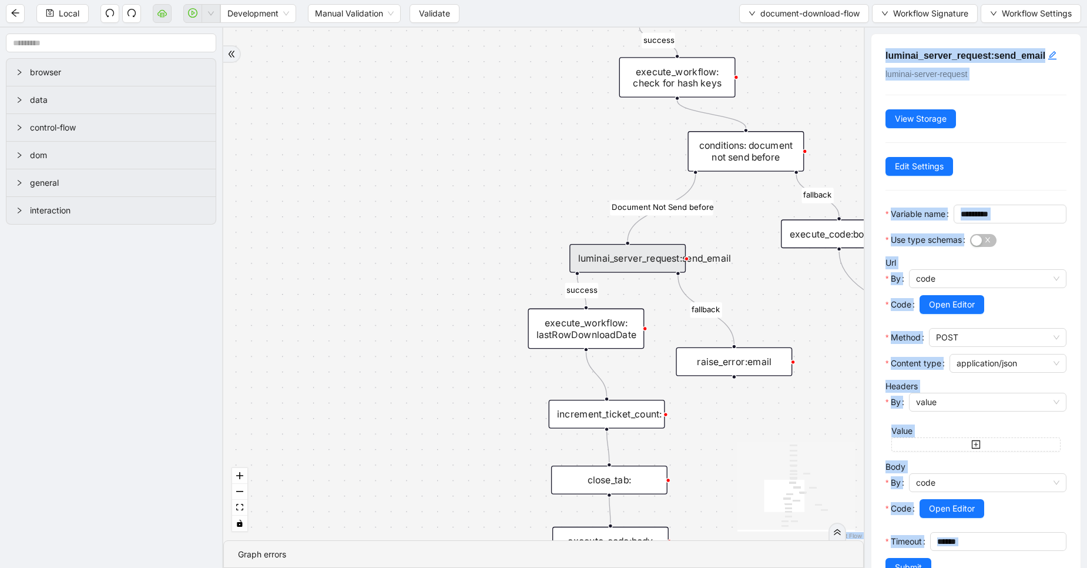
click at [998, 408] on div "Headers By value Value" at bounding box center [976, 419] width 181 height 78
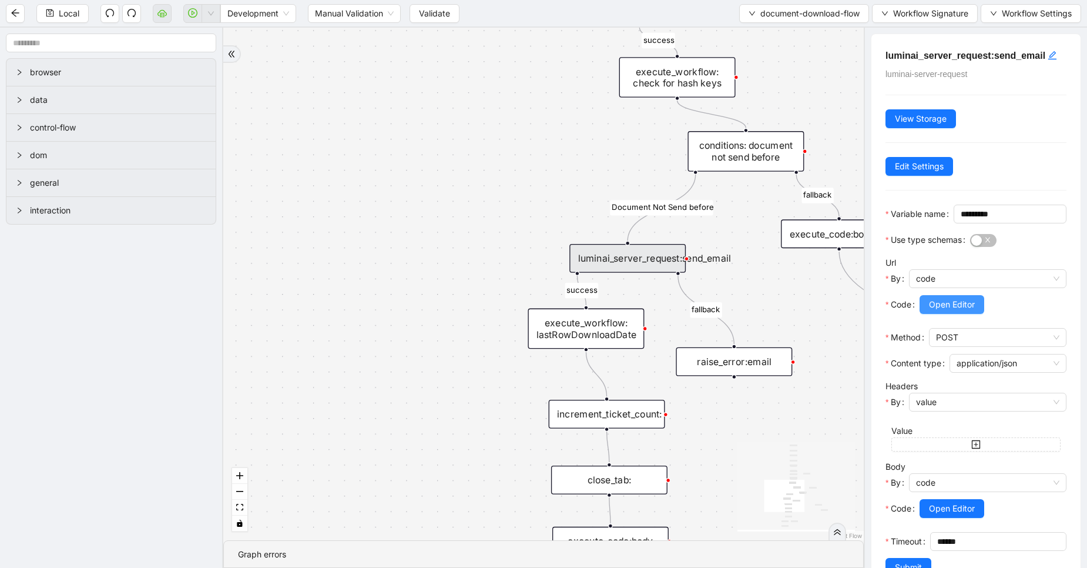
click at [949, 311] on span "Open Editor" at bounding box center [952, 304] width 46 height 13
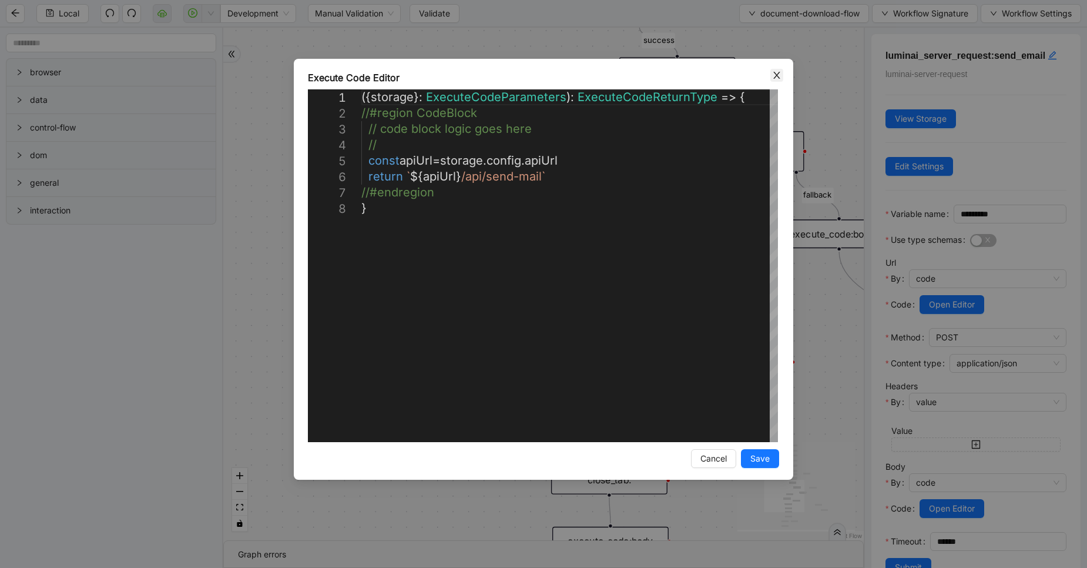
click at [782, 80] on span "Close" at bounding box center [777, 75] width 13 height 13
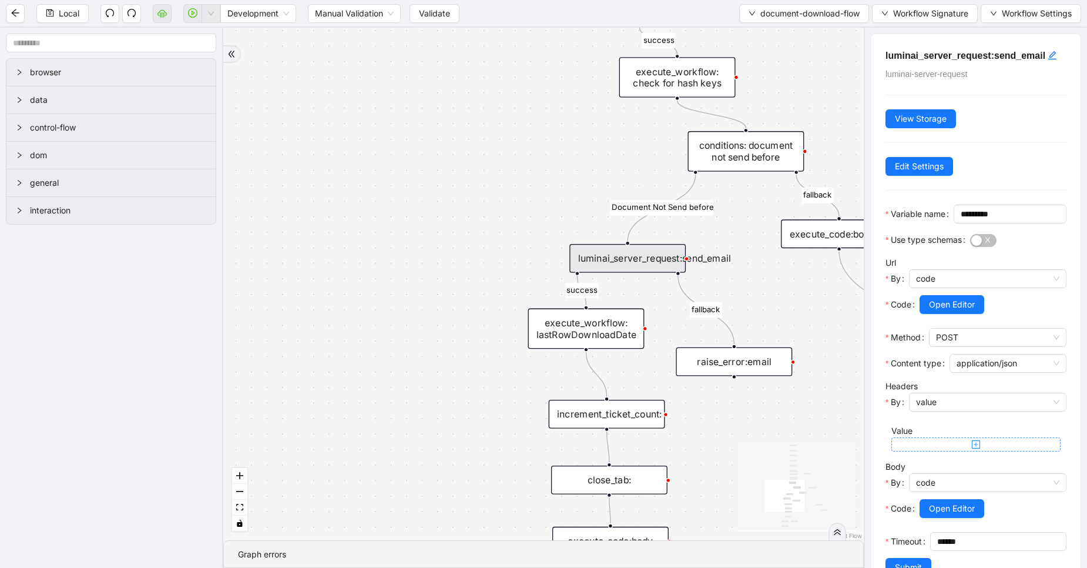
scroll to position [73, 0]
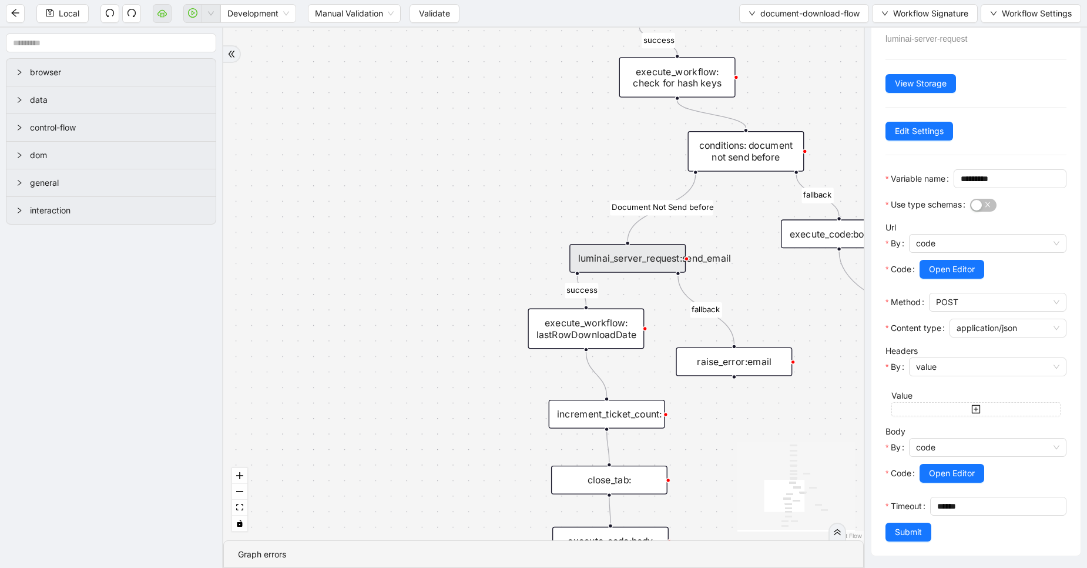
drag, startPoint x: 461, startPoint y: 160, endPoint x: 321, endPoint y: 155, distance: 140.0
click at [321, 155] on div "fallback fallback success fallback success success Document Not Send before fal…" at bounding box center [543, 284] width 641 height 513
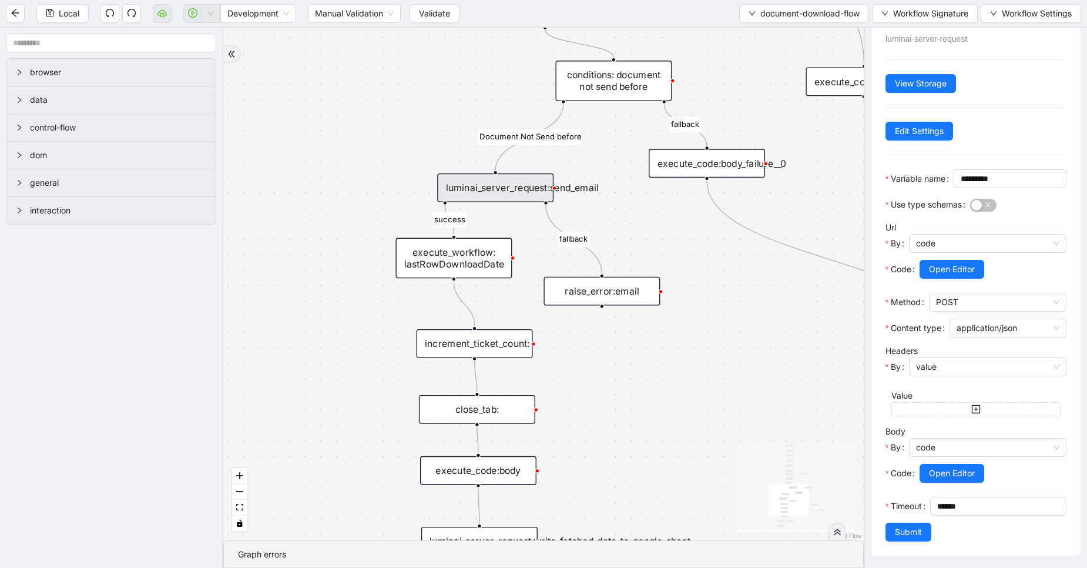
drag, startPoint x: 324, startPoint y: 219, endPoint x: 332, endPoint y: 153, distance: 65.7
click at [332, 153] on div "fallback fallback success fallback success success Document Not Send before fal…" at bounding box center [543, 284] width 641 height 513
click at [413, 18] on button "Validate" at bounding box center [435, 13] width 50 height 19
click at [393, 49] on div "fallback fallback success fallback success success Document Not Send before fal…" at bounding box center [543, 284] width 641 height 513
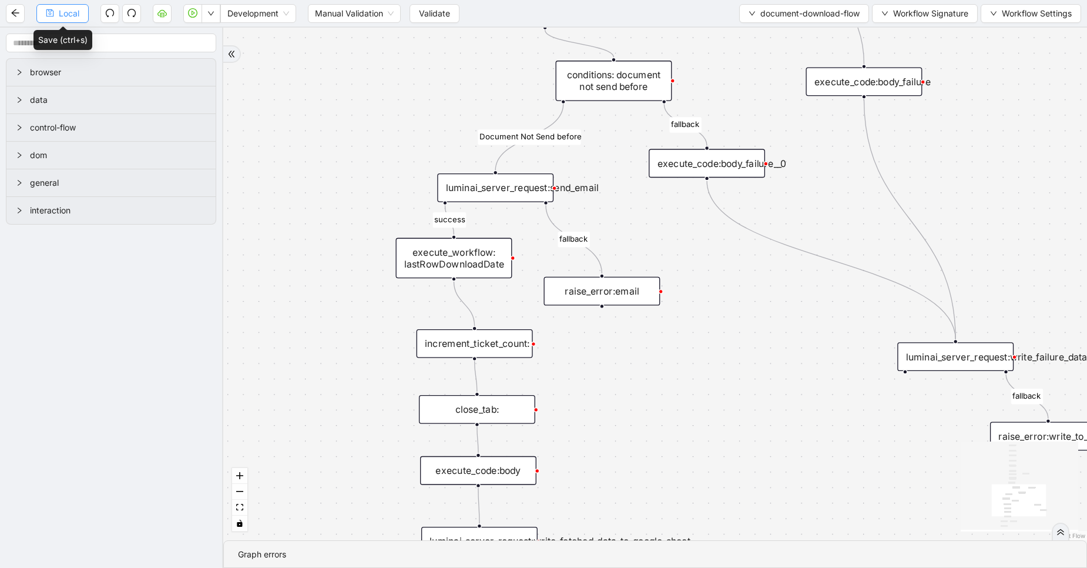
click at [69, 15] on span "Local" at bounding box center [69, 13] width 21 height 13
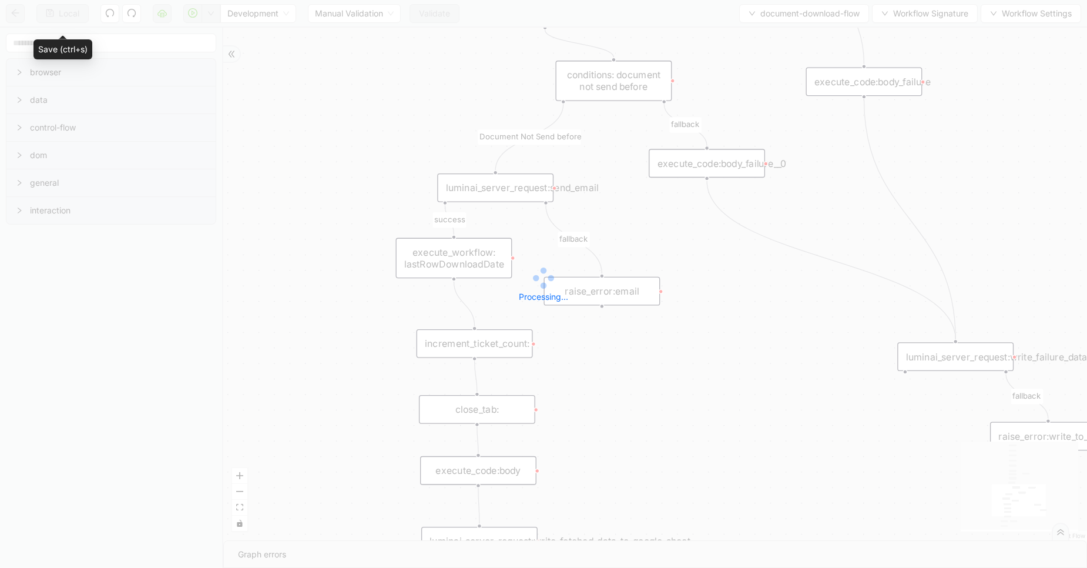
click at [69, 15] on div "Local Development Manual Validation Validate document-download-flow Workflow Si…" at bounding box center [543, 284] width 1087 height 568
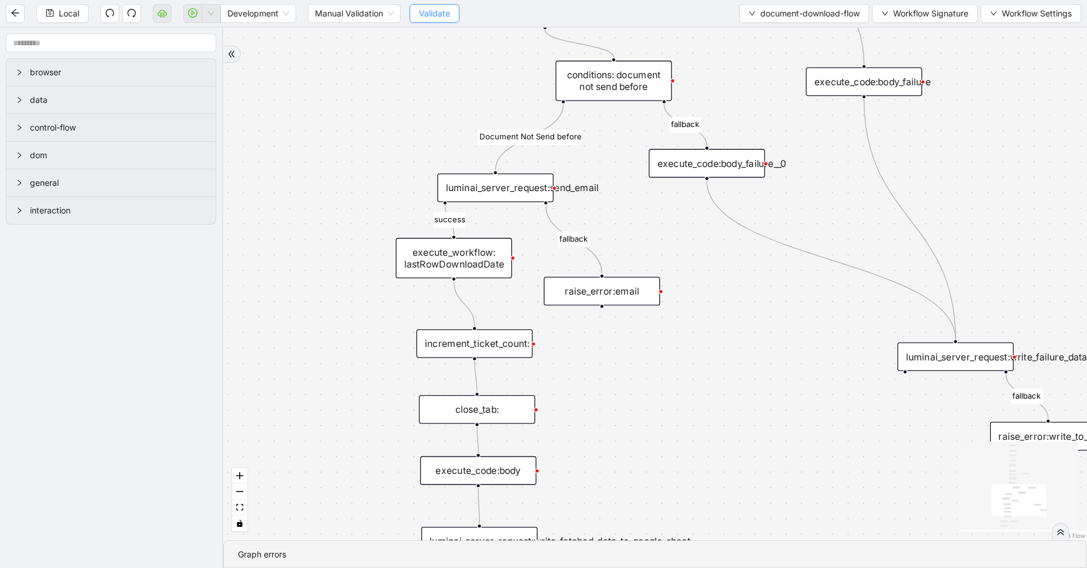
click at [428, 15] on span "Validate" at bounding box center [434, 13] width 31 height 13
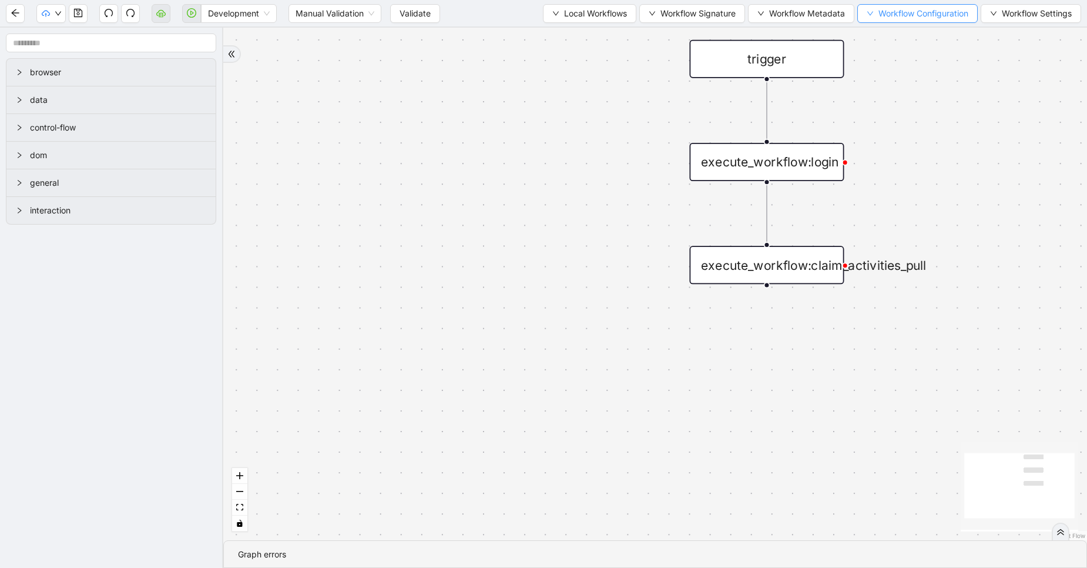
click at [882, 9] on span "Workflow Configuration" at bounding box center [924, 13] width 90 height 13
click at [892, 61] on span "Value" at bounding box center [915, 55] width 104 height 13
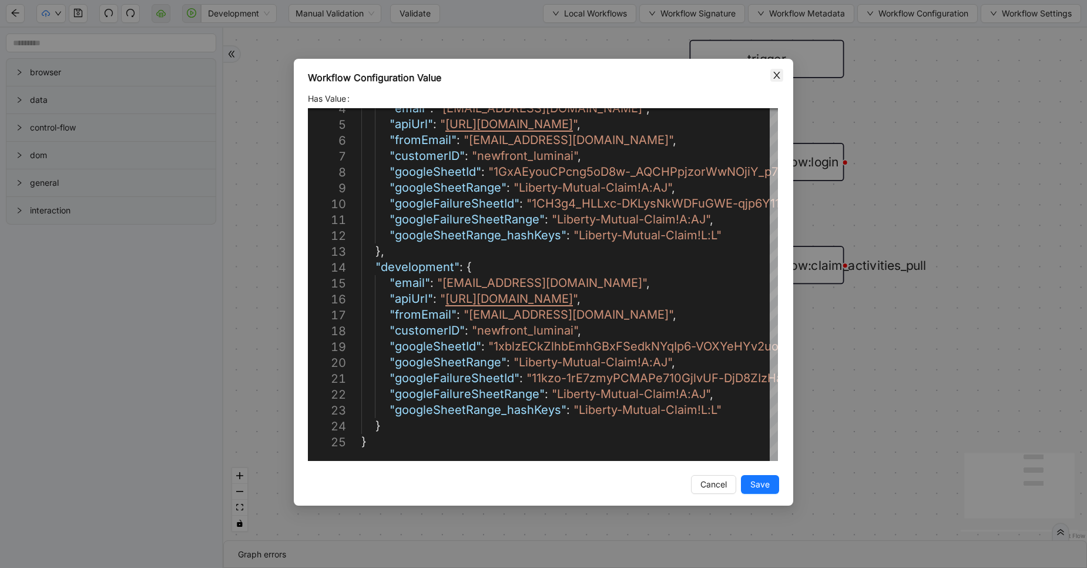
click at [773, 78] on icon "close" at bounding box center [776, 75] width 9 height 9
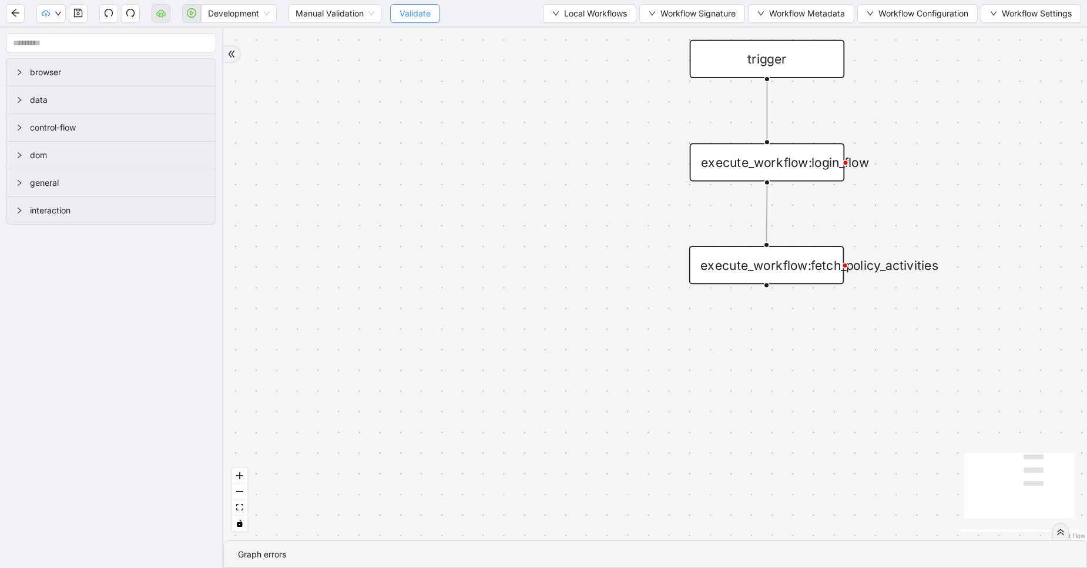
click at [415, 10] on span "Validate" at bounding box center [415, 13] width 31 height 13
click at [156, 16] on icon "cloud-server" at bounding box center [160, 12] width 9 height 9
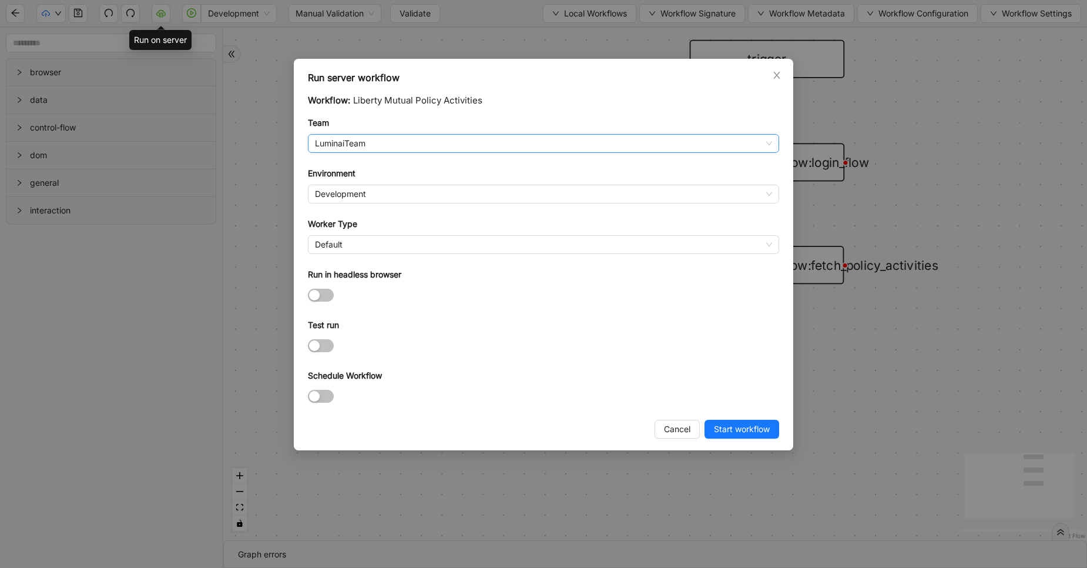
click at [356, 140] on span "LuminaiTeam" at bounding box center [543, 144] width 457 height 18
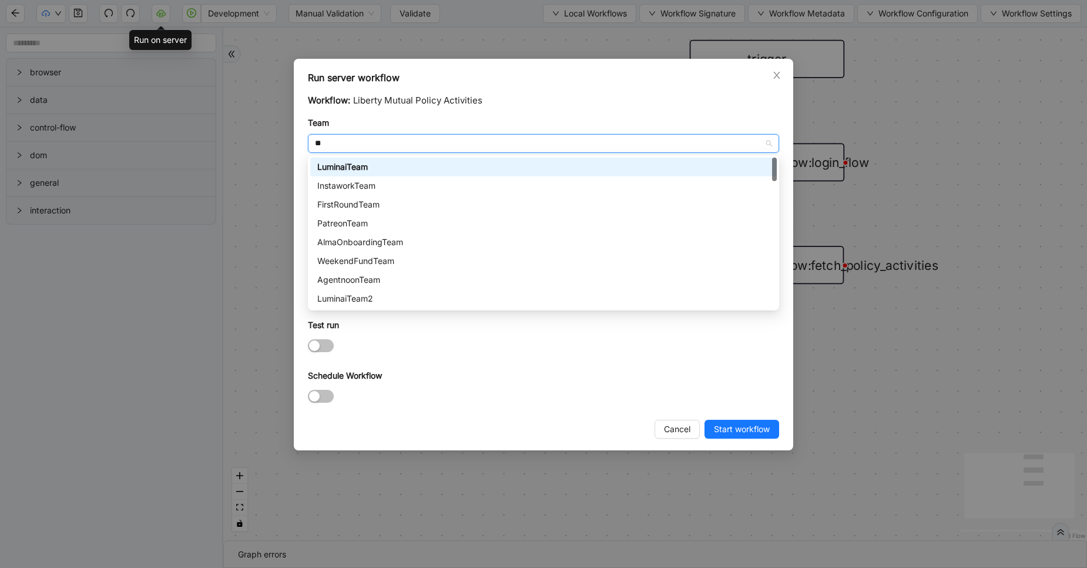
type input "***"
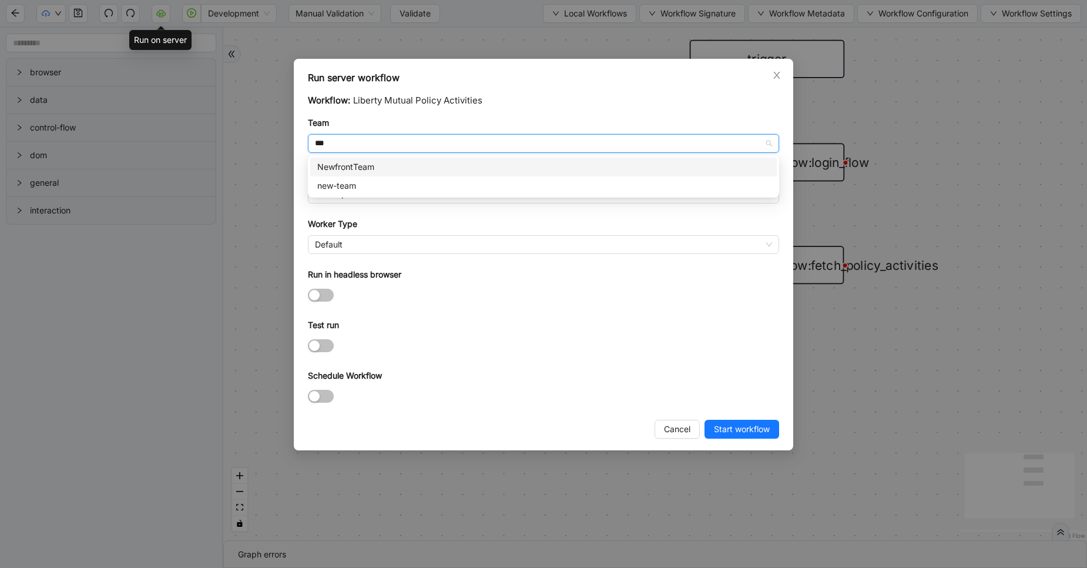
click at [361, 165] on div "NewfrontTeam" at bounding box center [543, 166] width 453 height 13
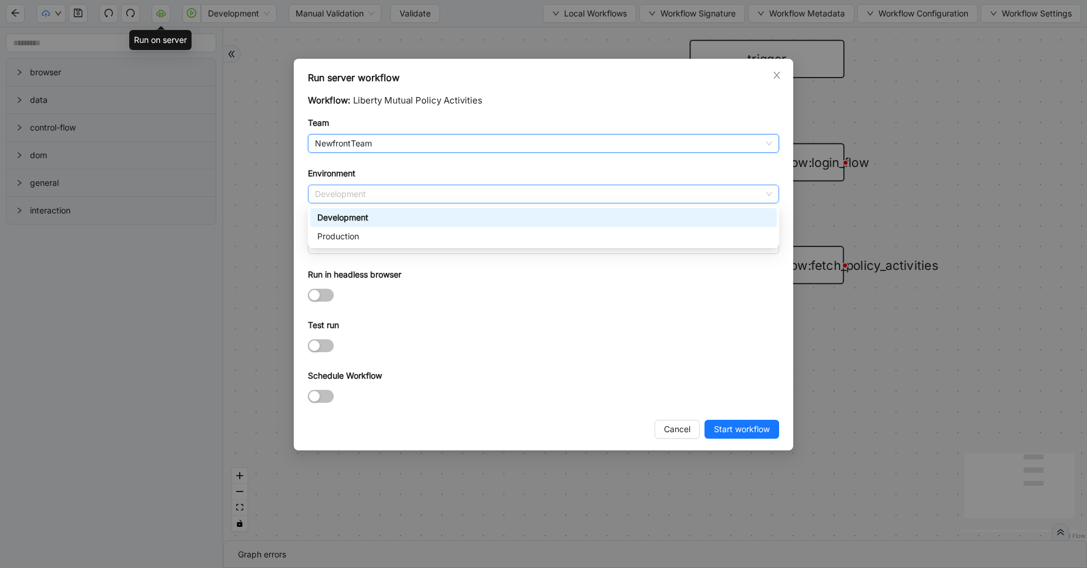
click at [346, 189] on span "Development" at bounding box center [543, 194] width 457 height 18
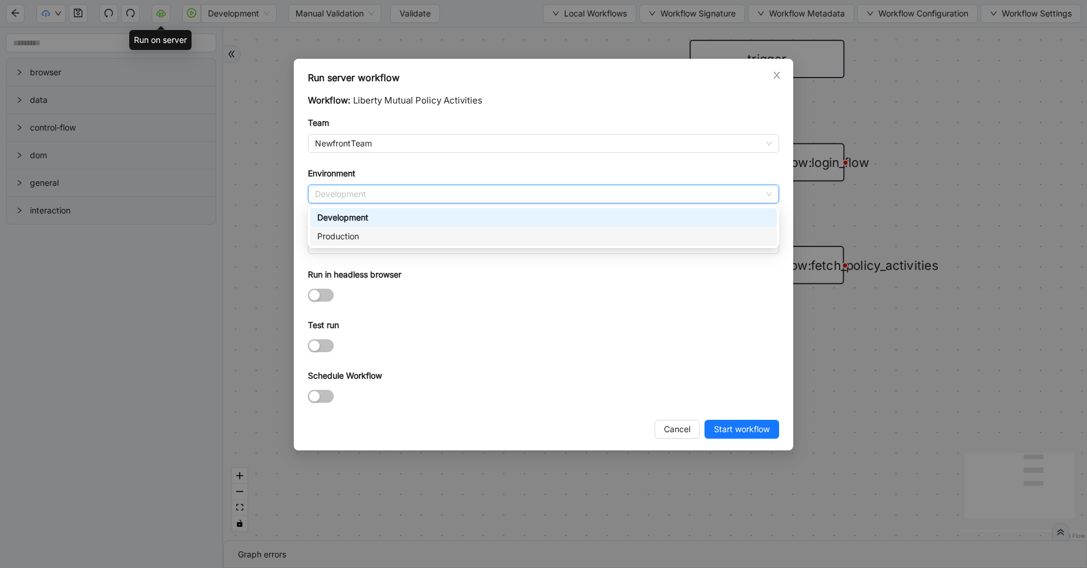
click at [342, 237] on div "Production" at bounding box center [543, 236] width 453 height 13
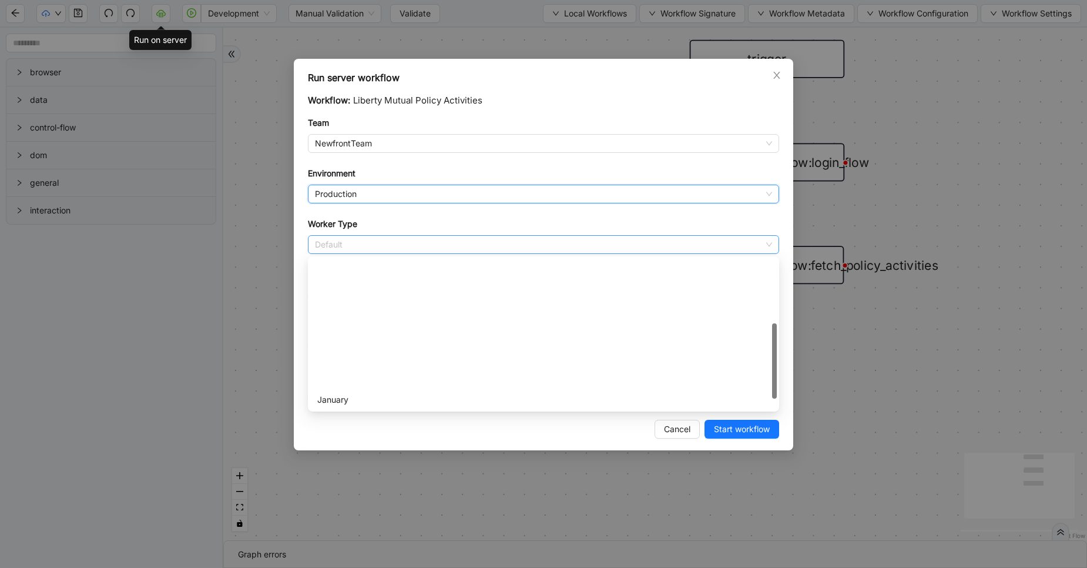
click at [342, 237] on span "Default" at bounding box center [543, 245] width 457 height 18
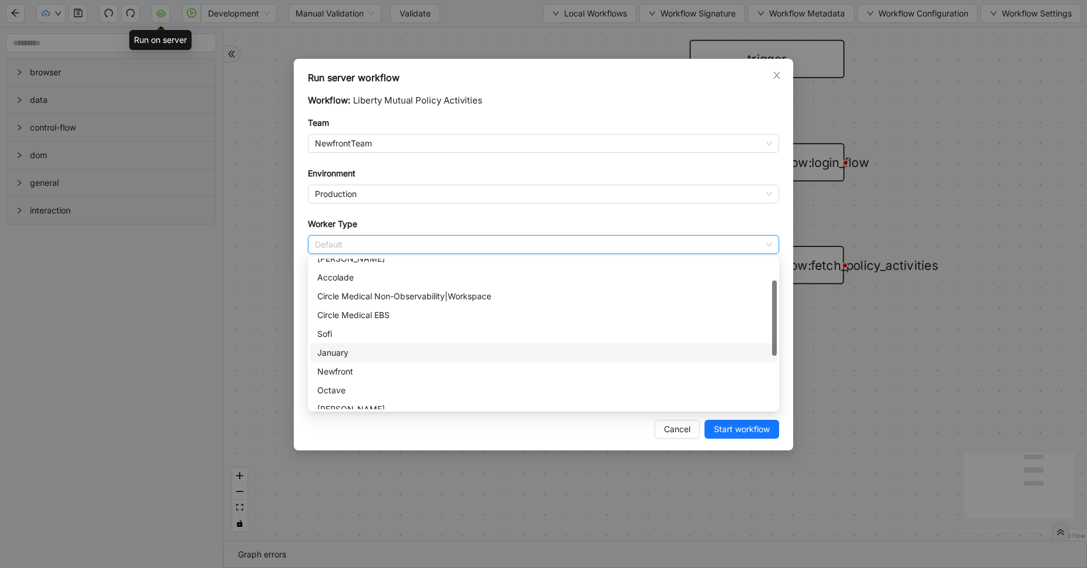
scroll to position [50, 0]
click at [344, 368] on div "Newfront" at bounding box center [543, 368] width 453 height 13
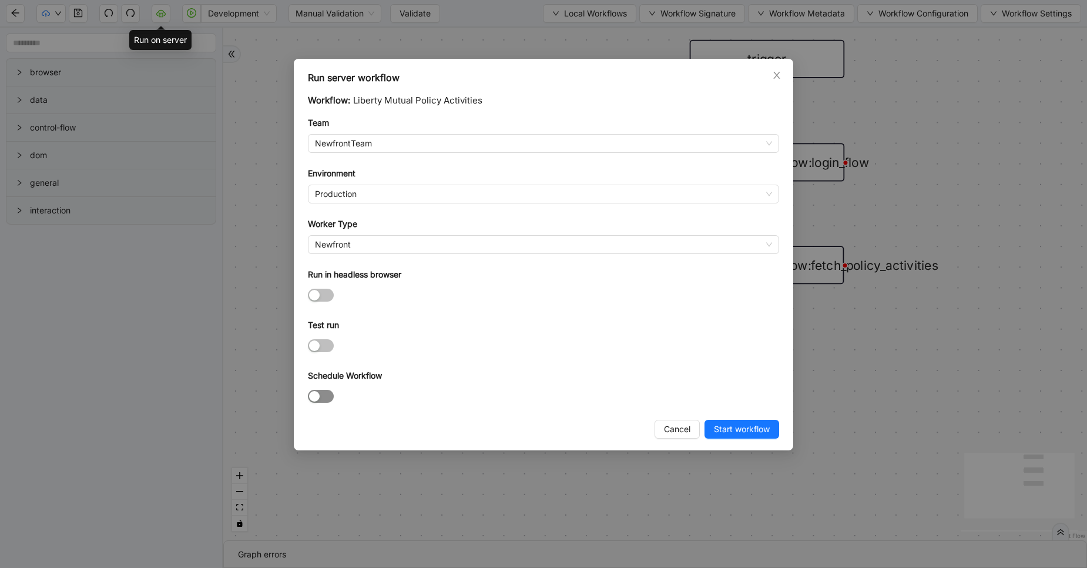
click at [315, 391] on div "button" at bounding box center [314, 396] width 11 height 11
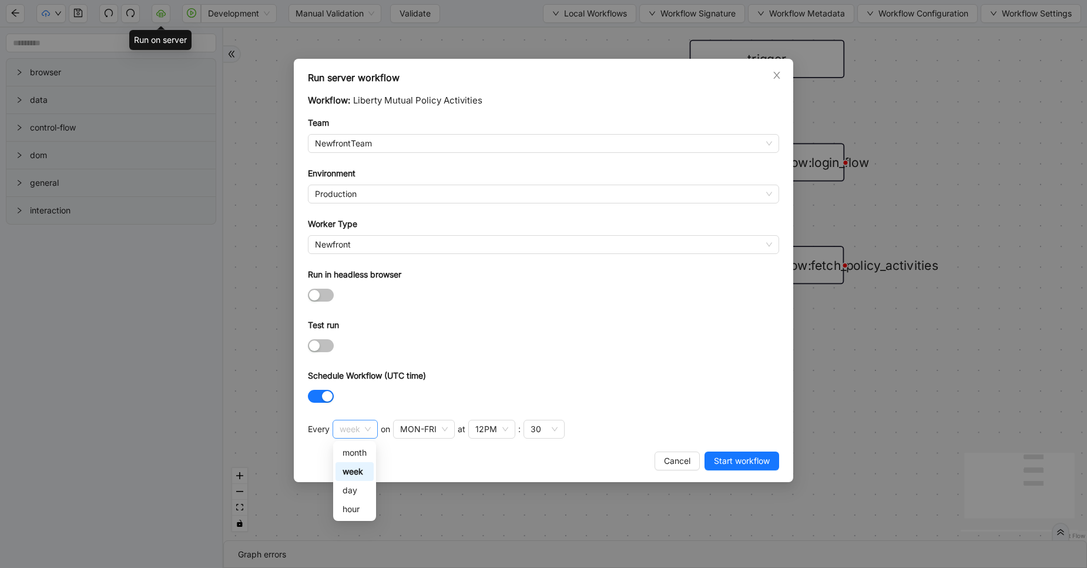
click at [360, 431] on span "week" at bounding box center [355, 429] width 31 height 18
click at [354, 492] on div "day" at bounding box center [355, 490] width 24 height 13
click at [397, 429] on div "12PM" at bounding box center [404, 429] width 22 height 13
click at [351, 436] on span "day" at bounding box center [352, 429] width 25 height 18
click at [355, 509] on div "hour" at bounding box center [355, 509] width 24 height 13
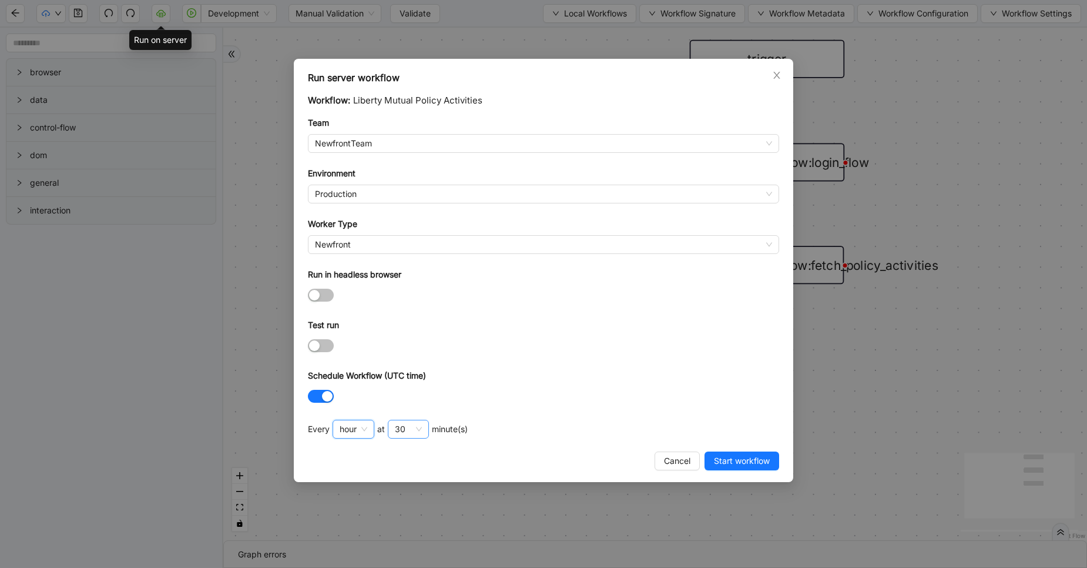
click at [416, 426] on div "30" at bounding box center [408, 429] width 41 height 19
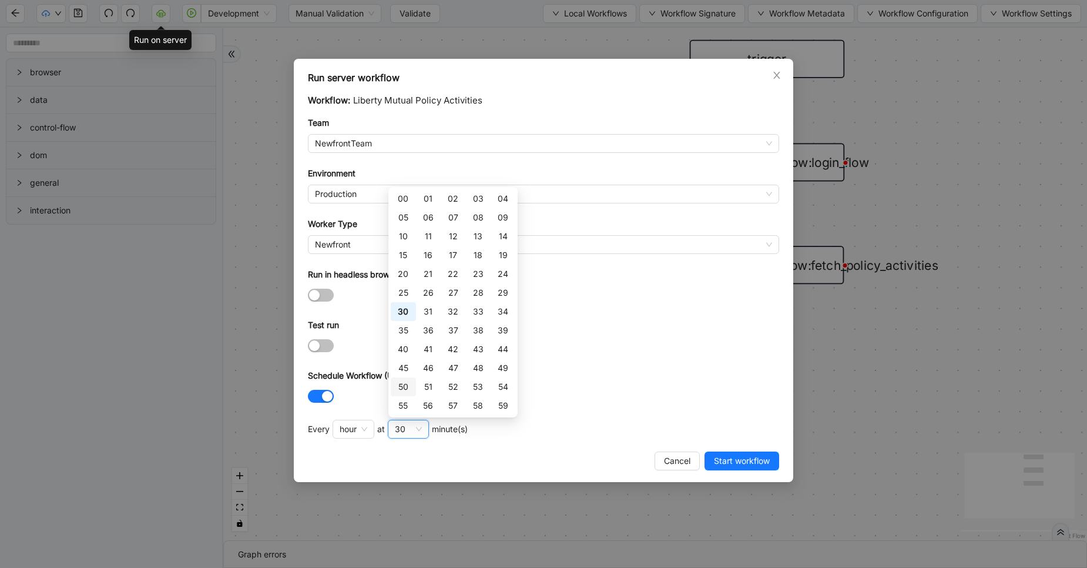
click at [406, 383] on div "50" at bounding box center [403, 386] width 11 height 13
click at [745, 464] on span "Start workflow" at bounding box center [742, 460] width 56 height 13
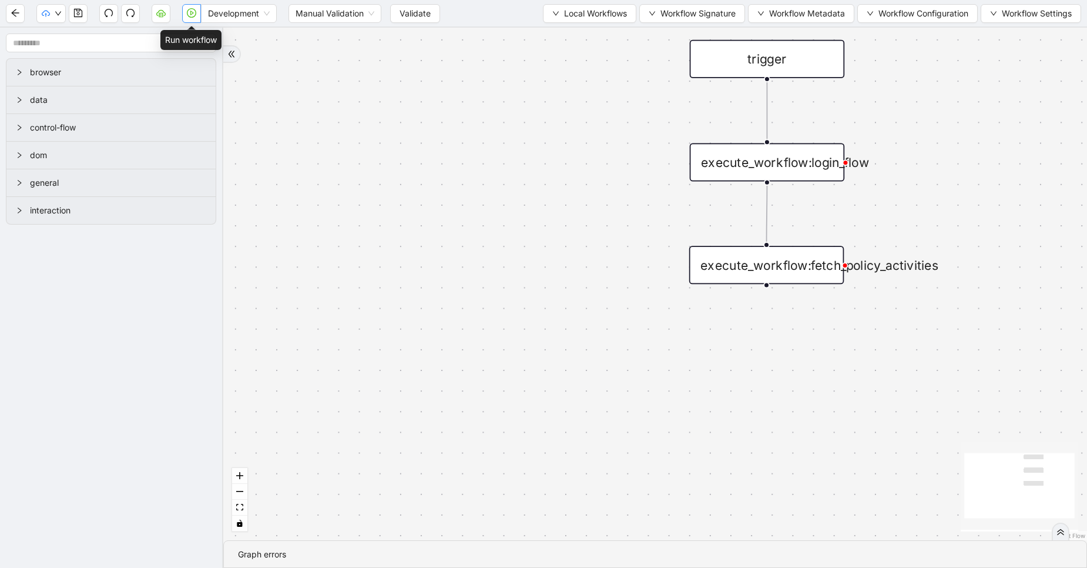
click at [197, 11] on button "button" at bounding box center [191, 13] width 19 height 19
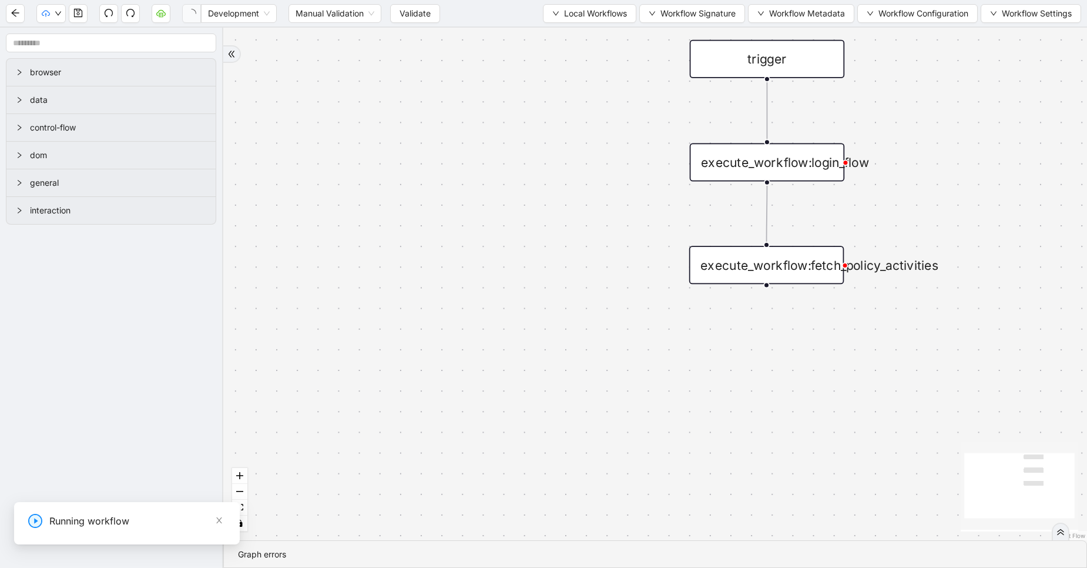
scroll to position [0, 0]
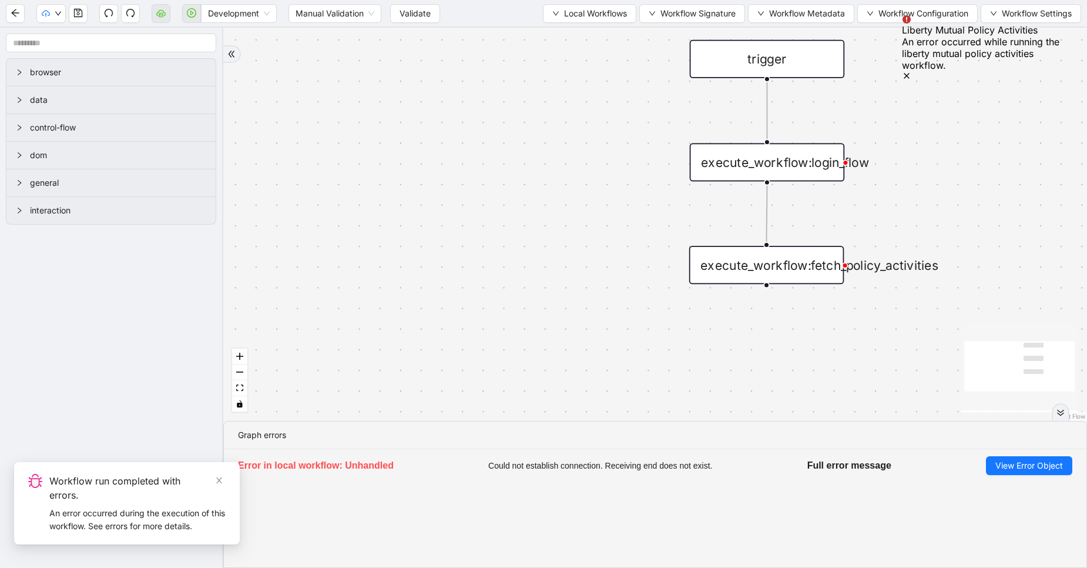
click at [1057, 417] on div at bounding box center [1061, 412] width 18 height 18
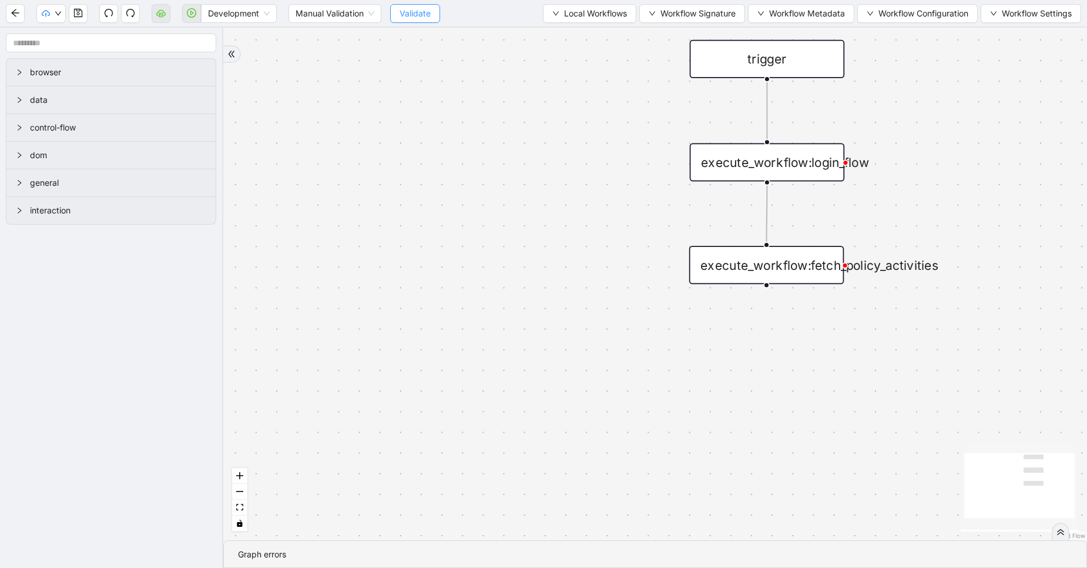
click at [407, 19] on span "Validate" at bounding box center [415, 13] width 31 height 13
click at [229, 19] on span "Development" at bounding box center [239, 14] width 62 height 18
click at [252, 58] on div "Production" at bounding box center [238, 55] width 57 height 13
click at [162, 14] on icon "cloud-server" at bounding box center [160, 12] width 9 height 9
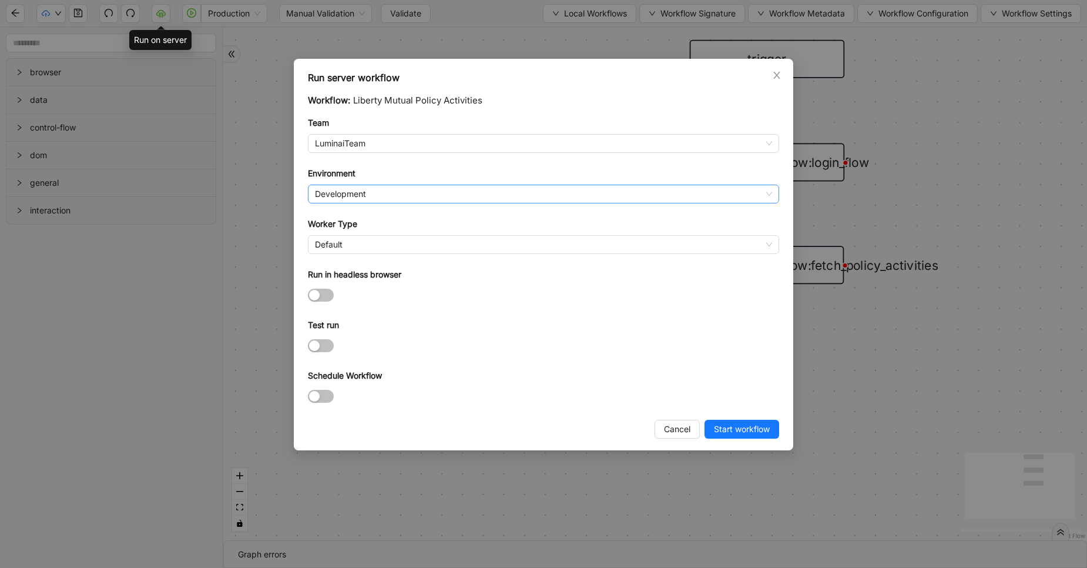
click at [364, 197] on span "Development" at bounding box center [543, 194] width 457 height 18
click at [343, 246] on body "Production Manual Validation Validate Local Workflows Workflow Signature Workfl…" at bounding box center [543, 284] width 1087 height 568
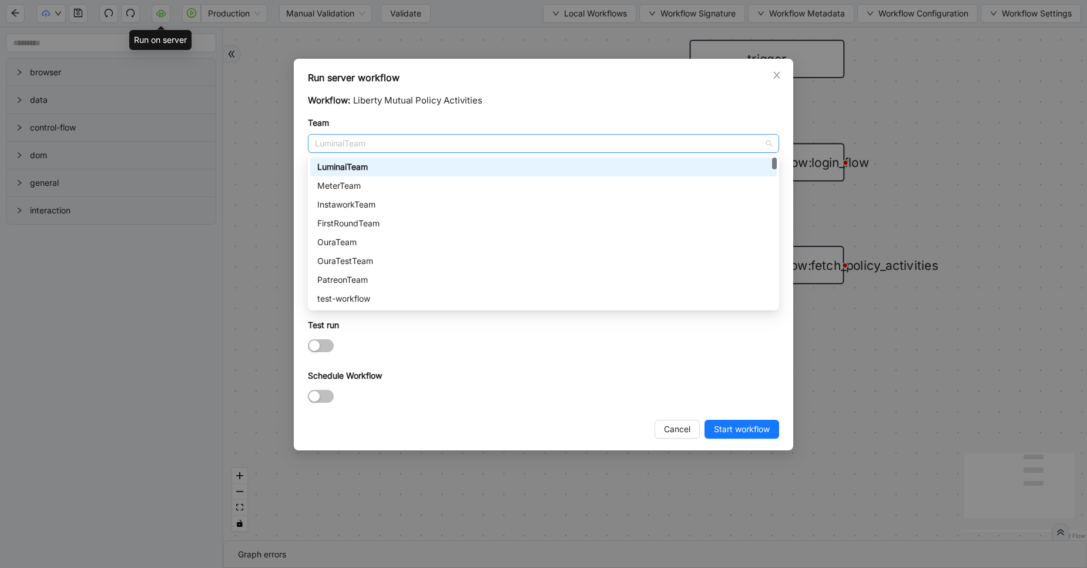
click at [348, 136] on span "LuminaiTeam" at bounding box center [543, 144] width 457 height 18
type input "***"
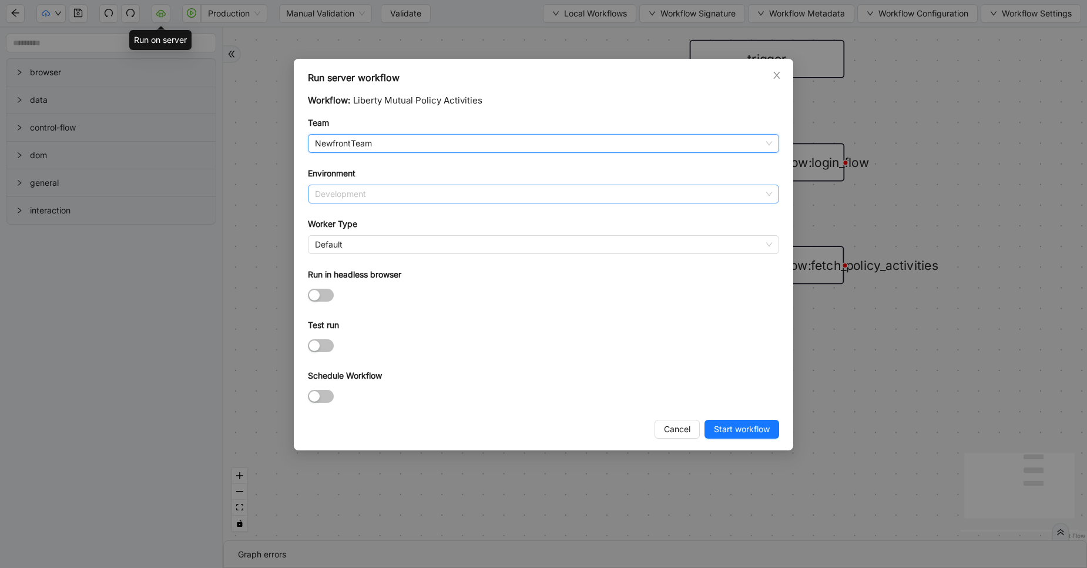
click at [344, 193] on span "Development" at bounding box center [543, 194] width 457 height 18
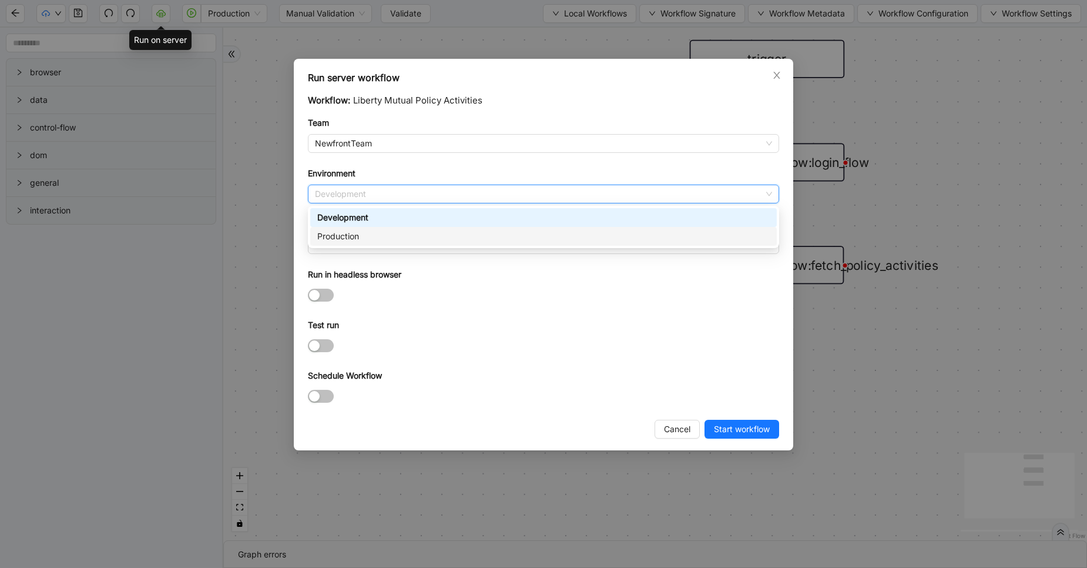
click at [341, 231] on div "Production" at bounding box center [543, 236] width 453 height 13
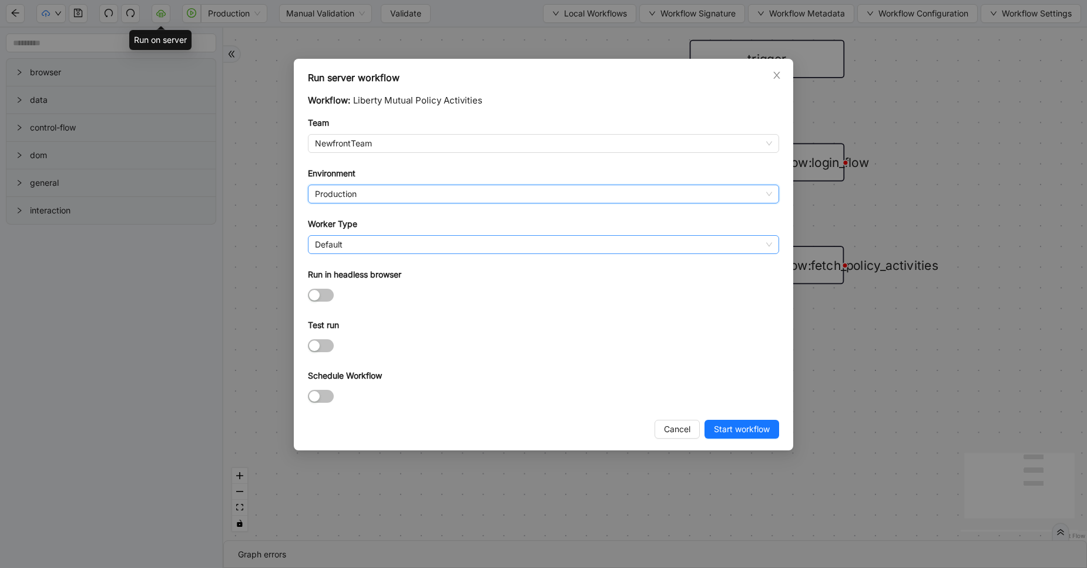
click at [341, 243] on span "Default" at bounding box center [543, 245] width 457 height 18
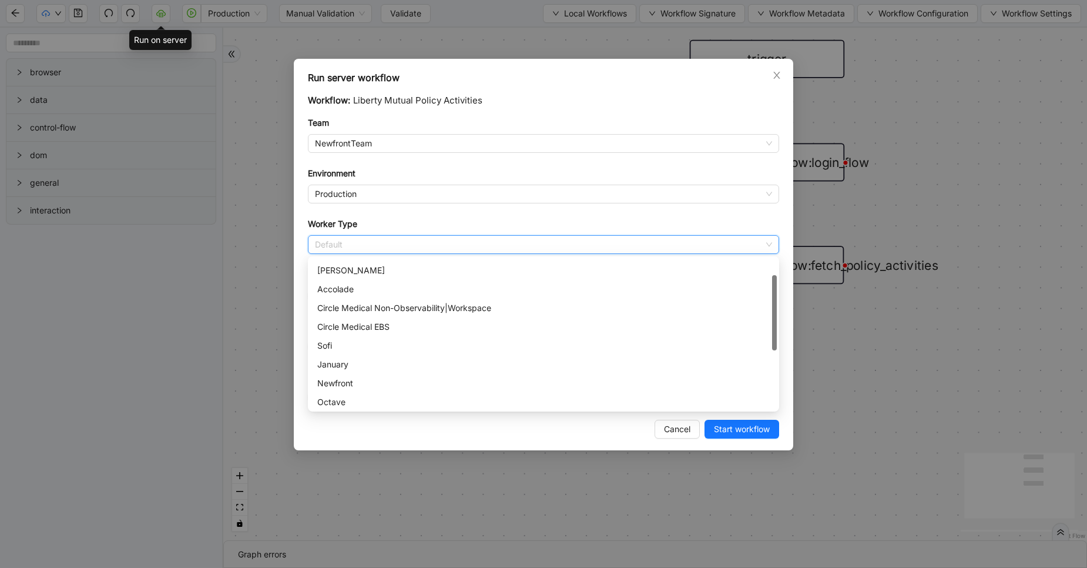
scroll to position [44, 0]
click at [340, 370] on div "Newfront" at bounding box center [543, 374] width 453 height 13
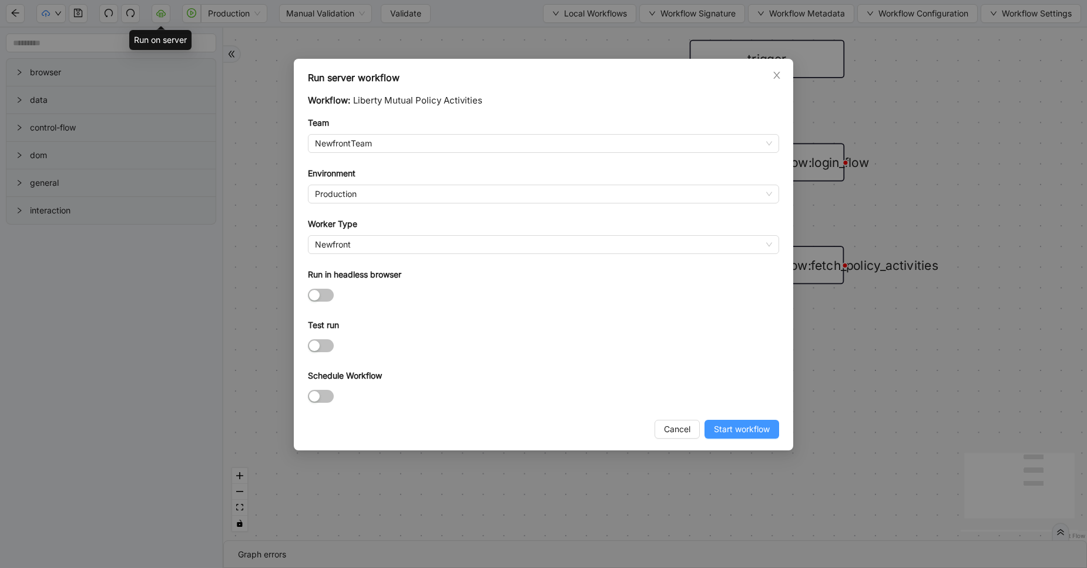
click at [750, 426] on span "Start workflow" at bounding box center [742, 429] width 56 height 13
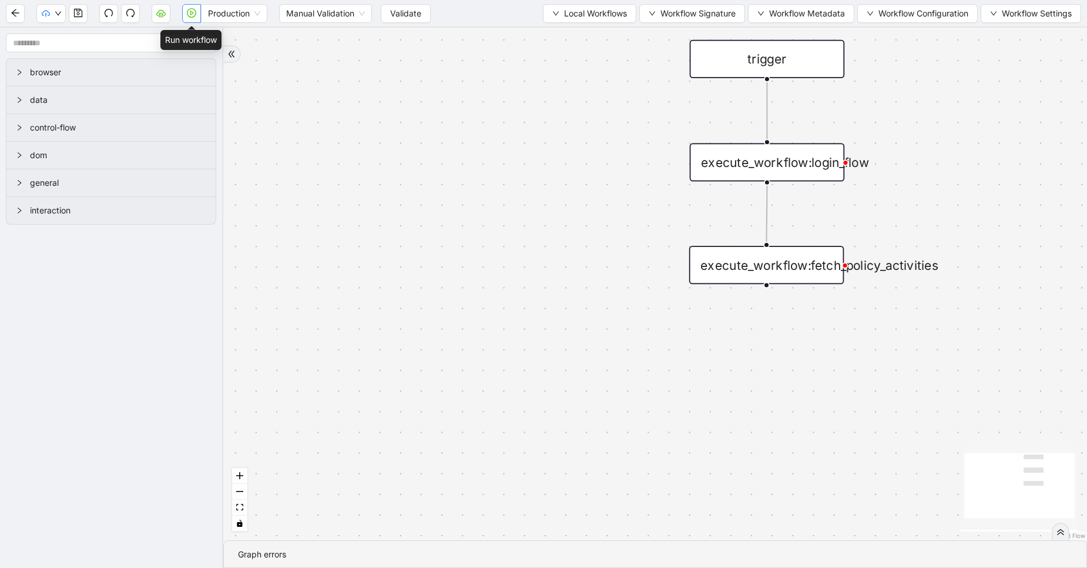
click at [190, 18] on button "button" at bounding box center [191, 13] width 19 height 19
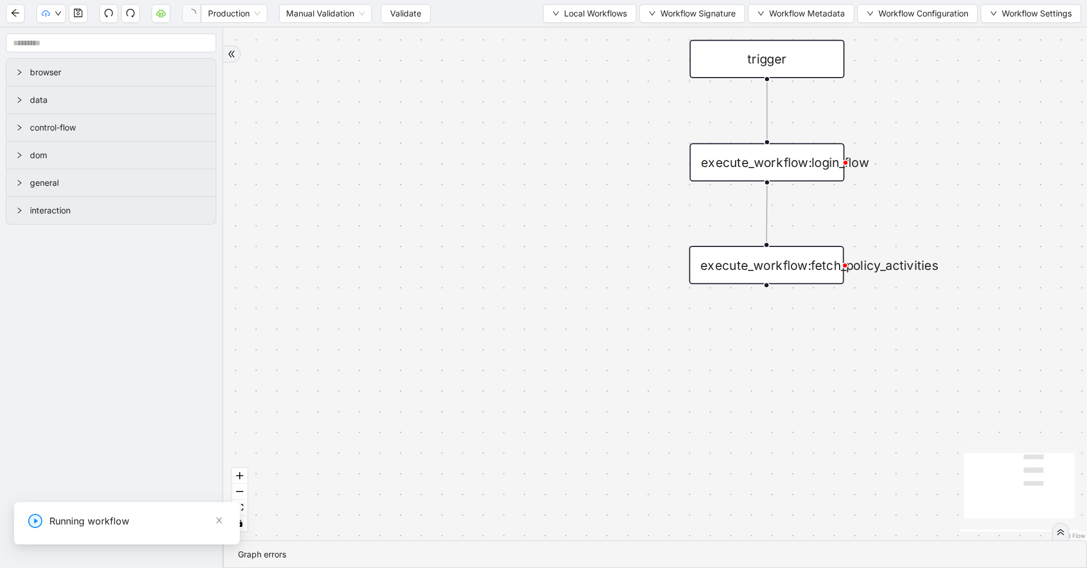
scroll to position [0, 0]
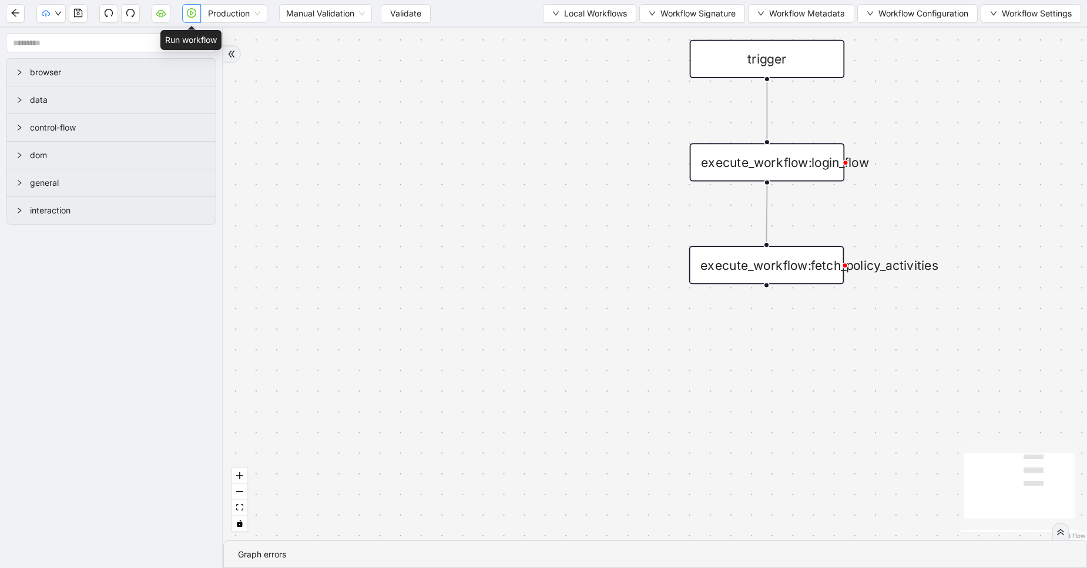
click at [191, 18] on button "button" at bounding box center [191, 13] width 19 height 19
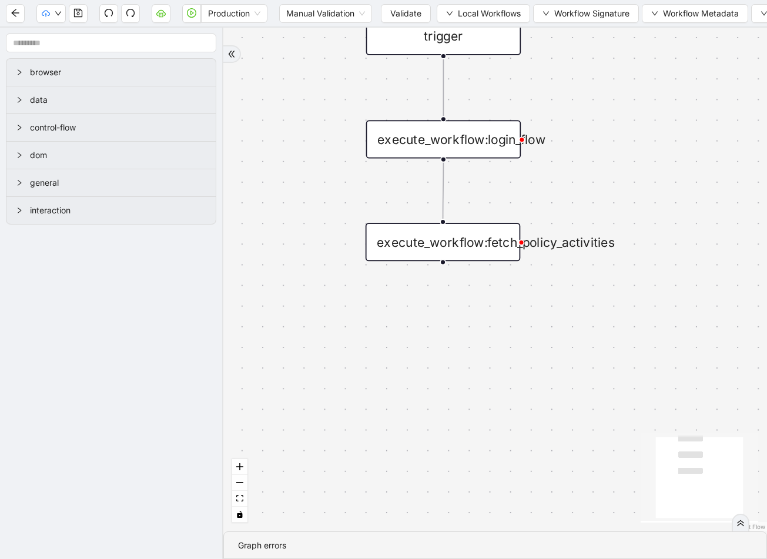
drag, startPoint x: 690, startPoint y: 342, endPoint x: 366, endPoint y: 319, distance: 324.7
click at [366, 319] on div "trigger execute_workflow:login_flow execute_workflow:fetch_policy_activities" at bounding box center [495, 280] width 544 height 504
